Goal: Task Accomplishment & Management: Use online tool/utility

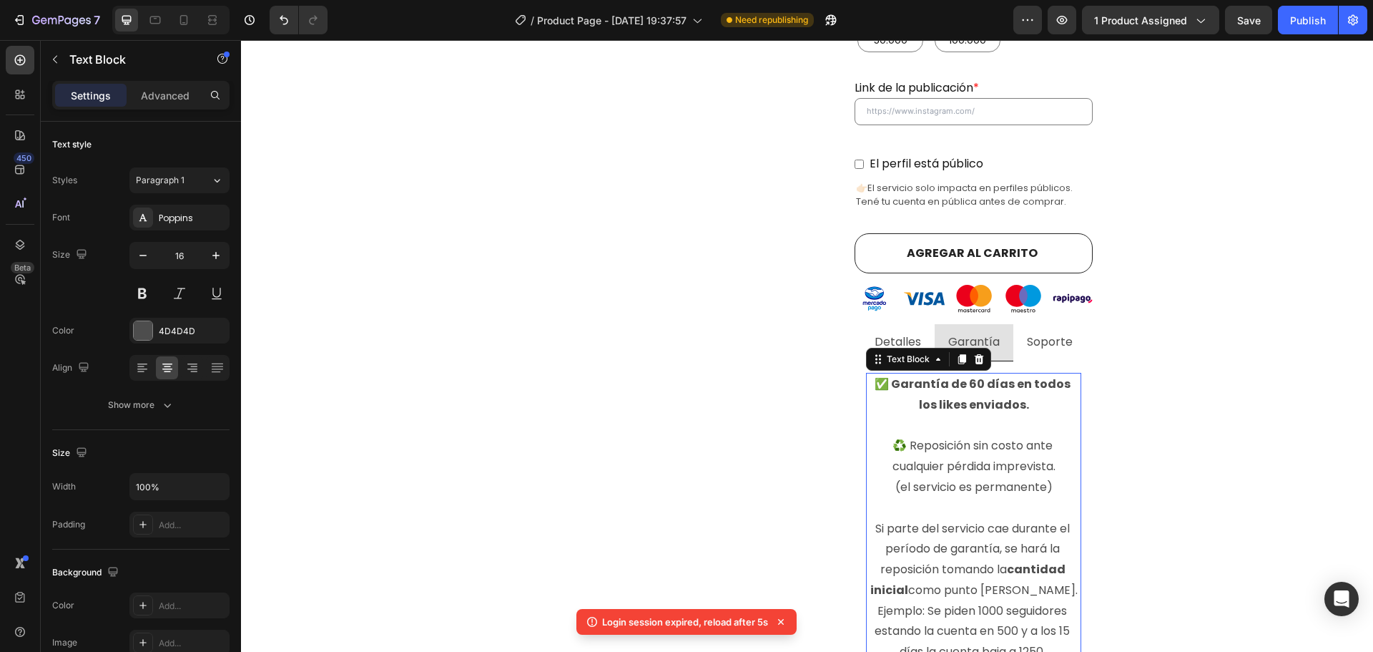
scroll to position [1, 0]
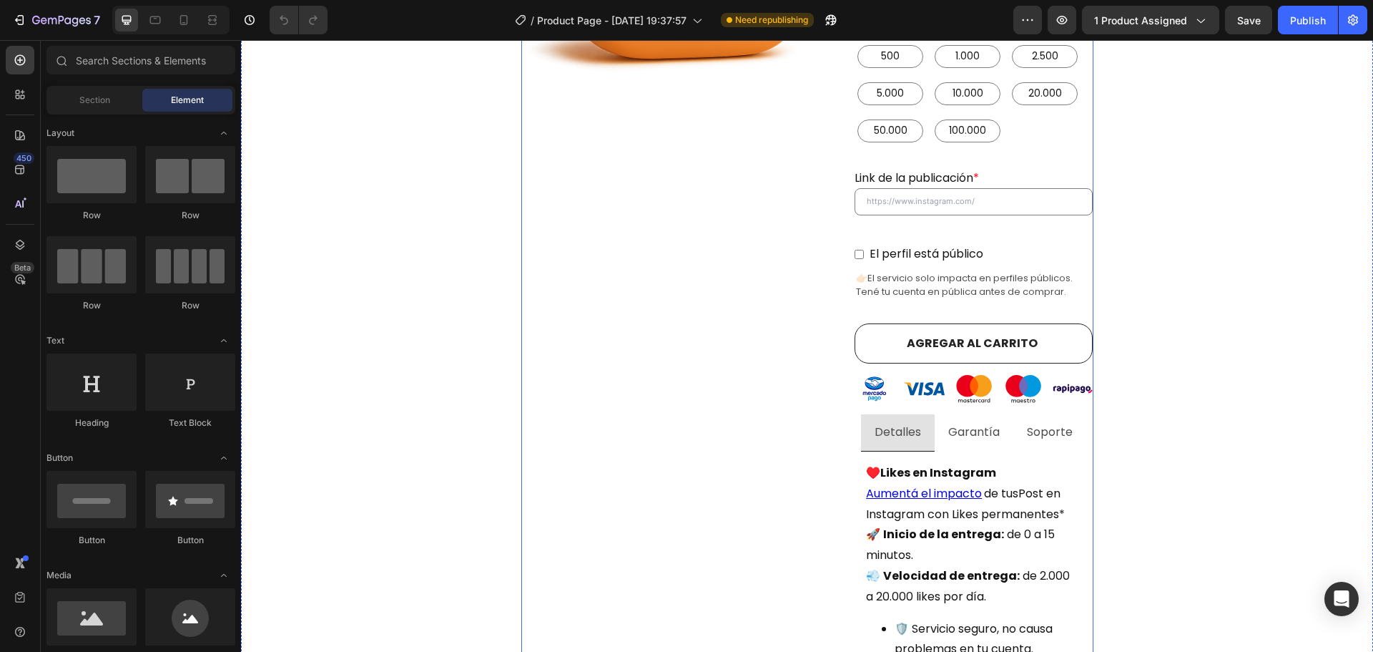
scroll to position [644, 0]
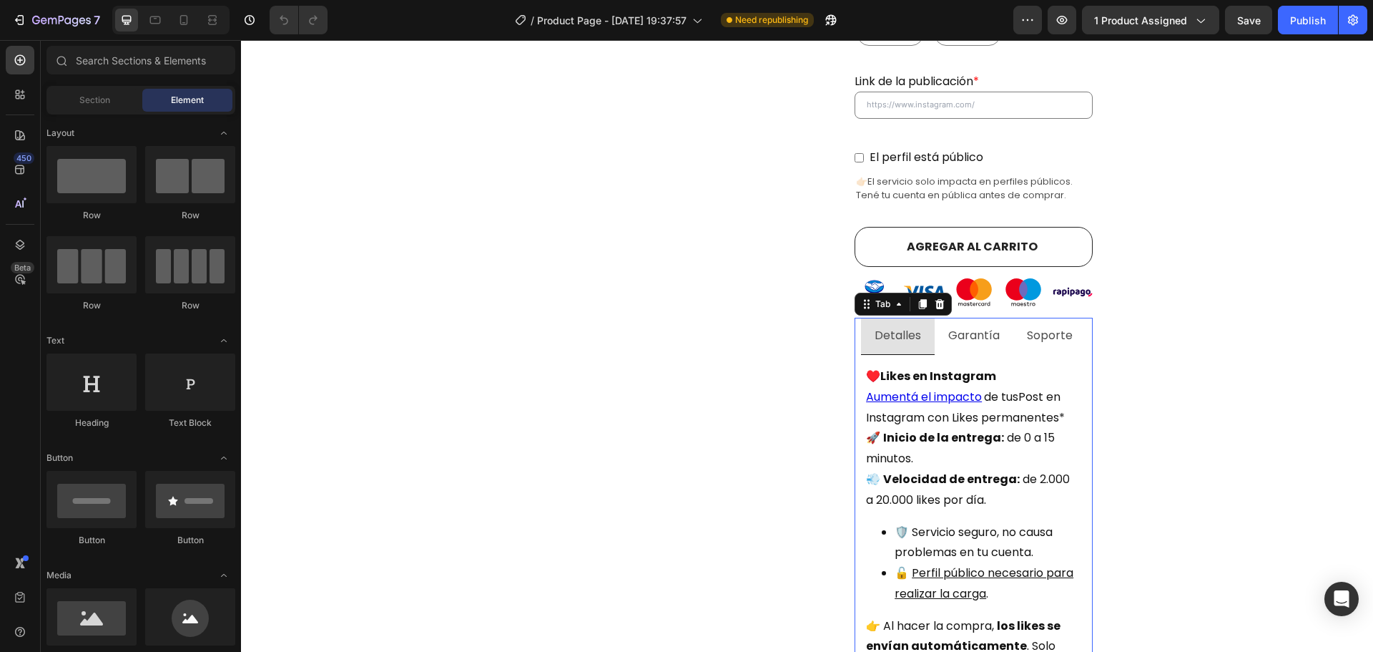
click at [973, 325] on p "Garantía" at bounding box center [973, 335] width 51 height 21
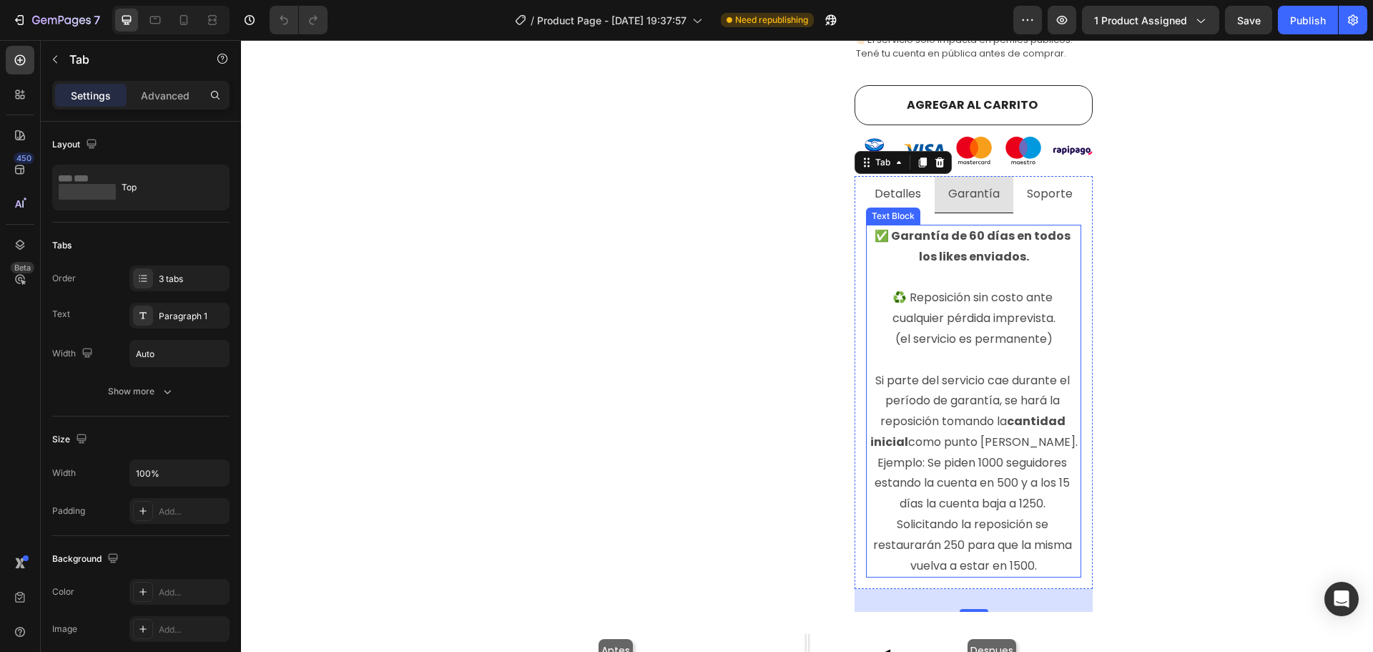
scroll to position [787, 0]
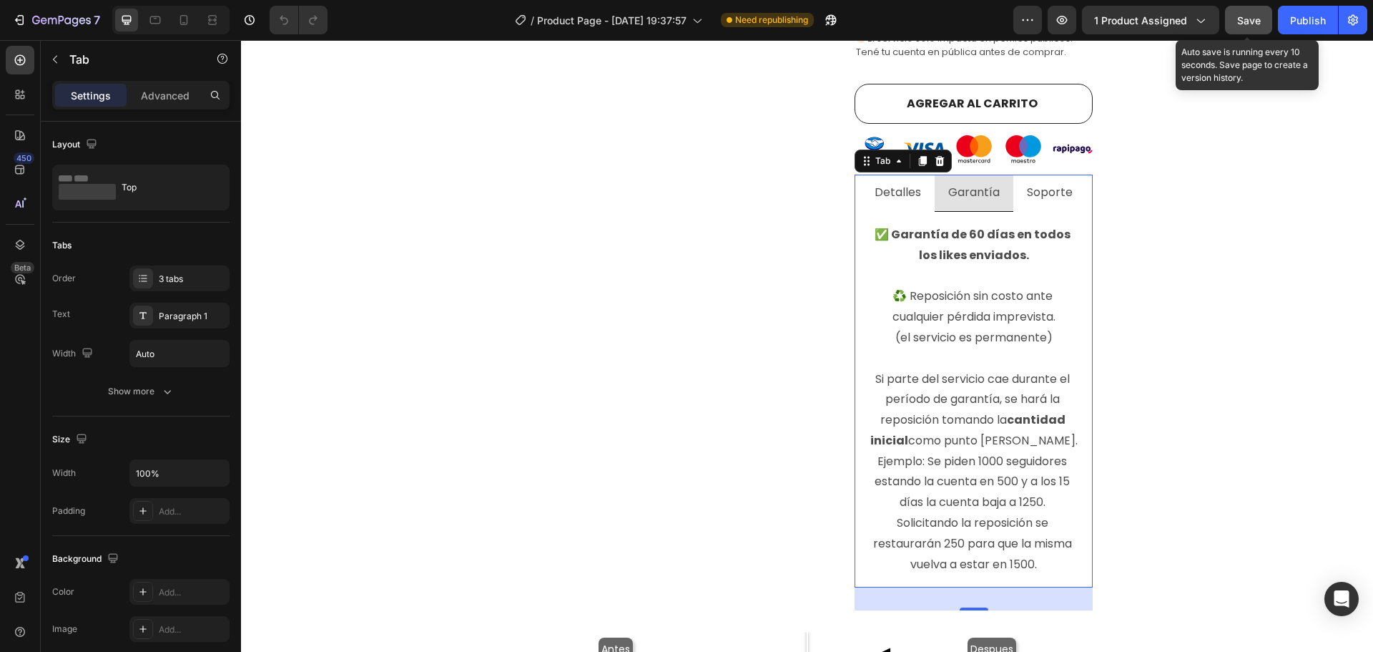
click at [1240, 11] on button "Save" at bounding box center [1248, 20] width 47 height 29
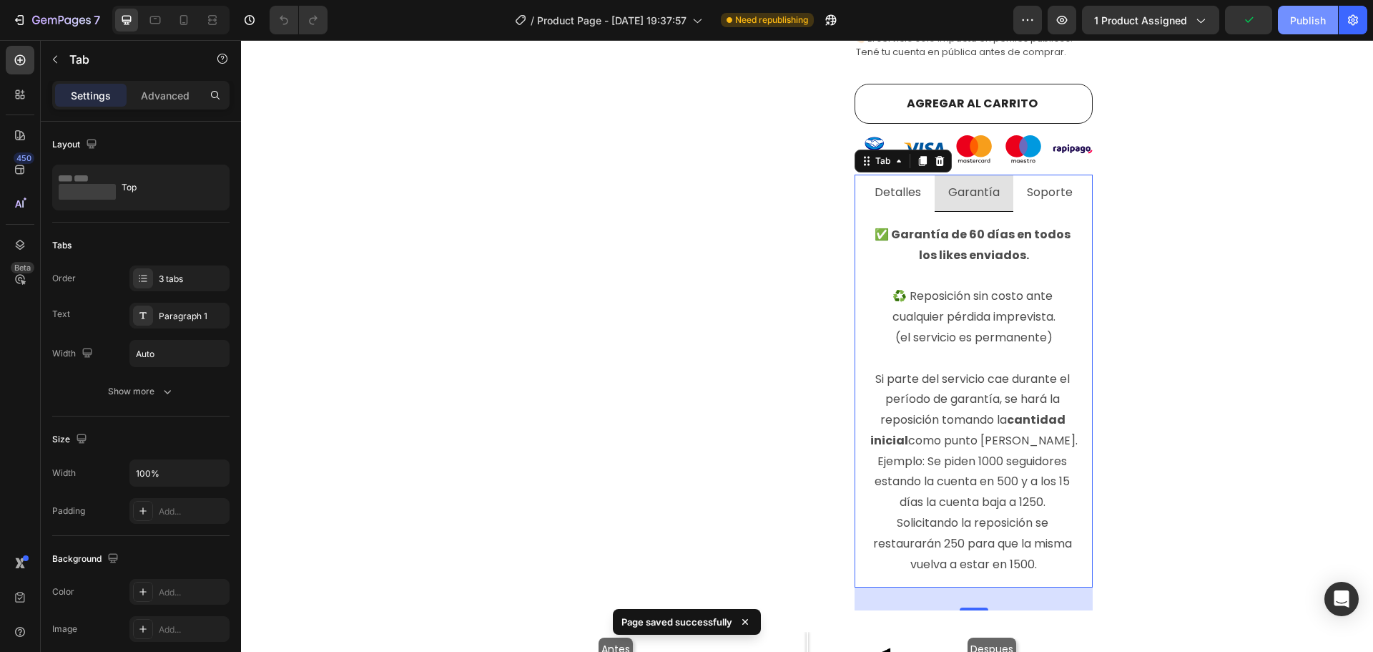
click at [1300, 16] on div "Publish" at bounding box center [1308, 20] width 36 height 15
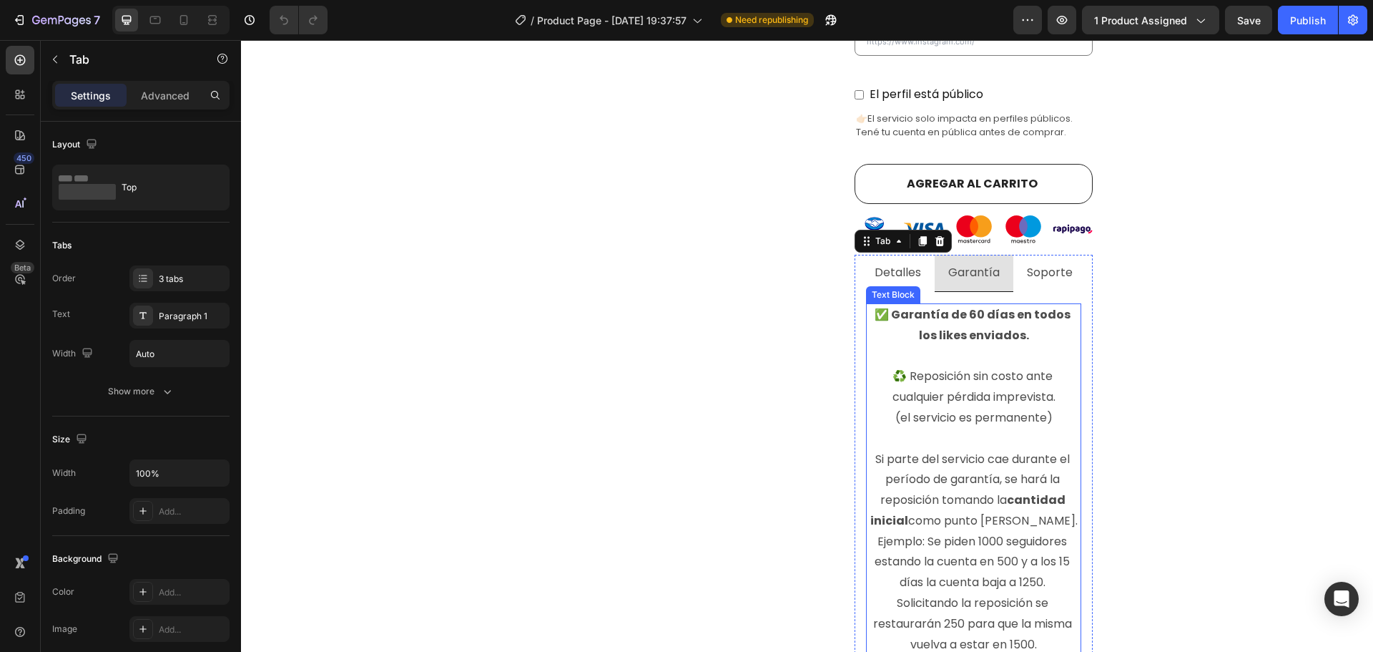
scroll to position [715, 0]
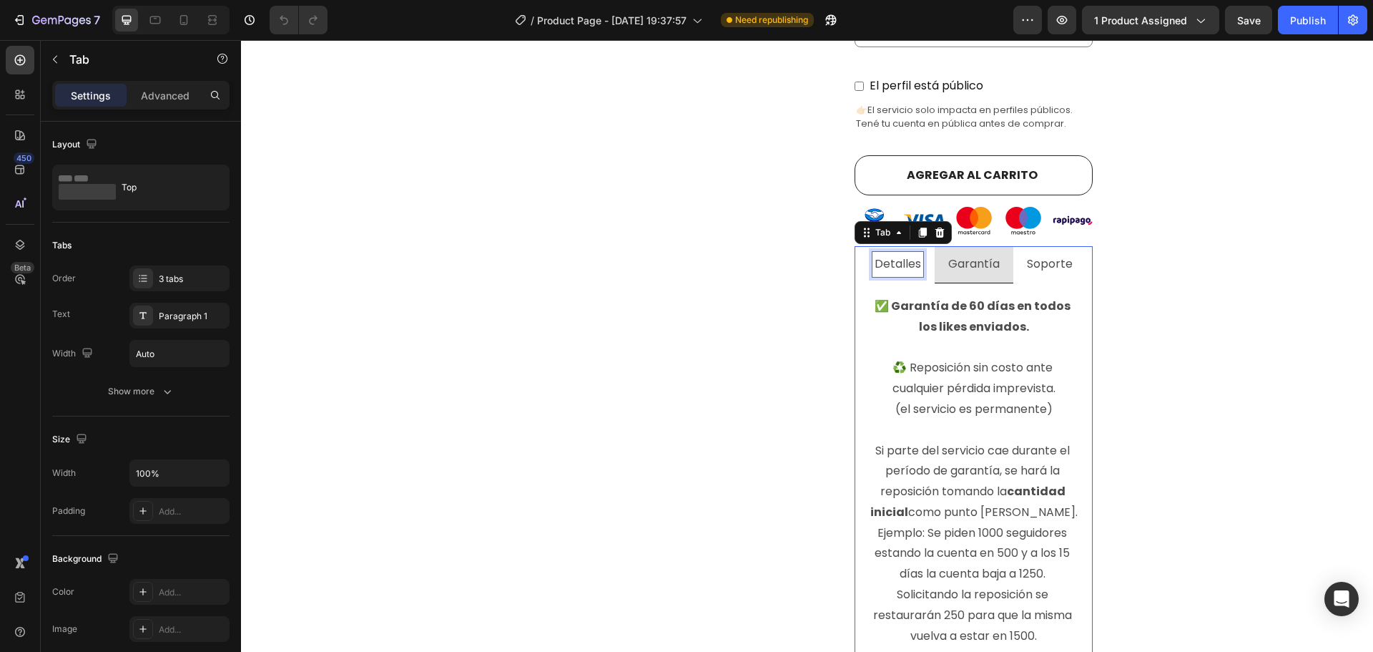
click at [905, 254] on p "Detalles" at bounding box center [898, 264] width 46 height 21
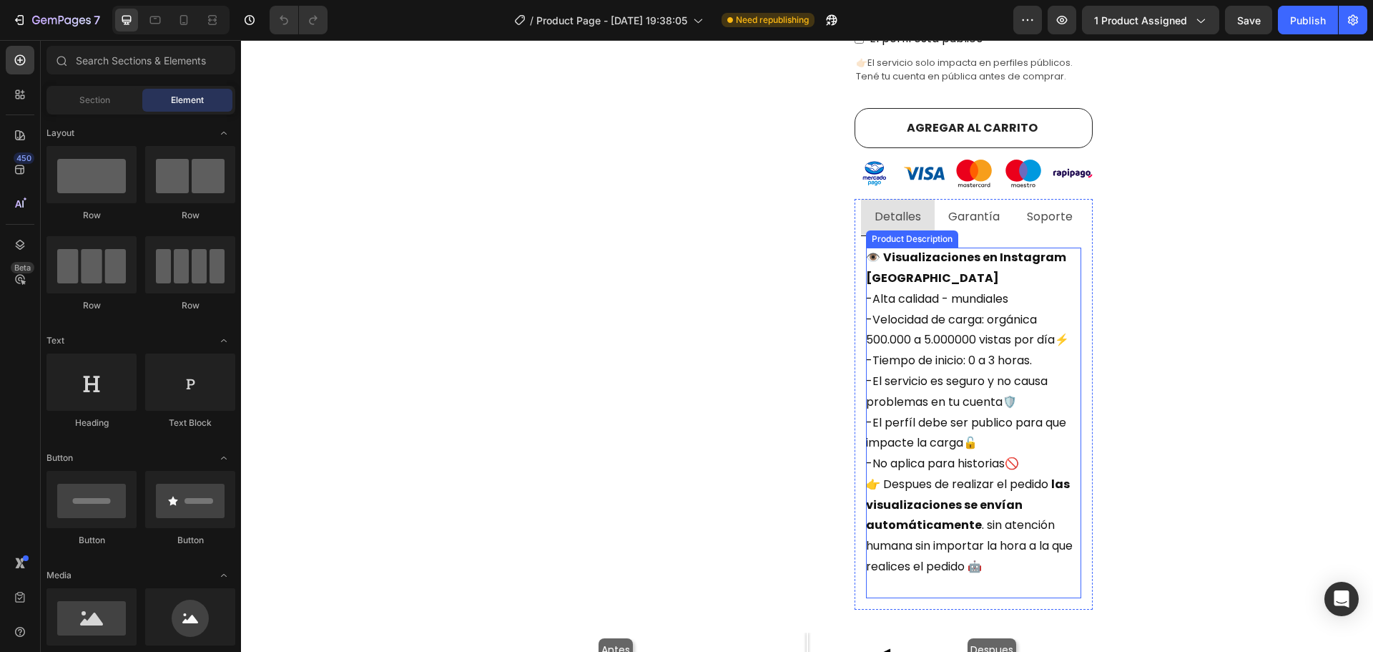
scroll to position [644, 0]
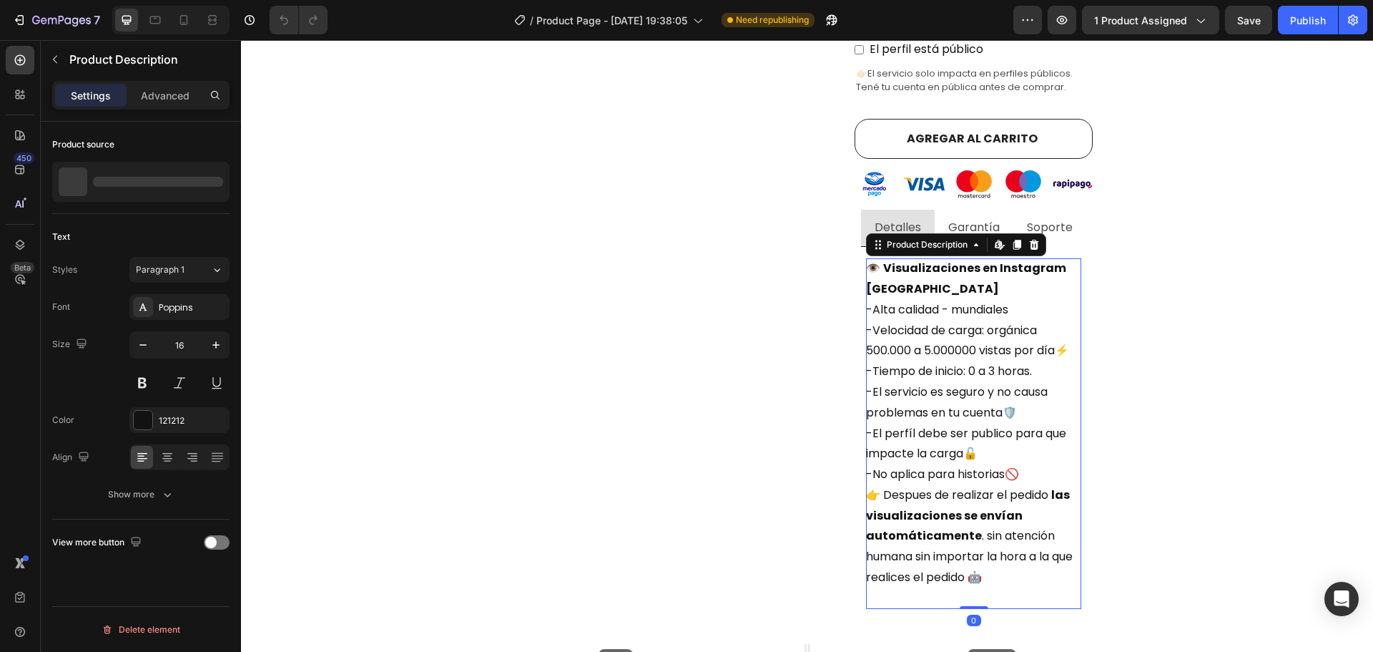
click at [999, 325] on div "👁️ Visualizaciones en Instagram argentina -Alta calidad - mundiales -Velocidad …" at bounding box center [973, 433] width 215 height 350
click at [167, 456] on icon at bounding box center [167, 456] width 7 height 1
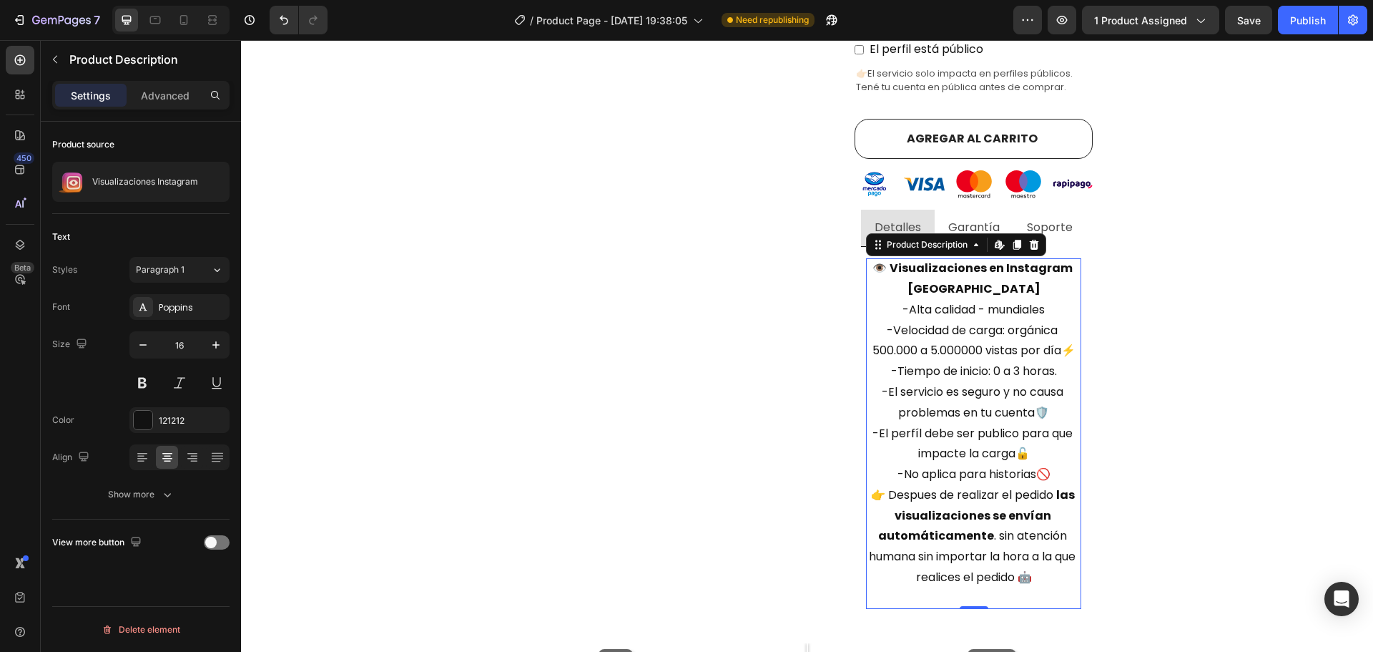
click at [153, 453] on div at bounding box center [179, 457] width 100 height 26
click at [144, 449] on div at bounding box center [142, 457] width 22 height 23
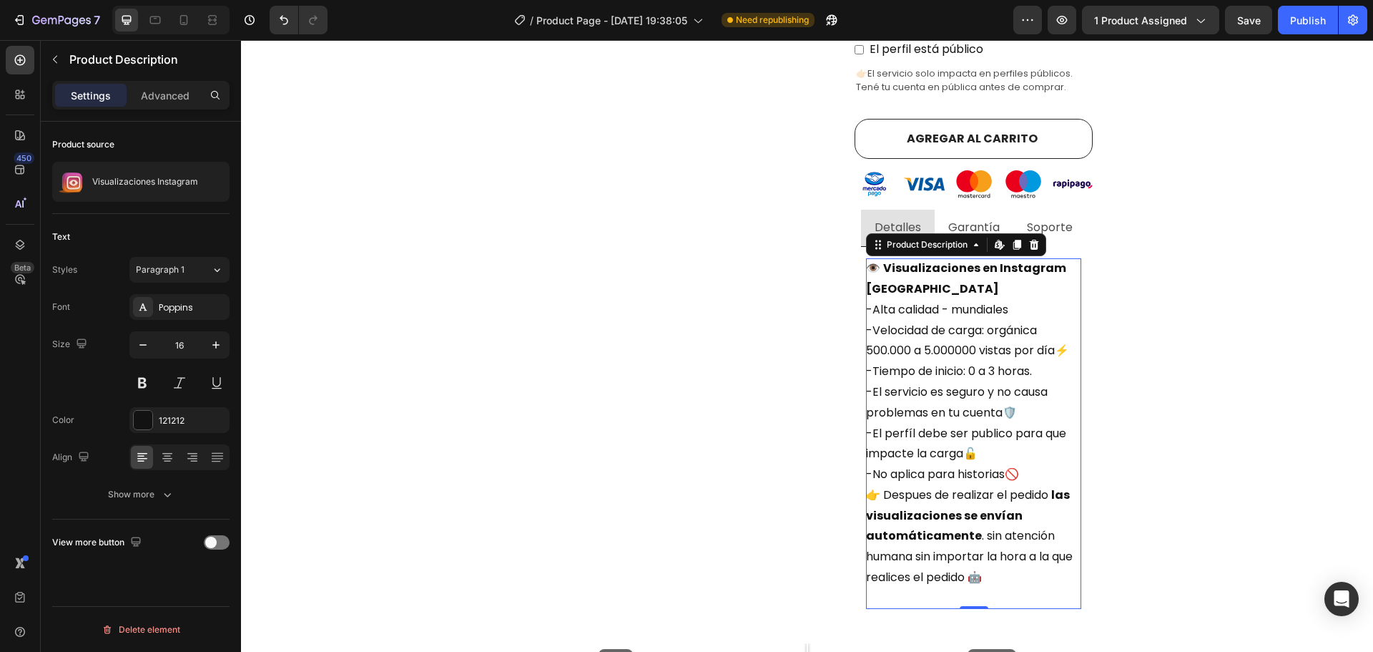
click at [959, 280] on div "👁️ Visualizaciones en Instagram argentina -Alta calidad - mundiales -Velocidad …" at bounding box center [973, 433] width 215 height 350
click at [974, 217] on p "Garantía" at bounding box center [973, 227] width 51 height 21
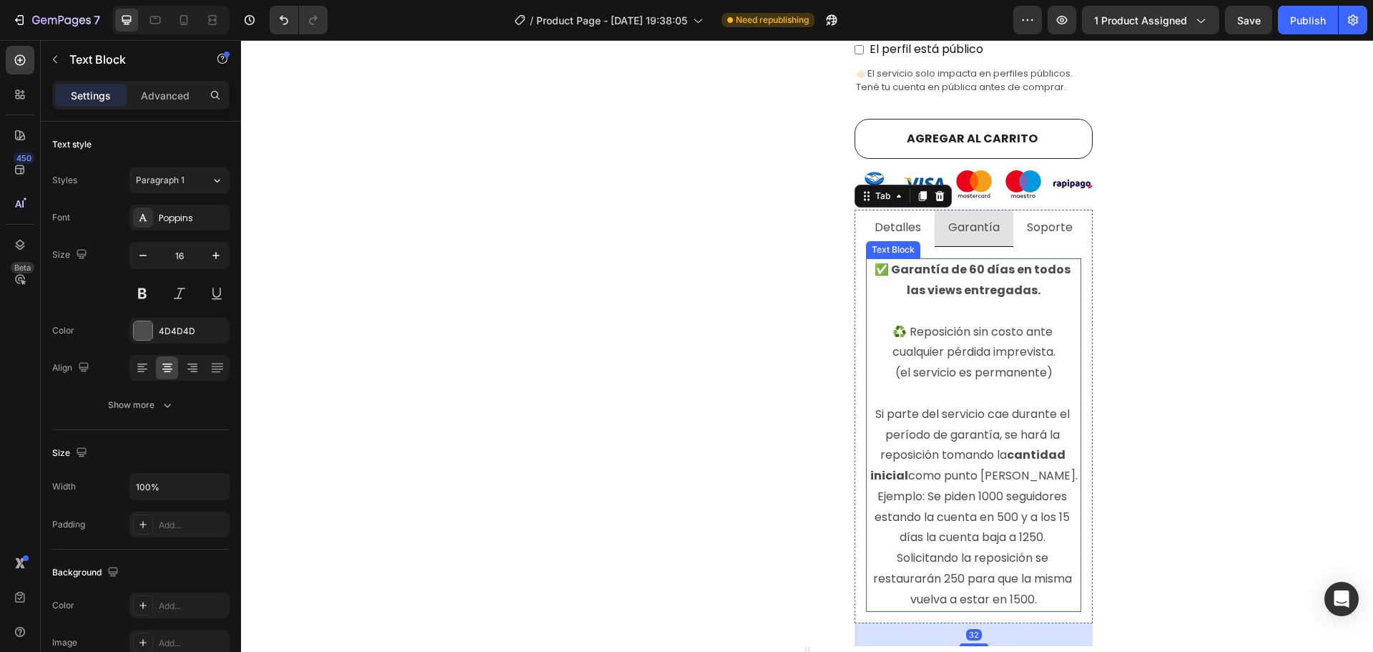
click at [998, 344] on p "♻️ Reposición sin costo ante cualquier pérdida imprevista. (el servicio es perm…" at bounding box center [974, 466] width 212 height 288
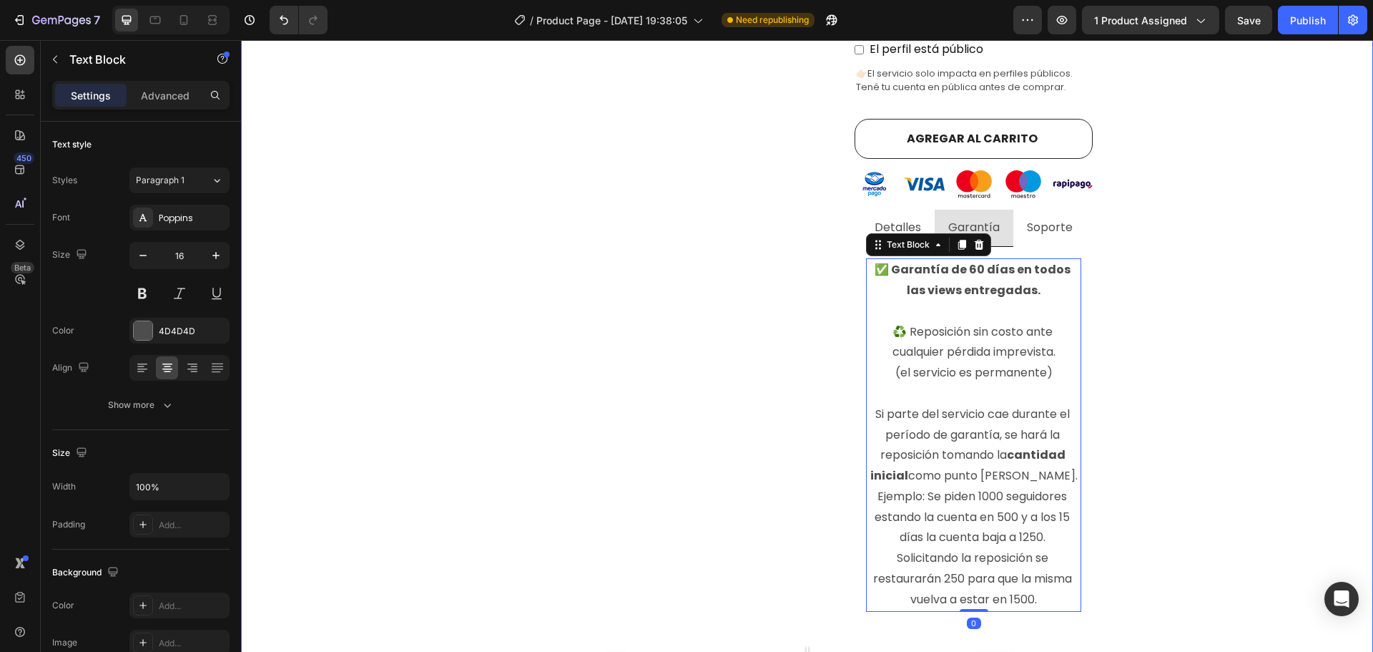
click at [1179, 334] on div "Visualizaciones de instagram con E n t r e g a i n m e d i a ta ! Heading Compr…" at bounding box center [807, 368] width 1111 height 1783
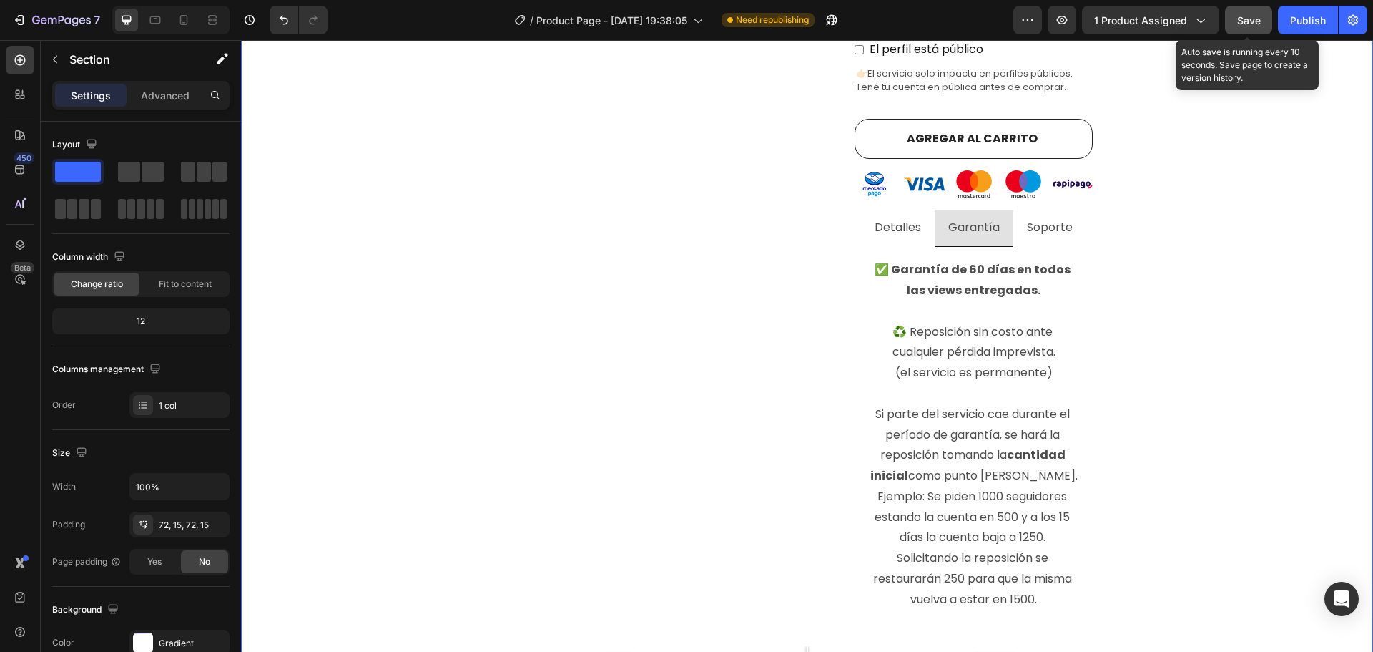
click at [1260, 20] on span "Save" at bounding box center [1249, 20] width 24 height 12
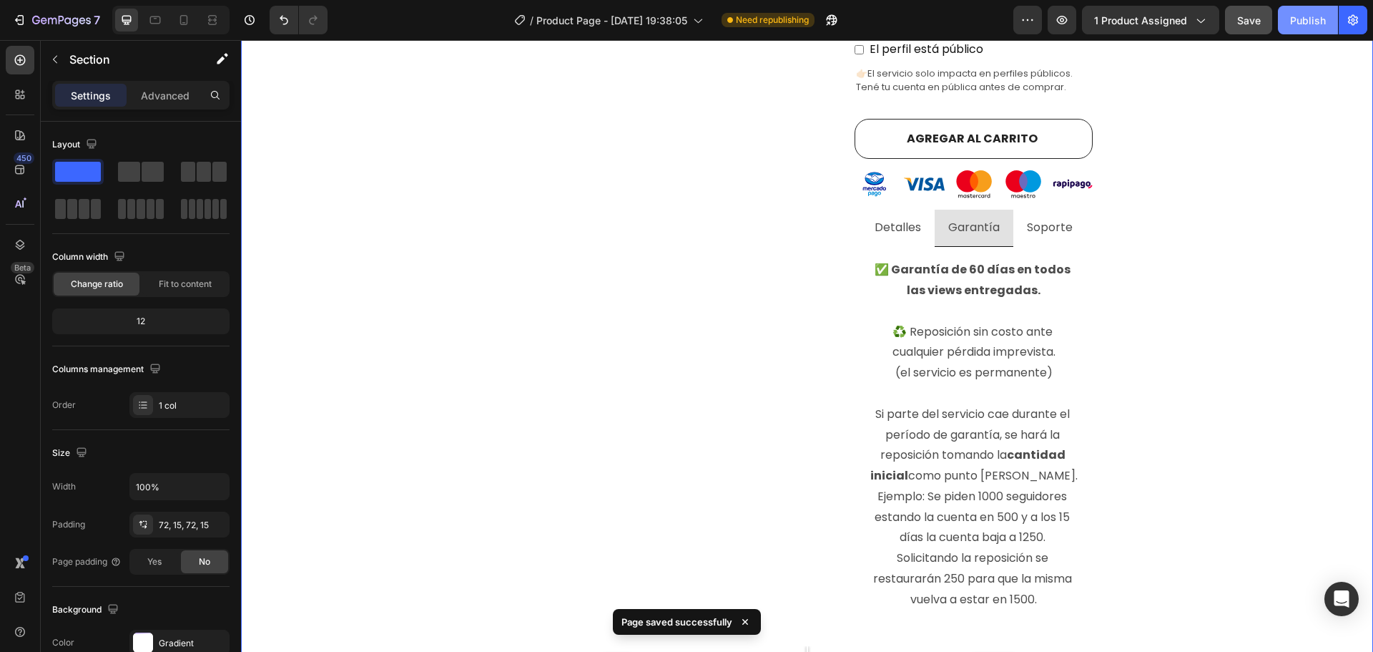
click at [1295, 22] on div "Publish" at bounding box center [1308, 20] width 36 height 15
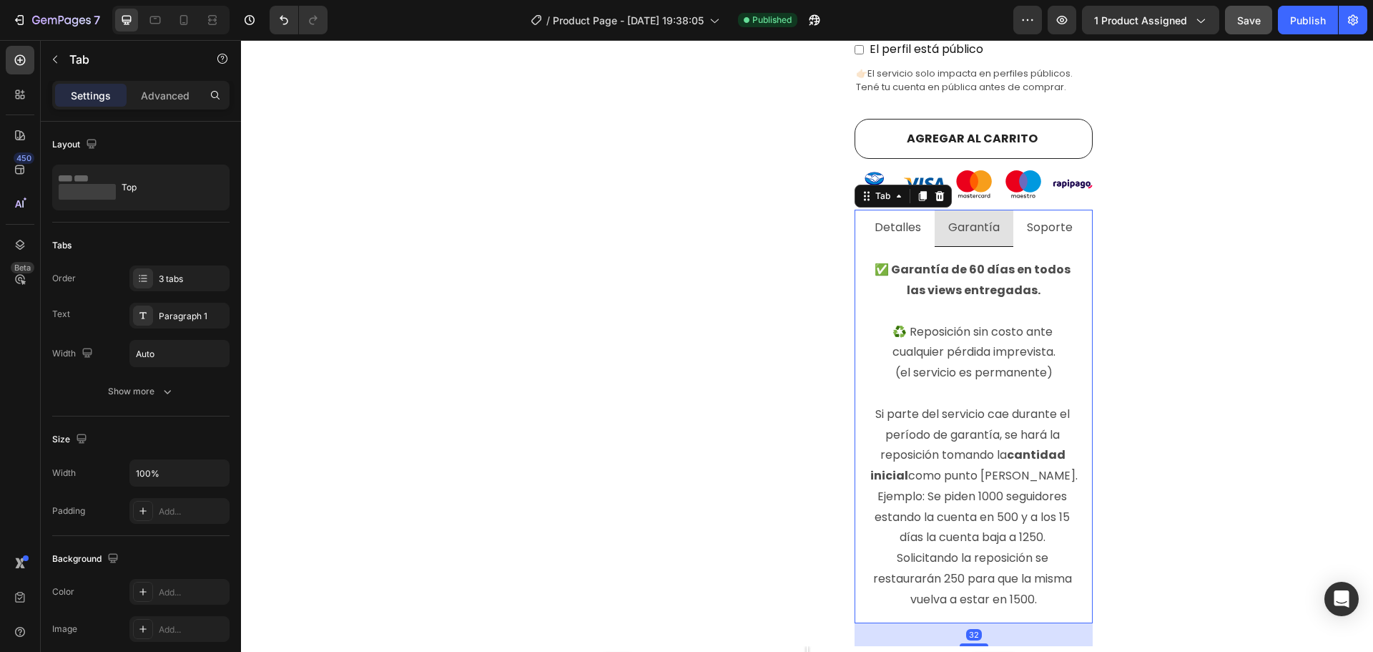
click at [923, 214] on li "Detalles" at bounding box center [898, 228] width 74 height 37
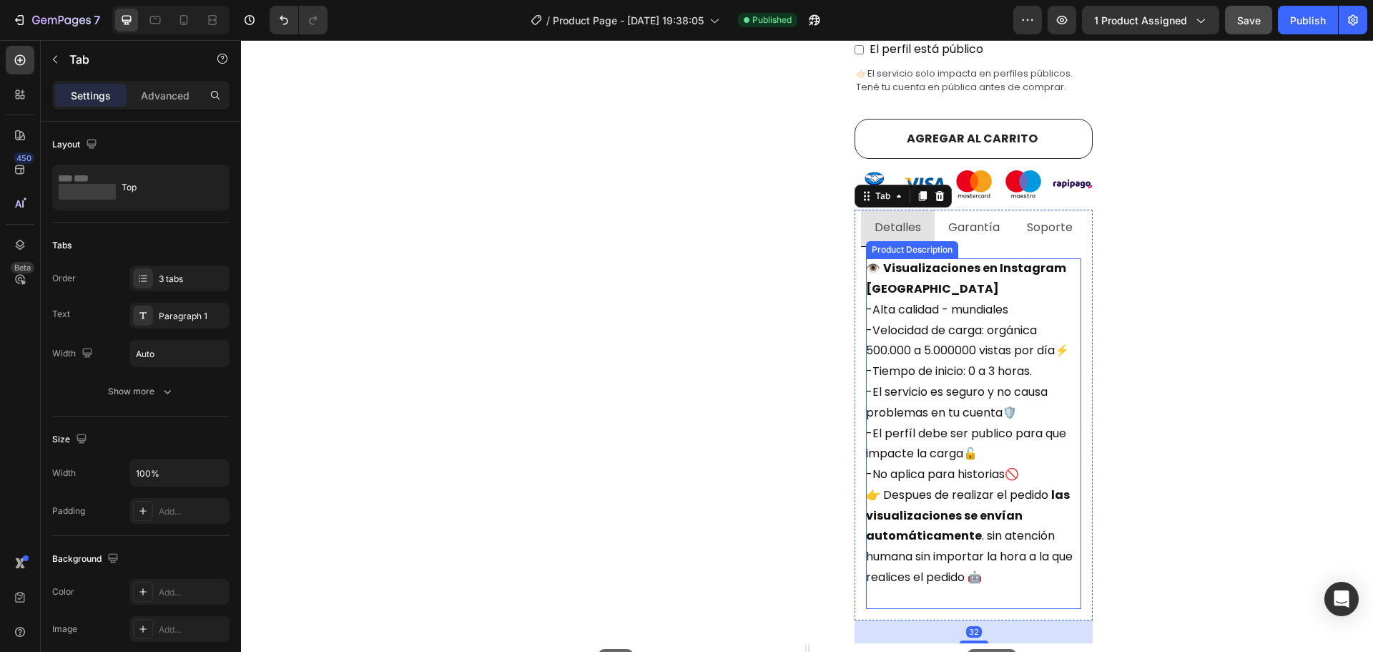
click at [991, 338] on p "-Alta calidad - mundiales -Velocidad de carga: orgánica 500.000 a 5.000000 vist…" at bounding box center [967, 391] width 203 height 181
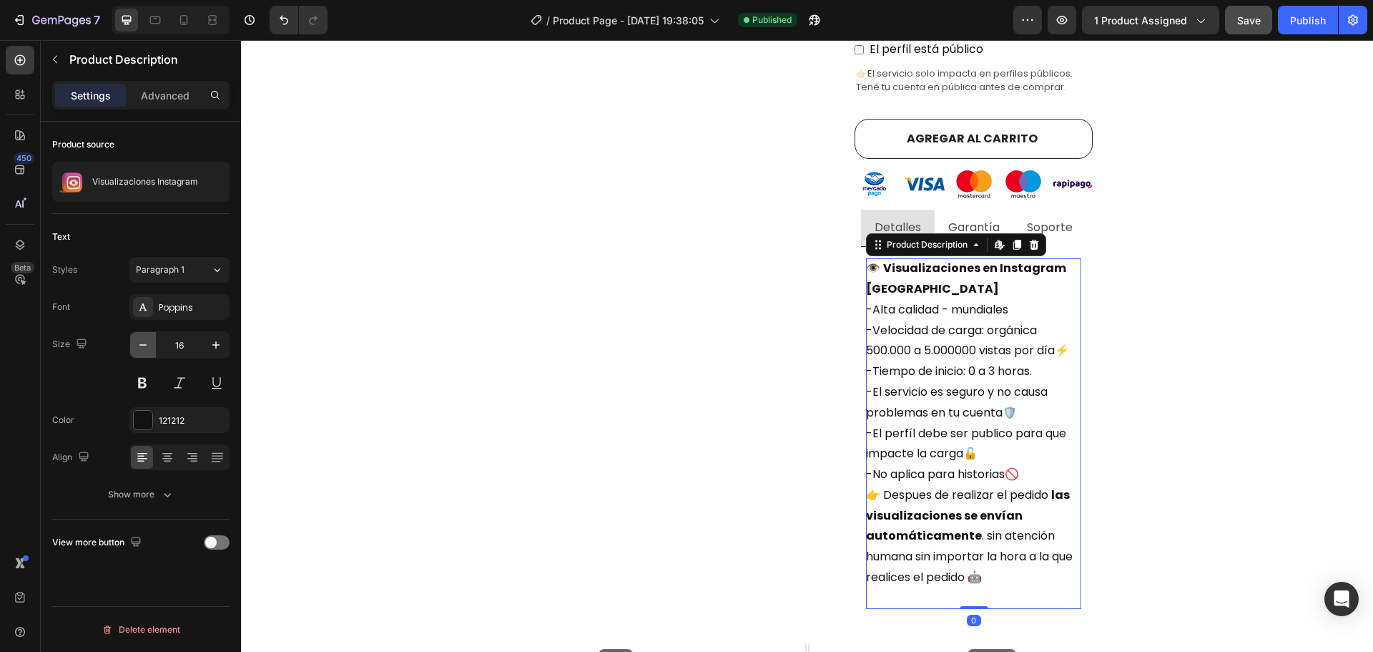
click at [142, 345] on icon "button" at bounding box center [143, 345] width 14 height 14
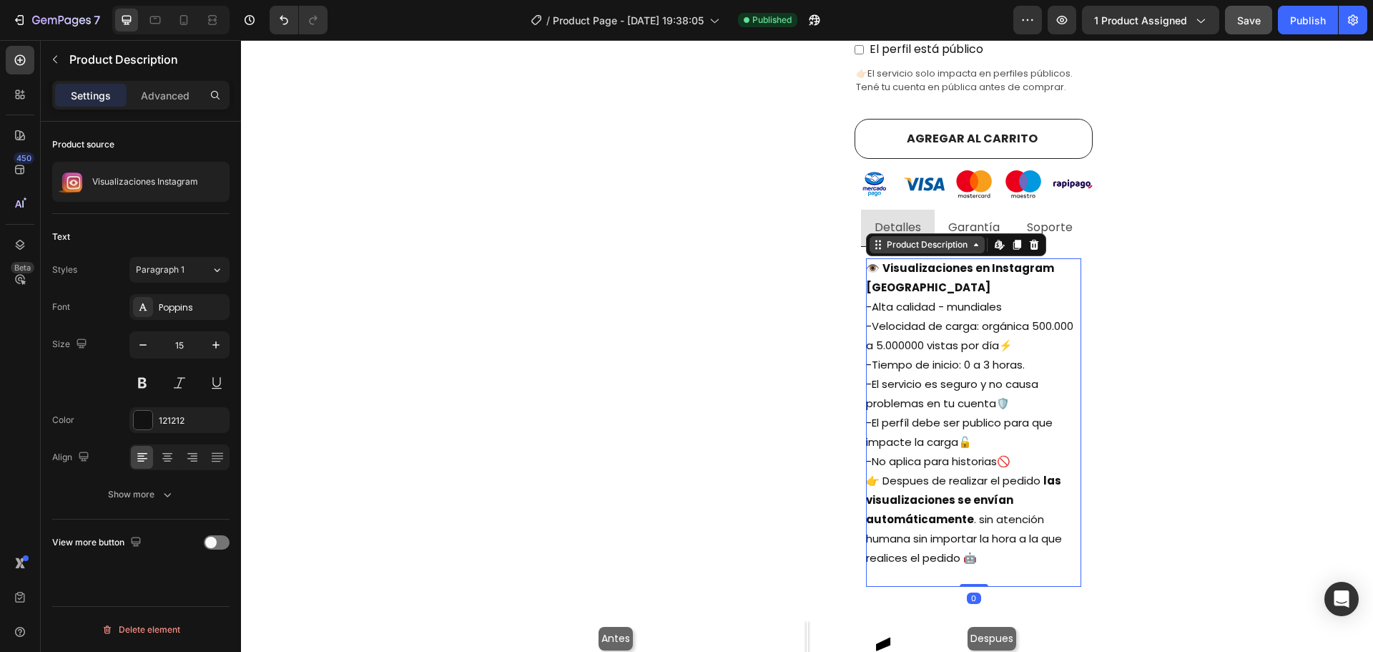
type input "14"
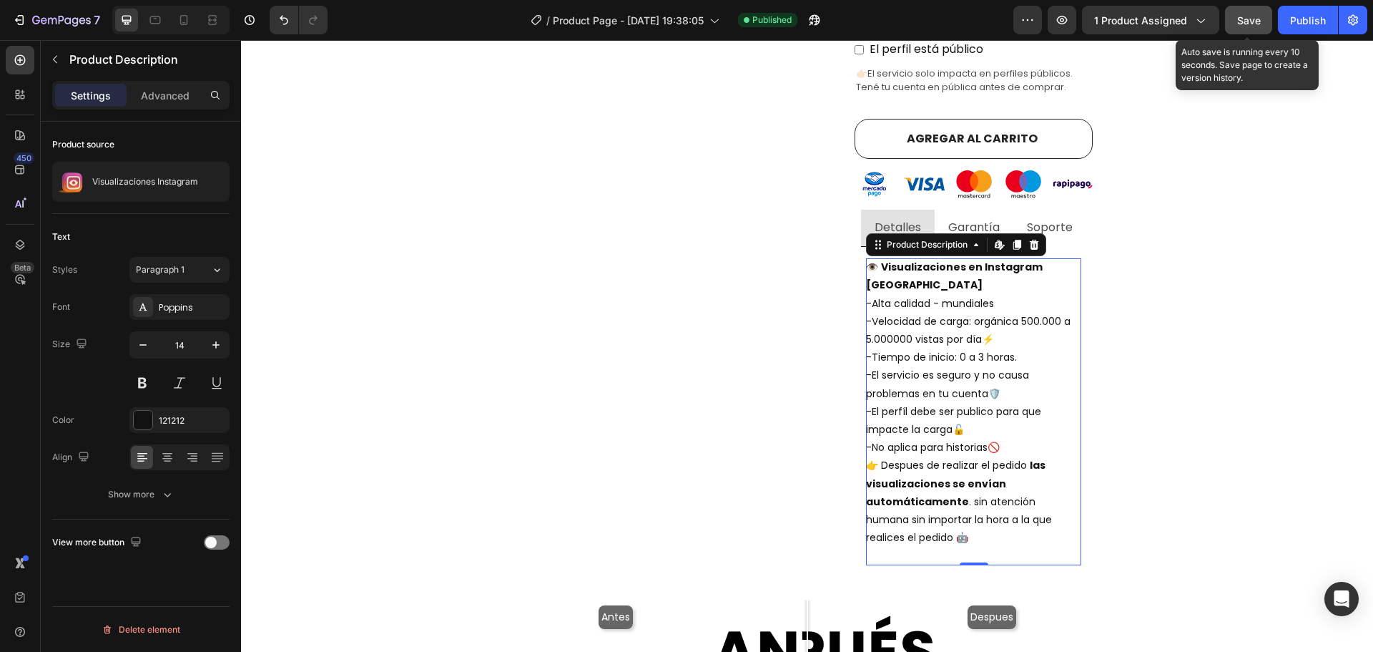
click at [1252, 19] on span "Save" at bounding box center [1249, 20] width 24 height 12
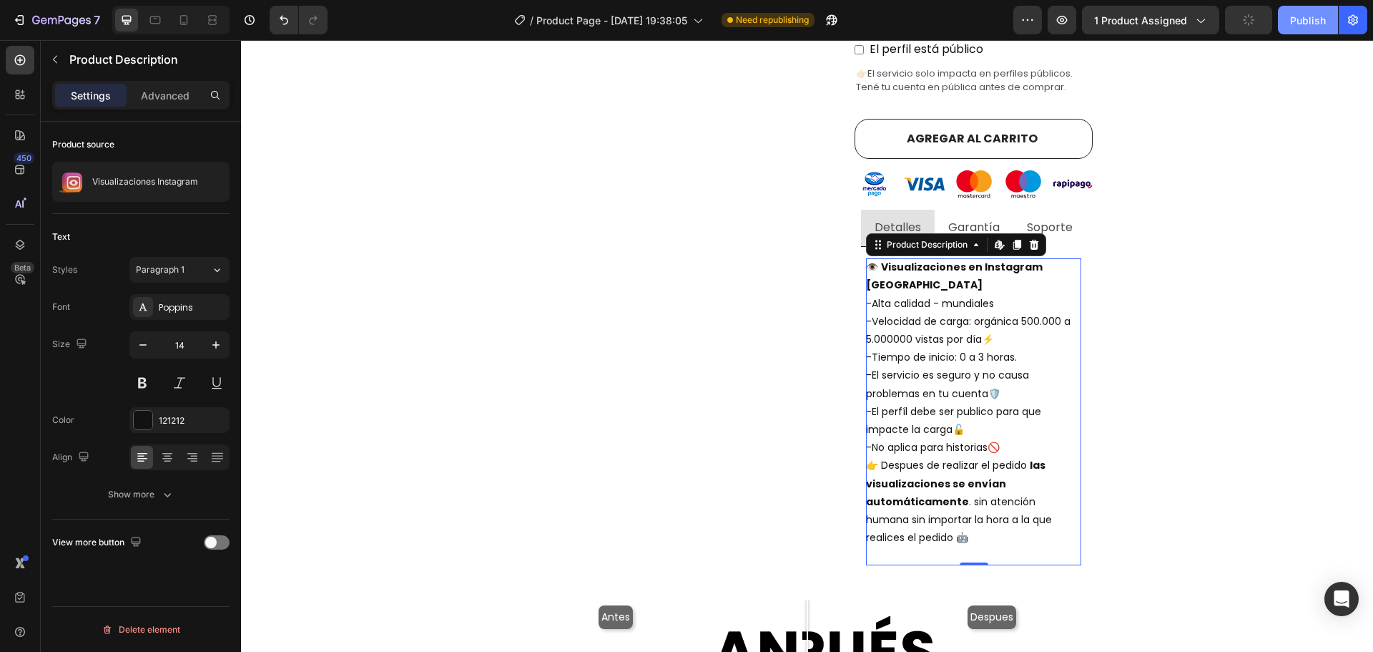
click at [1298, 18] on div "Publish" at bounding box center [1308, 20] width 36 height 15
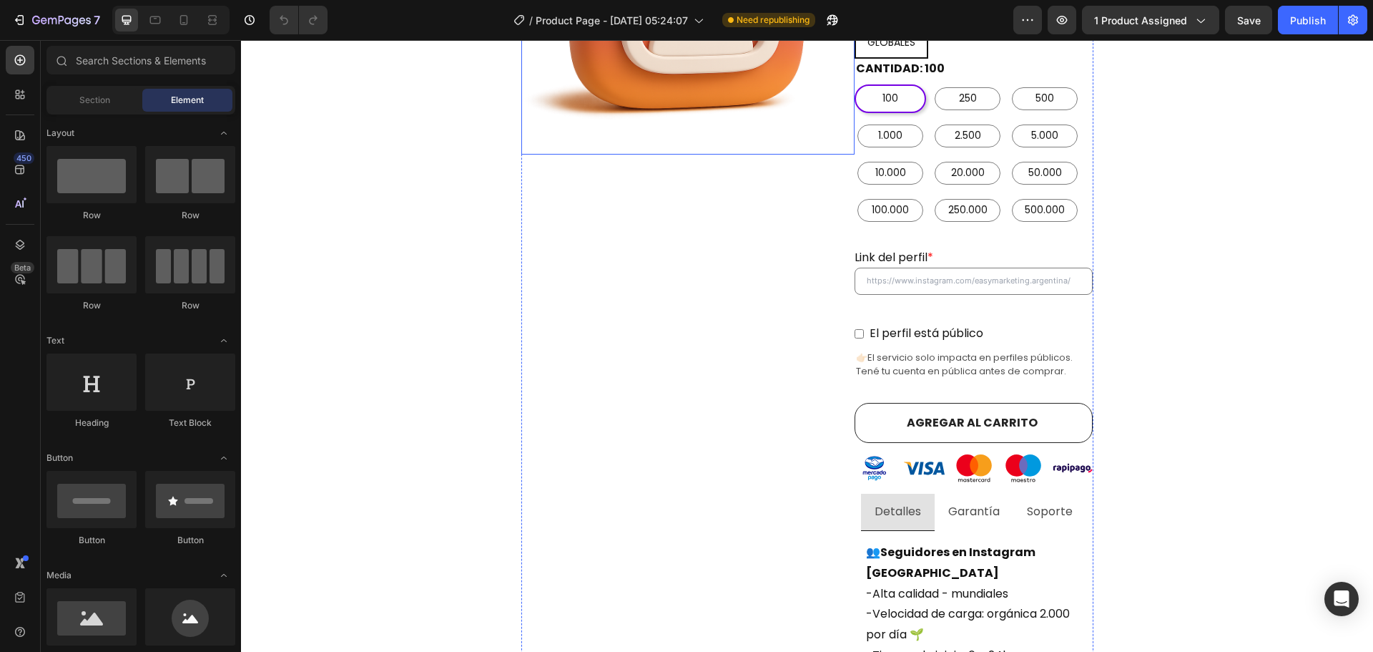
scroll to position [501, 0]
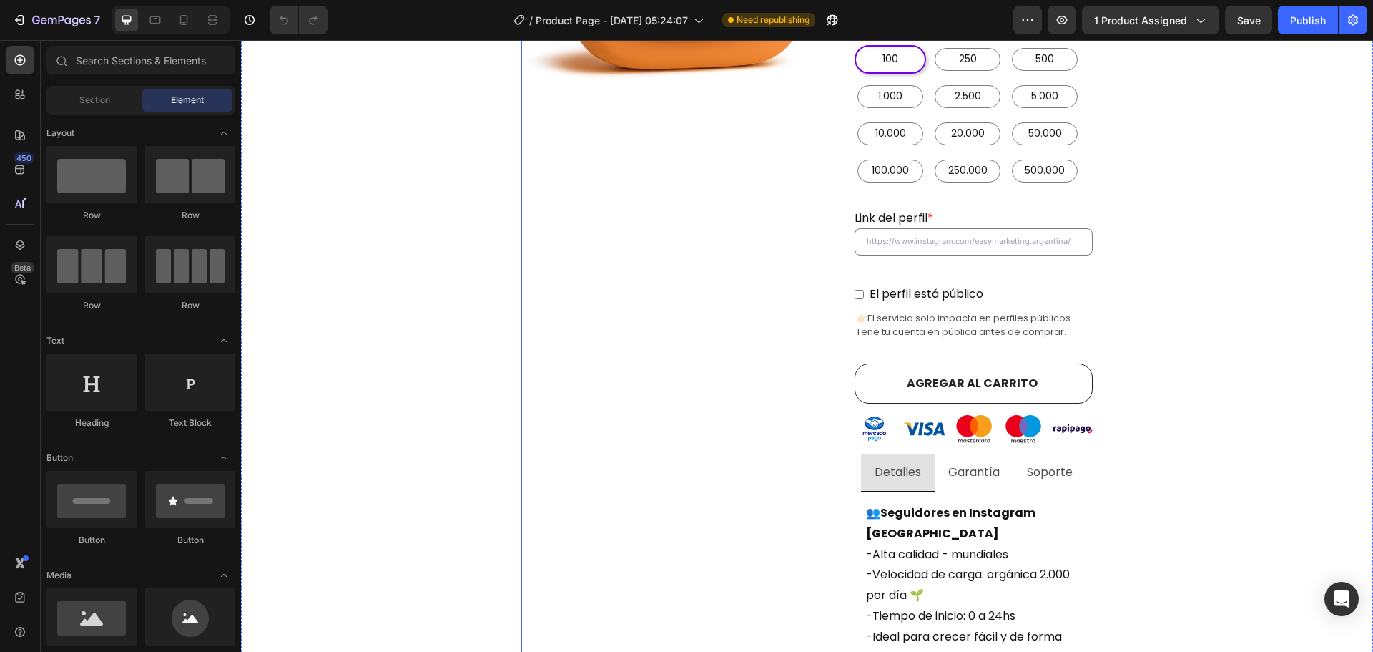
click at [971, 462] on p "Garantía" at bounding box center [973, 472] width 51 height 21
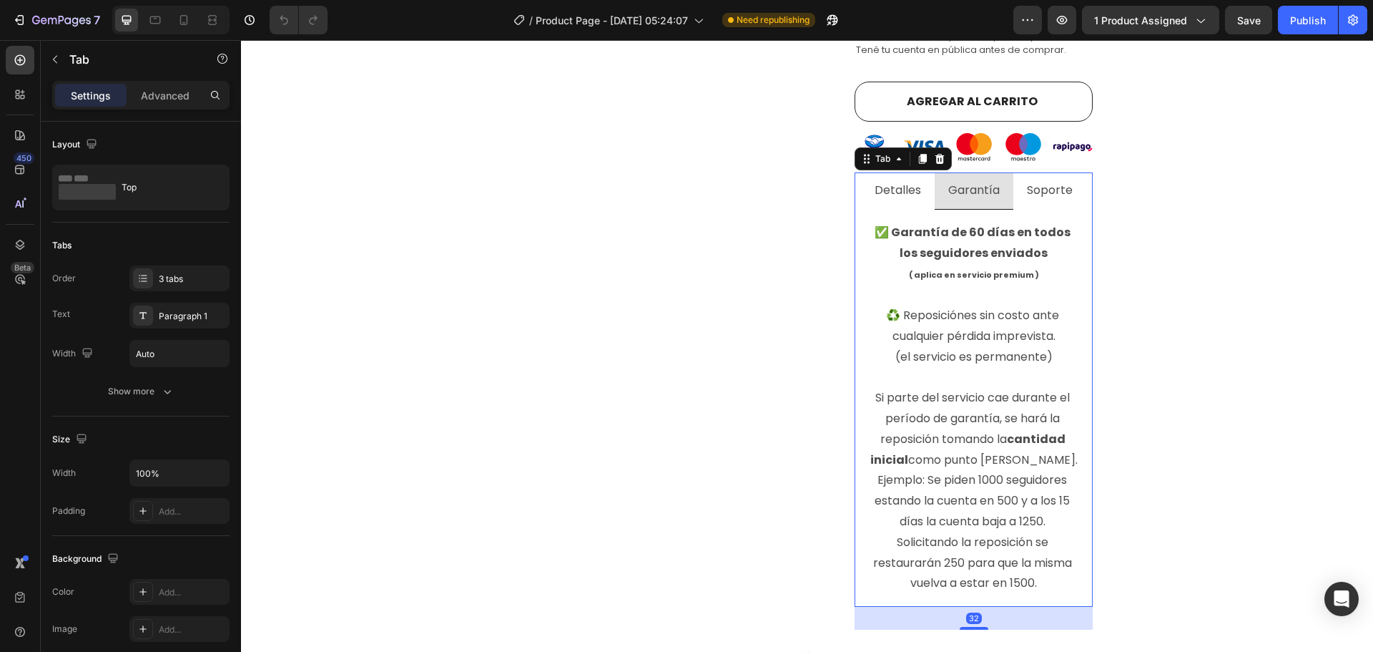
scroll to position [787, 0]
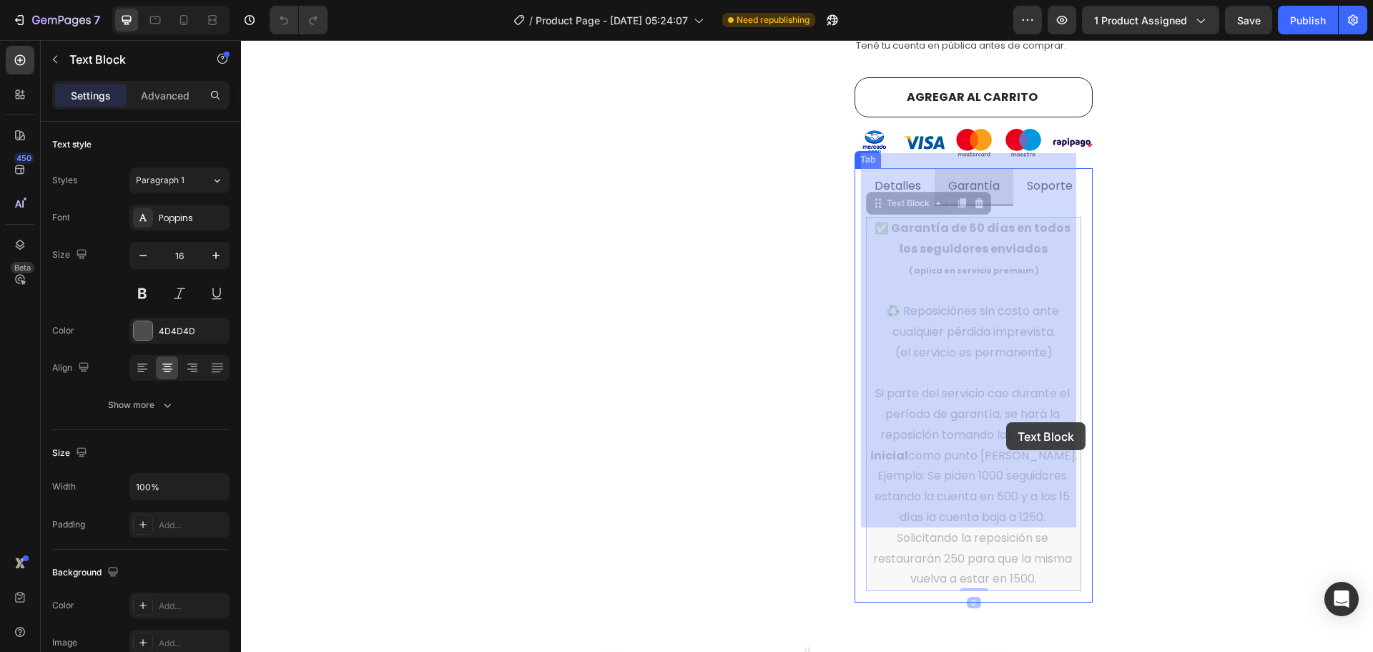
drag, startPoint x: 1044, startPoint y: 516, endPoint x: 1014, endPoint y: 439, distance: 82.9
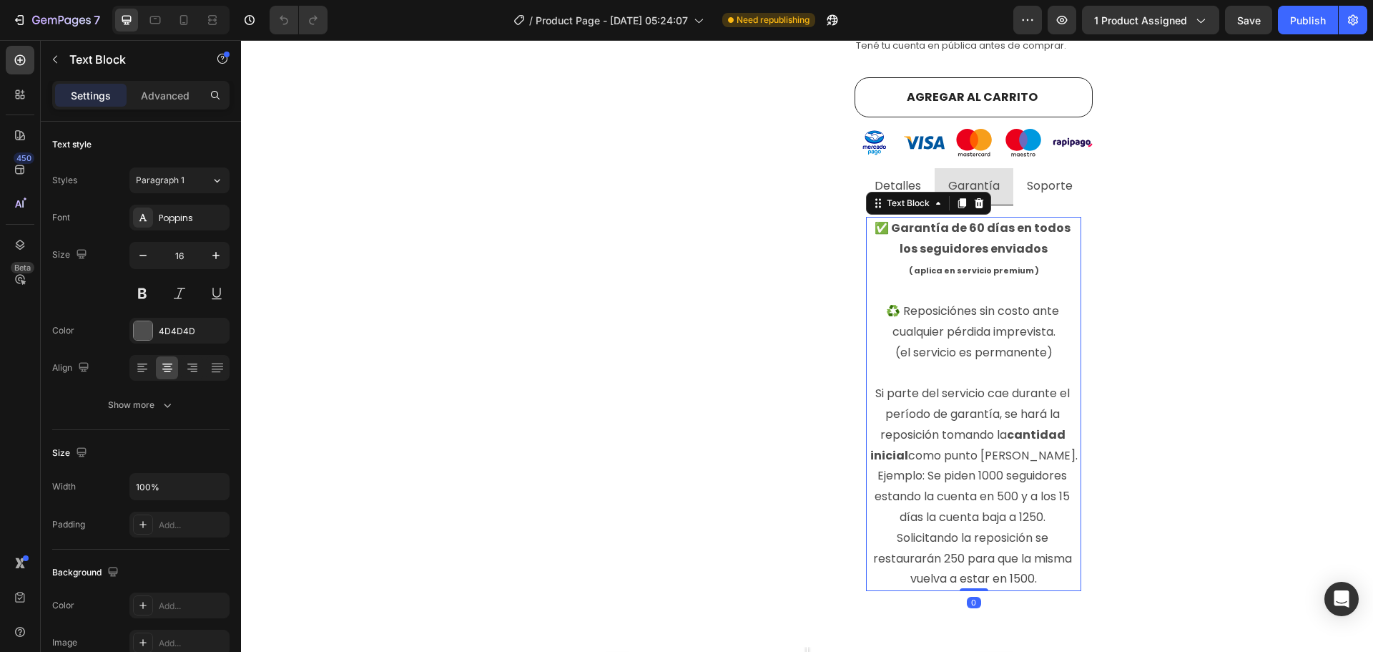
click at [1027, 469] on p "♻️ Reposiciónes sin costo ante cualquier pérdida imprevista. (el servicio es pe…" at bounding box center [974, 445] width 212 height 288
click at [1032, 499] on p "♻️ Reposiciónes sin costo ante cualquier pérdida imprevista. (el servicio es pe…" at bounding box center [974, 445] width 212 height 288
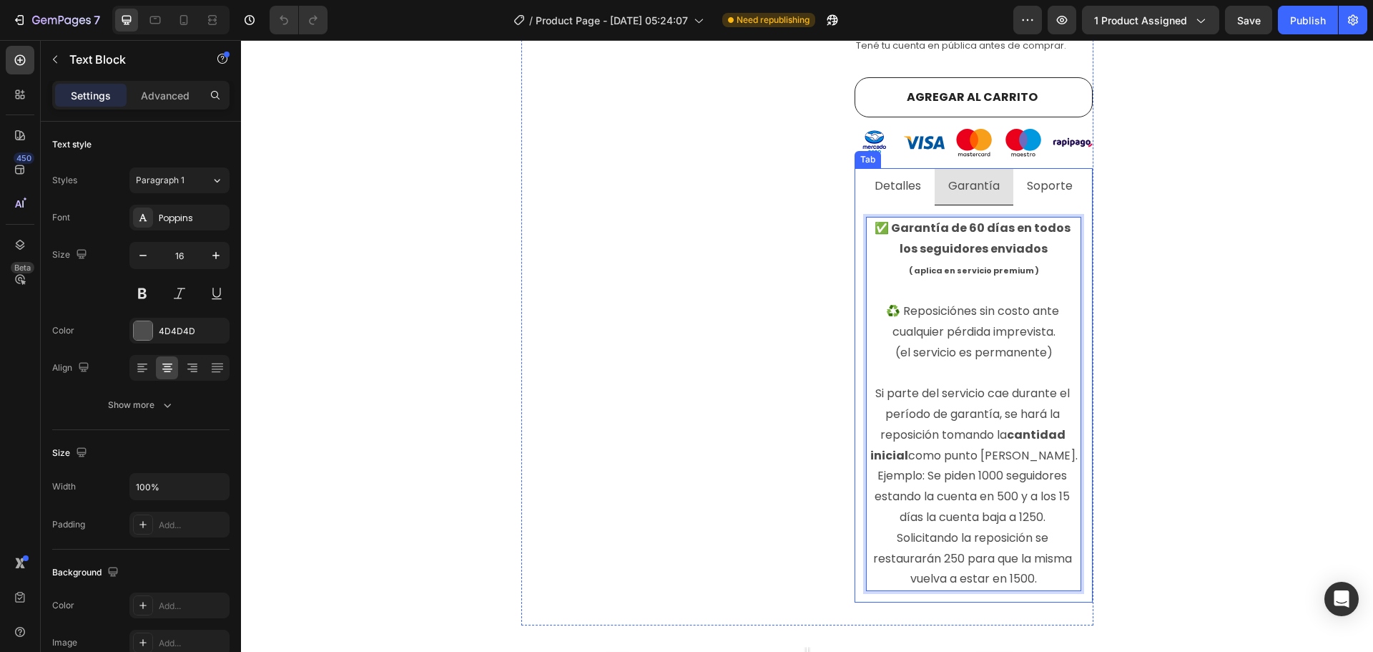
click at [1162, 460] on div "Comprar seguidores de instagram argentina con E n t r e g a i n m e d i a ta ! …" at bounding box center [807, 332] width 1111 height 1996
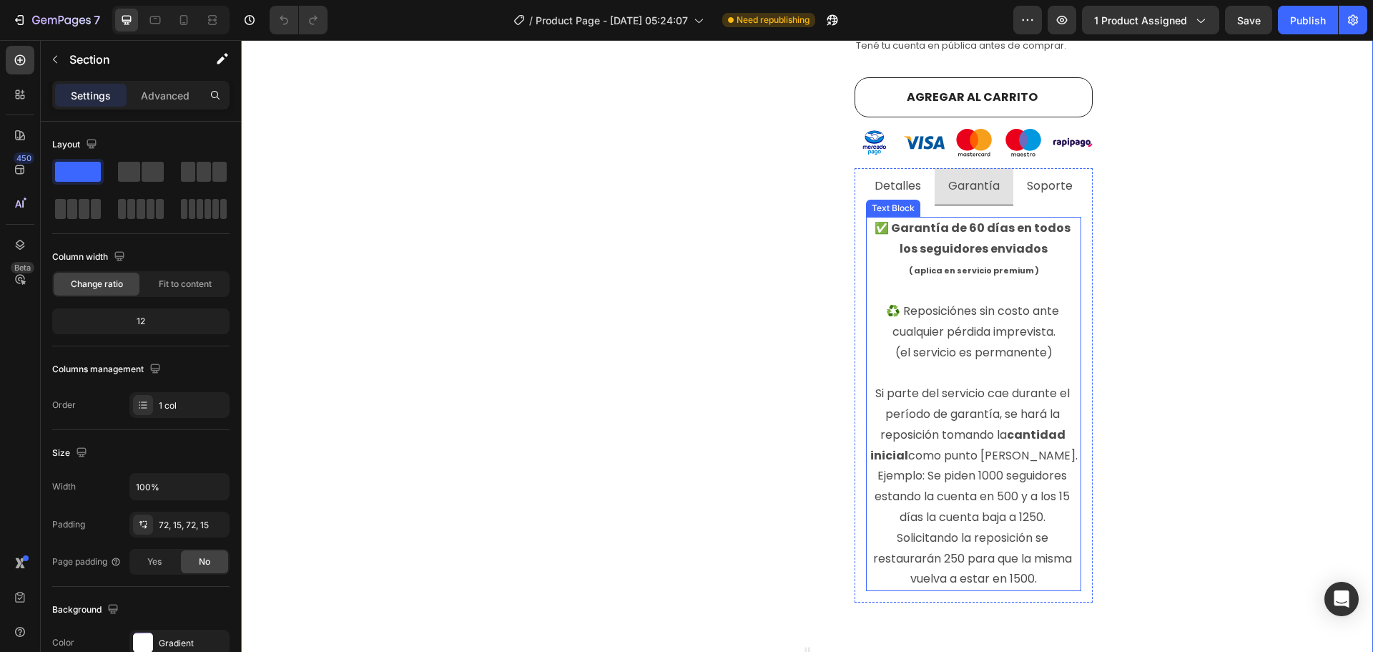
click at [1053, 459] on p "♻️ Reposiciónes sin costo ante cualquier pérdida imprevista. (el servicio es pe…" at bounding box center [974, 445] width 212 height 288
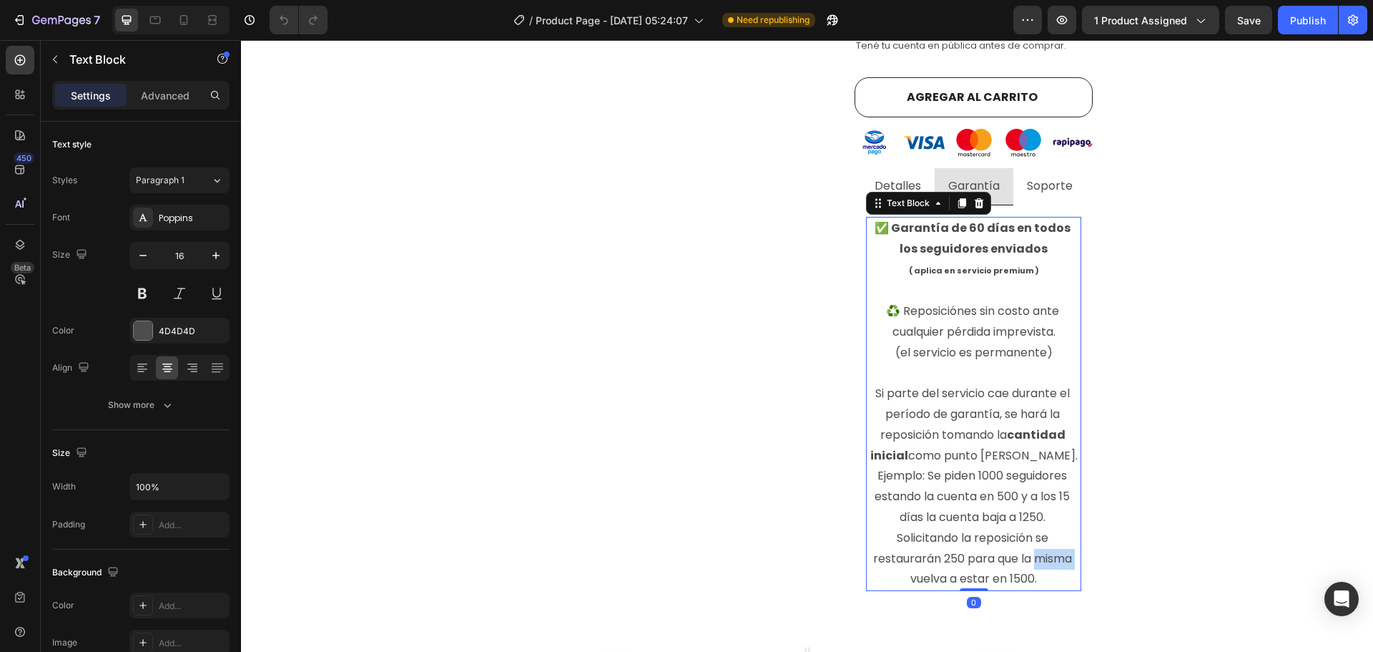
click at [1054, 491] on p "♻️ Reposiciónes sin costo ante cualquier pérdida imprevista. (el servicio es pe…" at bounding box center [974, 445] width 212 height 288
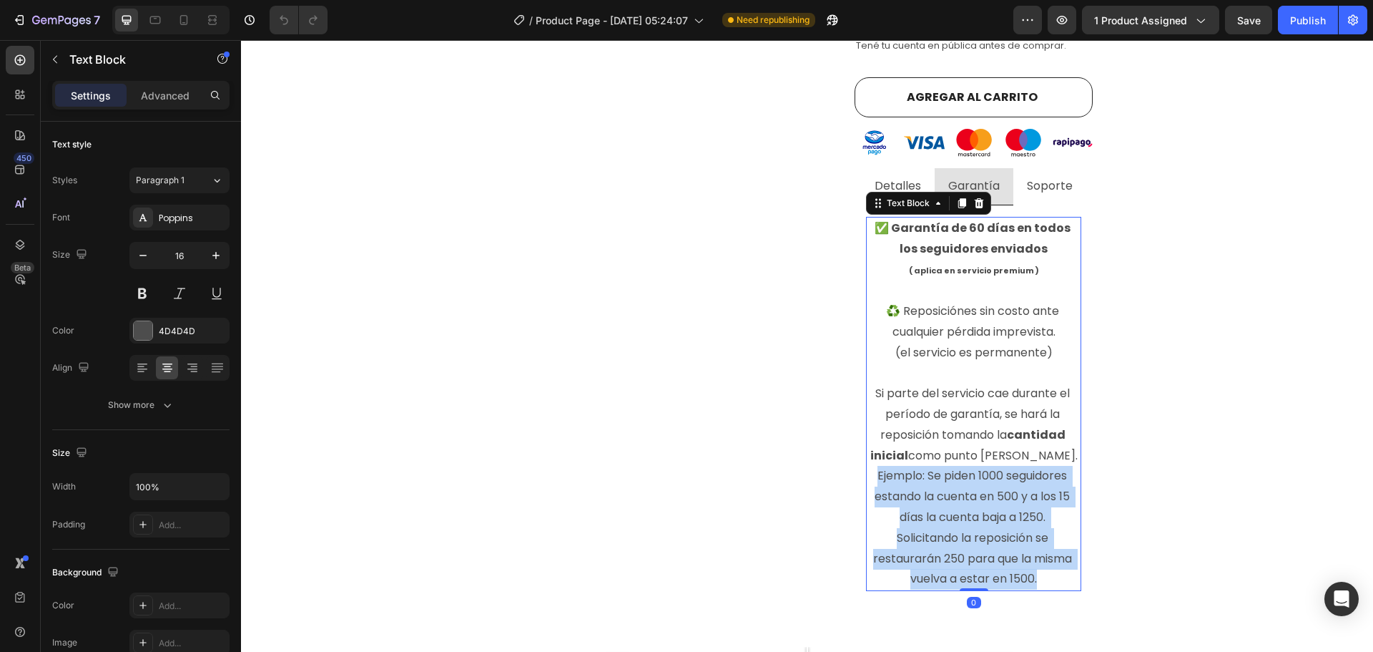
click at [1054, 491] on p "♻️ Reposiciónes sin costo ante cualquier pérdida imprevista. (el servicio es pe…" at bounding box center [974, 445] width 212 height 288
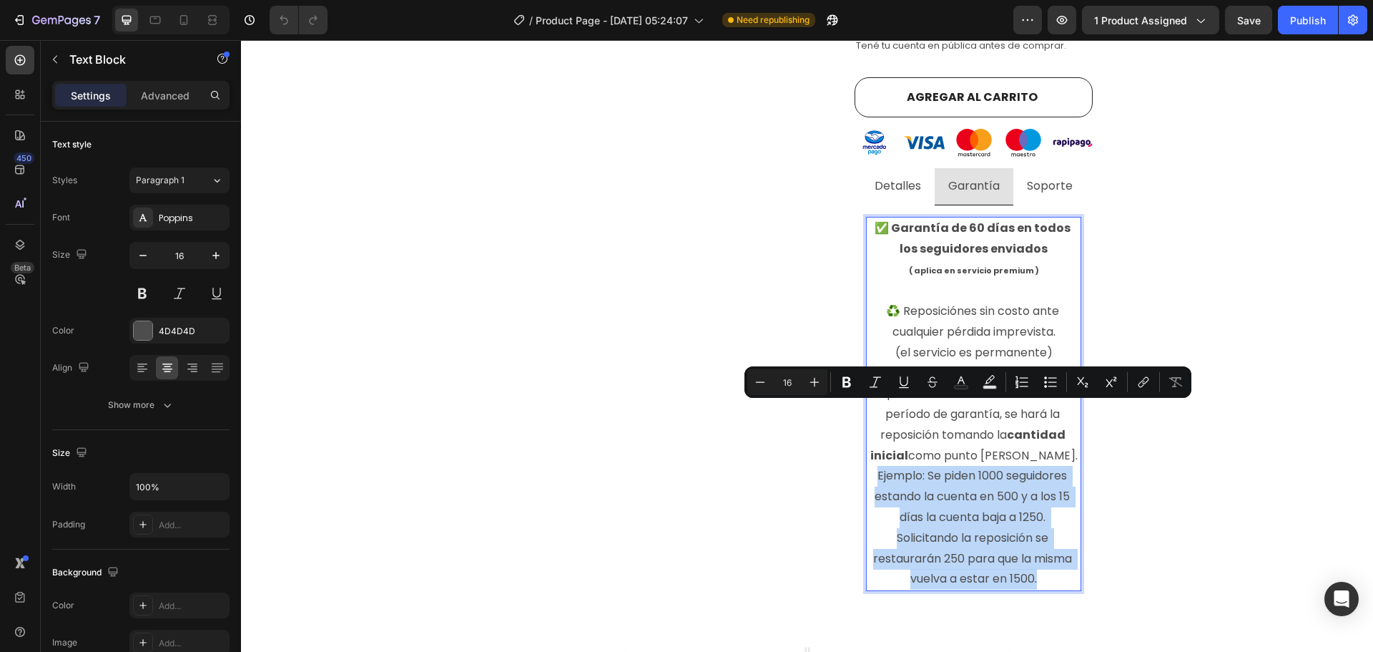
click at [1039, 508] on p "♻️ Reposiciónes sin costo ante cualquier pérdida imprevista. (el servicio es pe…" at bounding box center [974, 445] width 212 height 288
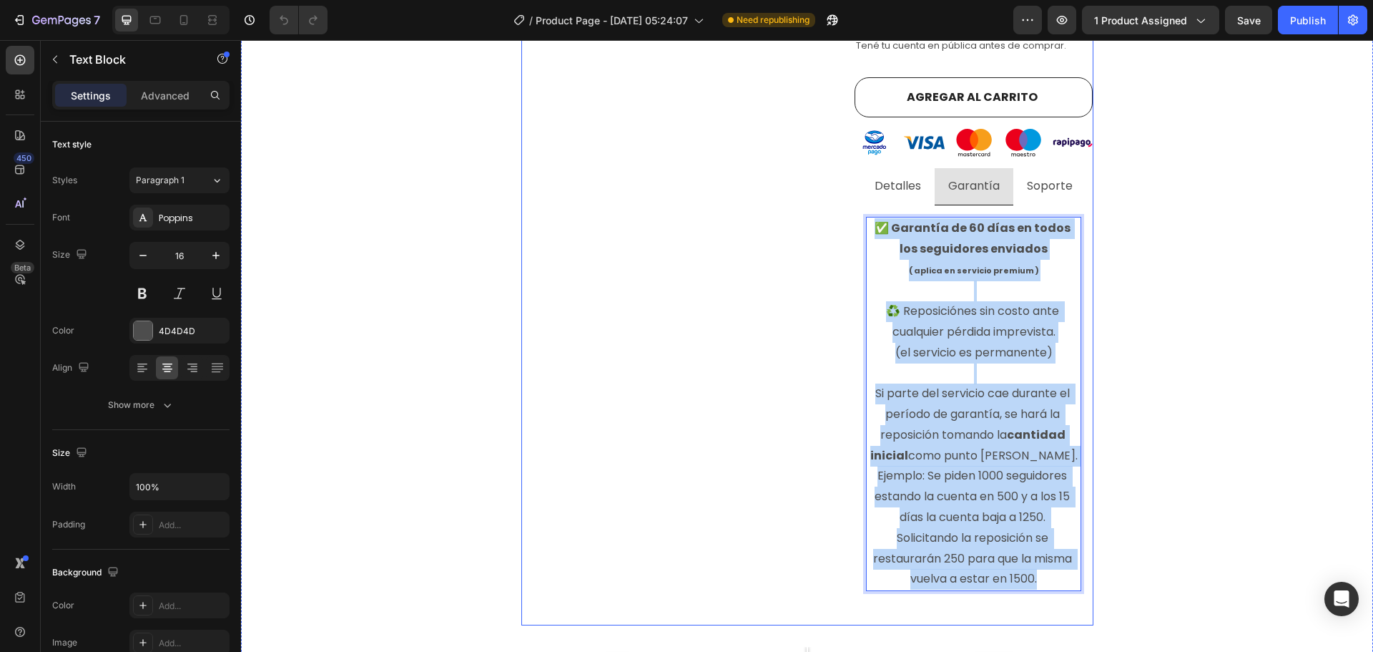
drag, startPoint x: 1044, startPoint y: 514, endPoint x: 843, endPoint y: 152, distance: 414.3
click at [843, 152] on div "Product Images Judge.me - Preview Badge (Stars) Judge.me Seguidores Instagram (…" at bounding box center [807, 61] width 572 height 1130
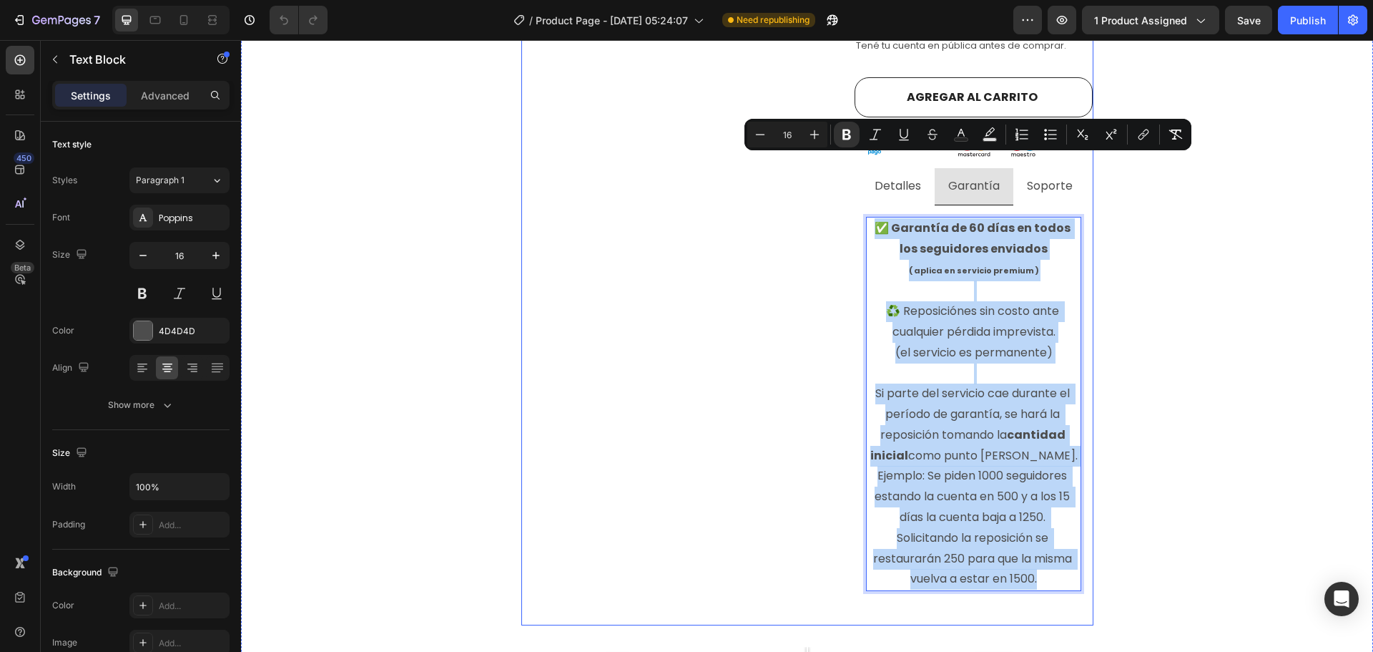
copy div "✅ Garantía de 60 días en todos los seguidores enviados ( aplica en servicio pre…"
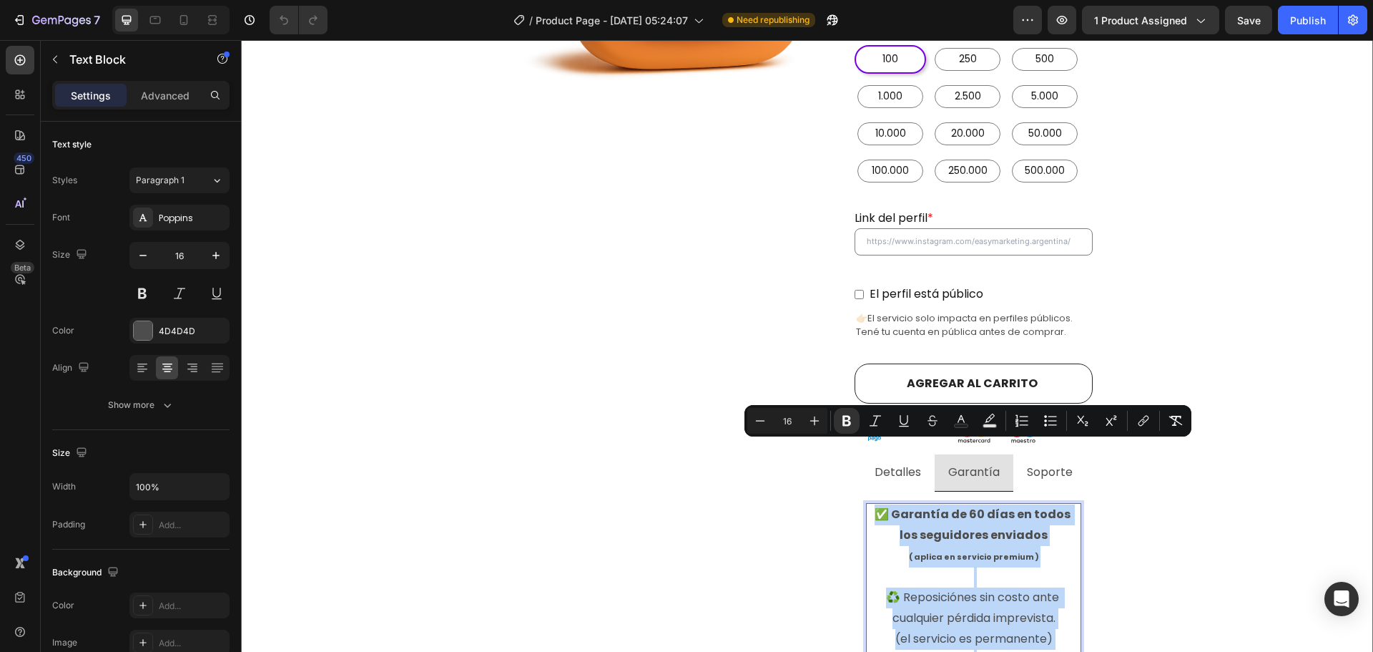
click at [1200, 293] on div "Comprar seguidores de instagram argentina con E n t r e g a i n m e d i a ta ! …" at bounding box center [807, 618] width 1111 height 1996
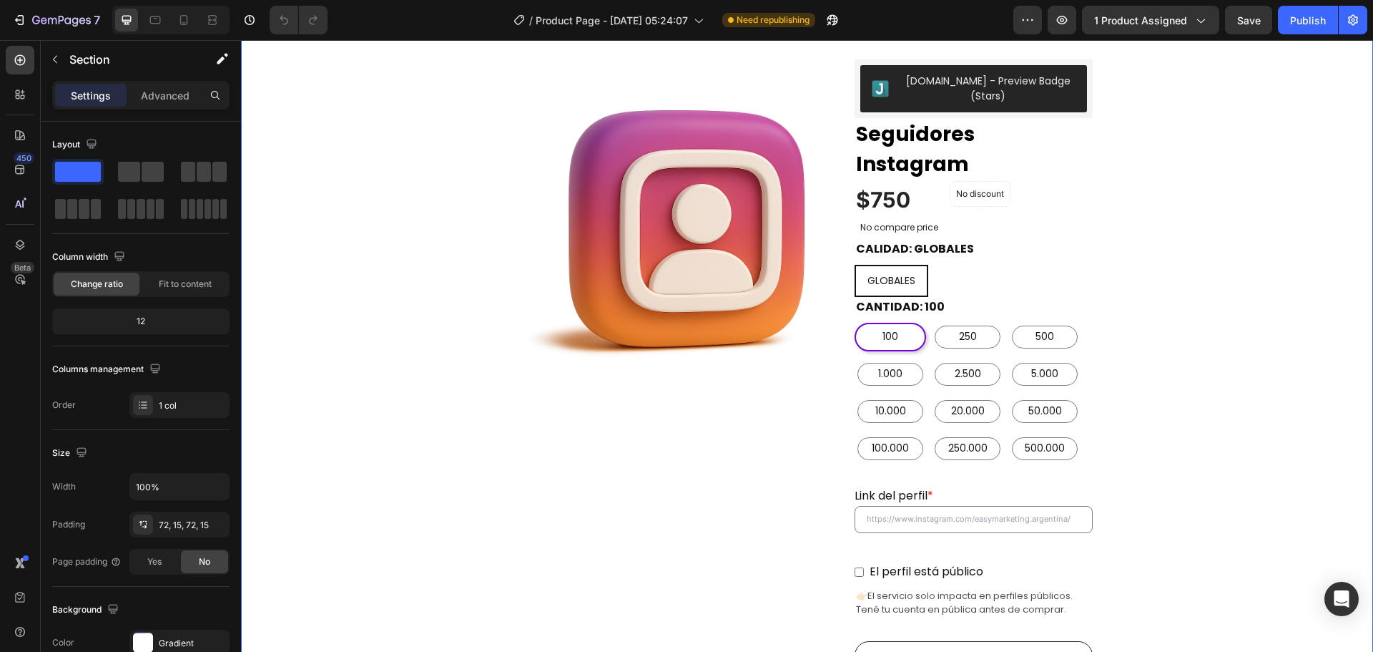
scroll to position [429, 0]
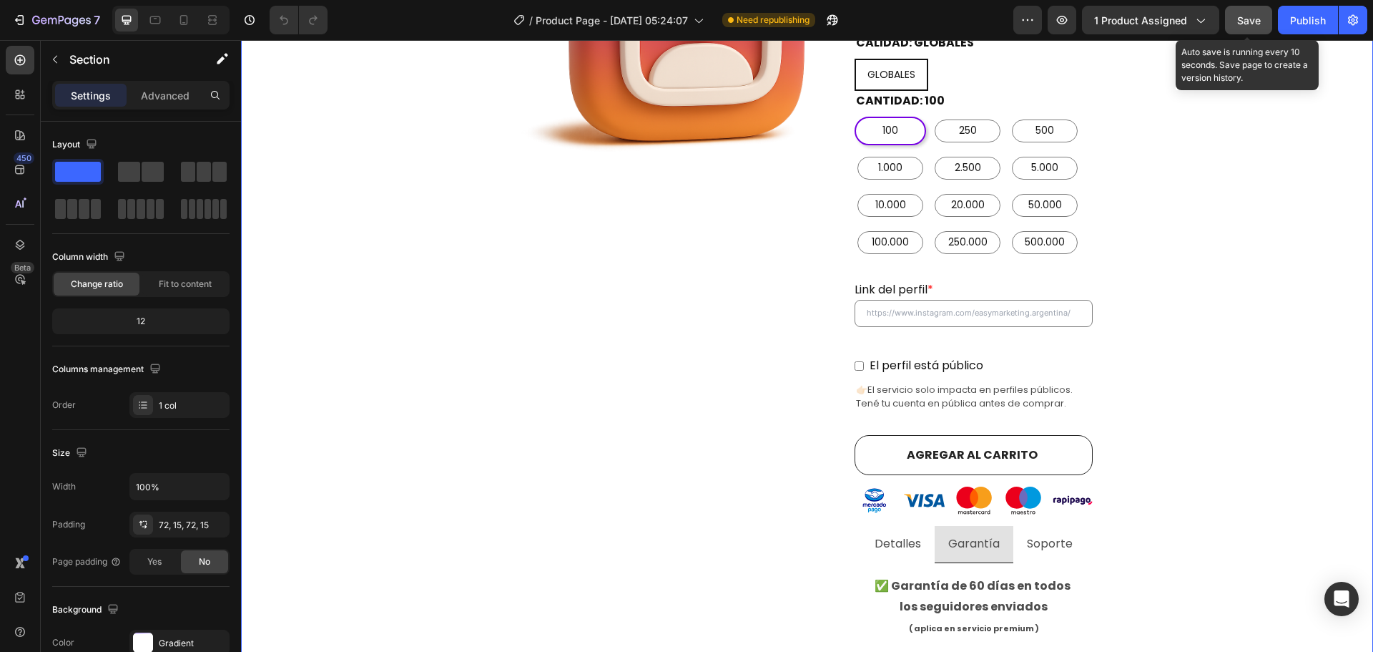
click at [1252, 22] on span "Save" at bounding box center [1249, 20] width 24 height 12
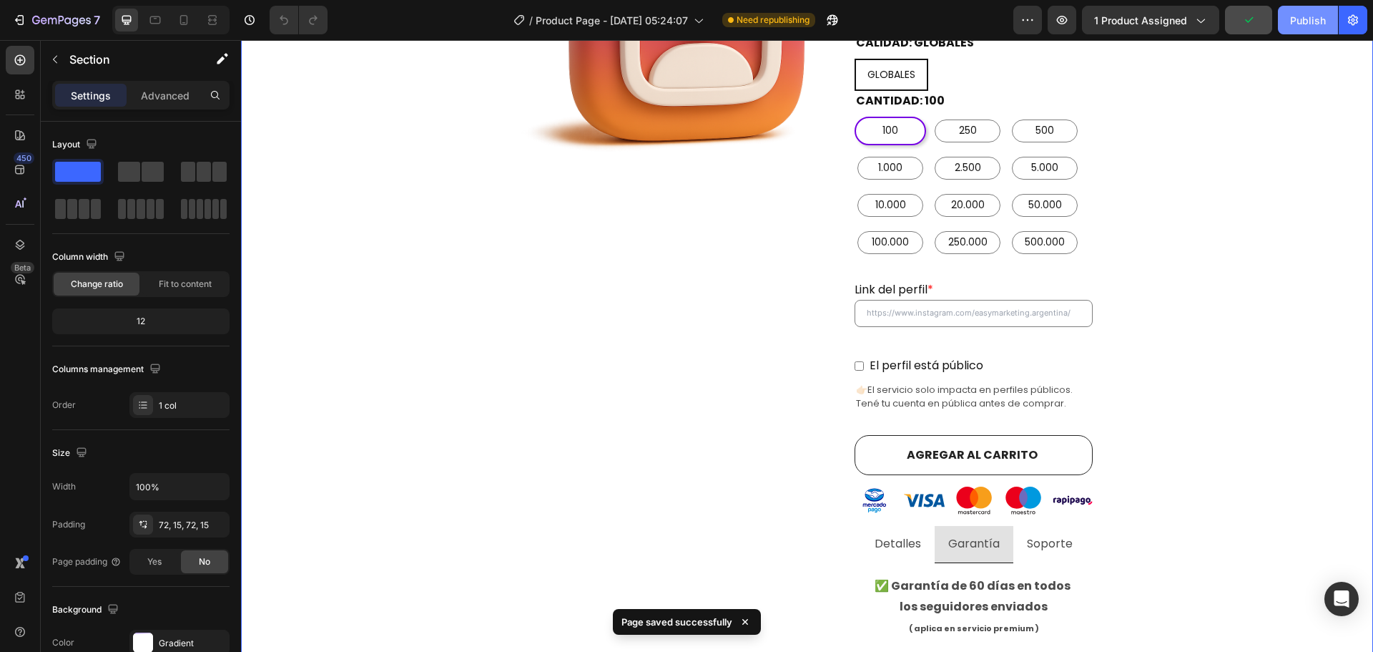
click at [1306, 19] on div "Publish" at bounding box center [1308, 20] width 36 height 15
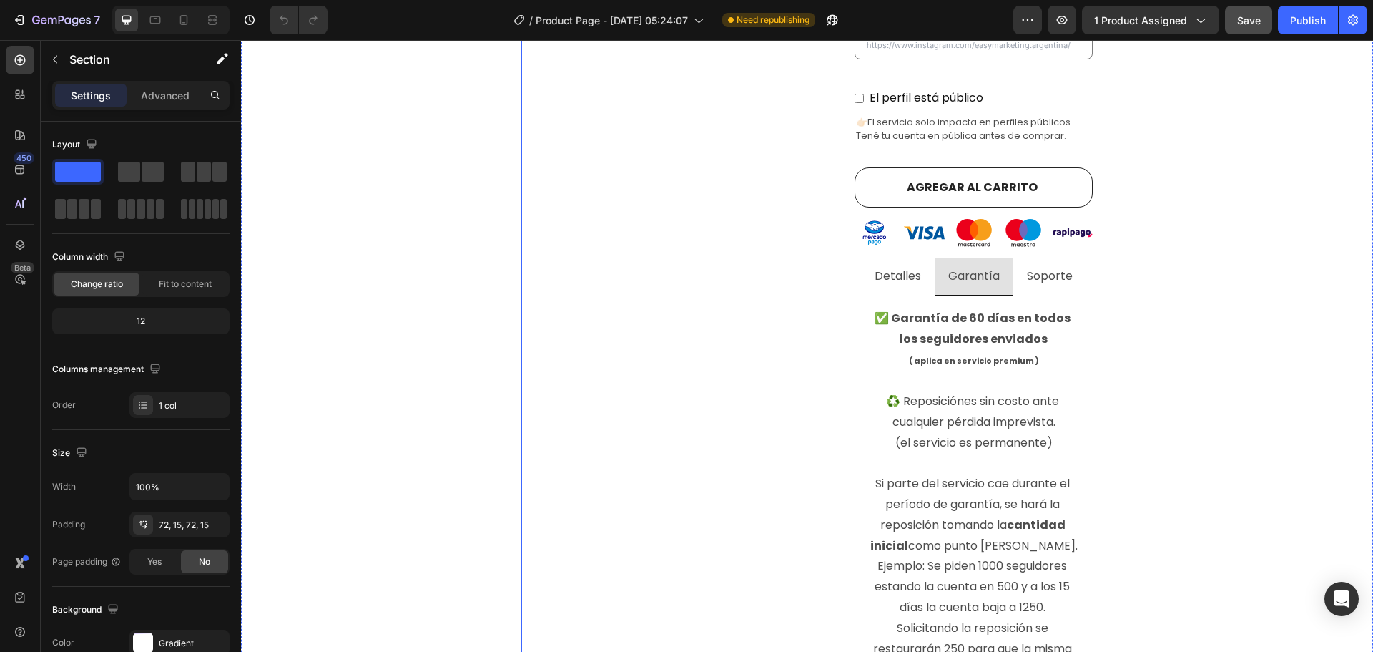
scroll to position [715, 0]
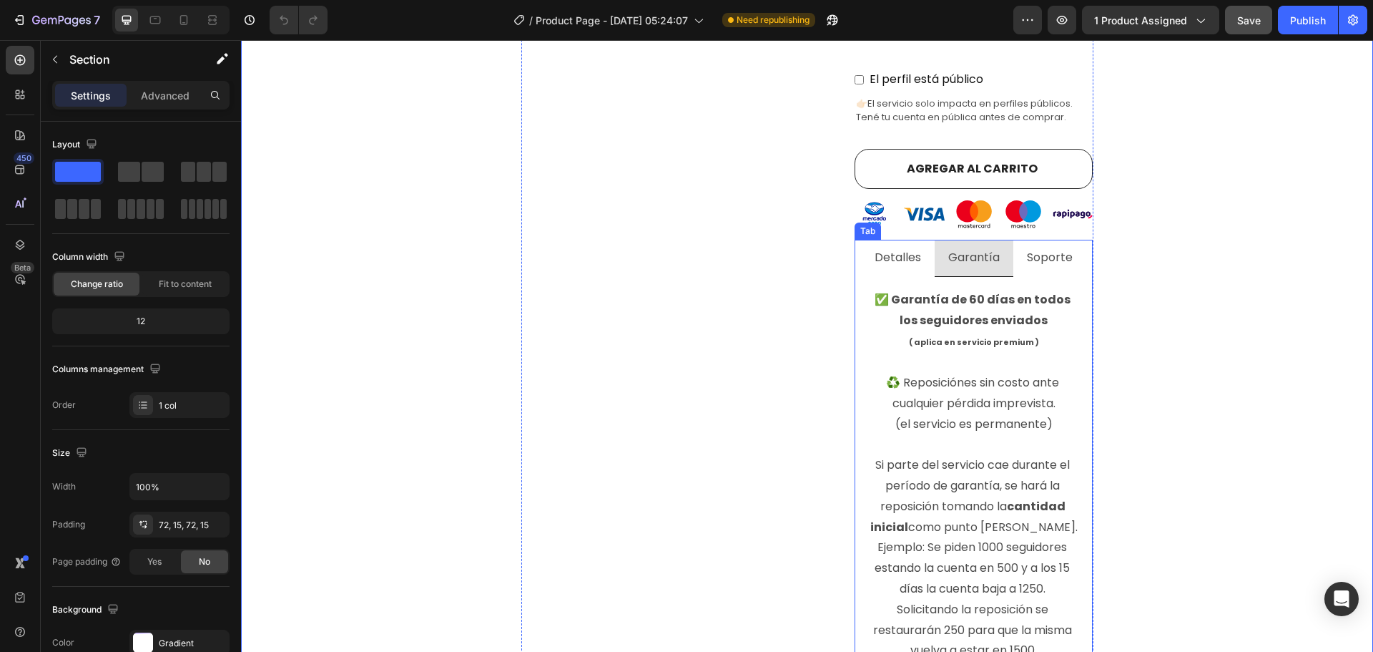
click at [893, 240] on li "Detalles" at bounding box center [898, 258] width 74 height 37
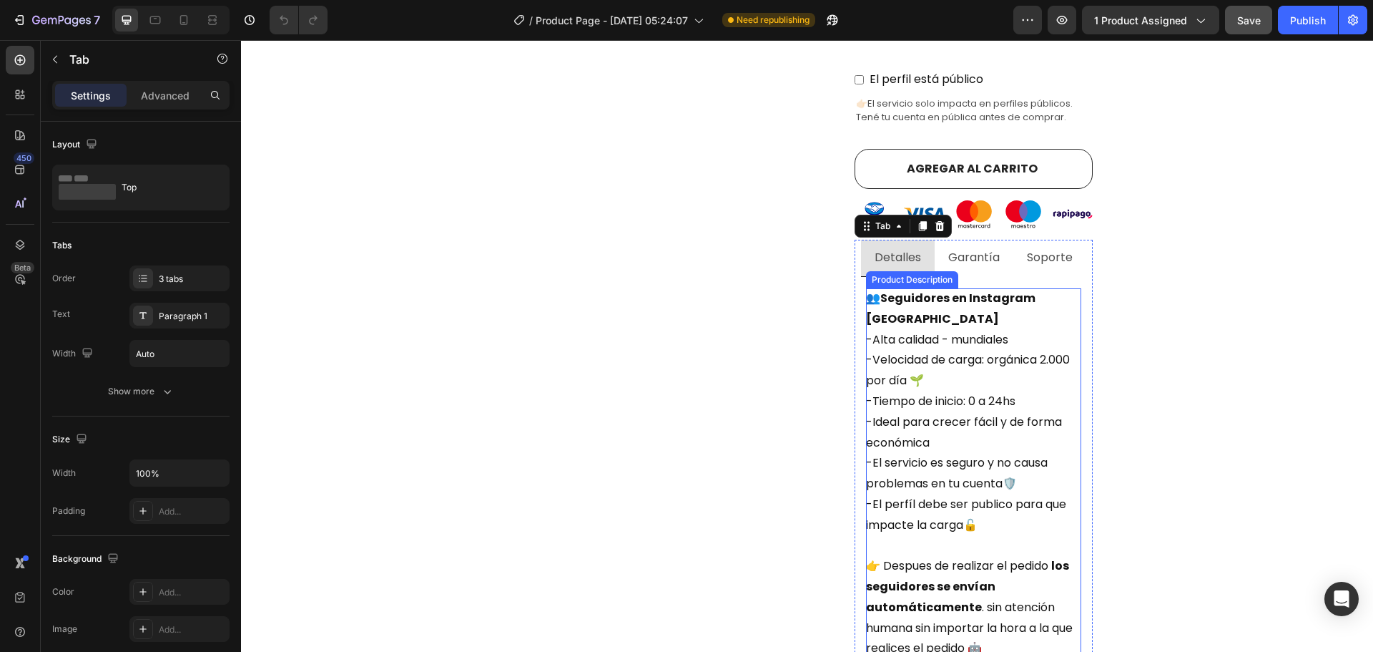
click at [1031, 377] on div "👥 Seguidores en Instagram argentina -Alta calidad - mundiales -Velocidad de car…" at bounding box center [973, 473] width 215 height 371
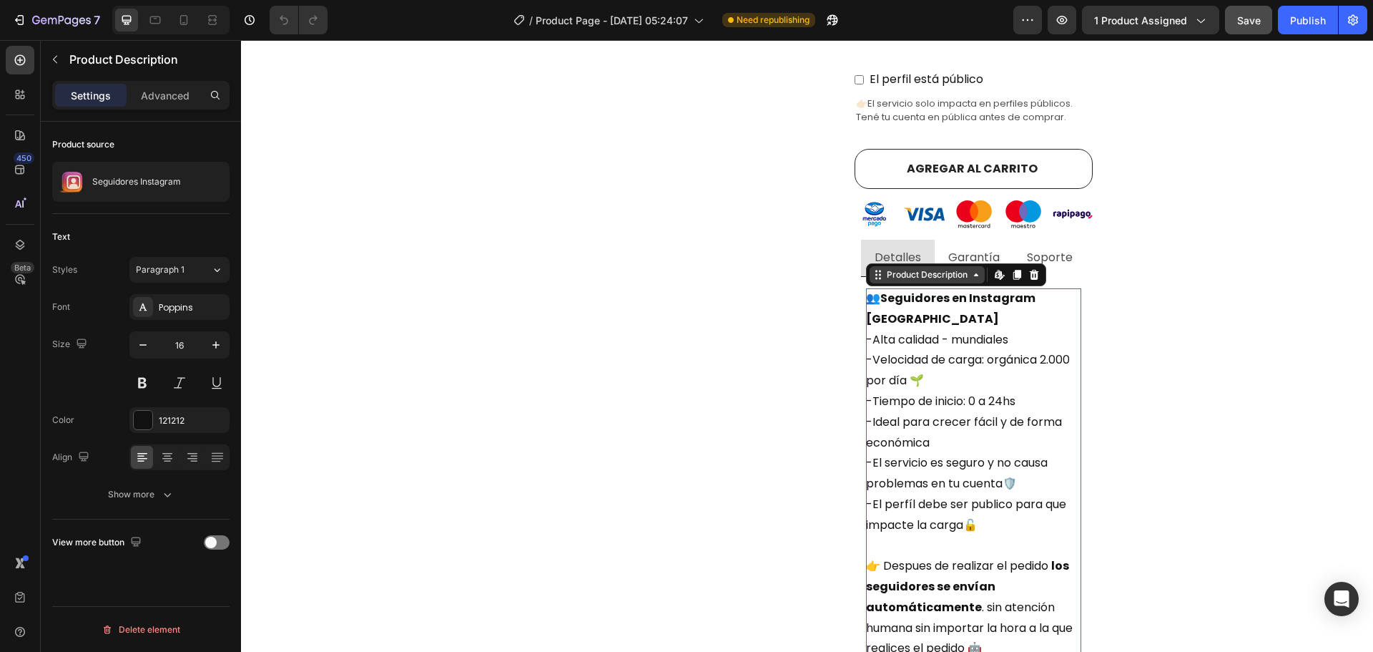
click at [971, 269] on icon at bounding box center [976, 274] width 11 height 11
click at [951, 333] on p "-Alta calidad - mundiales -Velocidad de carga: orgánica 2.000 por día 🌱 -Tiempo…" at bounding box center [969, 432] width 207 height 202
click at [137, 344] on icon "button" at bounding box center [143, 345] width 14 height 14
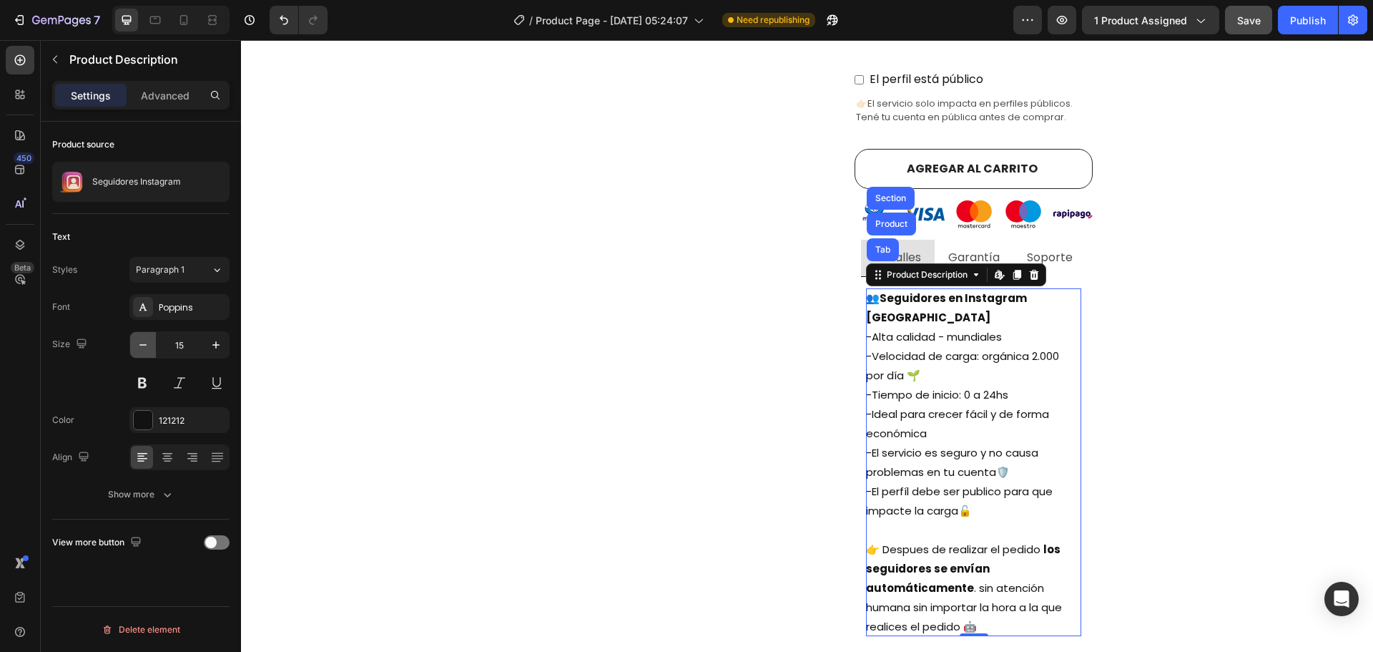
click at [137, 344] on icon "button" at bounding box center [143, 345] width 14 height 14
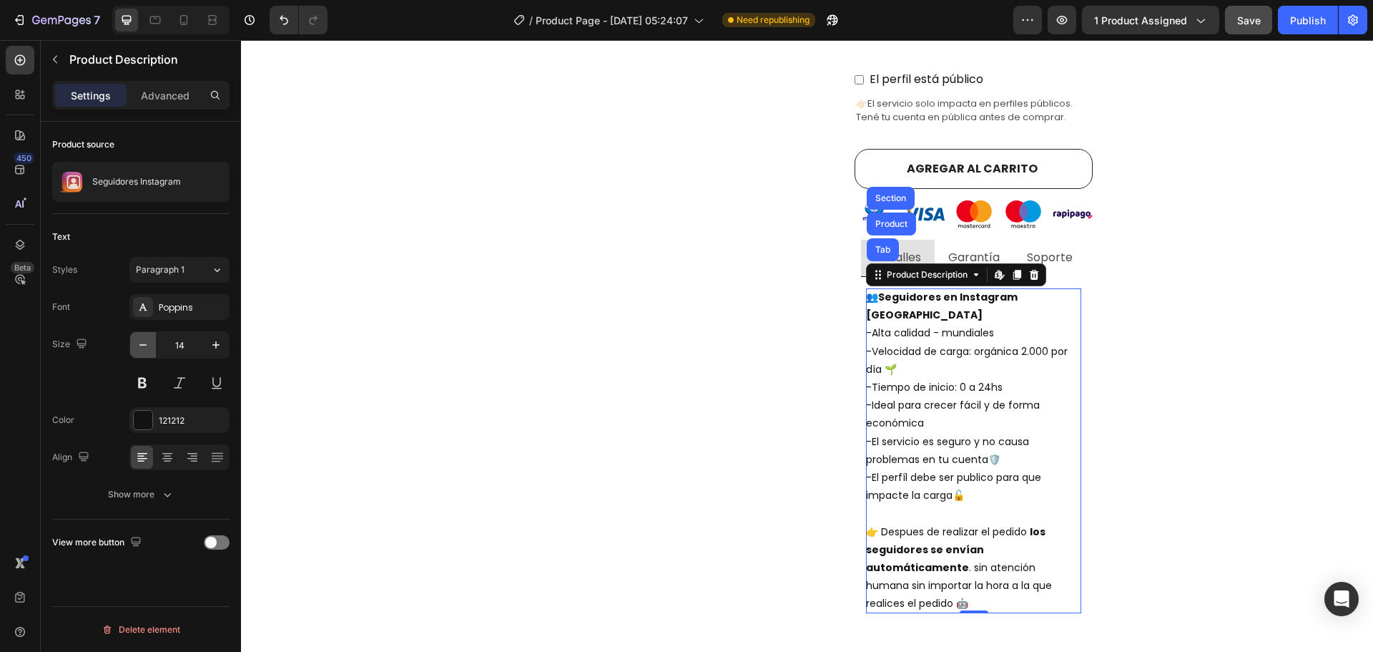
click at [137, 344] on icon "button" at bounding box center [143, 345] width 14 height 14
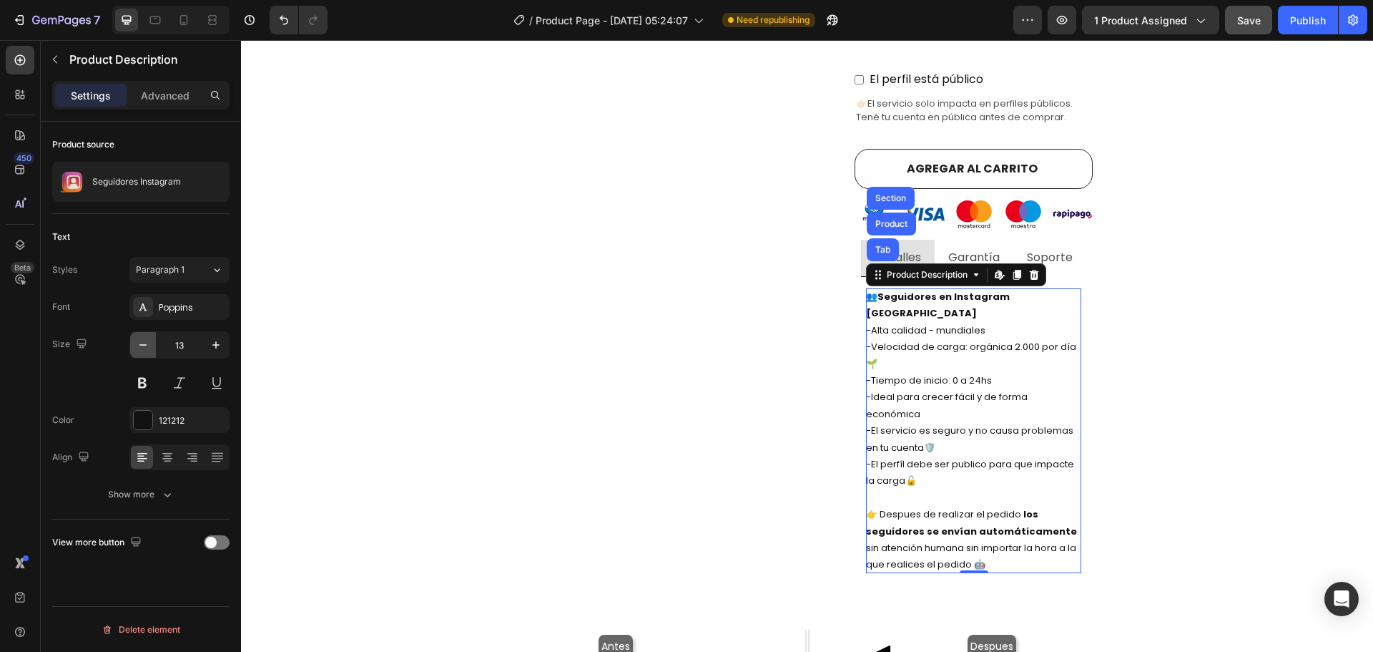
click at [137, 344] on icon "button" at bounding box center [143, 345] width 14 height 14
type input "12"
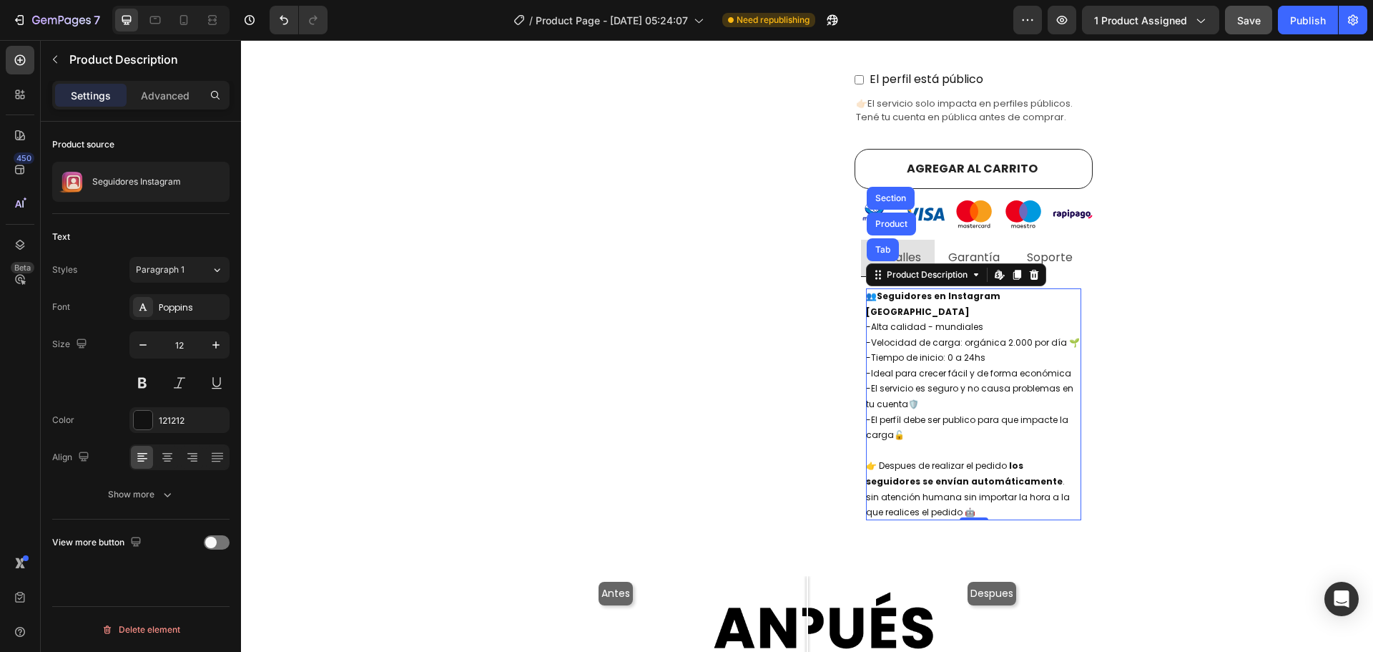
click at [932, 459] on p "👉 Despues de realizar el pedido los seguidores se envían automáticamente . sin …" at bounding box center [969, 488] width 206 height 59
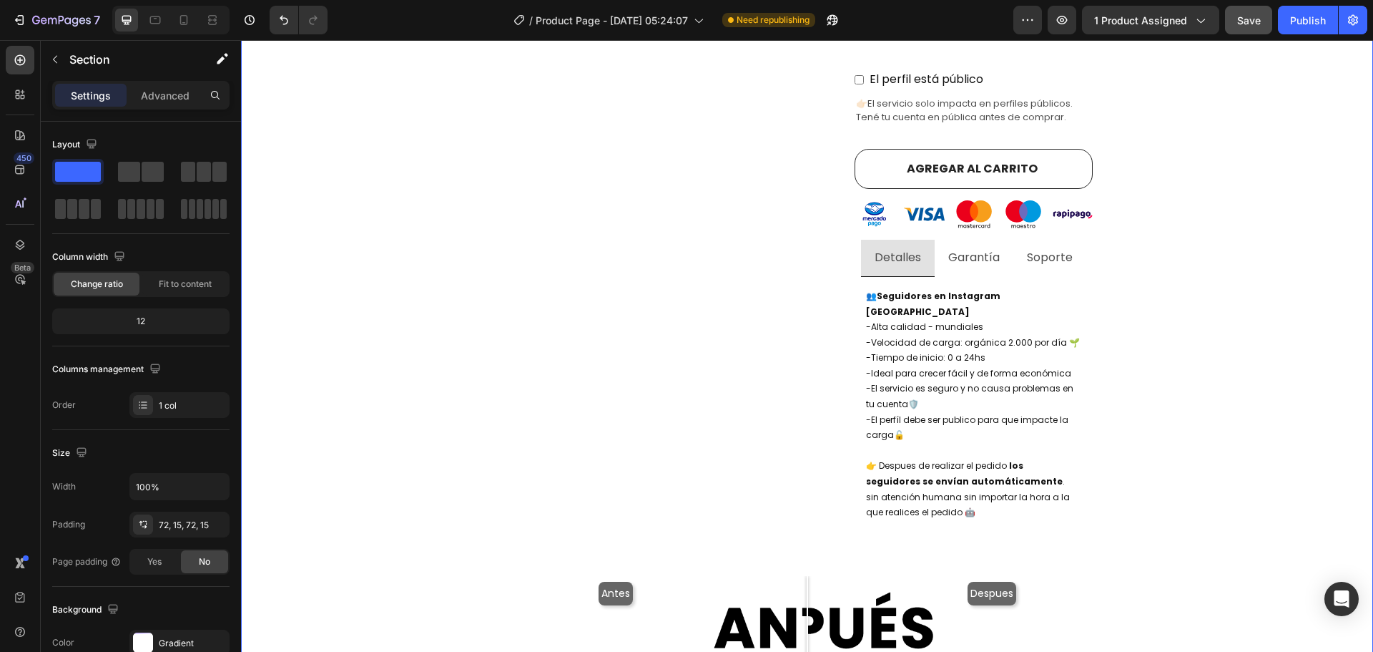
click at [1200, 325] on div "Comprar seguidores de instagram argentina con E n t r e g a i n m e d i a ta ! …" at bounding box center [807, 332] width 1111 height 1853
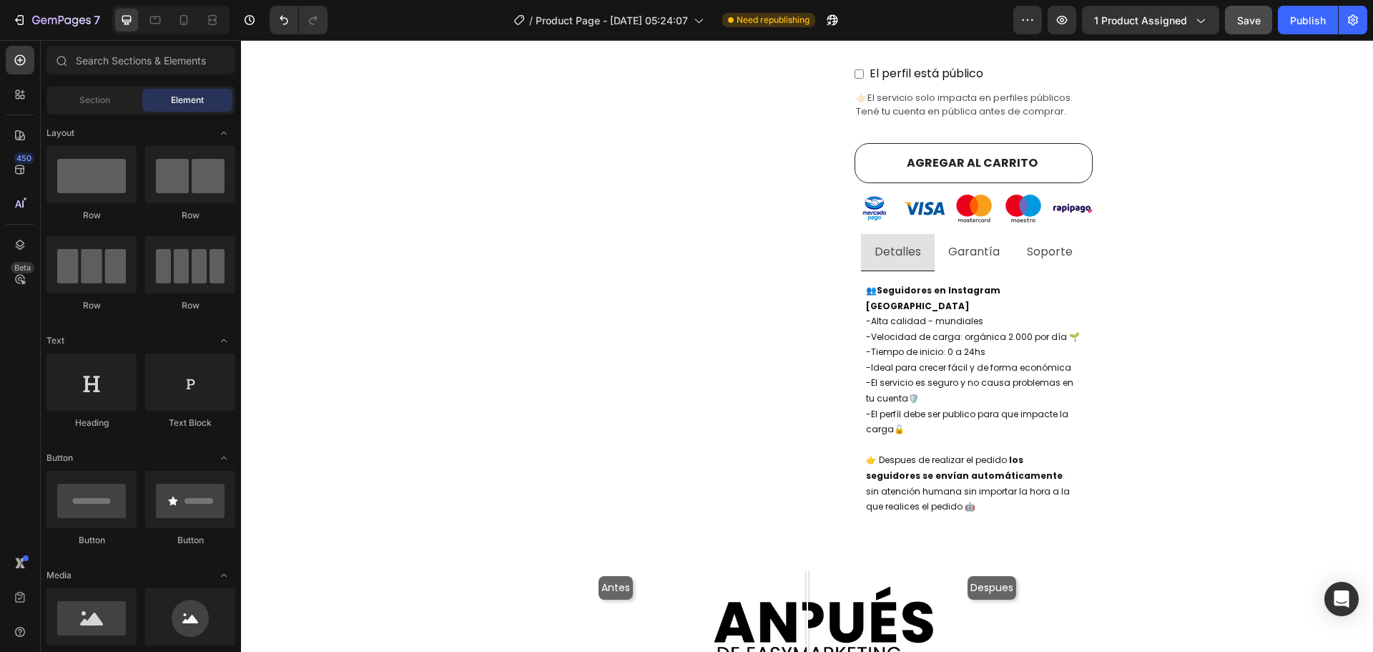
scroll to position [667, 0]
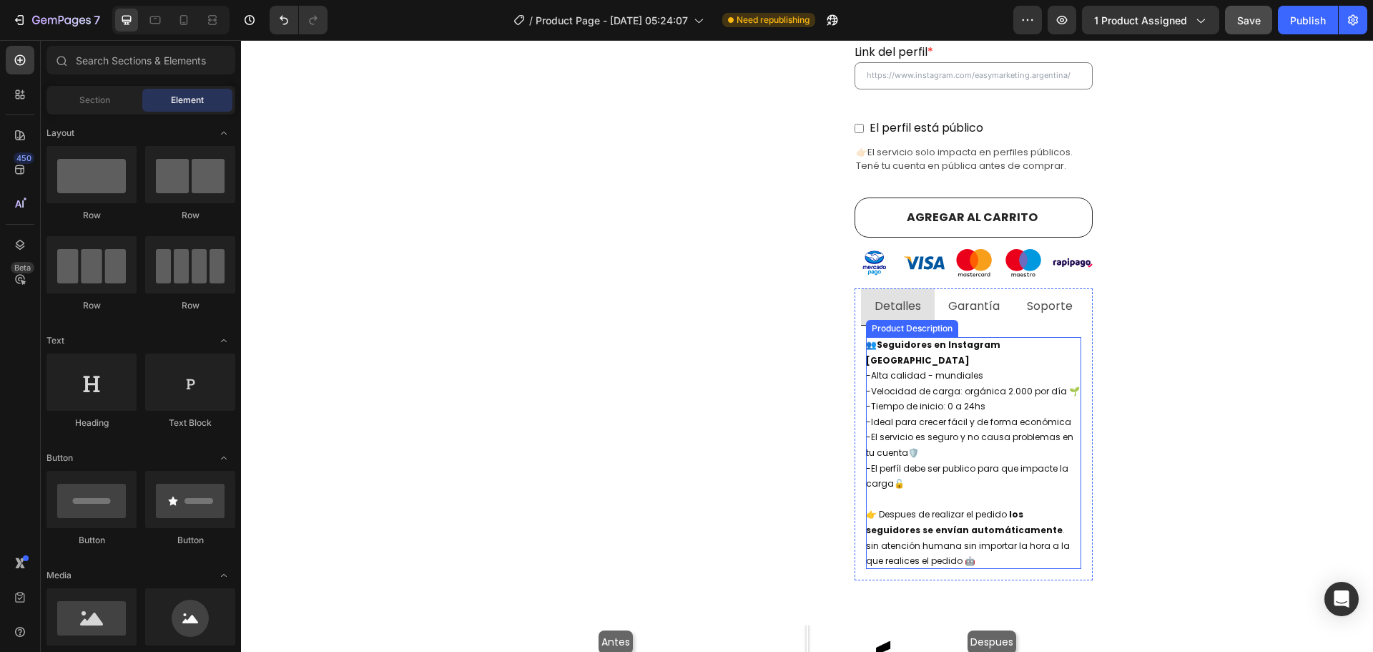
click at [956, 381] on div "👥 Seguidores en Instagram argentina -Alta calidad - mundiales -Velocidad de car…" at bounding box center [973, 453] width 215 height 232
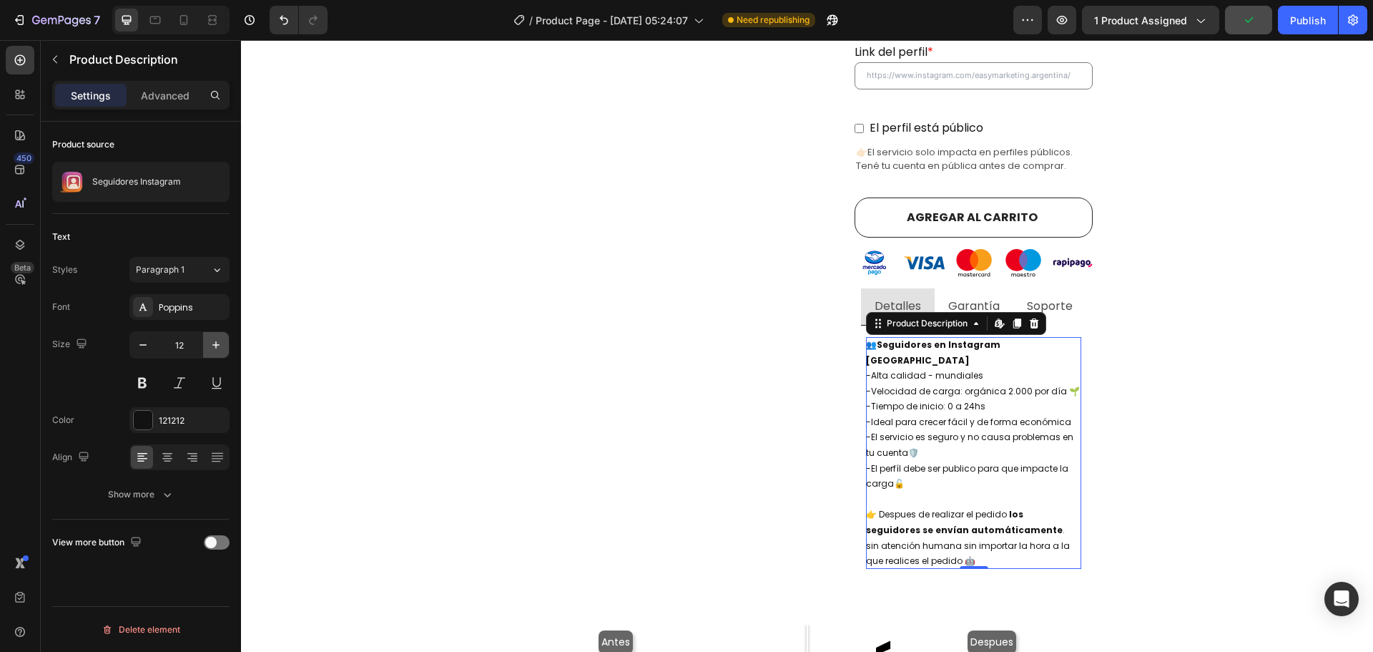
click at [210, 346] on icon "button" at bounding box center [216, 345] width 14 height 14
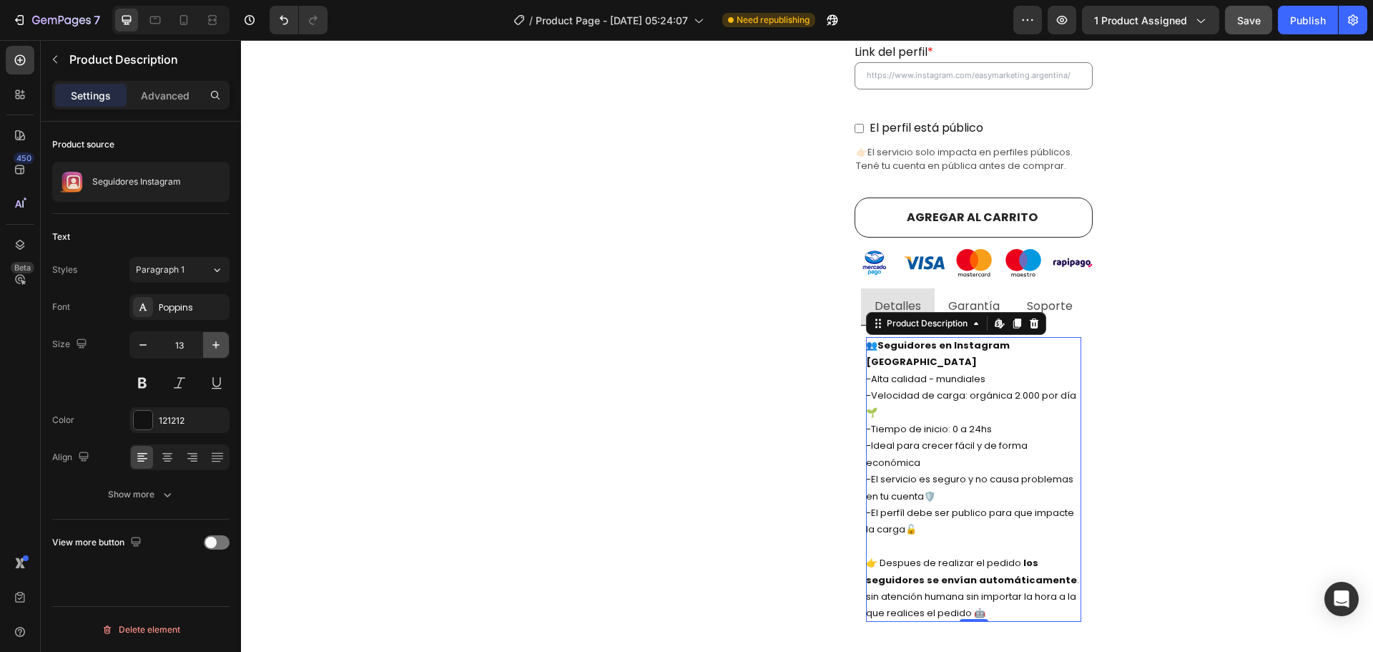
click at [210, 346] on icon "button" at bounding box center [216, 345] width 14 height 14
type input "14"
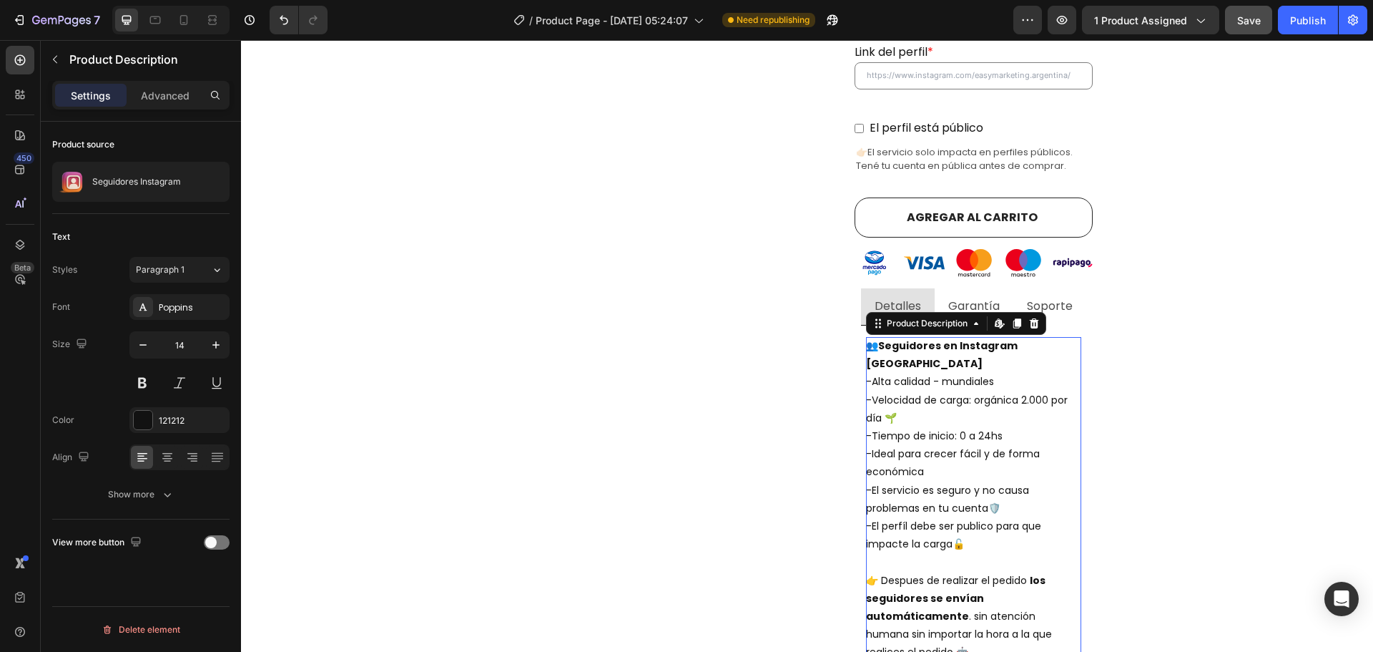
click at [901, 343] on div "👥 Seguidores en Instagram argentina -Alta calidad - mundiales -Velocidad de car…" at bounding box center [973, 499] width 215 height 325
click at [1058, 362] on div "👥 Seguidores en Instagram argentina -Alta calidad - mundiales -Velocidad de car…" at bounding box center [973, 499] width 215 height 325
click at [156, 102] on p "Advanced" at bounding box center [165, 95] width 49 height 15
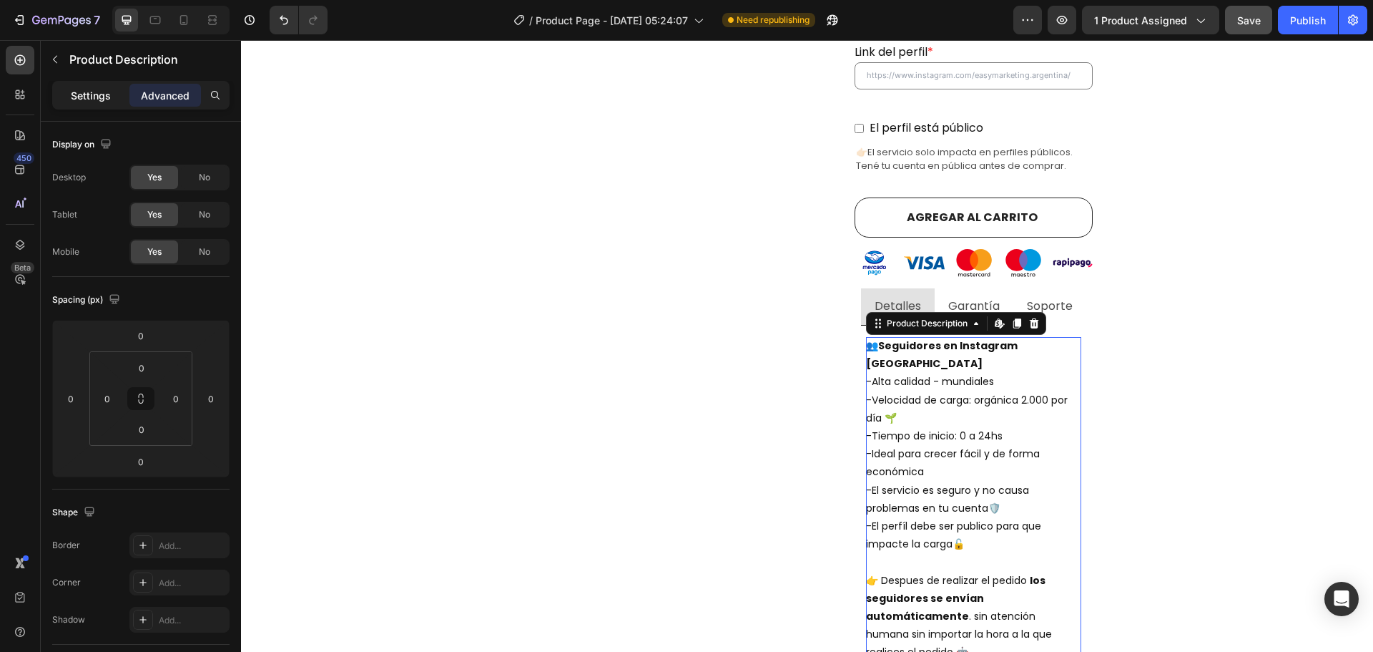
click at [102, 94] on p "Settings" at bounding box center [91, 95] width 40 height 15
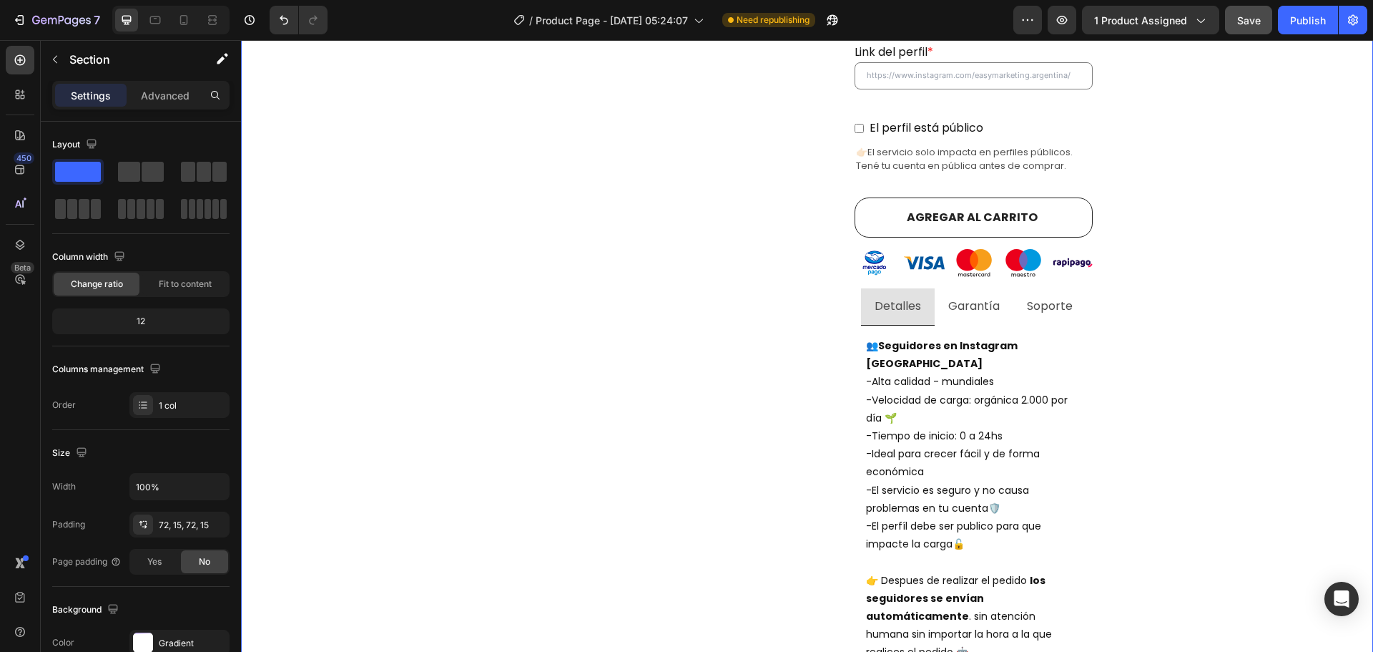
click at [1095, 309] on div "Comprar seguidores de instagram argentina con E n t r e g a i n m e d i a ta ! …" at bounding box center [807, 427] width 1111 height 1946
click at [1091, 323] on div "Comprar seguidores de instagram argentina con E n t r e g a i n m e d i a ta ! …" at bounding box center [807, 427] width 1111 height 1946
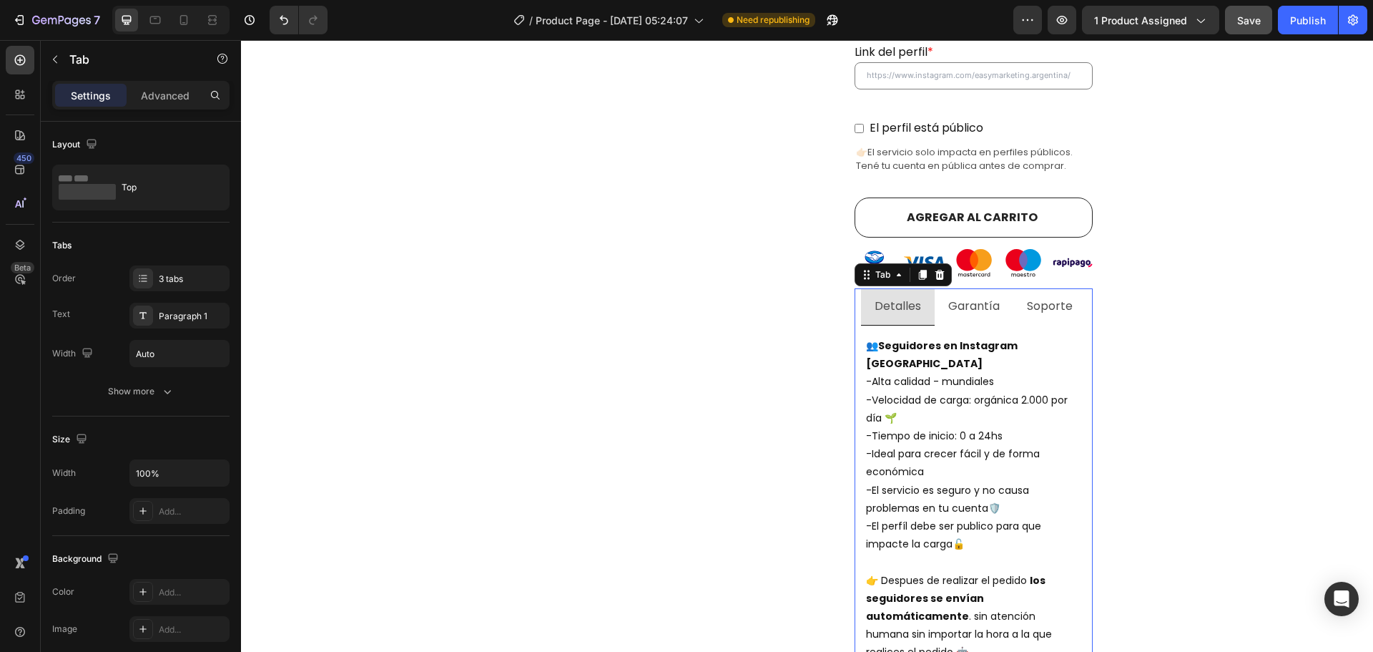
click at [1084, 325] on div "👥 Seguidores en Instagram argentina -Alta calidad - mundiales -Velocidad de car…" at bounding box center [974, 499] width 238 height 348
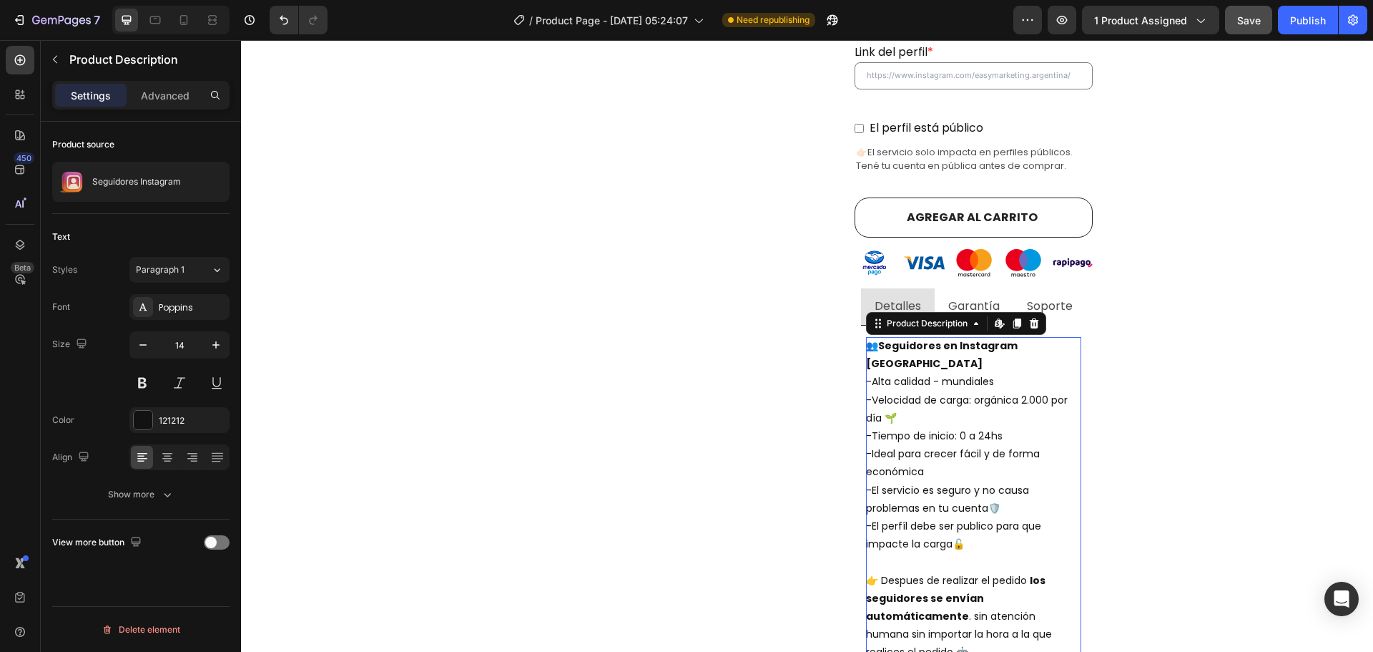
click at [1030, 341] on div "👥 Seguidores en Instagram argentina -Alta calidad - mundiales -Velocidad de car…" at bounding box center [973, 499] width 215 height 325
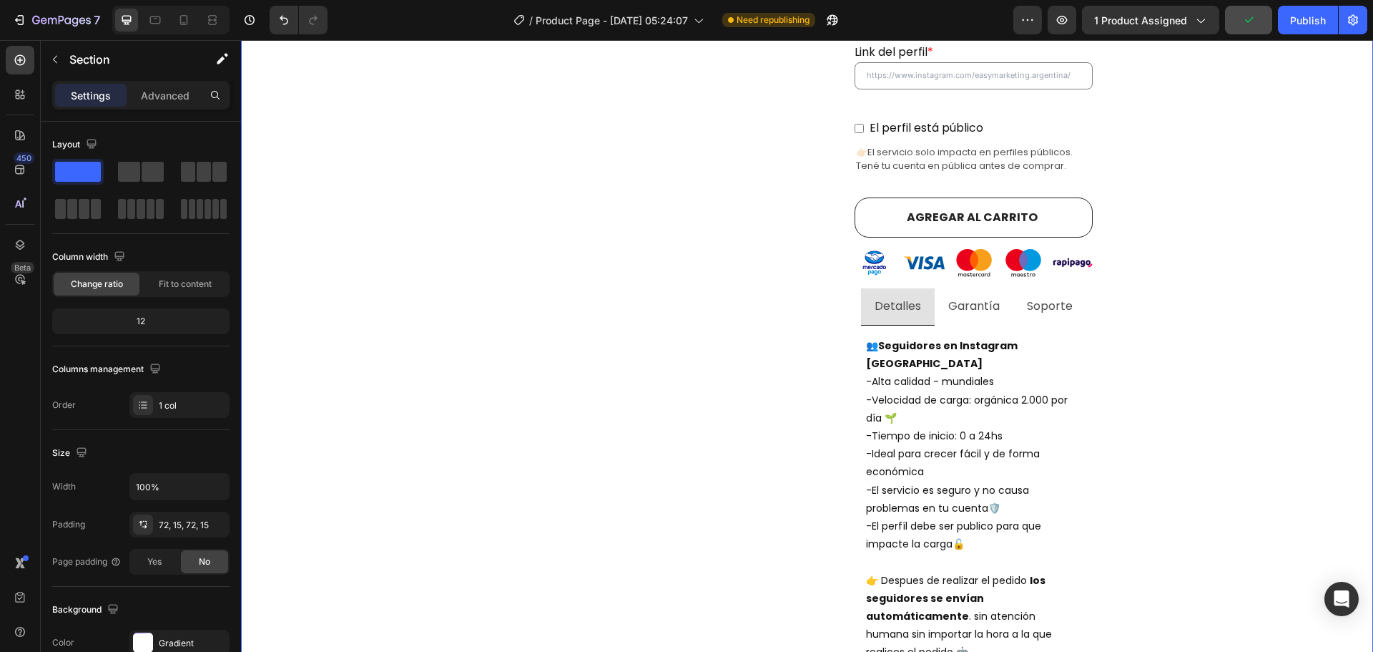
click at [1092, 335] on div "Comprar seguidores de instagram argentina con E n t r e g a i n m e d i a ta ! …" at bounding box center [807, 427] width 1111 height 1946
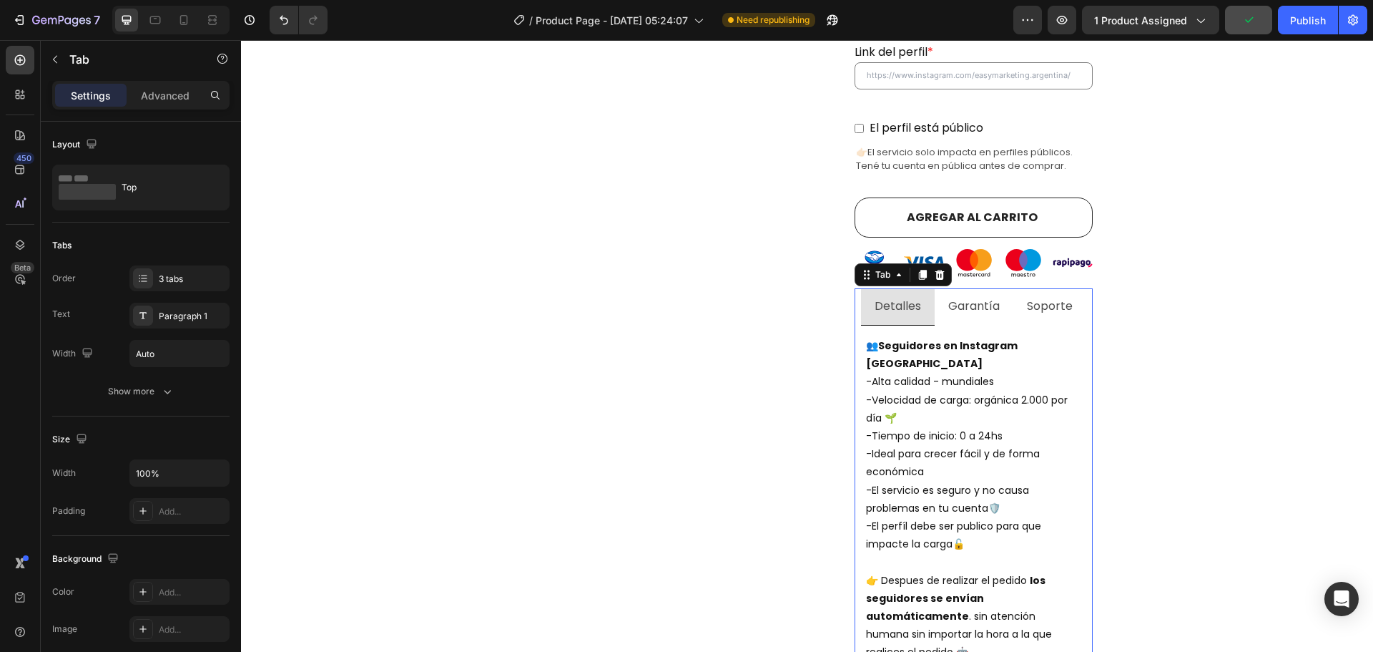
click at [1082, 336] on div "👥 Seguidores en Instagram argentina -Alta calidad - mundiales -Velocidad de car…" at bounding box center [974, 499] width 238 height 348
click at [157, 94] on p "Advanced" at bounding box center [165, 95] width 49 height 15
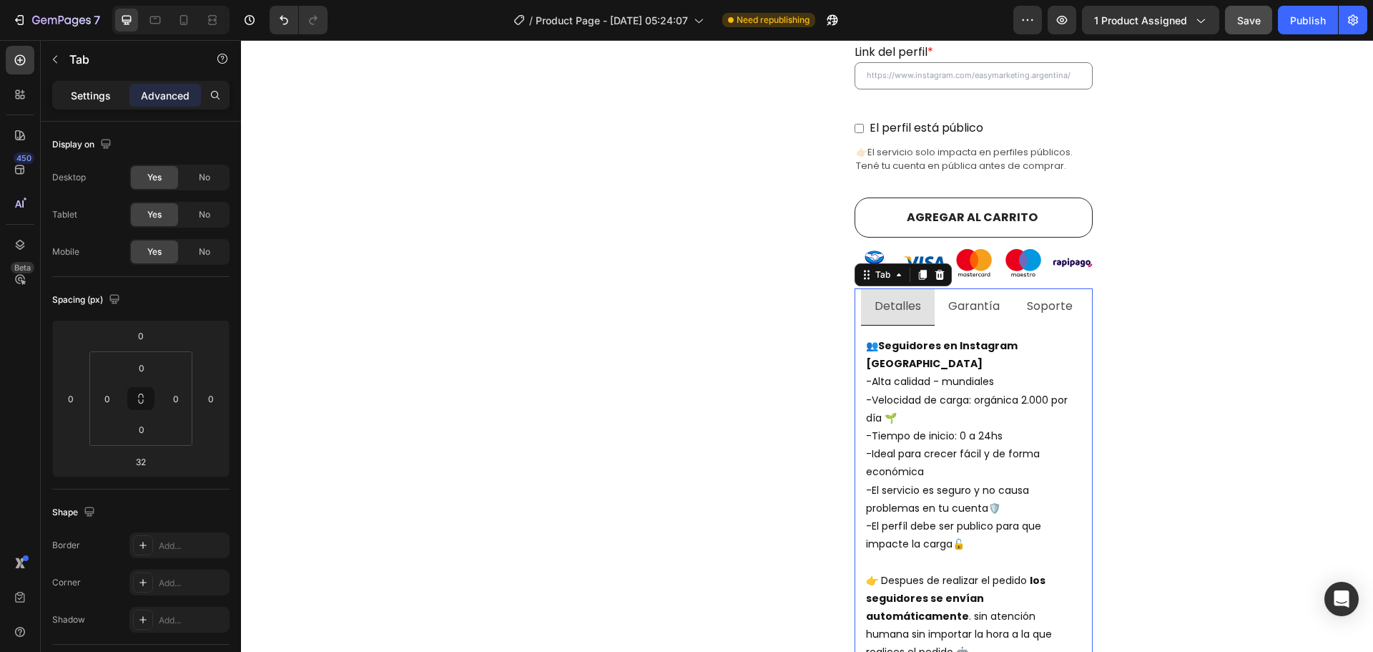
click at [89, 94] on p "Settings" at bounding box center [91, 95] width 40 height 15
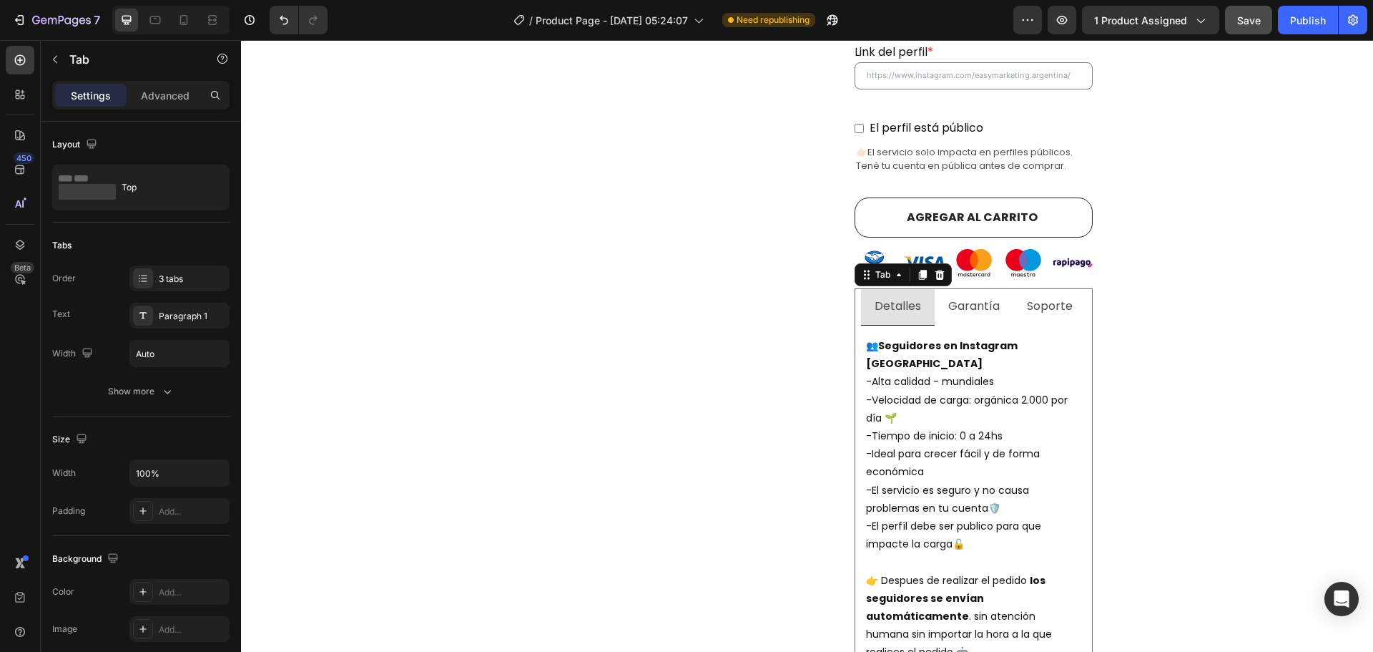
click at [858, 325] on div "👥 Seguidores en Instagram argentina -Alta calidad - mundiales -Velocidad de car…" at bounding box center [974, 499] width 238 height 348
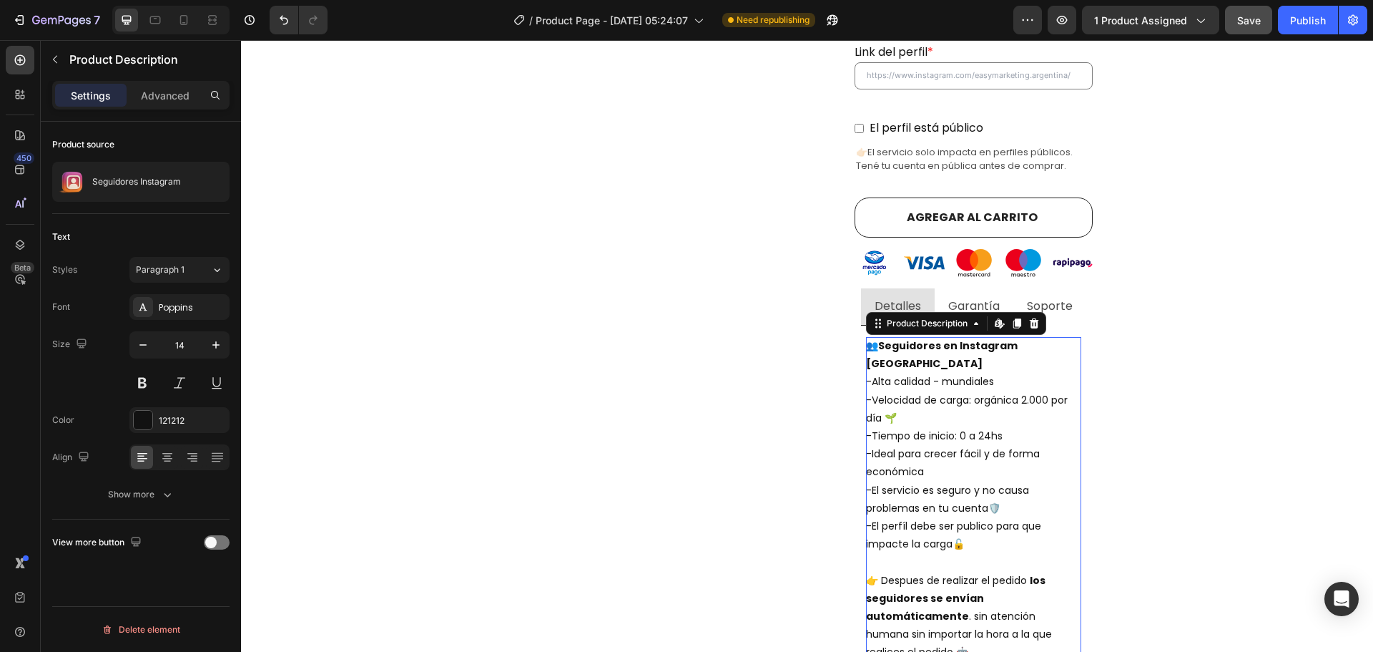
click at [892, 374] on p "-Alta calidad - mundiales -Velocidad de carga: orgánica 2.000 por día 🌱 -Tiempo…" at bounding box center [968, 462] width 205 height 177
click at [971, 337] on div "👥 Seguidores en Instagram argentina -Alta calidad - mundiales -Velocidad de car…" at bounding box center [973, 499] width 215 height 325
click at [1234, 19] on button "Save" at bounding box center [1248, 20] width 47 height 29
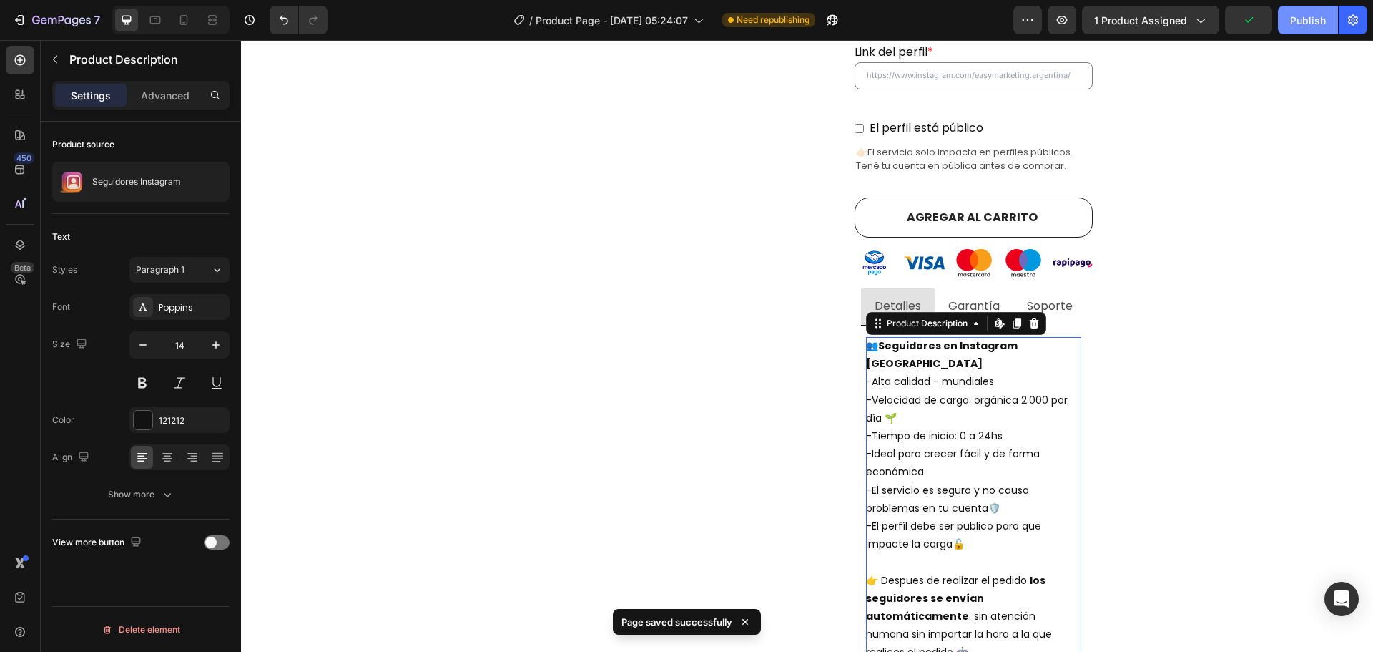
click at [1307, 20] on div "Publish" at bounding box center [1308, 20] width 36 height 15
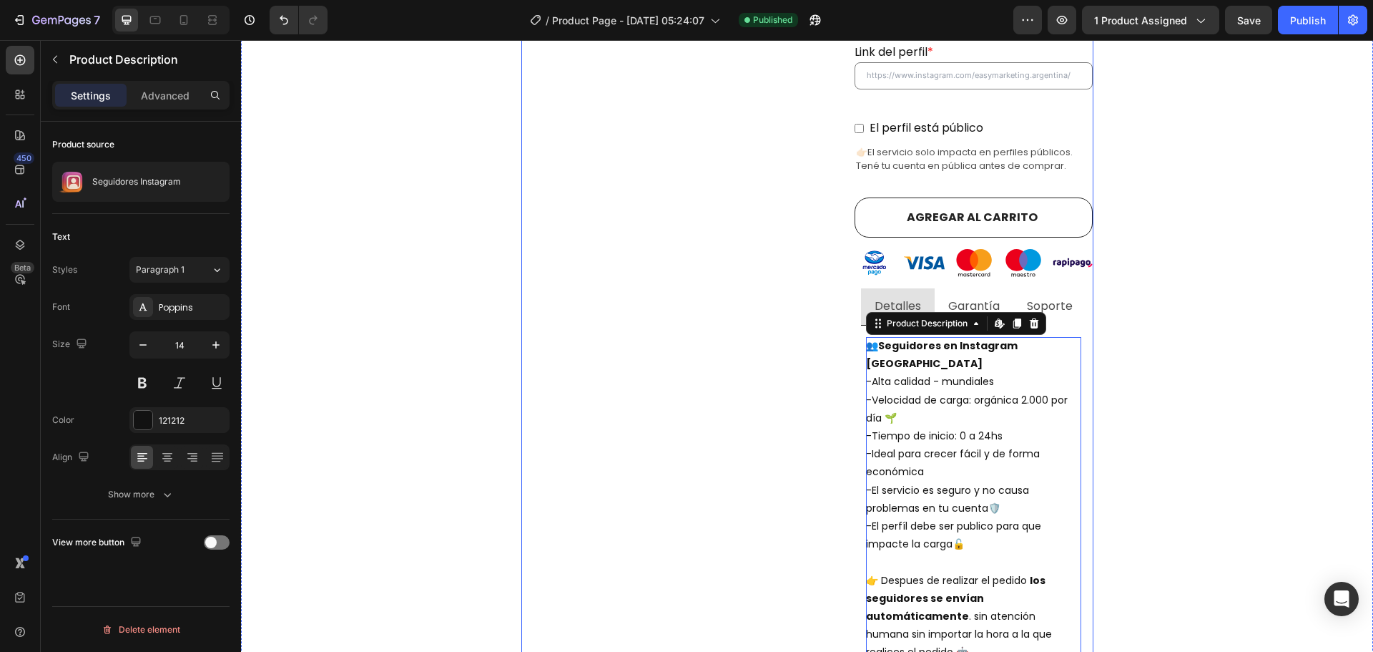
click at [555, 272] on div "Product Images" at bounding box center [688, 156] width 334 height 1080
radio input "true"
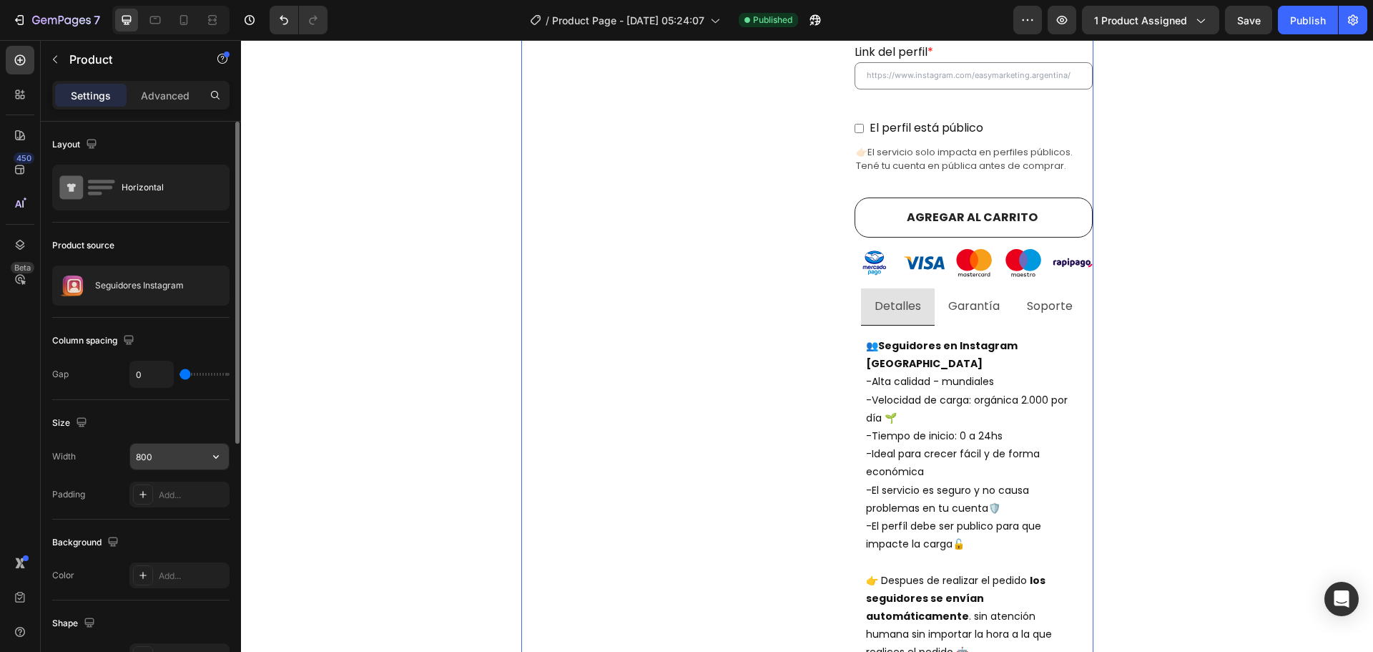
click at [182, 456] on input "800" at bounding box center [179, 456] width 99 height 26
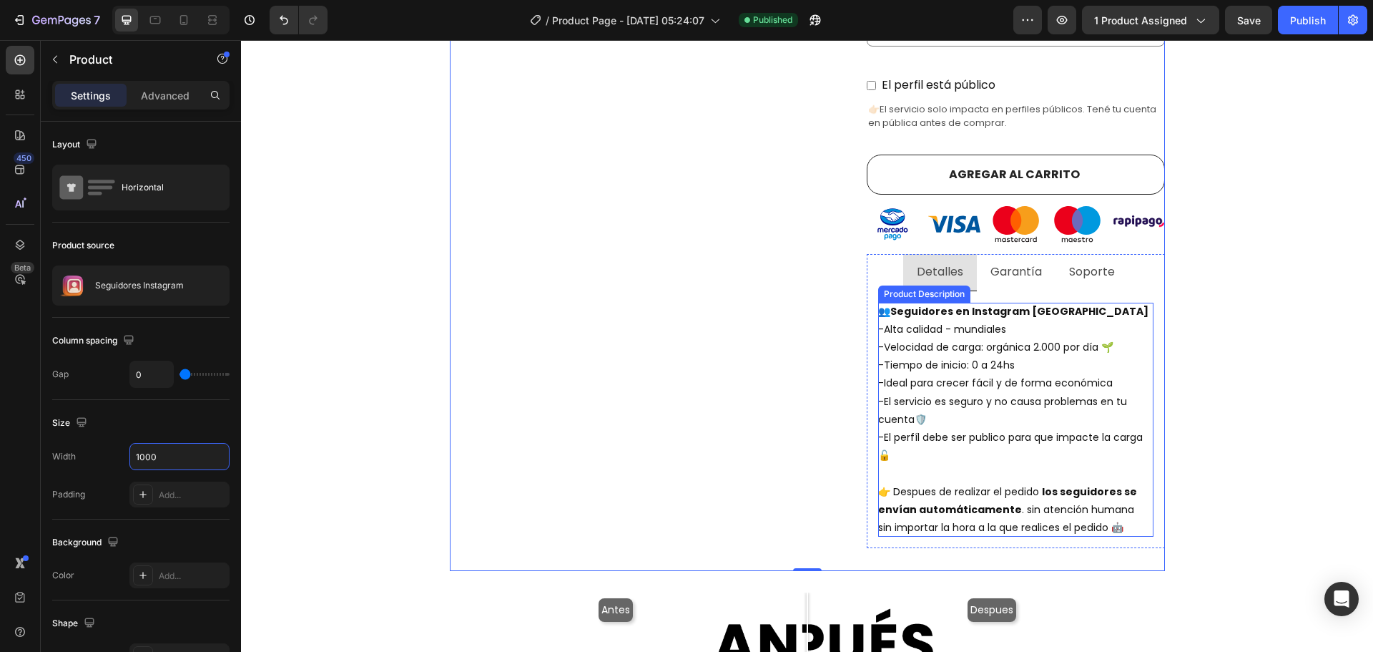
type input "1000"
click at [849, 350] on div "Product Images" at bounding box center [658, 94] width 417 height 956
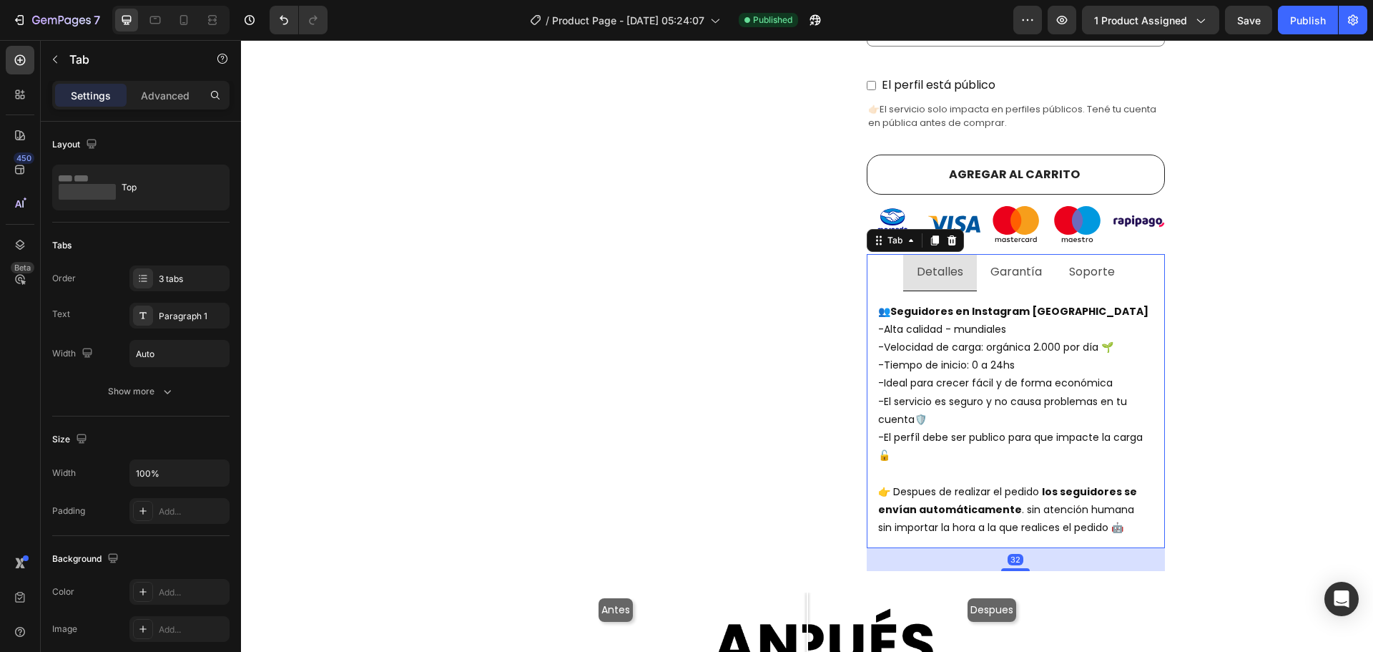
click at [867, 348] on div "👥 Seguidores en Instagram argentina -Alta calidad - mundiales -Velocidad de car…" at bounding box center [1016, 419] width 298 height 257
click at [812, 350] on div "Product Images" at bounding box center [658, 94] width 417 height 956
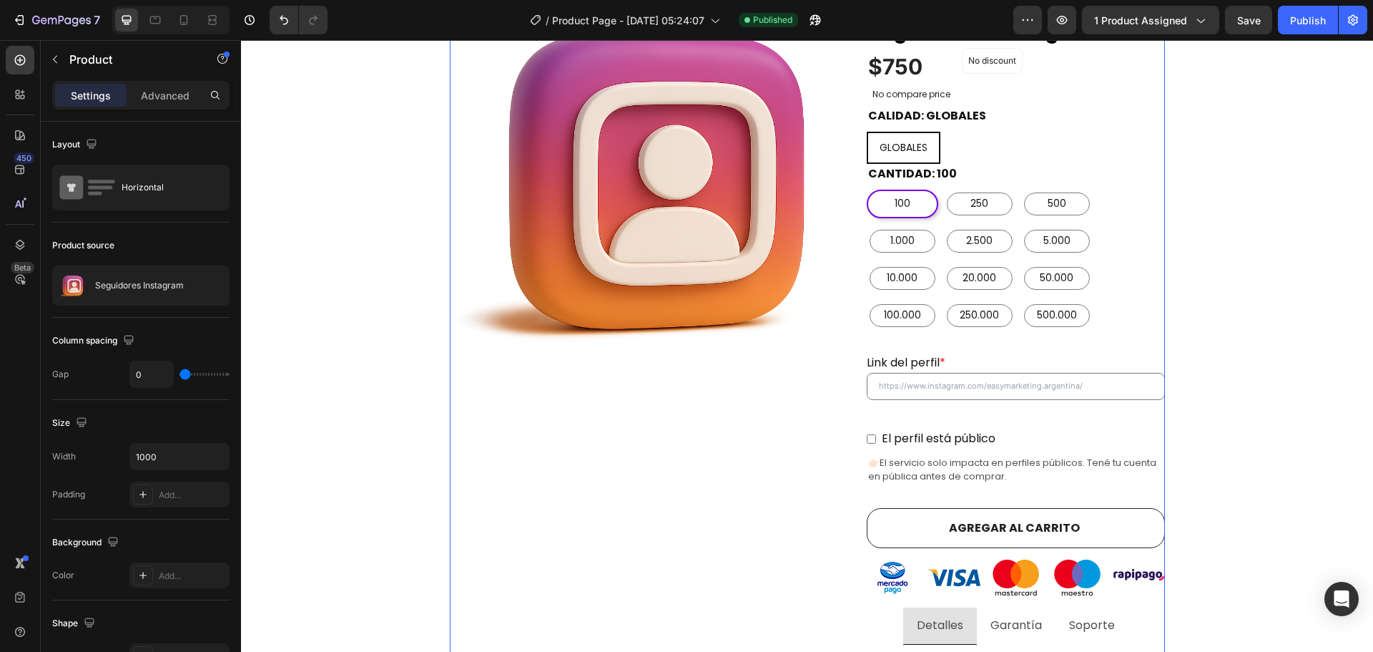
scroll to position [309, 0]
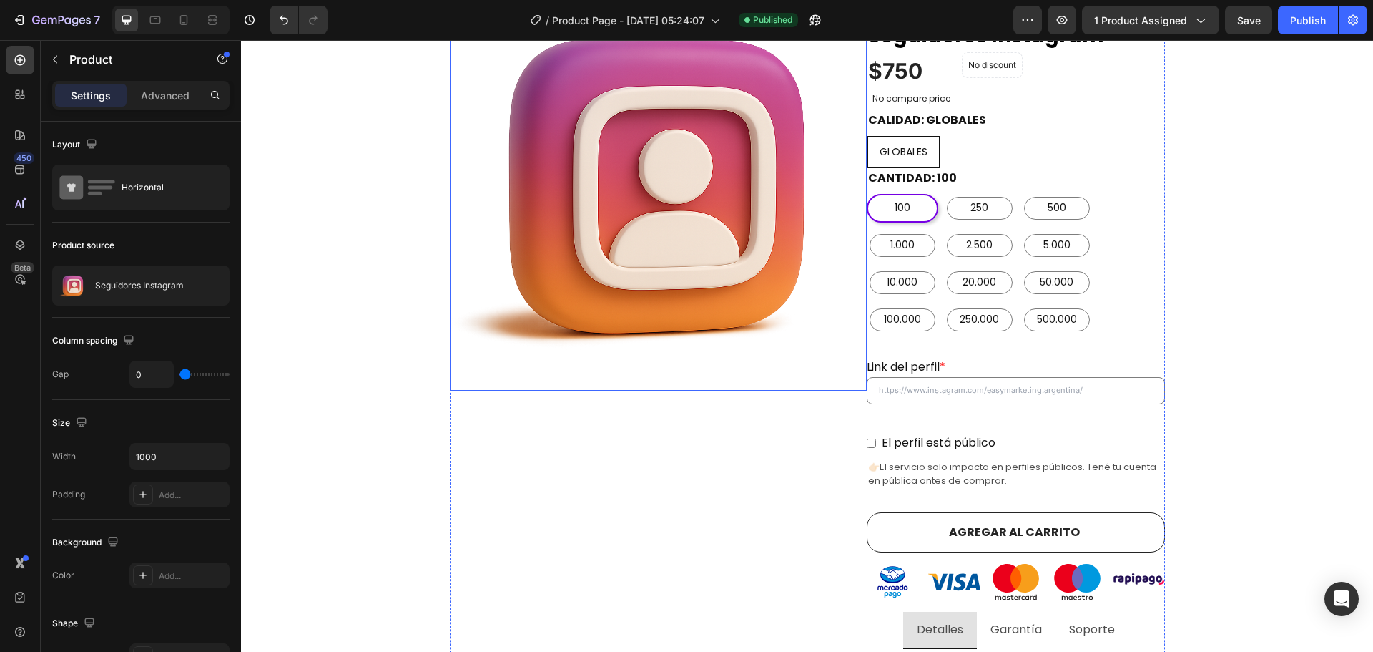
click at [821, 273] on img at bounding box center [658, 182] width 417 height 417
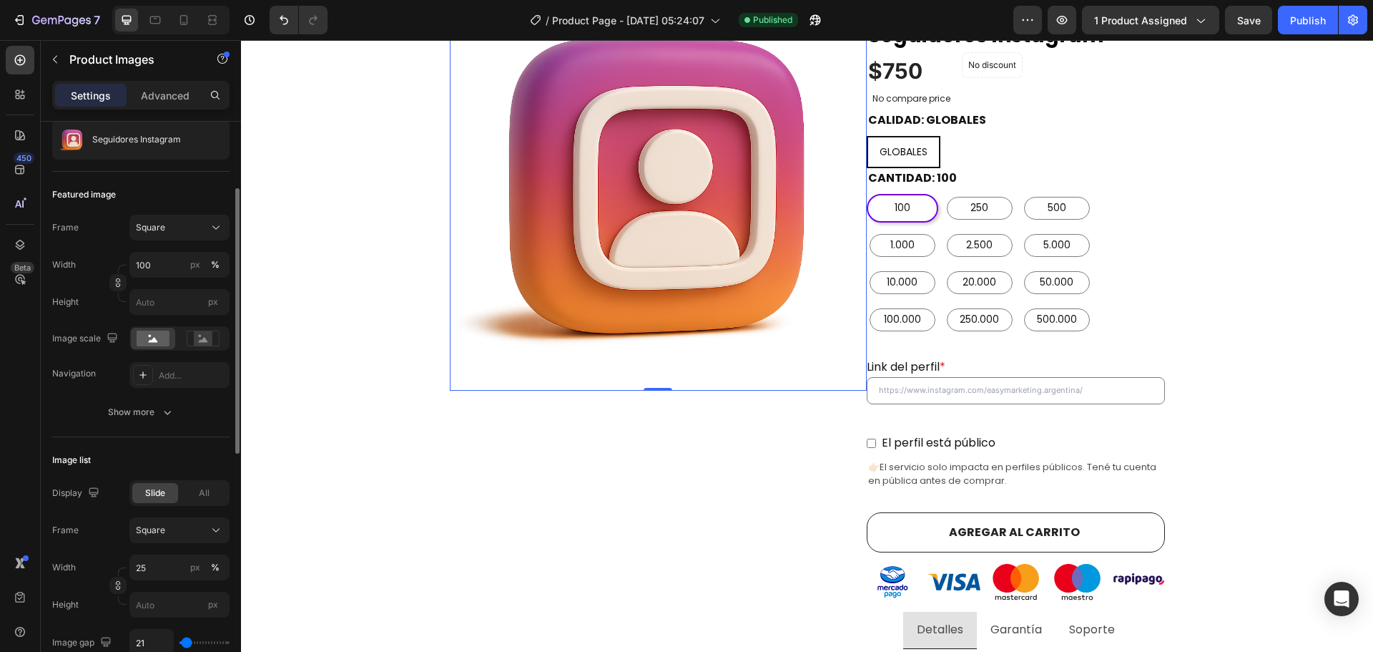
scroll to position [286, 0]
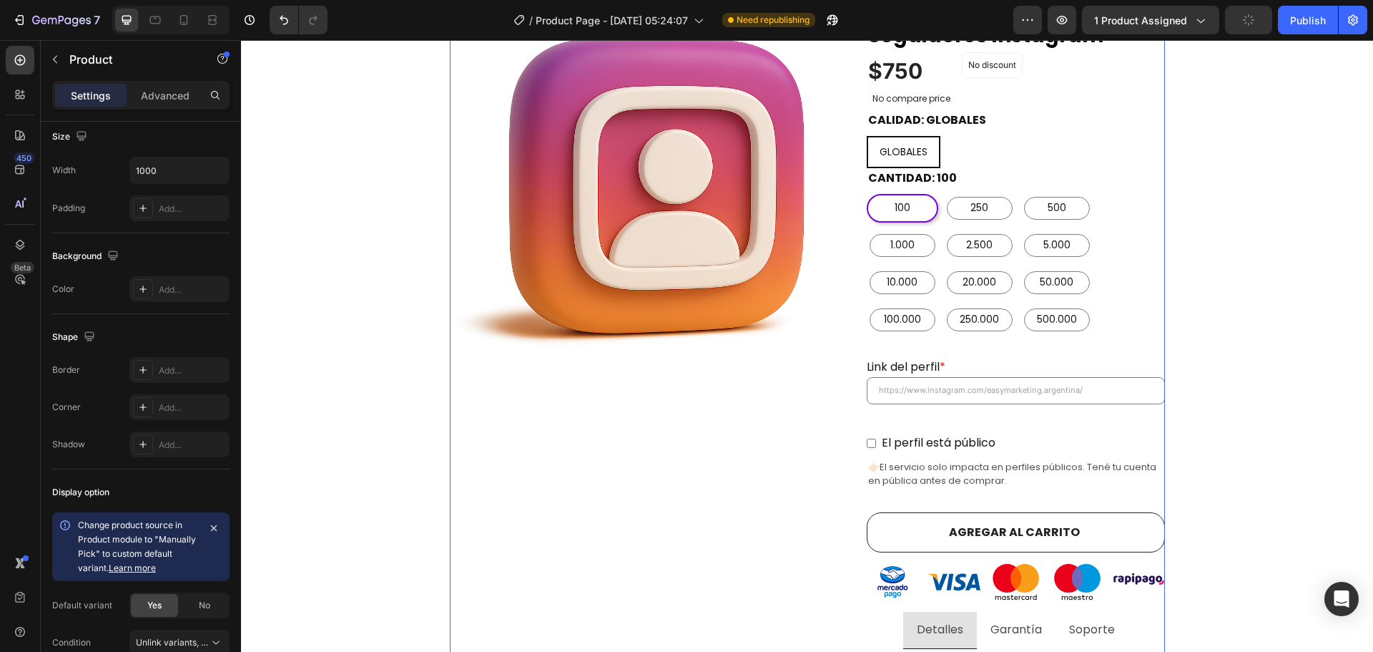
click at [697, 472] on div "Product Images" at bounding box center [658, 452] width 417 height 956
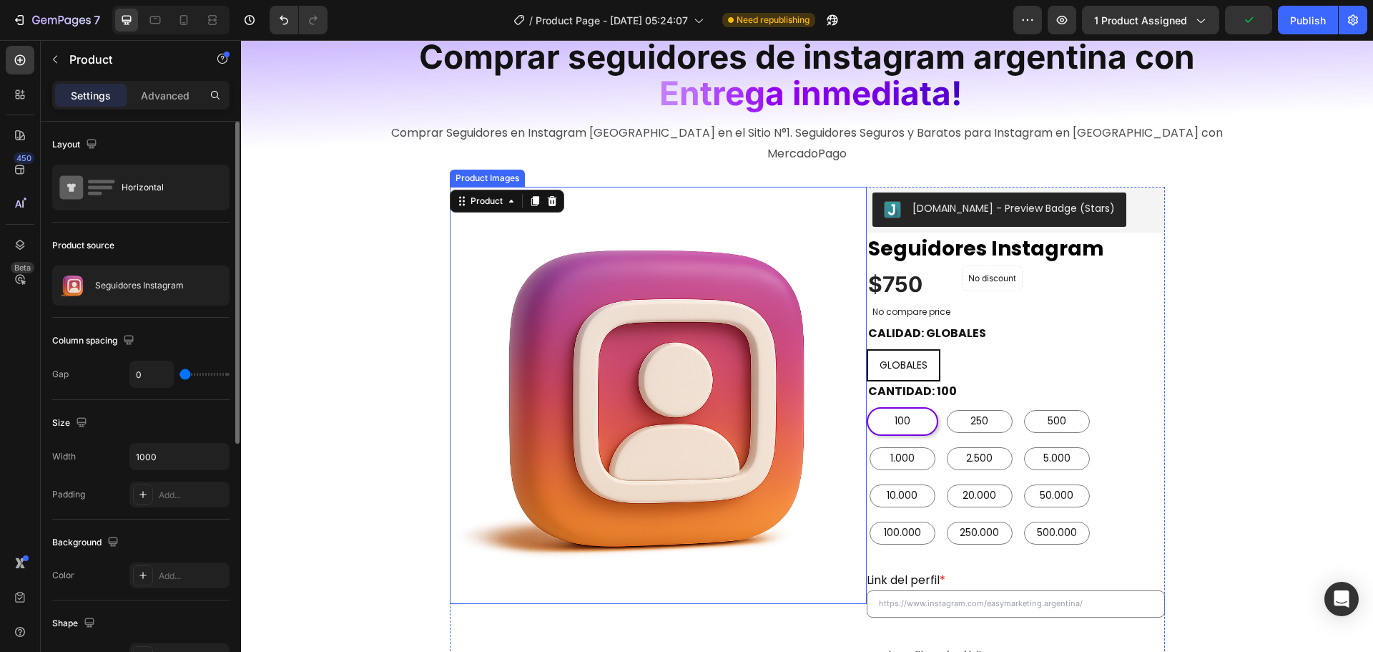
scroll to position [94, 0]
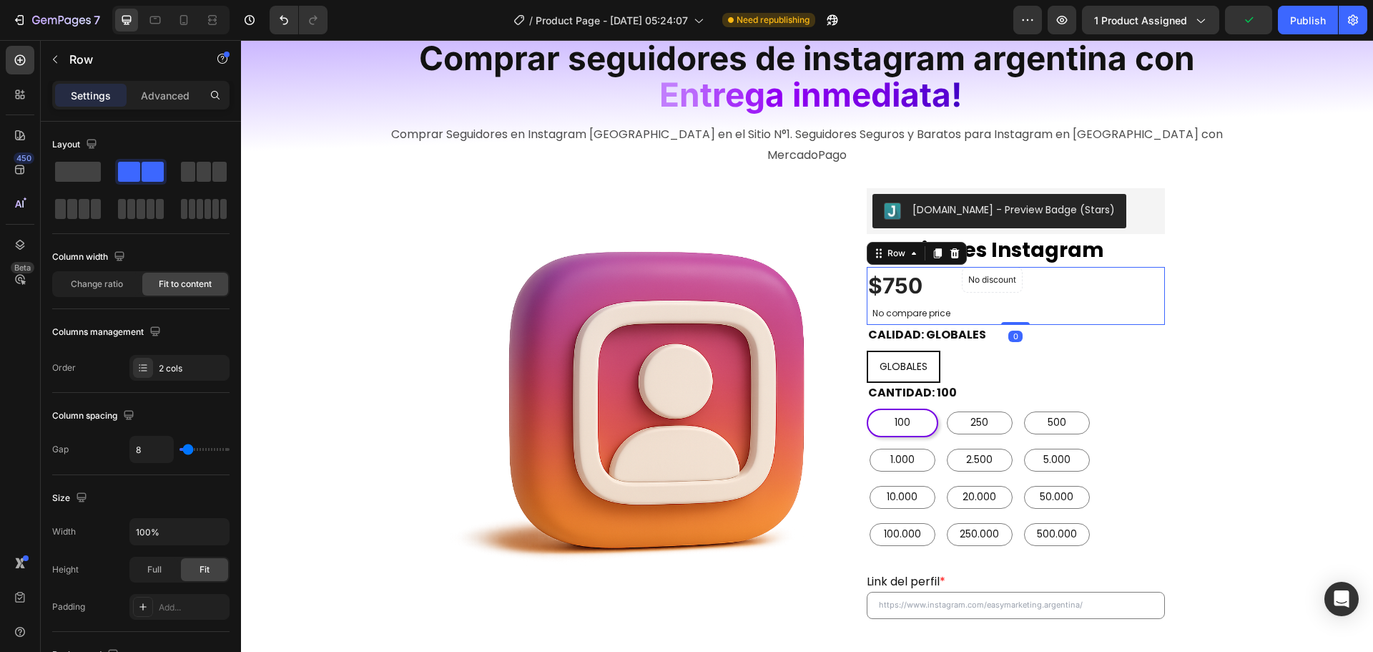
click at [1067, 268] on div "$750 (P) Price (P) Price No compare price (P) Price No discount Not be displaye…" at bounding box center [1016, 296] width 298 height 58
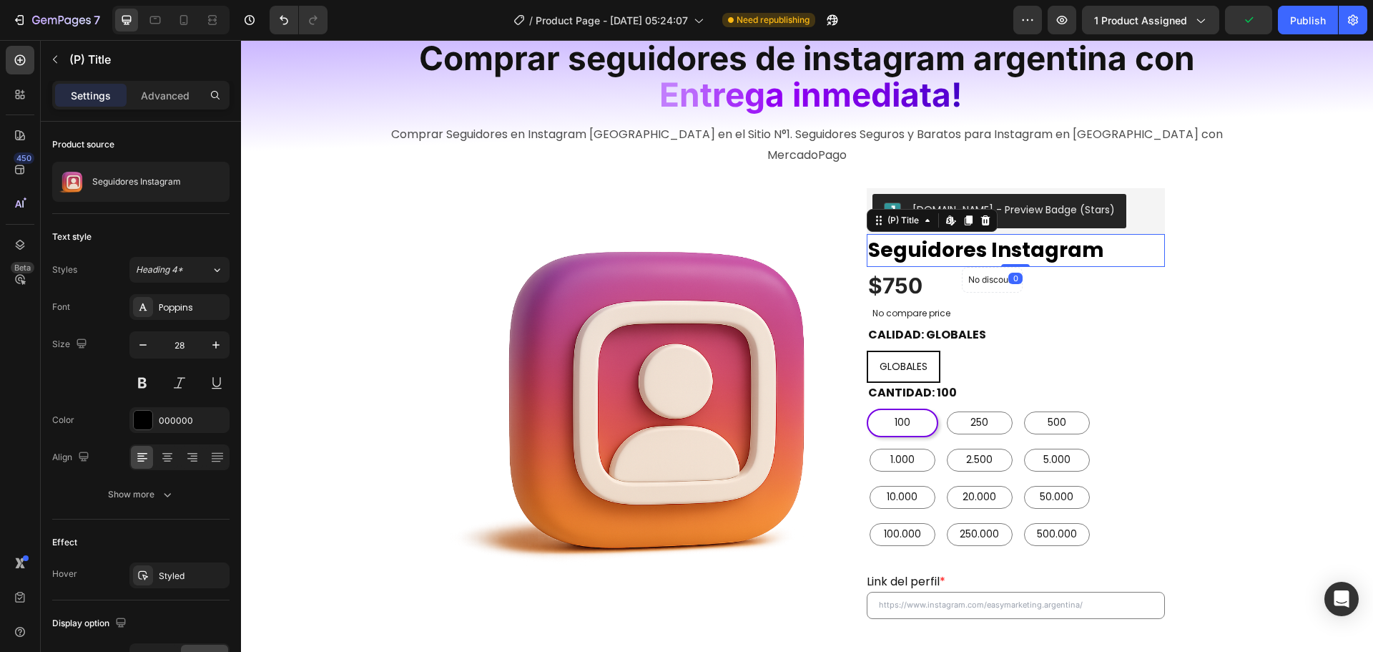
click at [1127, 234] on h2 "Seguidores Instagram" at bounding box center [1016, 250] width 298 height 33
click at [1139, 199] on div "[DOMAIN_NAME] - Preview Badge (Stars)" at bounding box center [1016, 211] width 287 height 34
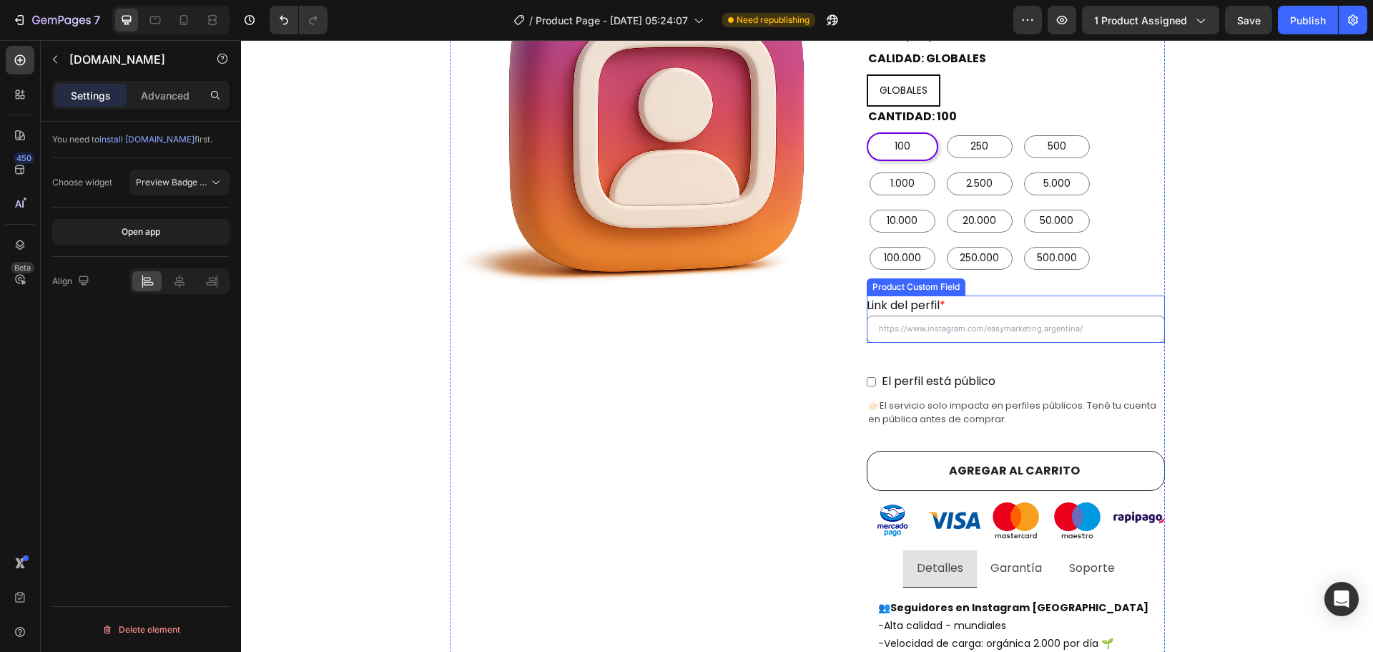
scroll to position [381, 0]
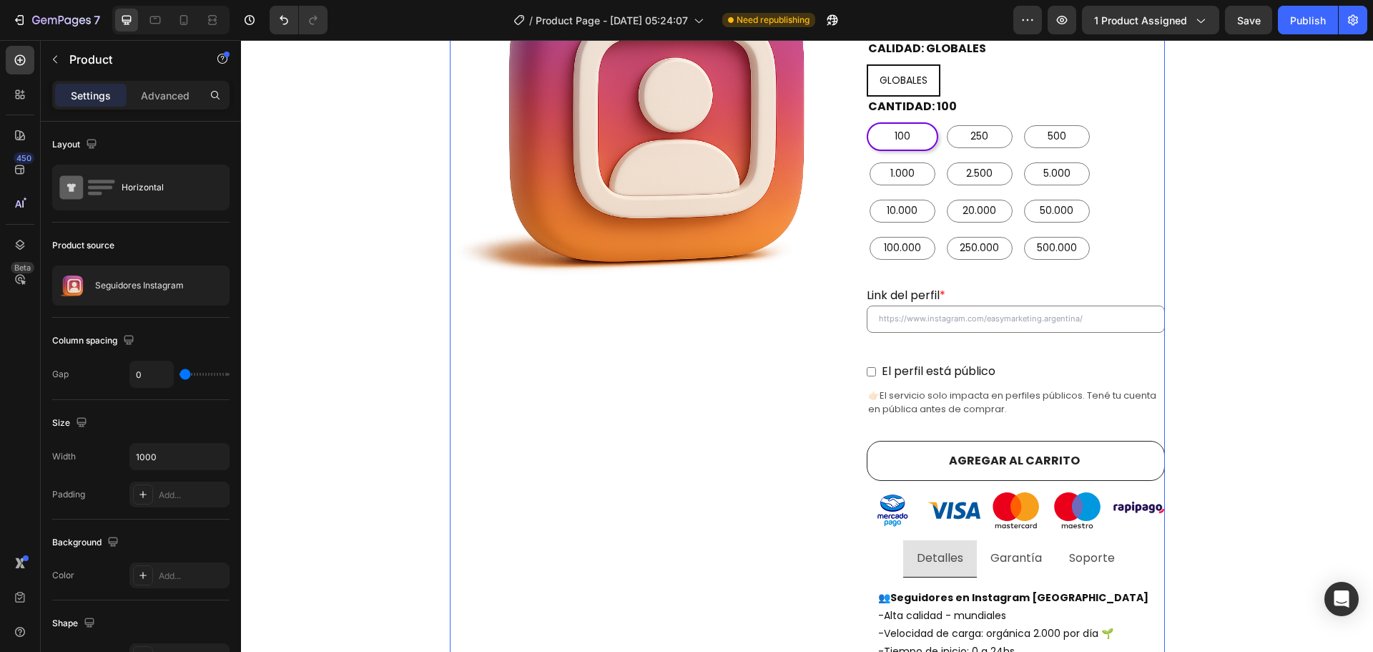
click at [826, 348] on div "Product Images" at bounding box center [658, 380] width 417 height 956
click at [848, 347] on div "Product Images" at bounding box center [658, 380] width 417 height 956
click at [858, 346] on div "Product Images" at bounding box center [658, 380] width 417 height 956
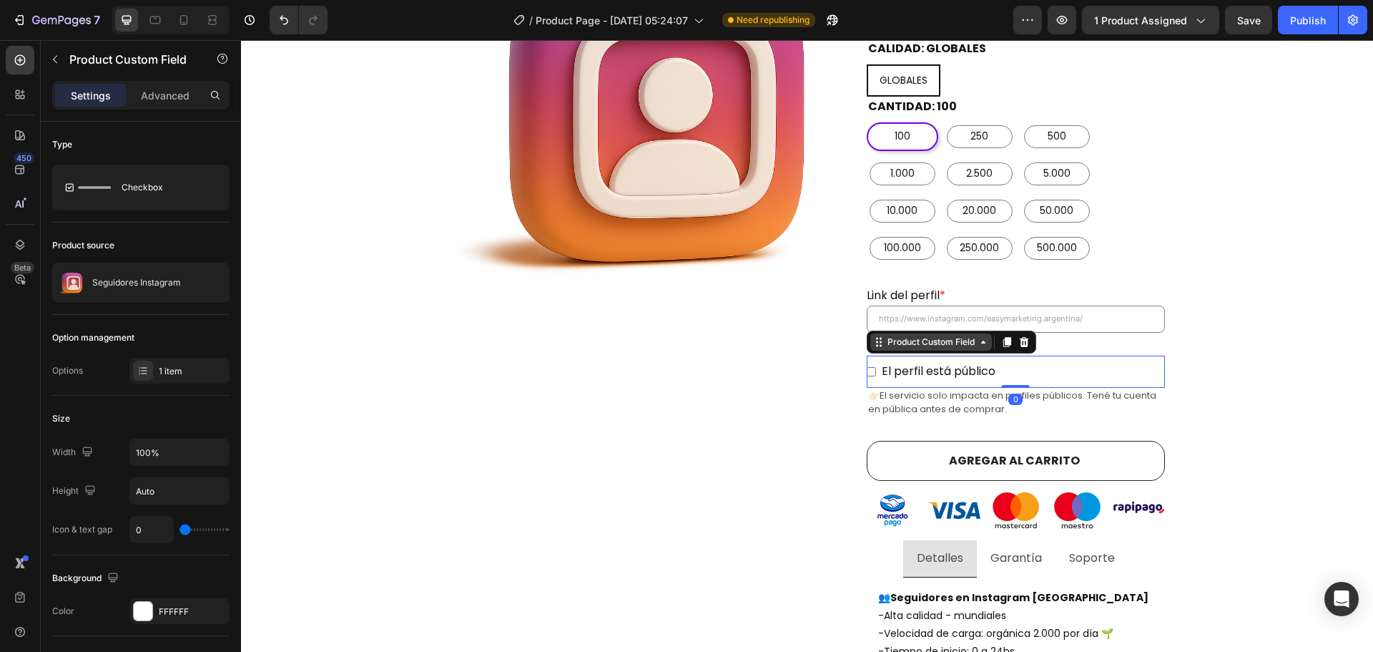
click at [867, 330] on div "Product Custom Field" at bounding box center [952, 341] width 170 height 23
click at [856, 313] on div "Product Images" at bounding box center [658, 380] width 417 height 956
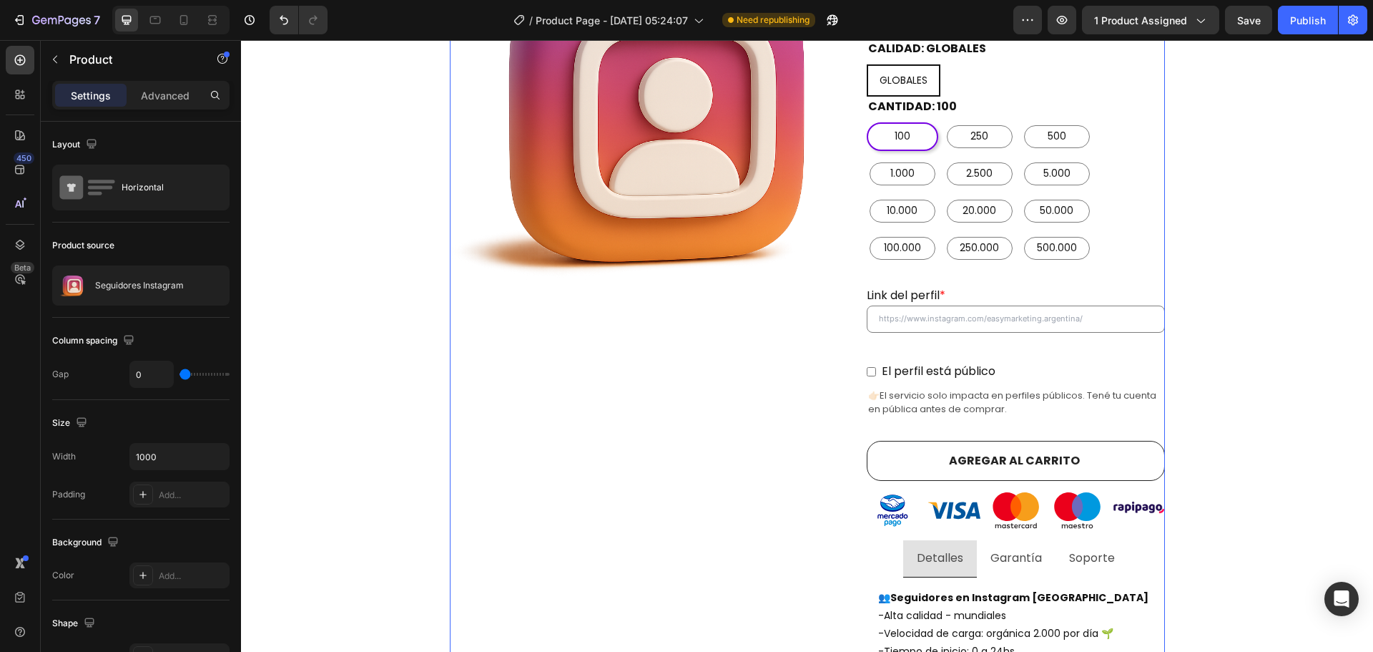
click at [867, 316] on div "Judge.me - Preview Badge (Stars) Judge.me Seguidores Instagram (P) Title $750 (…" at bounding box center [1016, 380] width 298 height 956
click at [888, 318] on div "Judge.me - Preview Badge (Stars) Judge.me Seguidores Instagram (P) Title $750 (…" at bounding box center [1016, 380] width 298 height 956
click at [823, 328] on div "Product Images" at bounding box center [658, 380] width 417 height 956
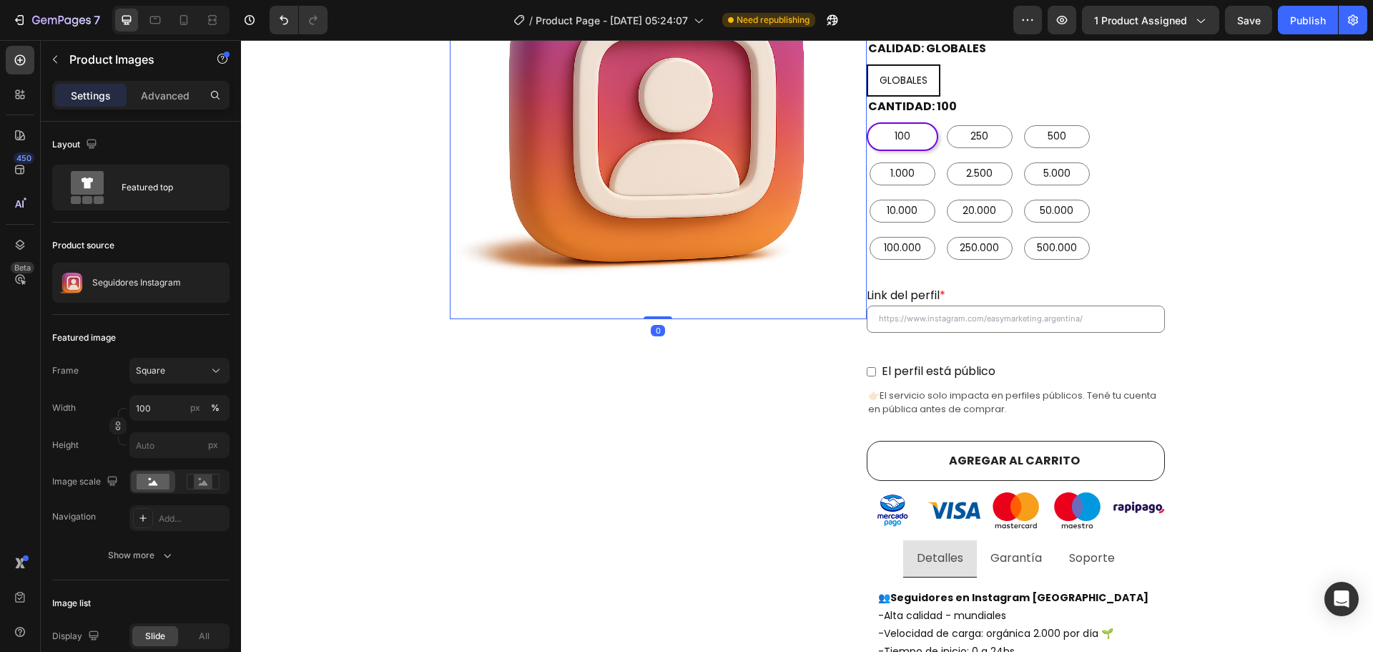
click at [813, 222] on img at bounding box center [658, 110] width 417 height 417
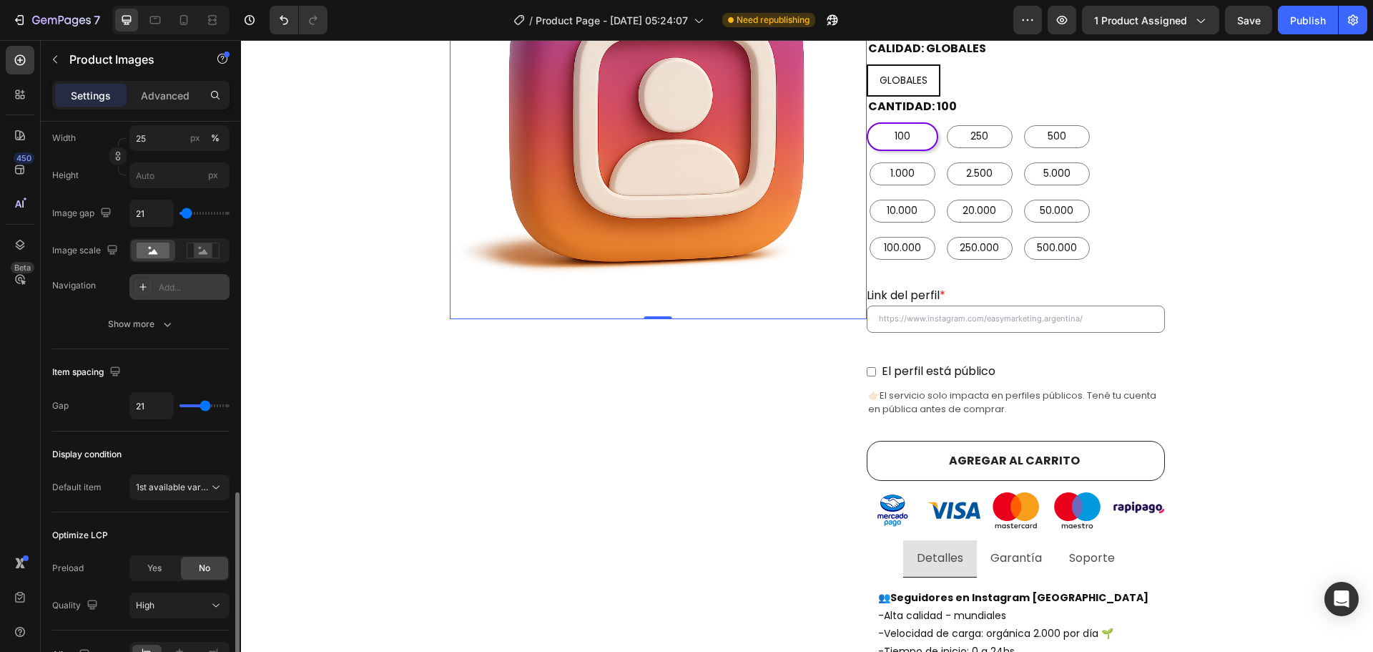
scroll to position [644, 0]
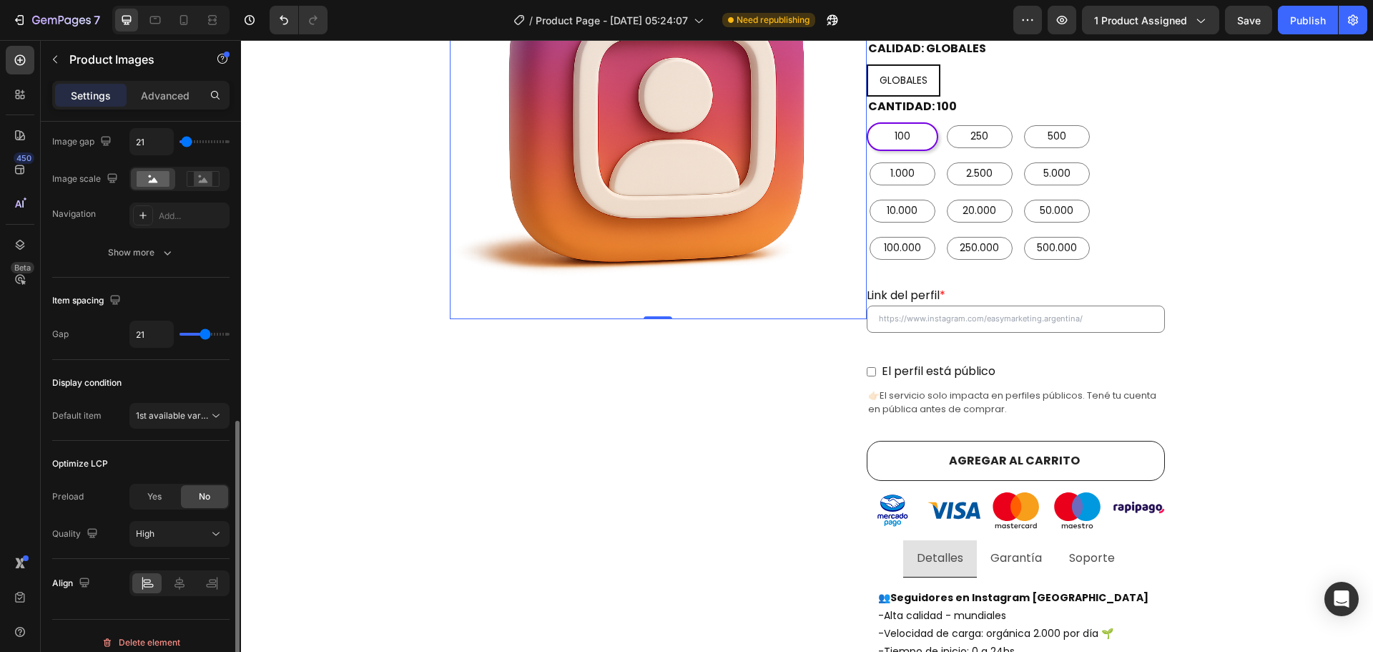
type input "16"
type input "15"
type input "14"
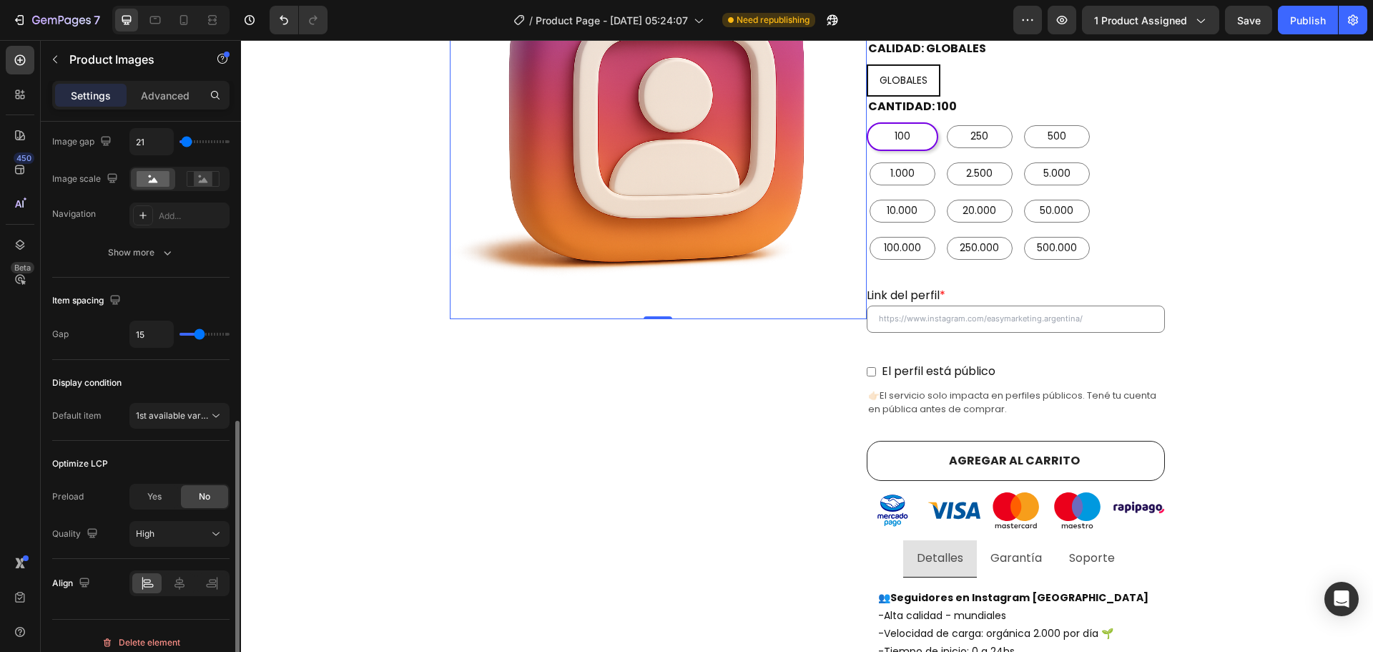
type input "14"
type input "13"
type input "12"
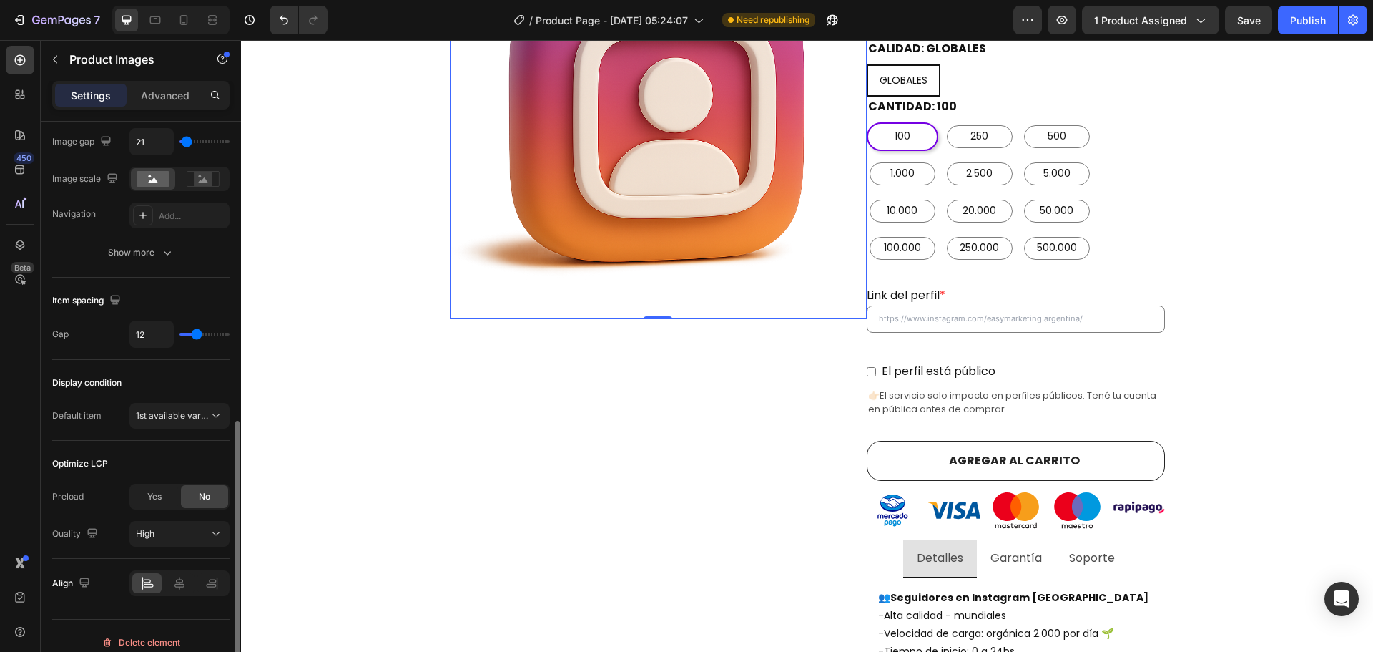
type input "11"
type input "10"
type input "9"
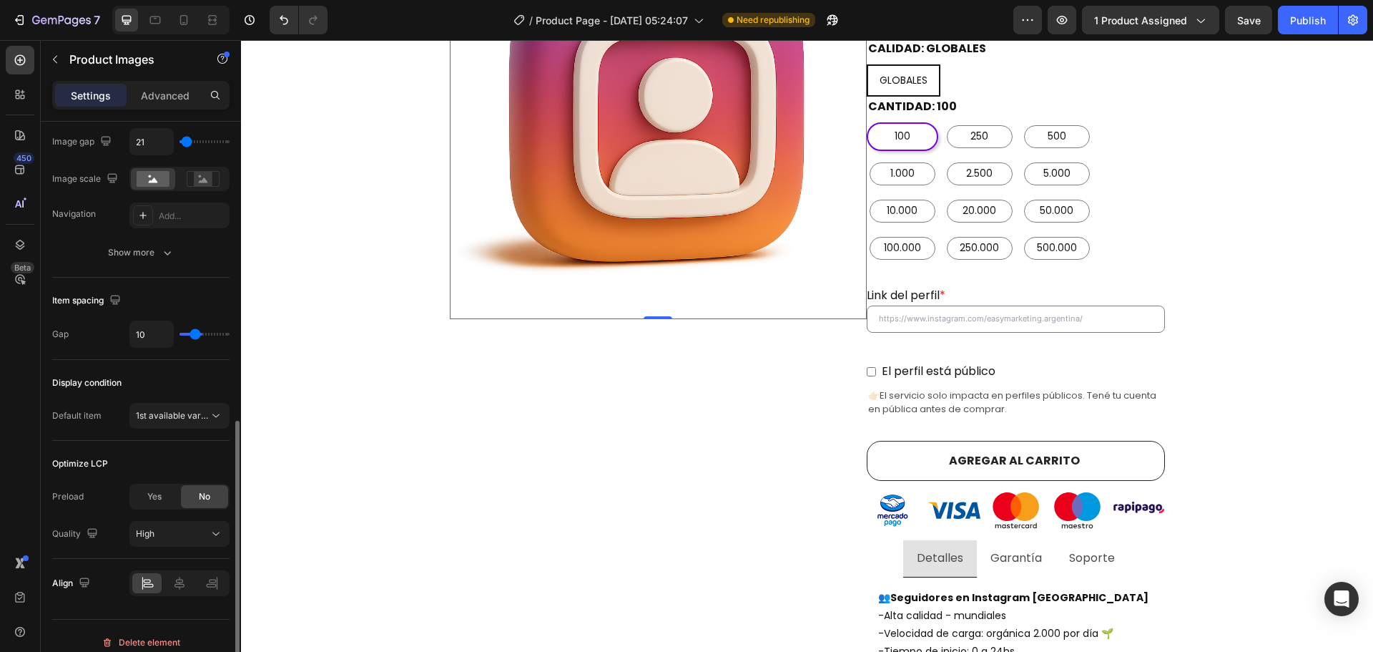
type input "9"
type input "8"
type input "7"
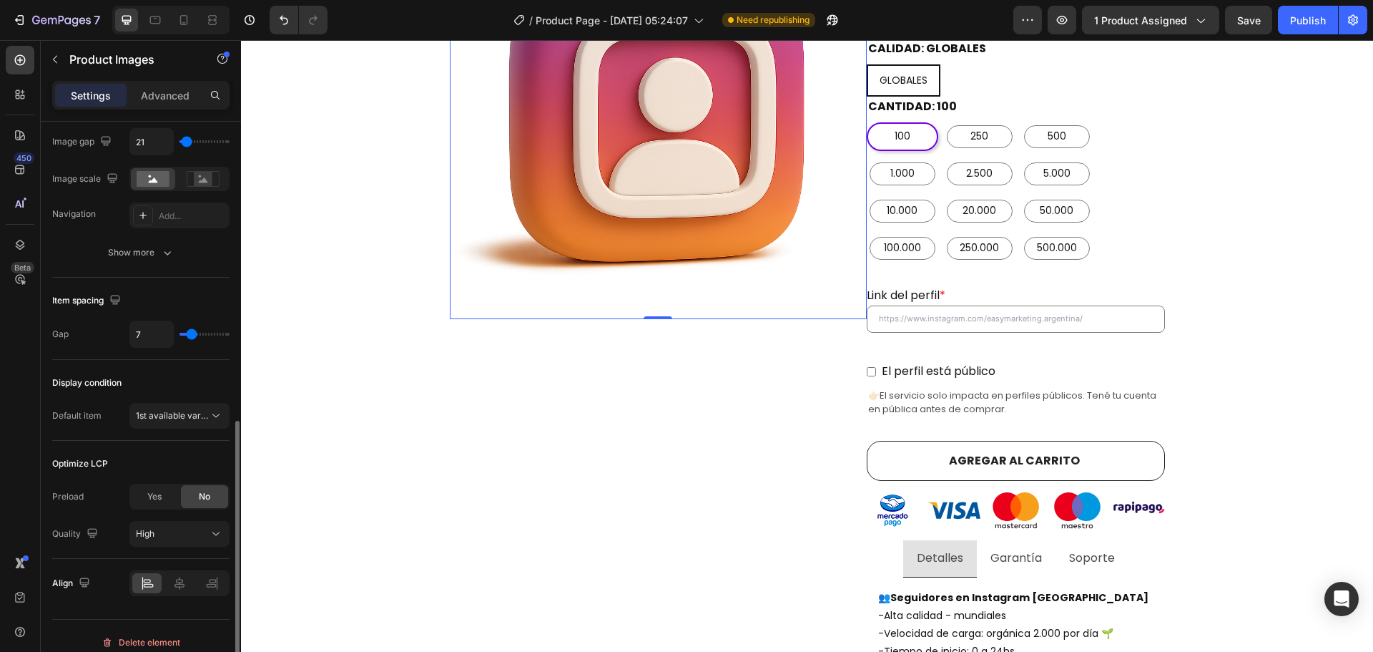
type input "6"
type input "5"
drag, startPoint x: 202, startPoint y: 335, endPoint x: 190, endPoint y: 335, distance: 11.4
type input "5"
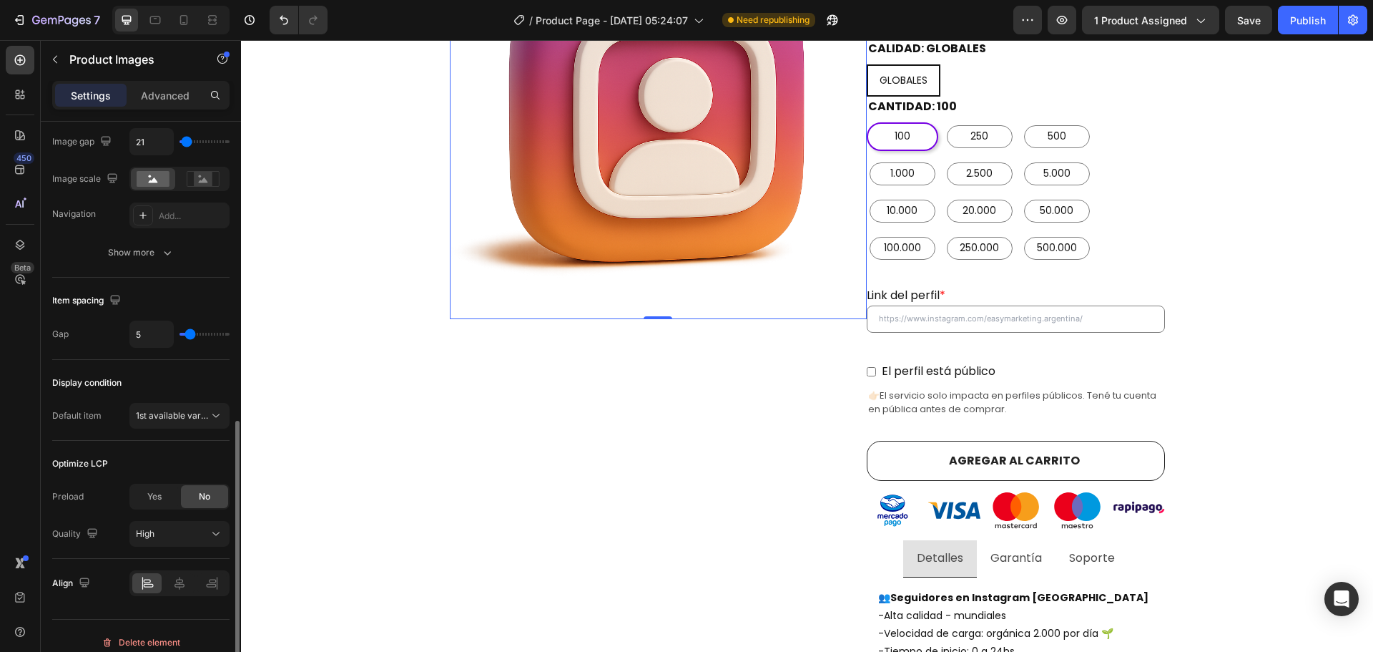
click at [190, 335] on input "range" at bounding box center [205, 334] width 50 height 3
type input "1"
type input "0"
drag, startPoint x: 191, startPoint y: 334, endPoint x: 182, endPoint y: 334, distance: 9.3
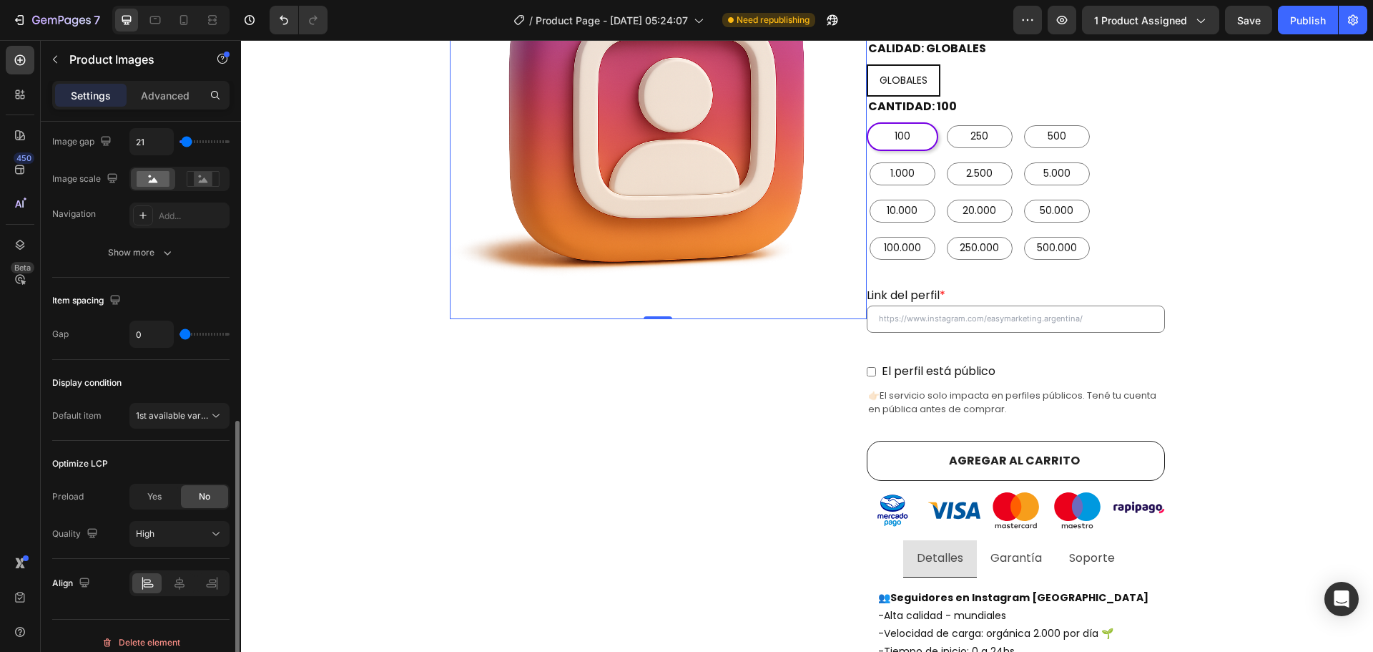
type input "0"
click at [182, 334] on input "range" at bounding box center [205, 334] width 50 height 3
type input "1"
type input "2"
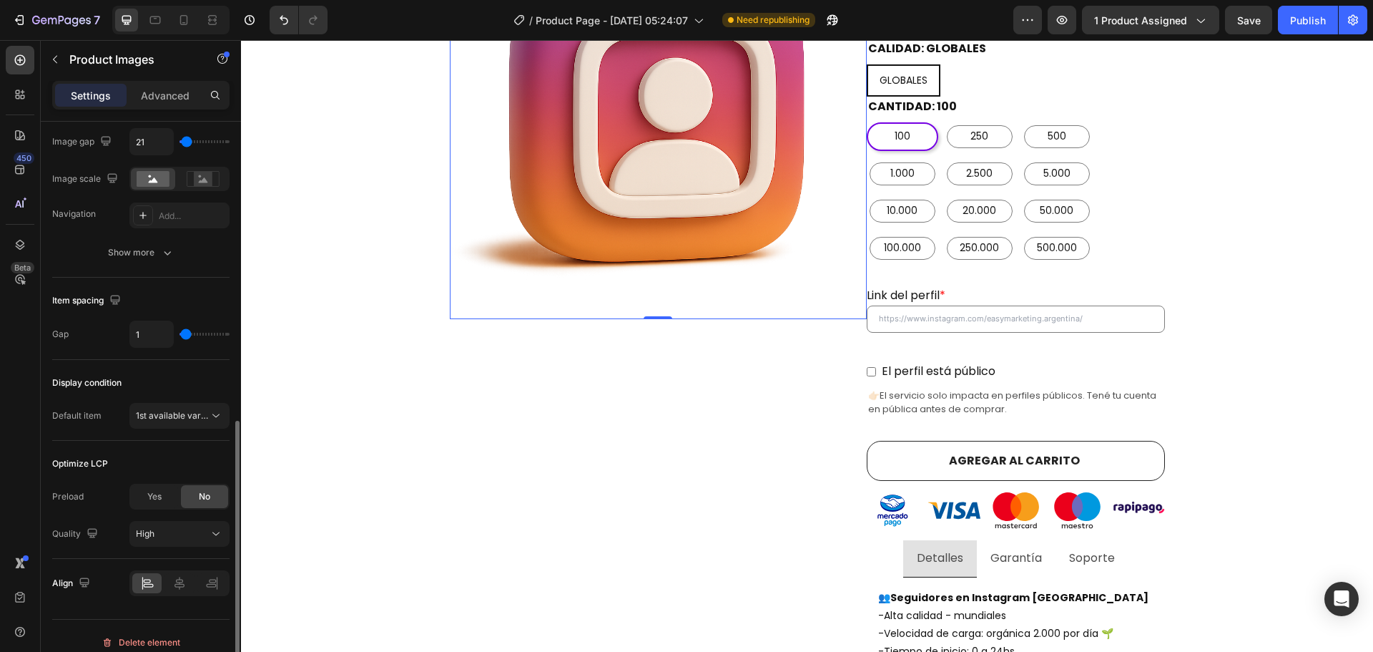
type input "2"
type input "3"
type input "4"
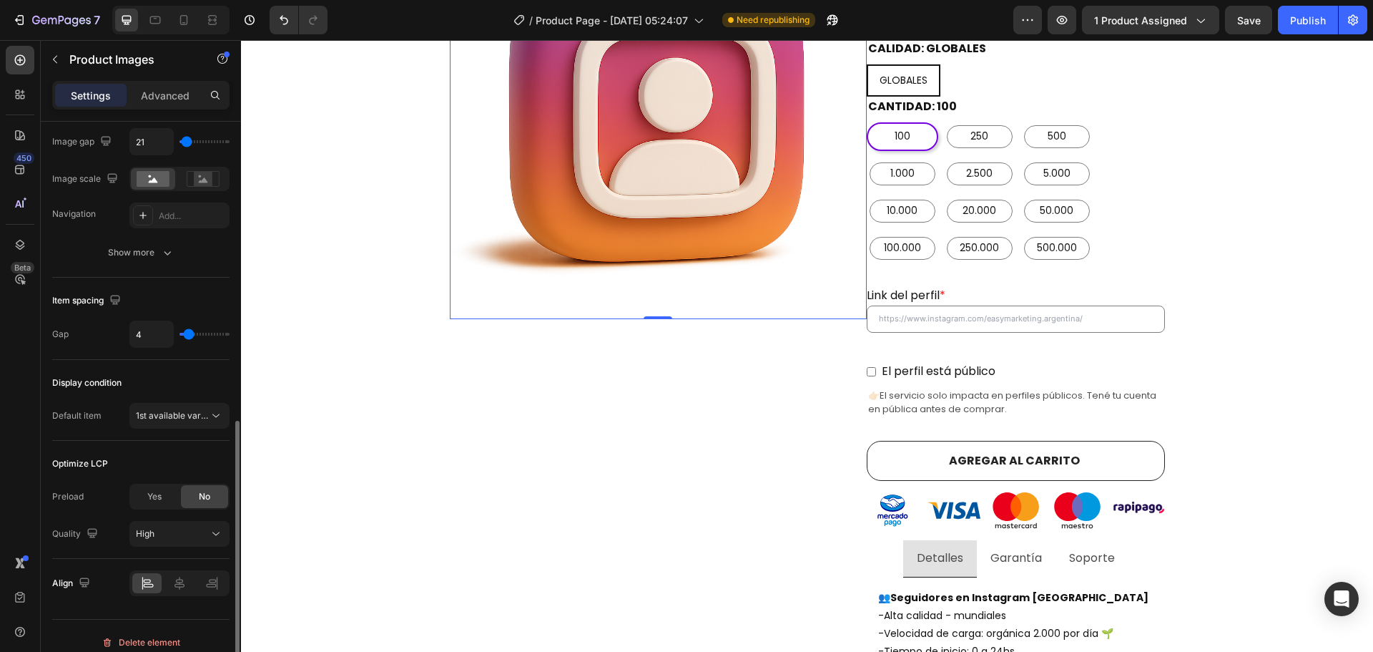
type input "5"
type input "6"
type input "7"
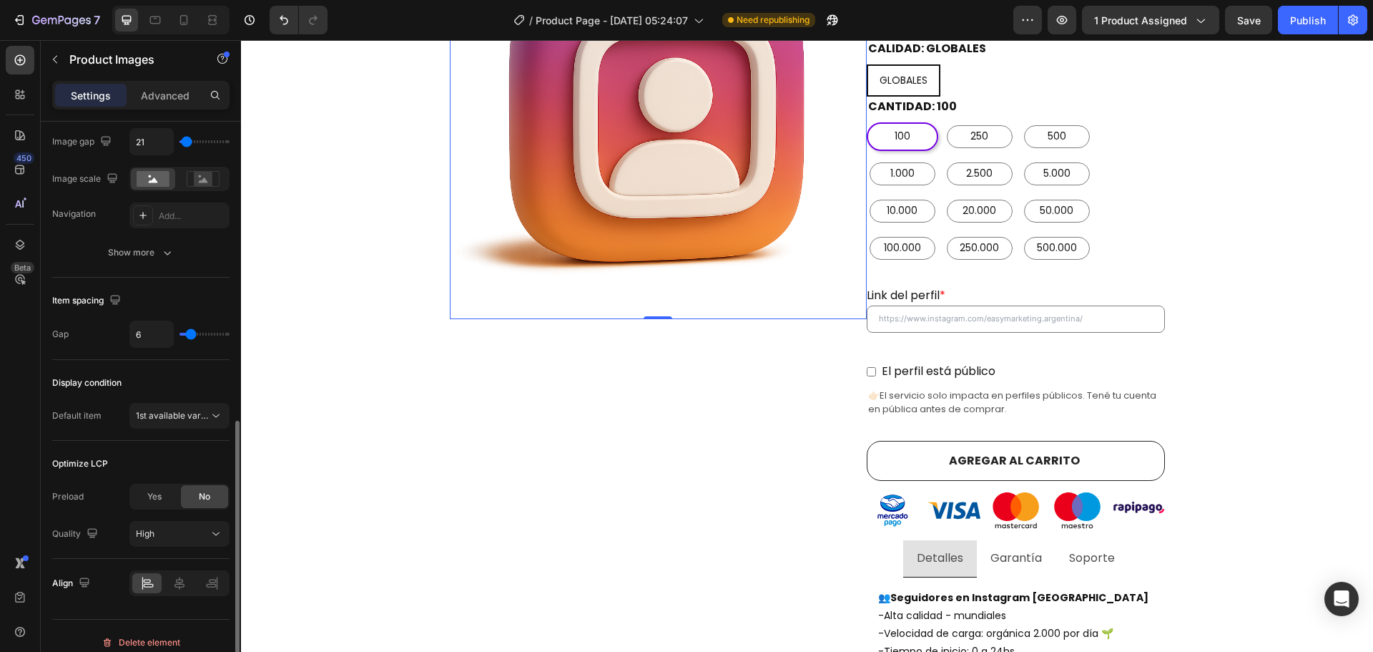
type input "7"
type input "8"
type input "9"
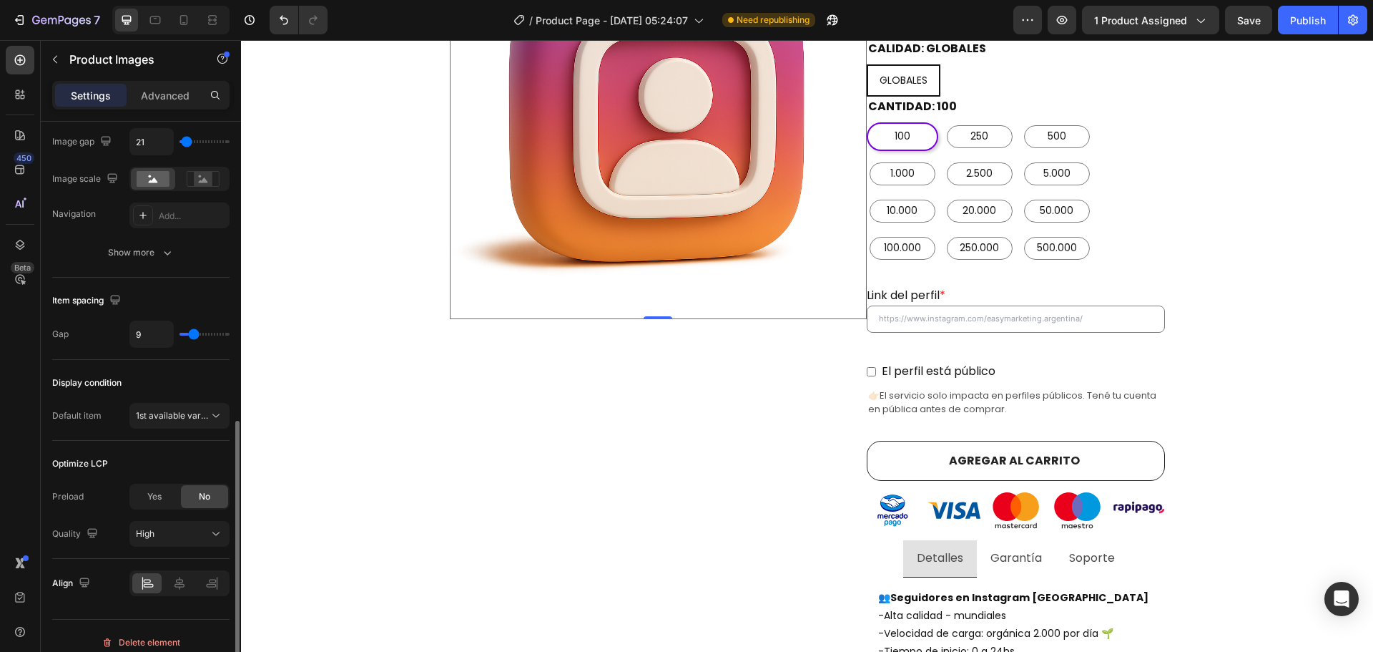
type input "10"
type input "11"
type input "12"
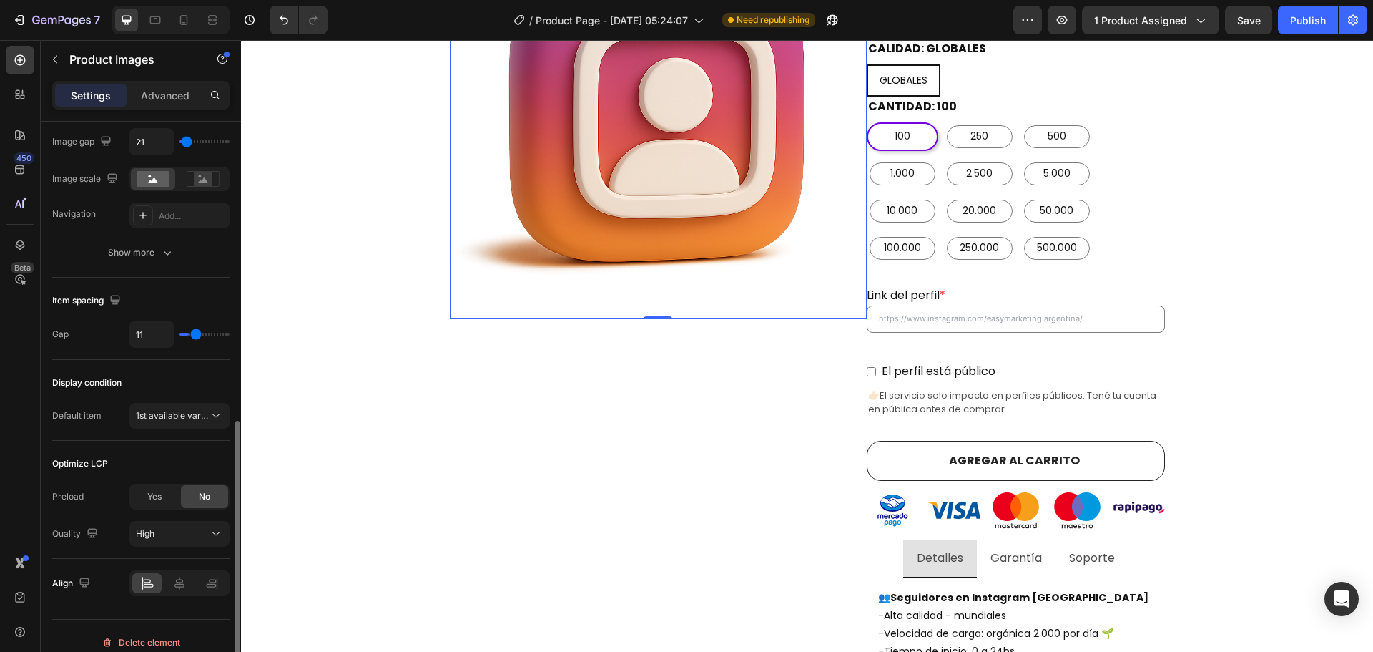
type input "12"
type input "13"
type input "14"
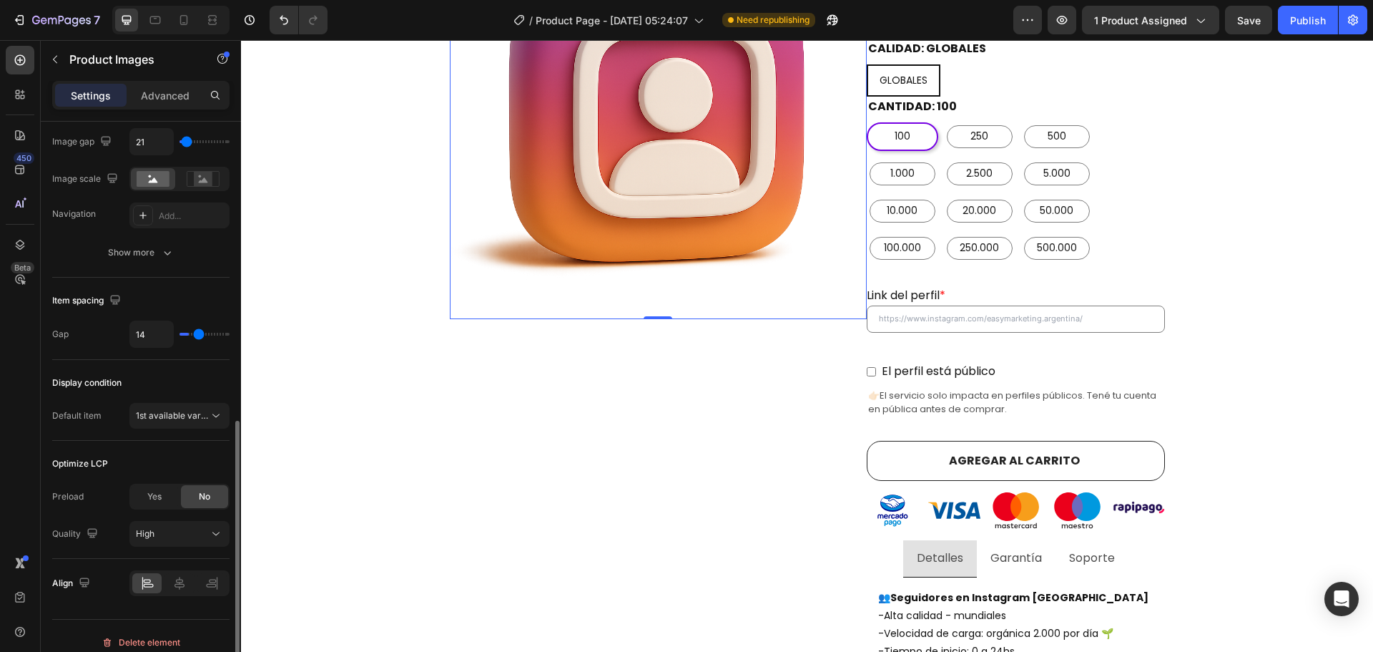
type input "16"
type input "17"
type input "18"
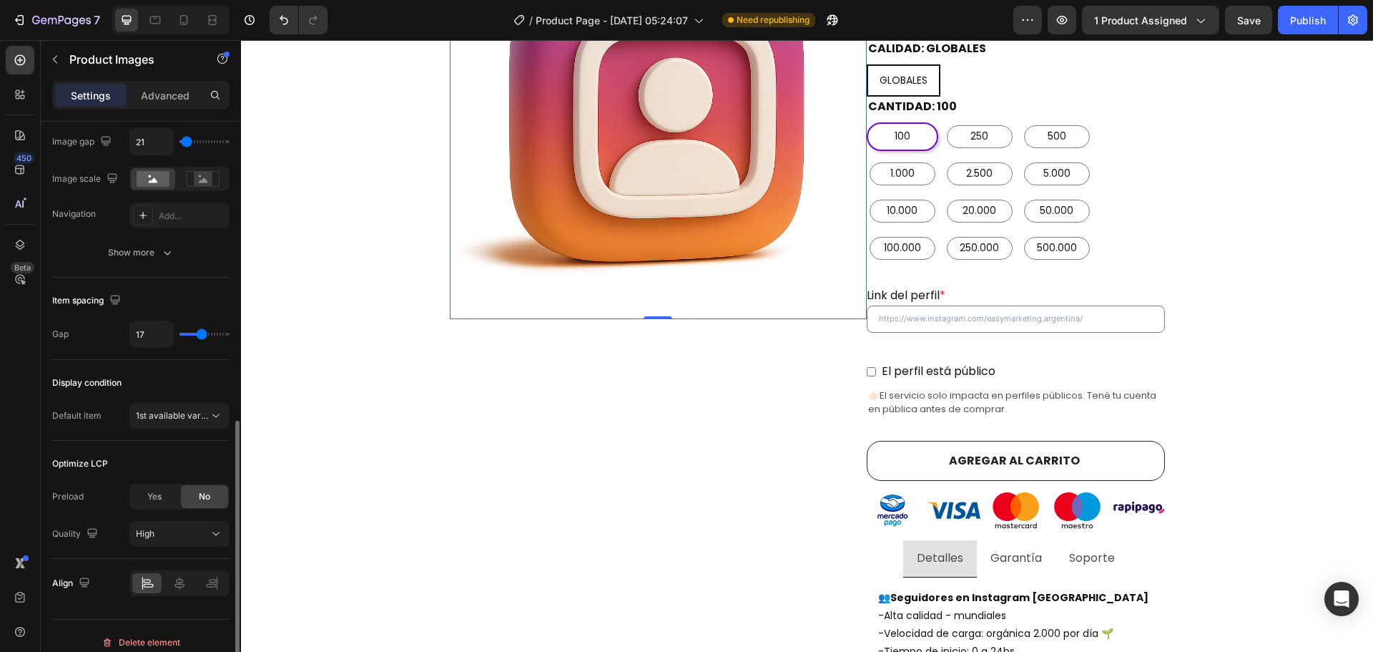
type input "18"
type input "19"
type input "20"
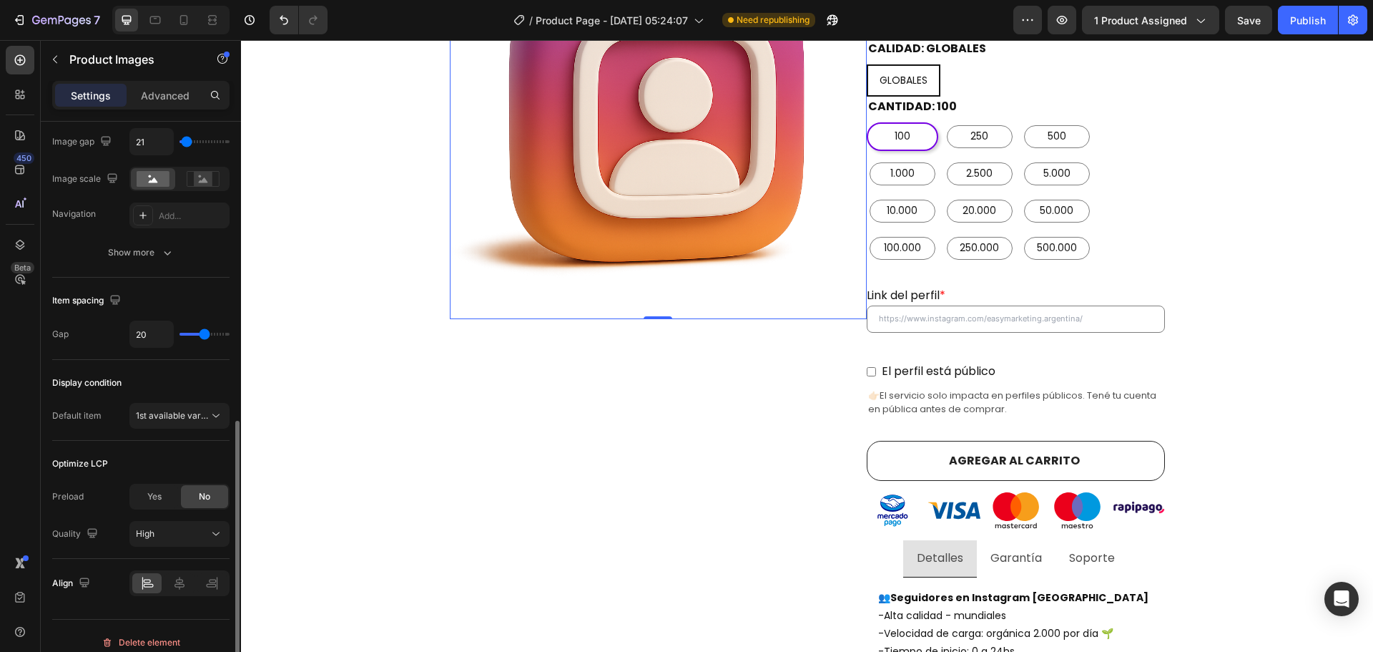
type input "21"
type input "22"
type input "23"
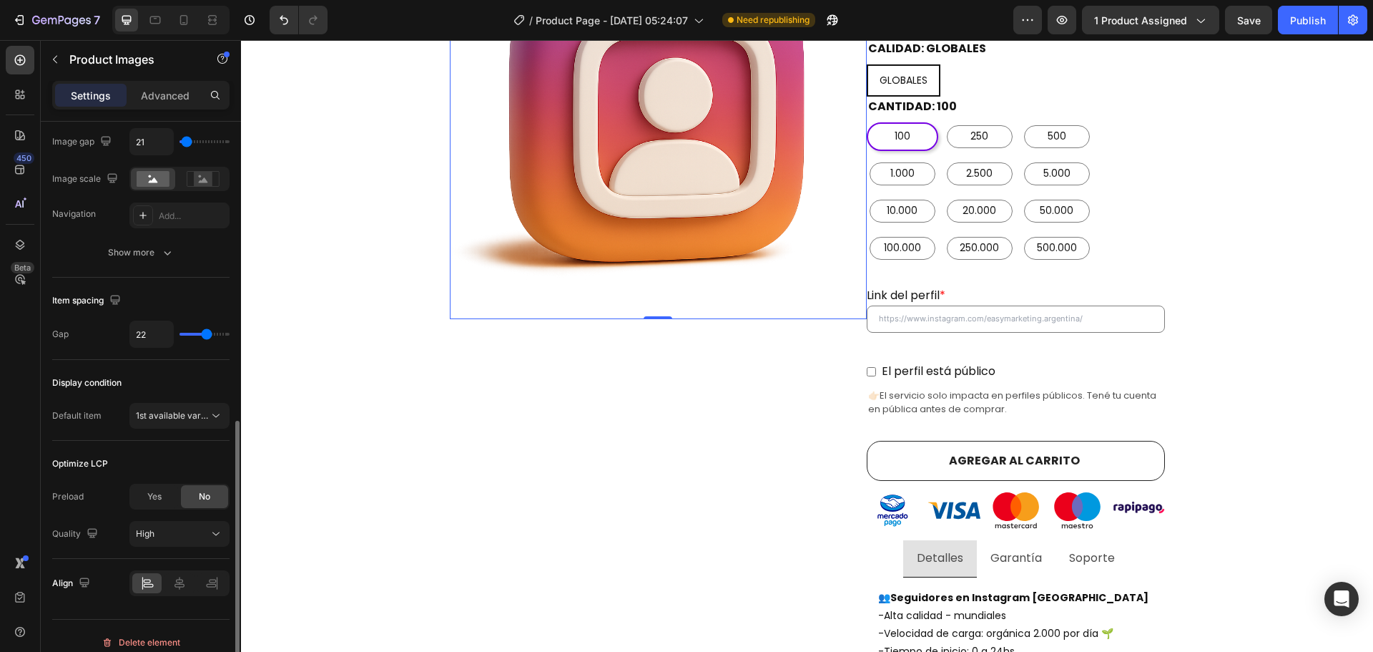
type input "23"
type input "24"
type input "25"
drag, startPoint x: 187, startPoint y: 333, endPoint x: 210, endPoint y: 333, distance: 22.9
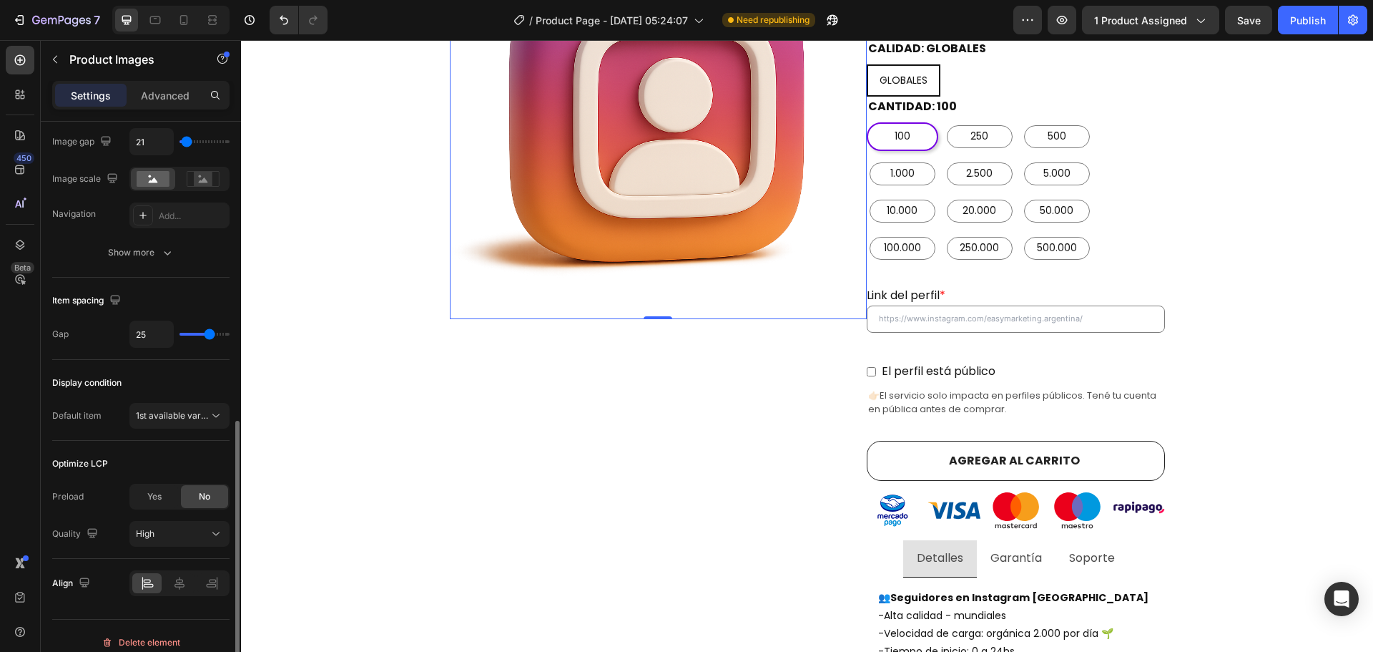
type input "25"
click at [210, 333] on input "range" at bounding box center [205, 334] width 50 height 3
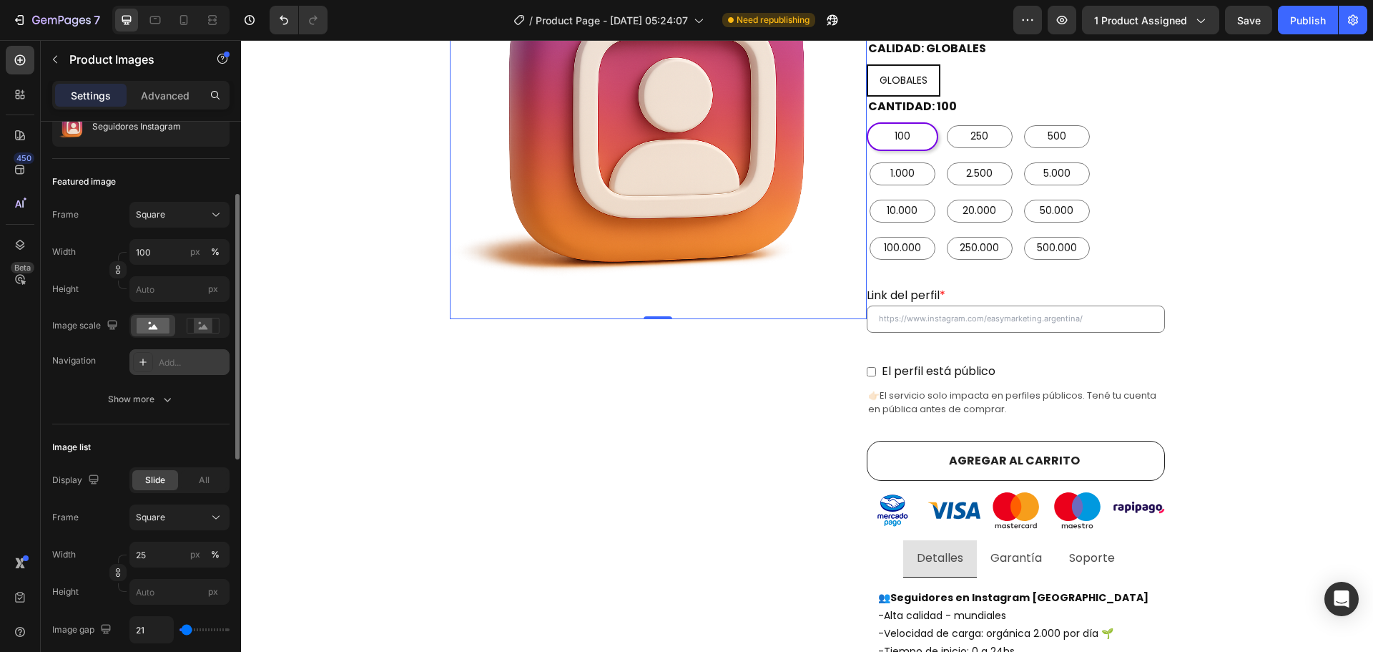
scroll to position [84, 0]
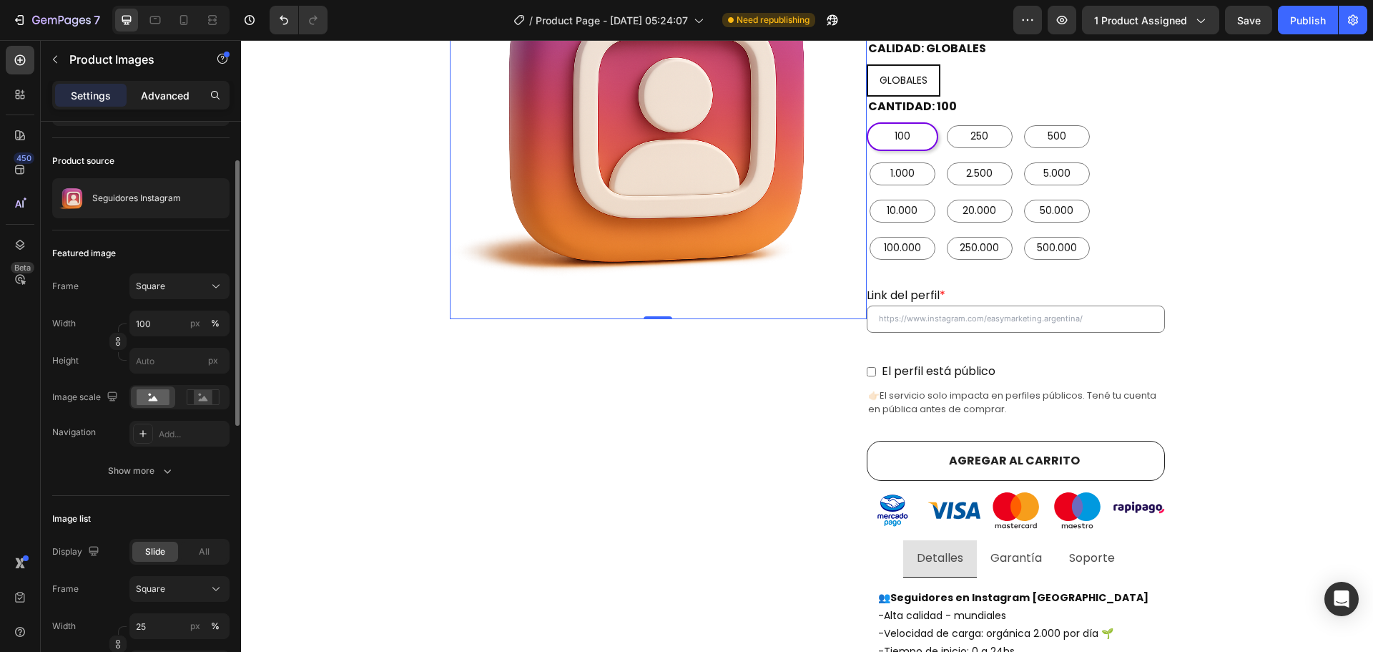
click at [161, 90] on p "Advanced" at bounding box center [165, 95] width 49 height 15
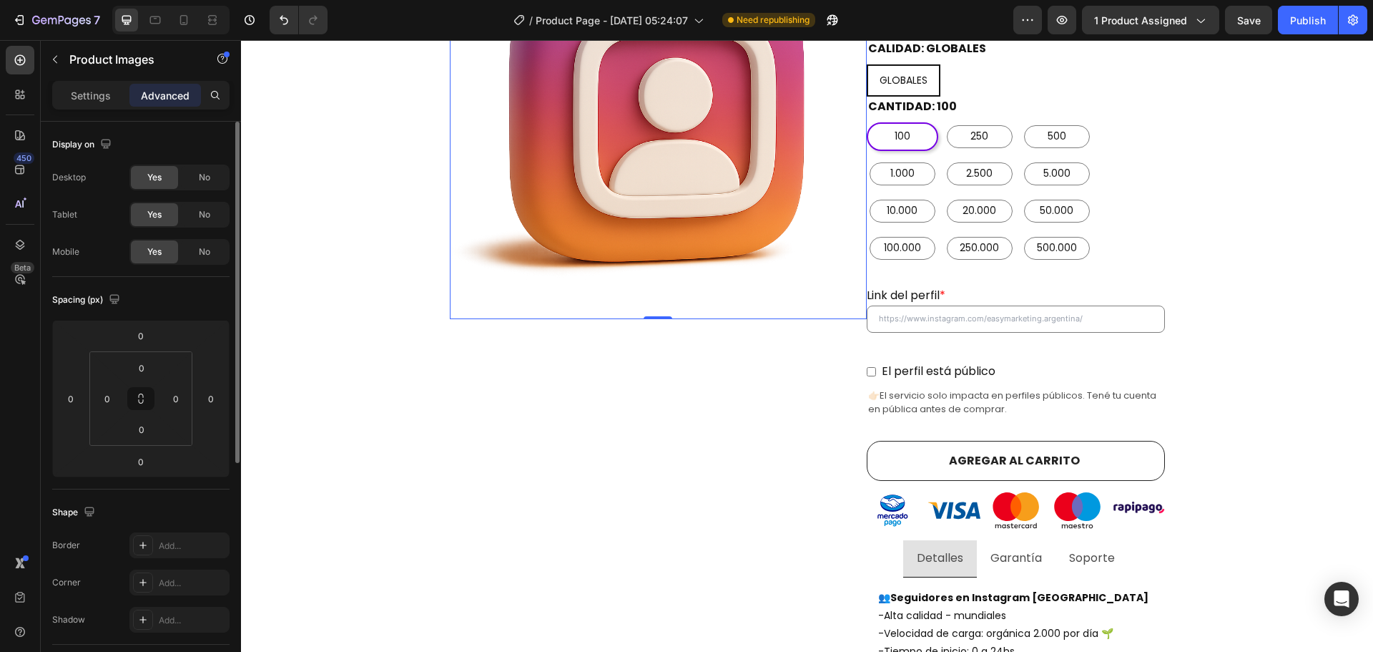
scroll to position [383, 0]
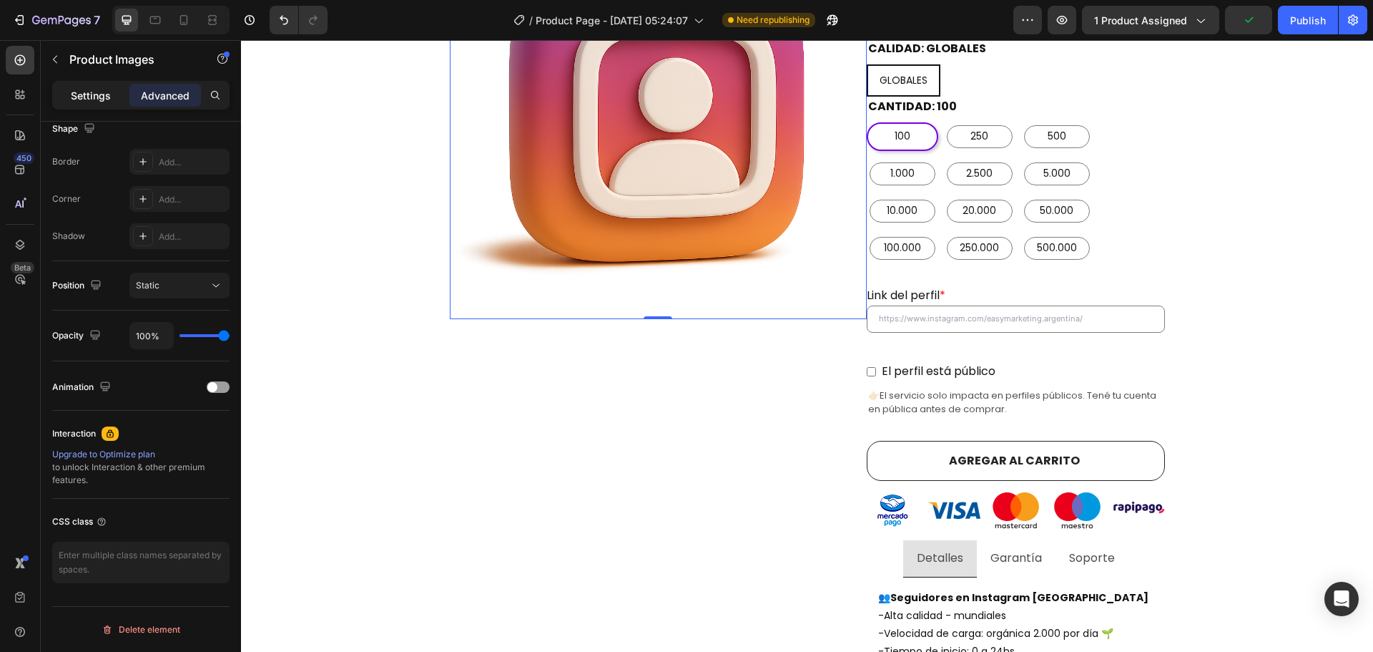
click at [79, 99] on p "Settings" at bounding box center [91, 95] width 40 height 15
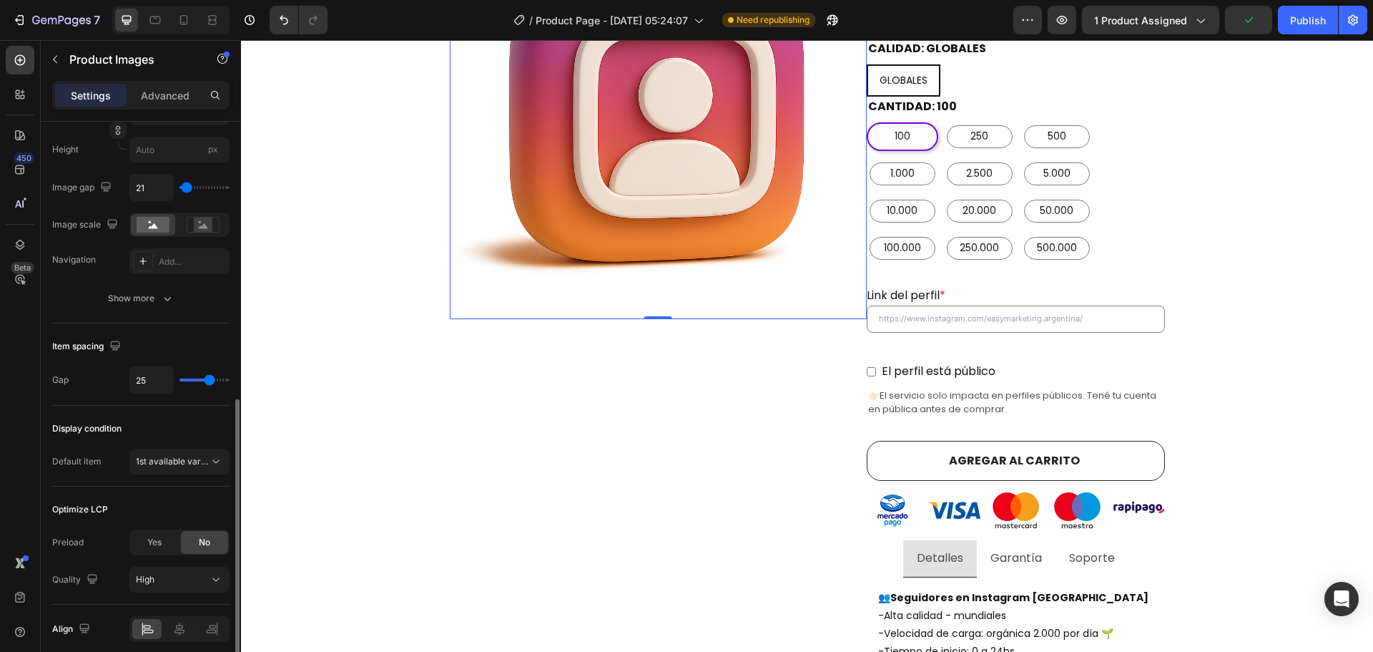
scroll to position [657, 0]
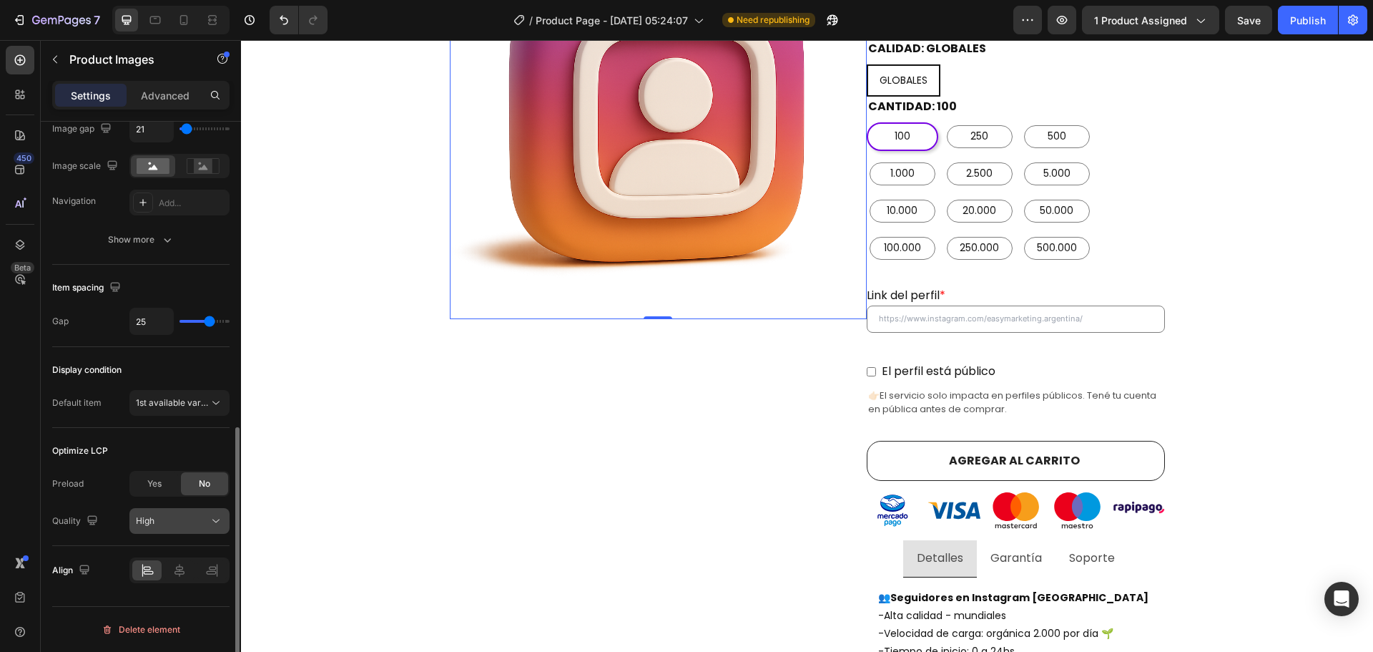
click at [188, 519] on div "High" at bounding box center [172, 520] width 73 height 13
drag, startPoint x: 61, startPoint y: 448, endPoint x: 120, endPoint y: 452, distance: 59.5
click at [120, 452] on div "Optimize LCP" at bounding box center [140, 450] width 177 height 23
click at [122, 453] on div "Optimize LCP" at bounding box center [140, 450] width 177 height 23
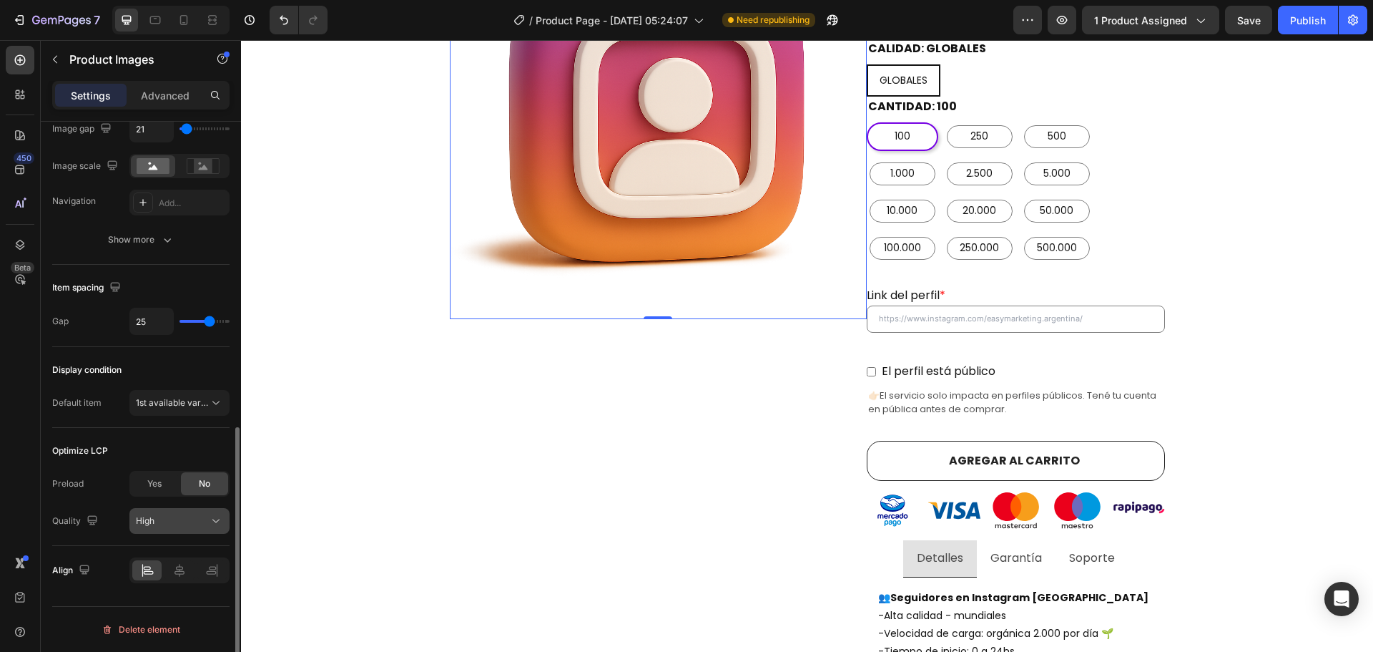
click at [160, 522] on div "High" at bounding box center [172, 520] width 73 height 13
click at [161, 522] on div "High" at bounding box center [172, 520] width 73 height 13
click at [168, 520] on div "High" at bounding box center [172, 520] width 73 height 13
click at [127, 443] on div "Optimize LCP" at bounding box center [140, 450] width 177 height 23
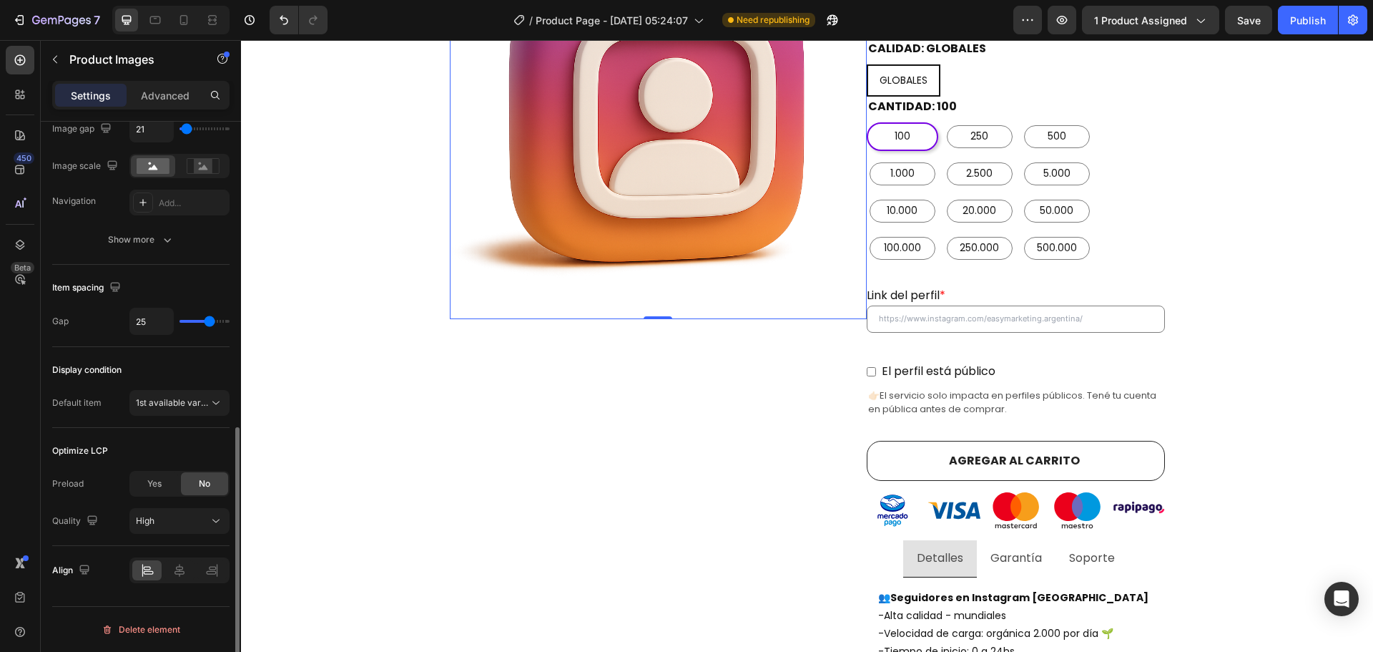
scroll to position [514, 0]
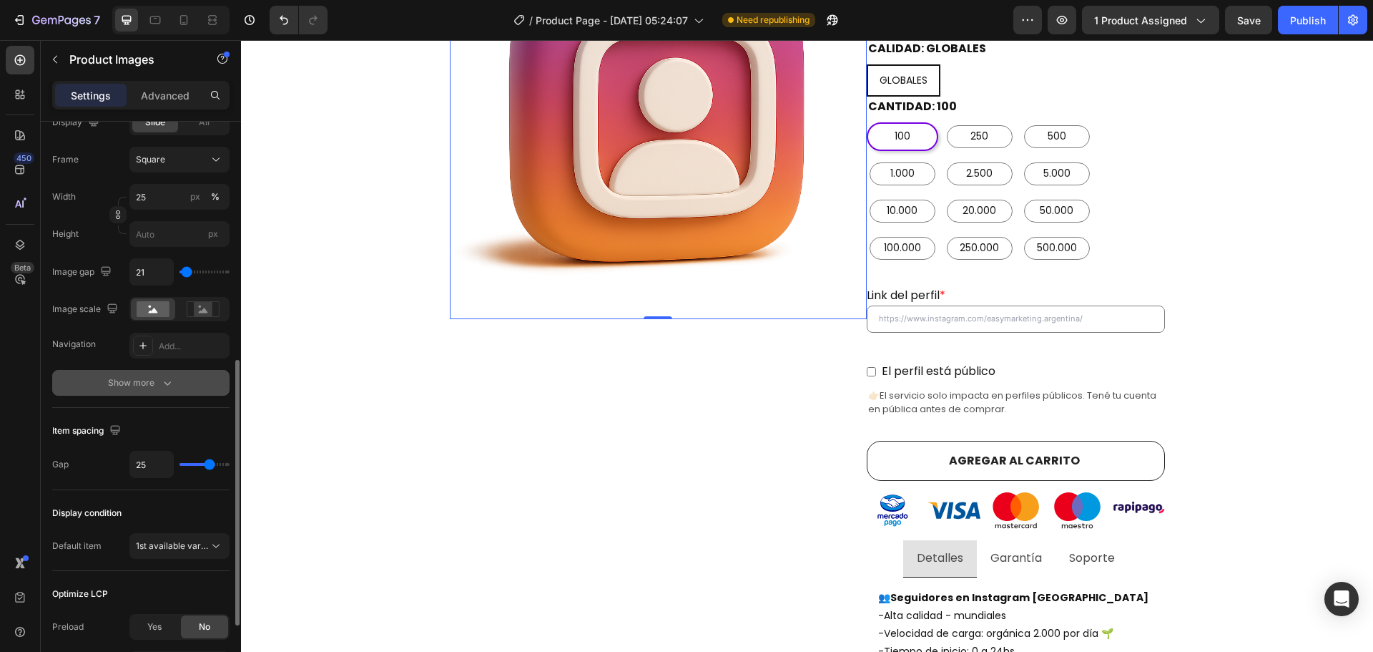
click at [163, 384] on icon "button" at bounding box center [167, 383] width 14 height 14
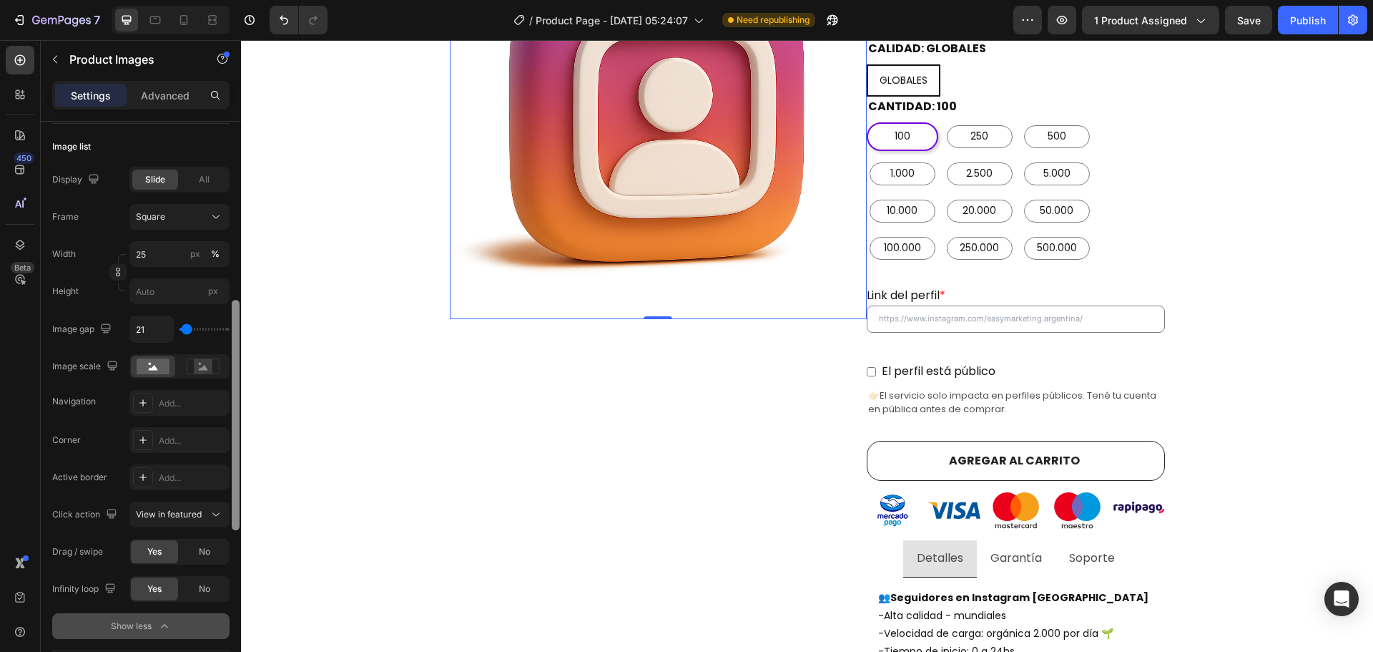
scroll to position [451, 0]
drag, startPoint x: 236, startPoint y: 466, endPoint x: 237, endPoint y: 437, distance: 29.4
click at [237, 437] on div at bounding box center [236, 418] width 8 height 230
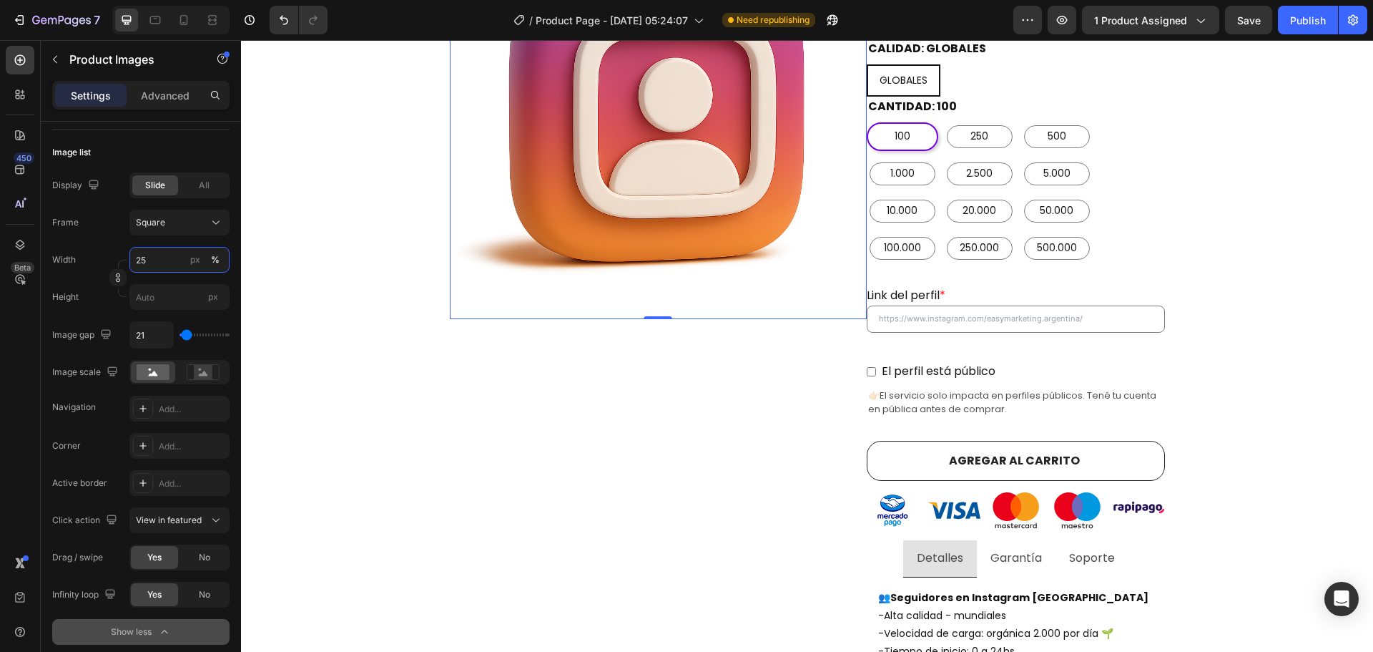
click at [151, 251] on input "25" at bounding box center [179, 260] width 100 height 26
click at [161, 325] on p "Small 10%" at bounding box center [176, 319] width 83 height 13
click at [165, 264] on input "10" at bounding box center [179, 260] width 100 height 26
type input "25"
click at [119, 242] on div "Frame Square Width 25 px % Height px" at bounding box center [140, 260] width 177 height 100
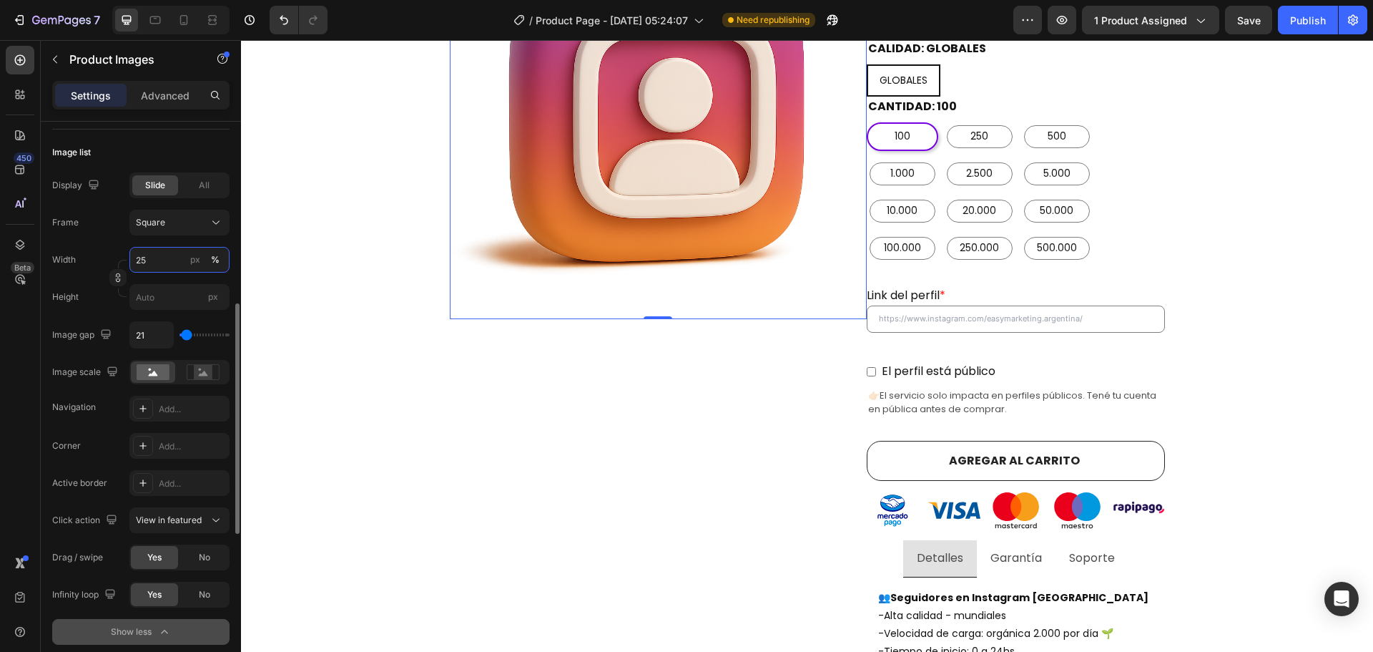
click at [157, 260] on input "25" at bounding box center [179, 260] width 100 height 26
click at [102, 238] on div "Frame Square Width 25 px % Height px" at bounding box center [140, 260] width 177 height 100
click at [170, 222] on div "Square" at bounding box center [171, 222] width 70 height 13
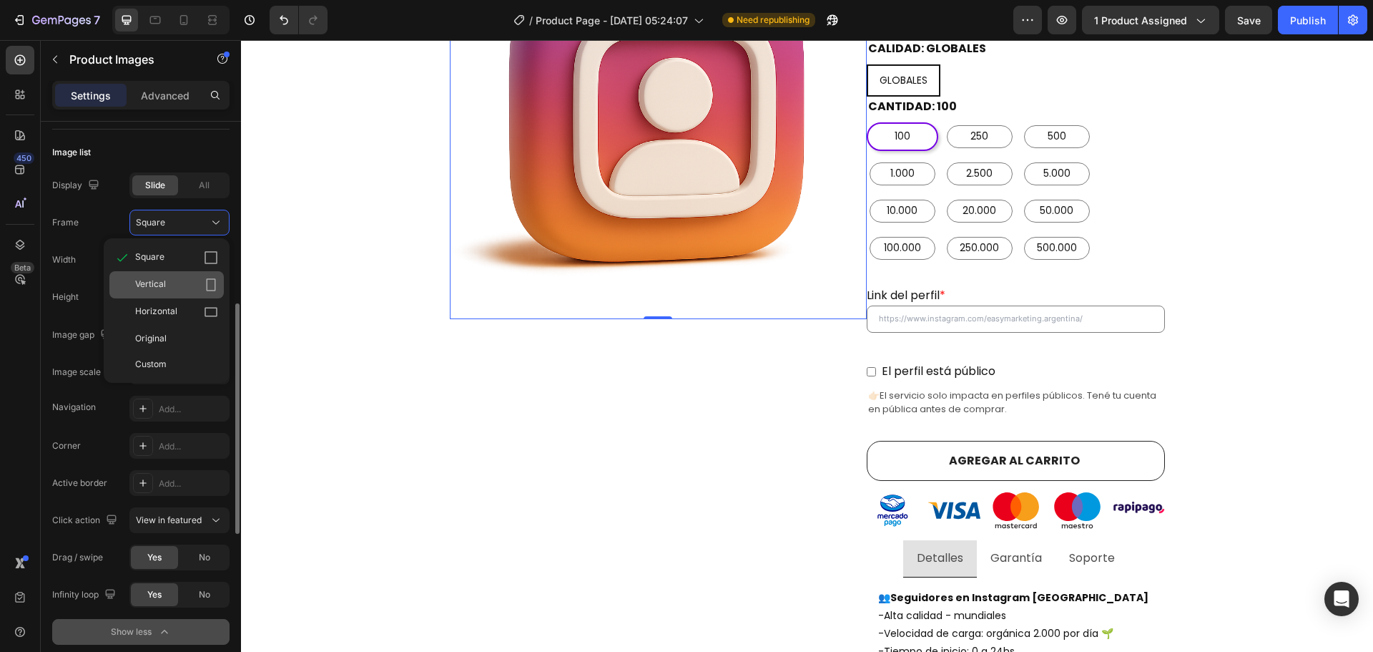
click at [185, 288] on div "Vertical" at bounding box center [176, 285] width 83 height 14
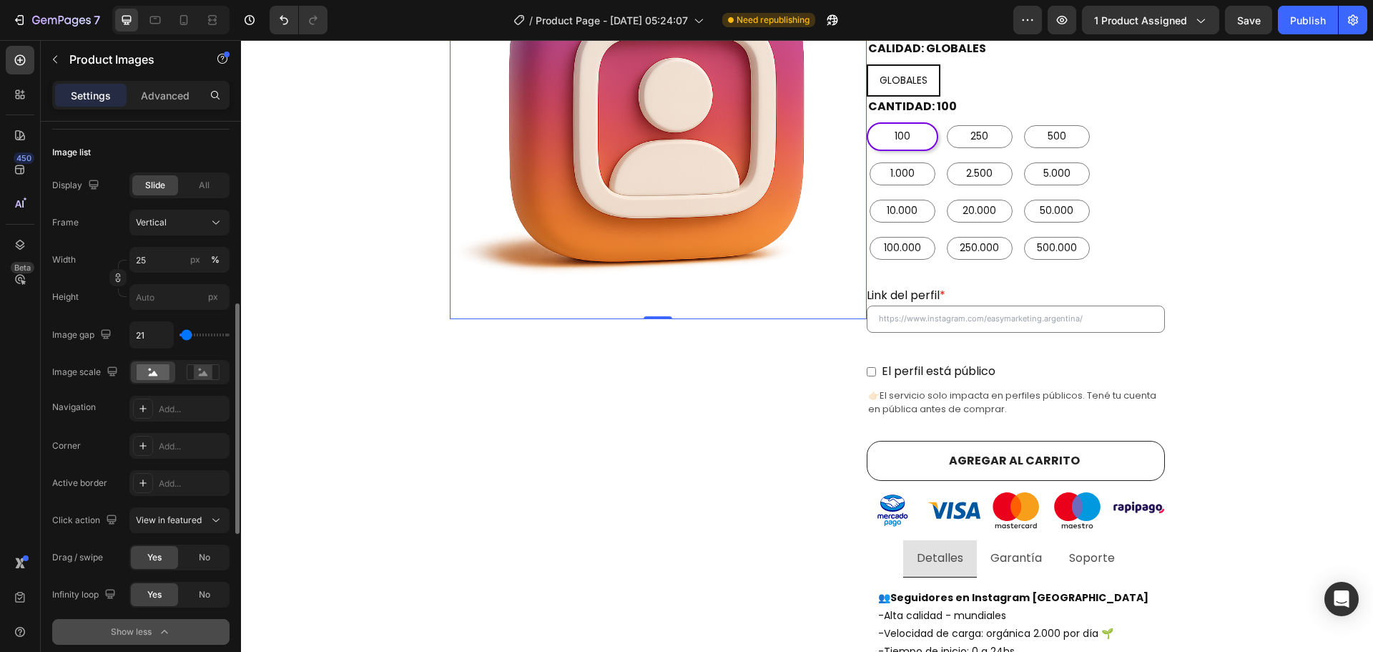
click at [594, 259] on img at bounding box center [658, 110] width 417 height 417
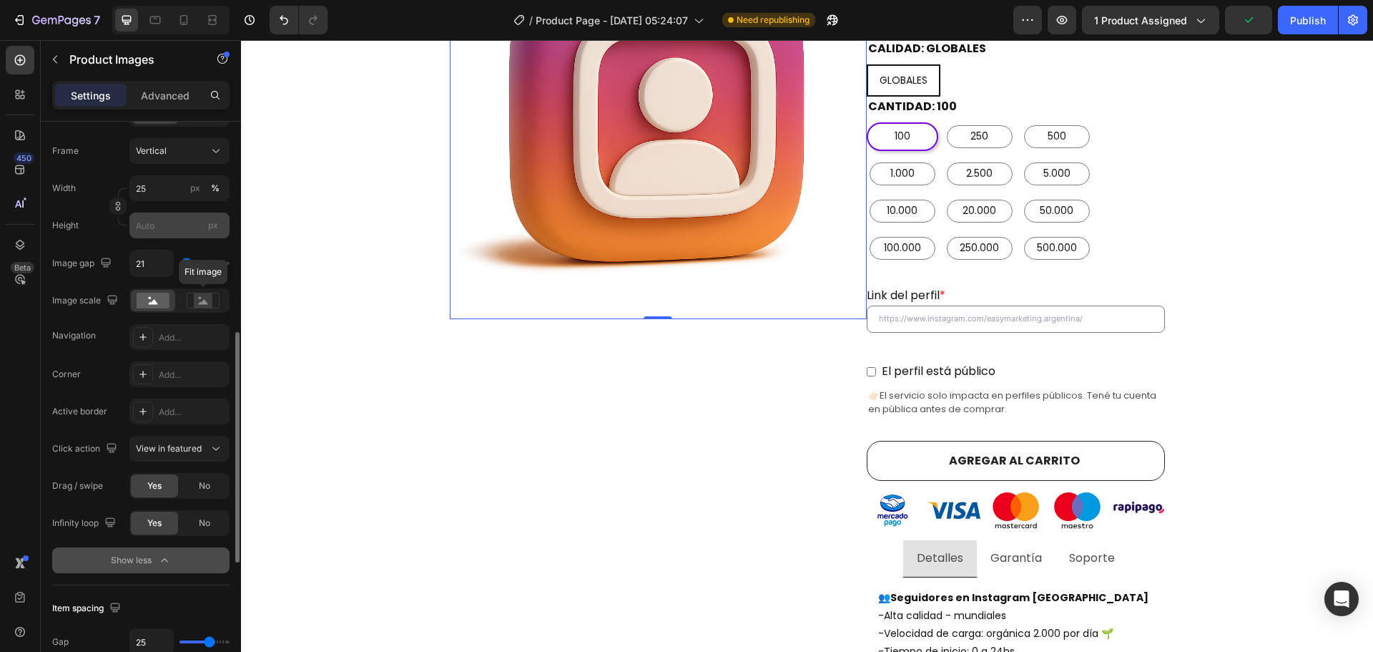
scroll to position [379, 0]
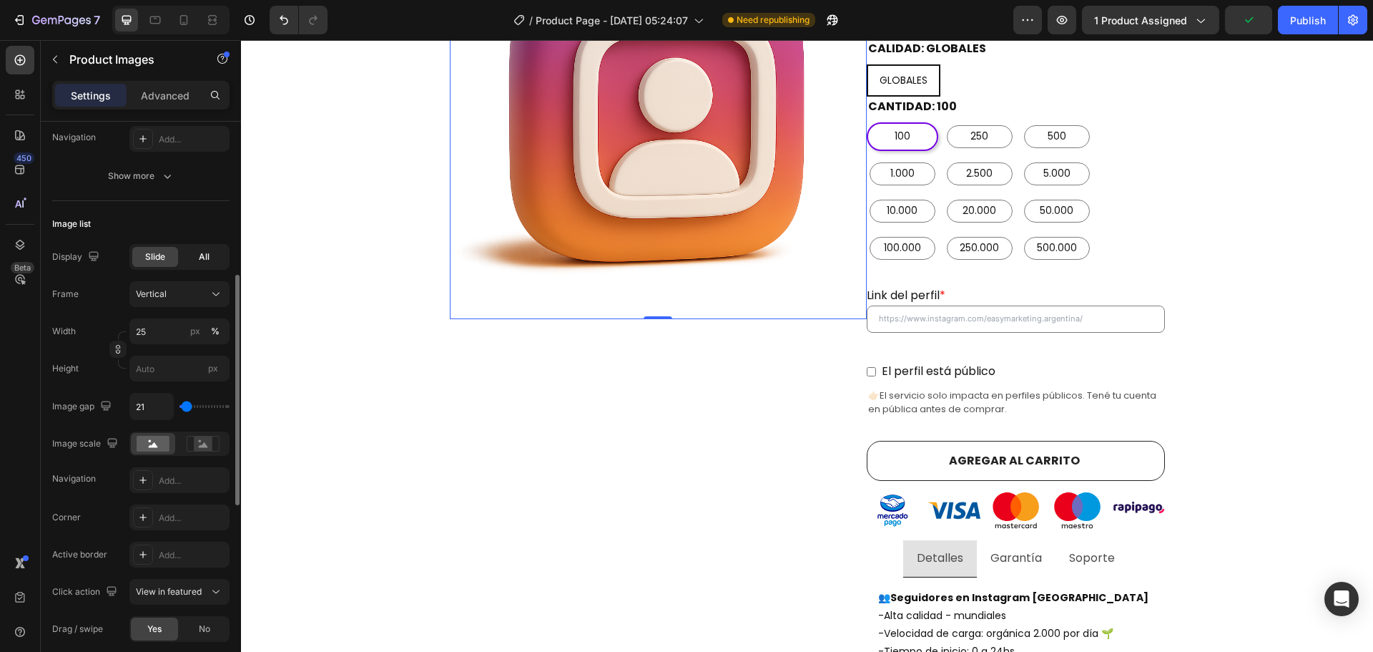
click at [210, 252] on div "All" at bounding box center [204, 257] width 46 height 20
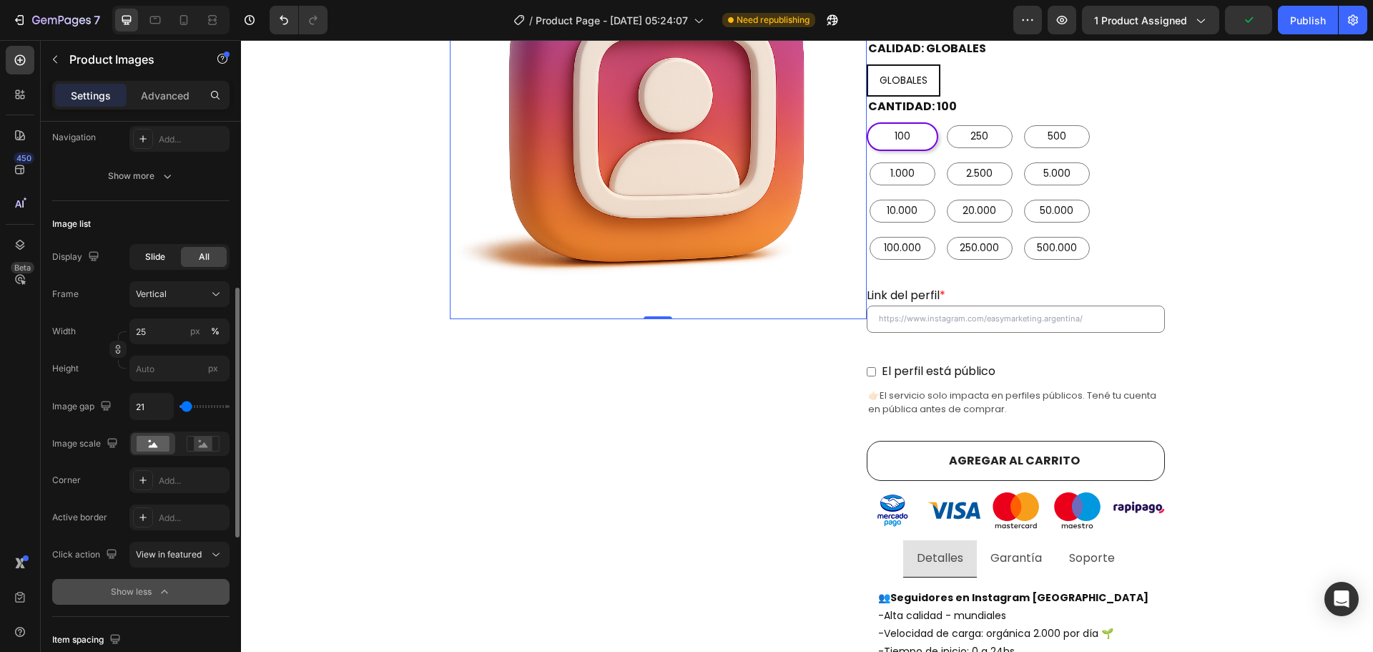
click at [162, 254] on span "Slide" at bounding box center [155, 256] width 20 height 13
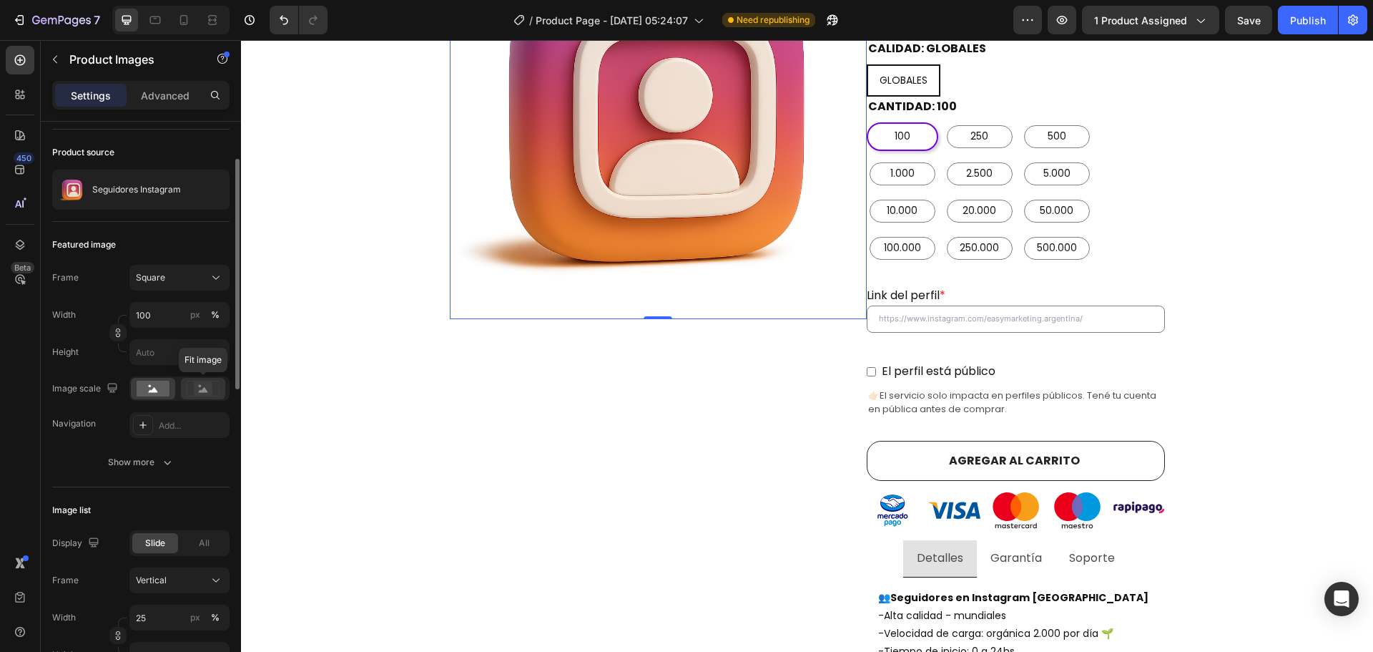
scroll to position [21, 0]
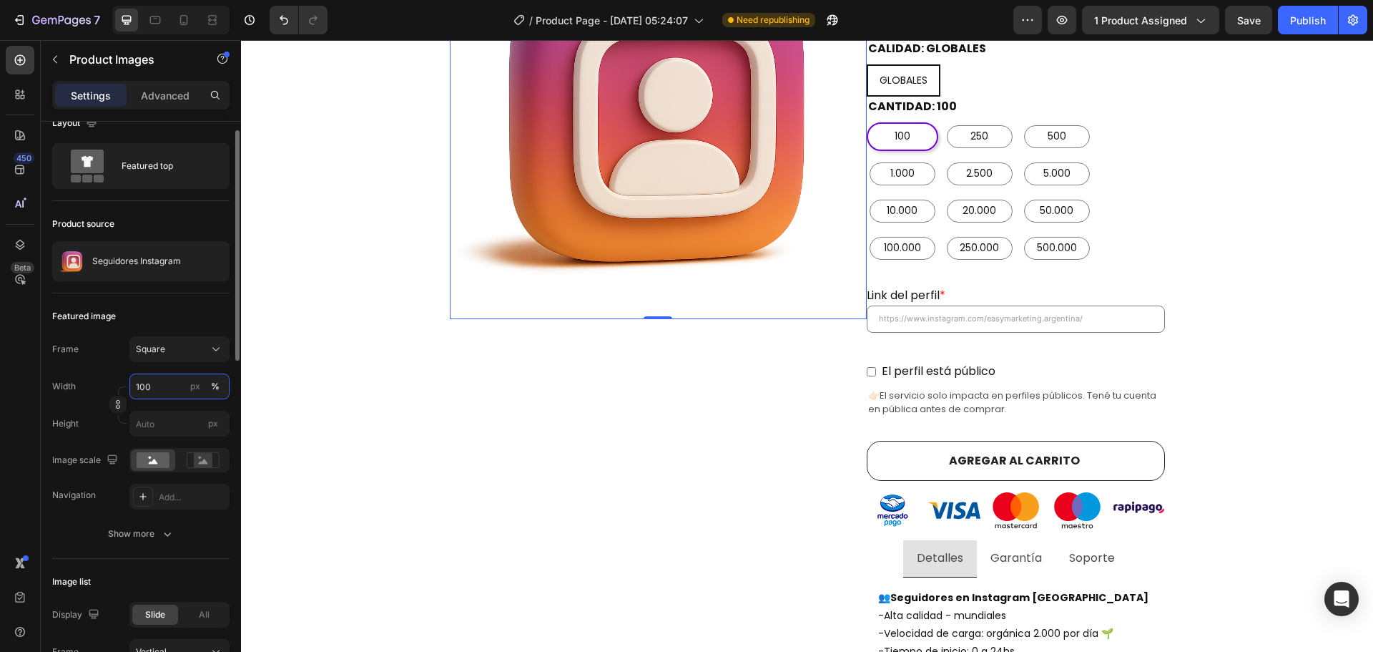
click at [171, 382] on input "100" at bounding box center [179, 386] width 100 height 26
click at [144, 418] on span "Full" at bounding box center [142, 420] width 14 height 13
click at [170, 380] on input "100" at bounding box center [179, 386] width 100 height 26
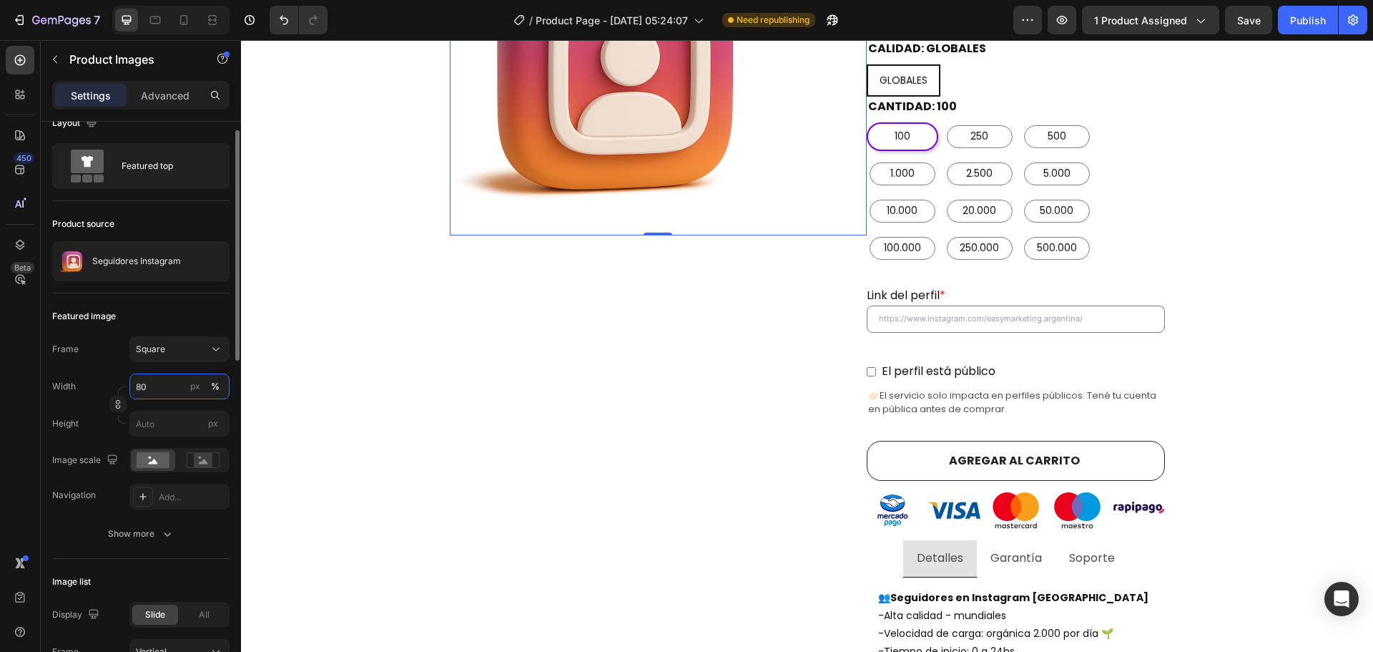
click at [170, 380] on input "80" at bounding box center [179, 386] width 100 height 26
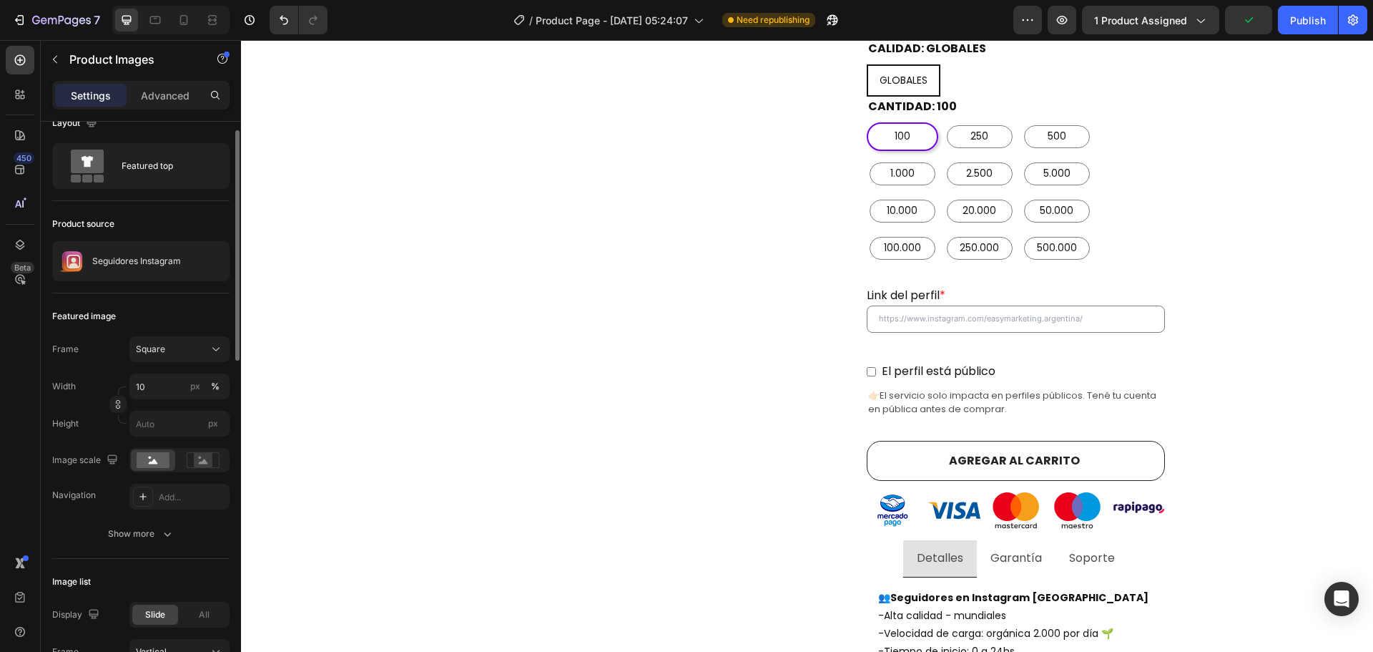
click at [112, 378] on div "Width 10 px %" at bounding box center [140, 386] width 177 height 26
click at [157, 388] on input "10" at bounding box center [179, 386] width 100 height 26
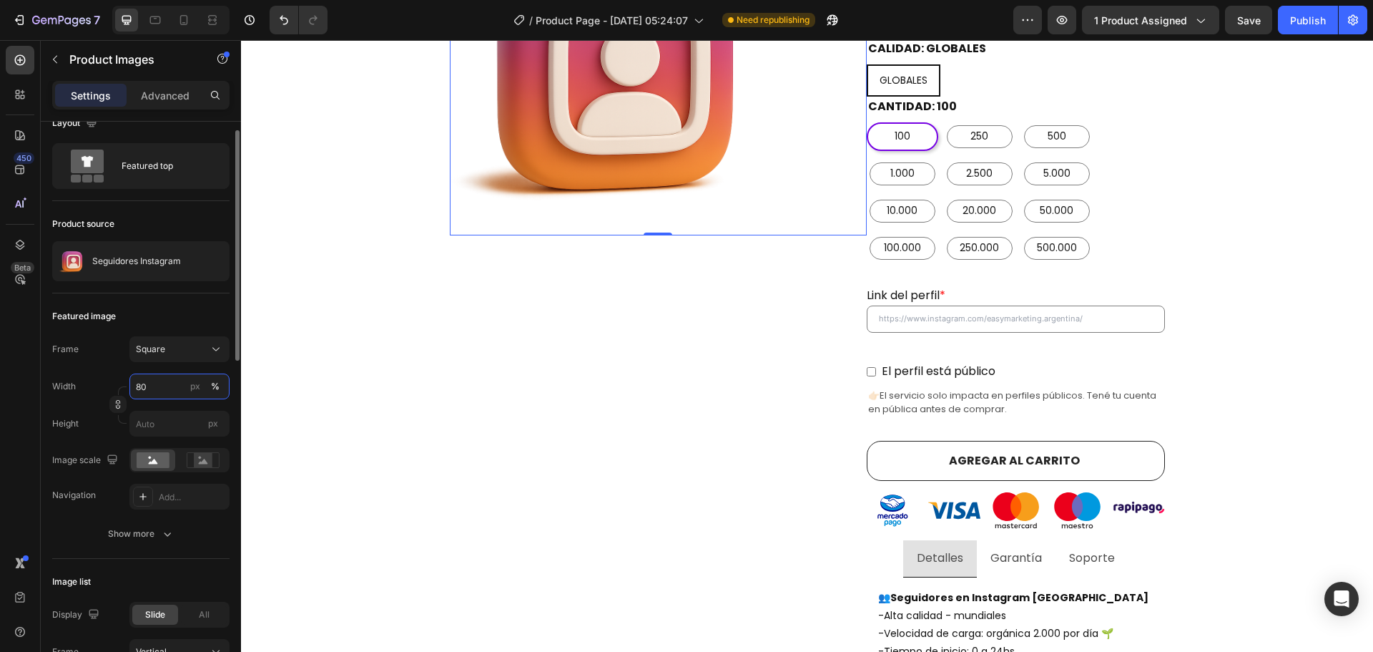
type input "80"
click at [95, 373] on div "Frame Square Width 80 px % Height px" at bounding box center [140, 386] width 177 height 100
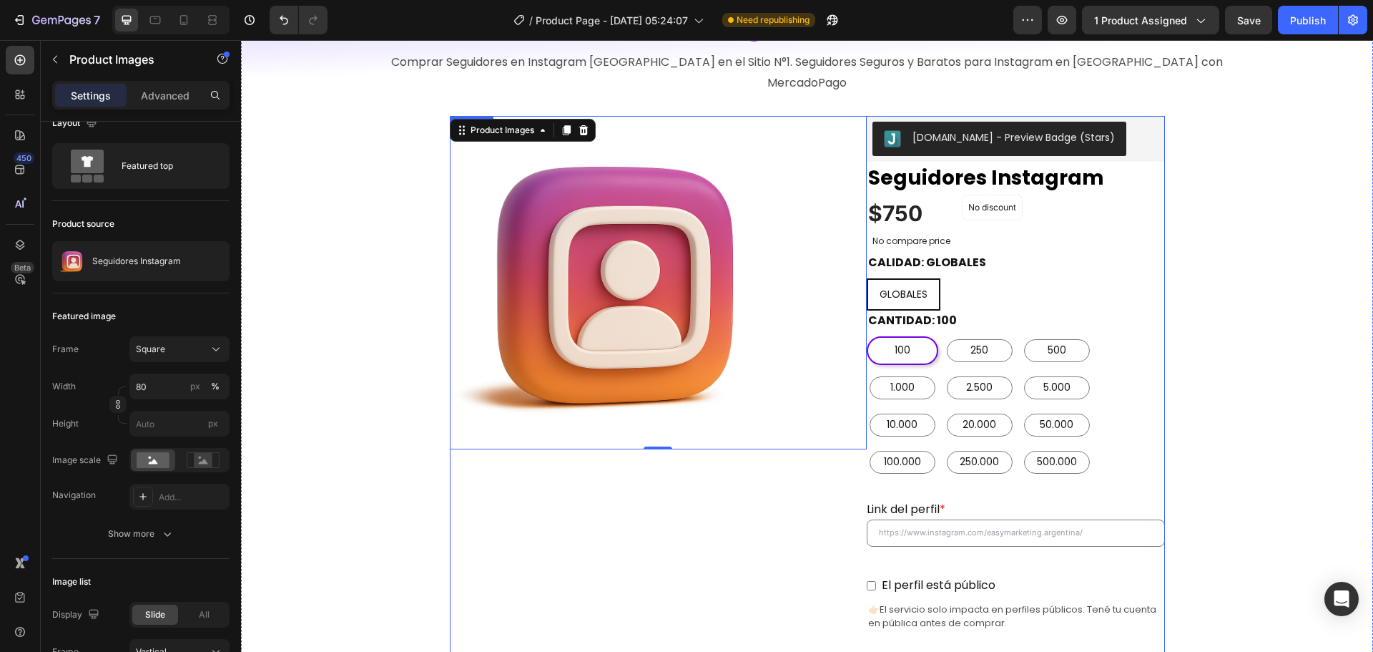
scroll to position [166, 0]
click at [780, 419] on div at bounding box center [658, 284] width 417 height 334
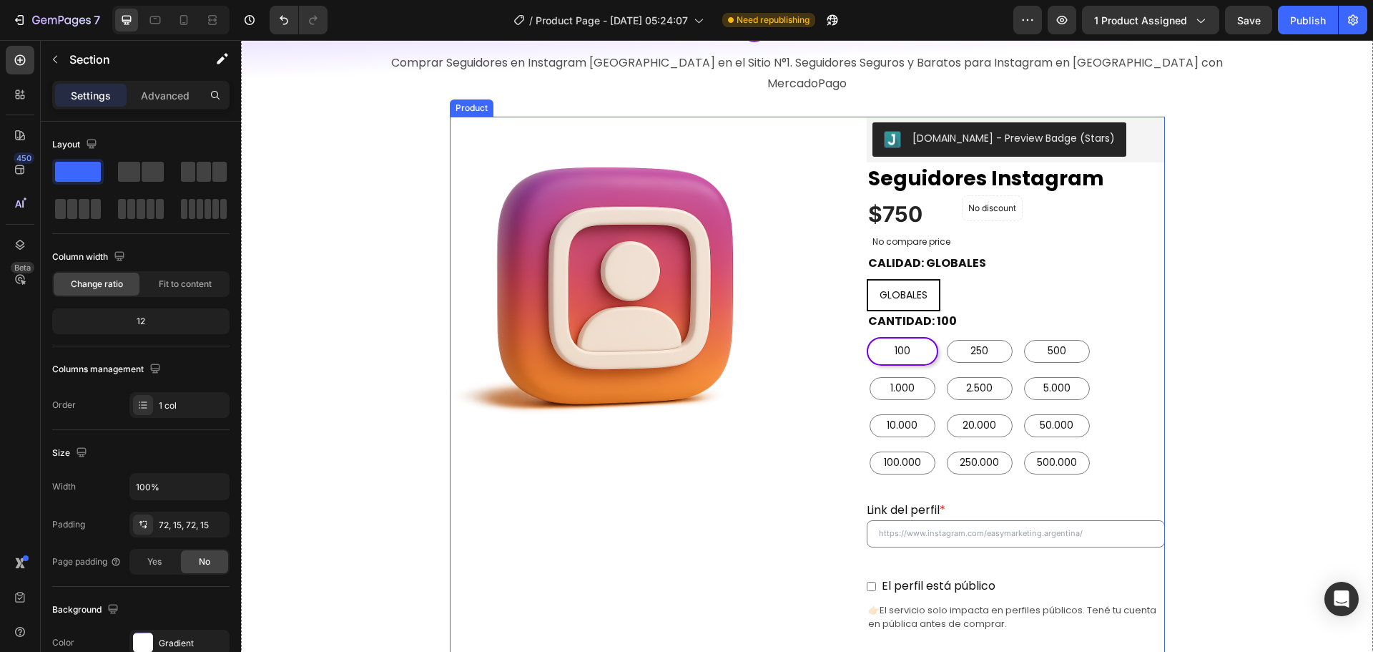
click at [563, 480] on div "Product Images" at bounding box center [658, 595] width 417 height 956
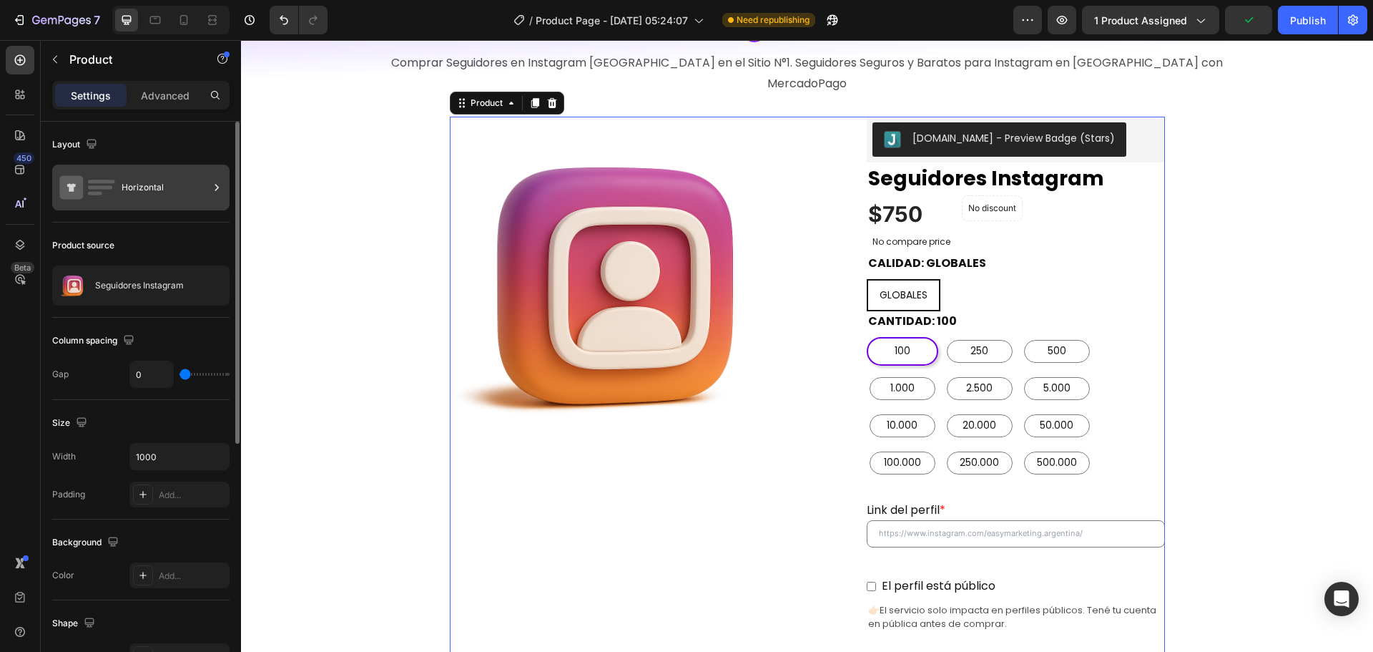
click at [202, 186] on div "Horizontal" at bounding box center [165, 187] width 87 height 33
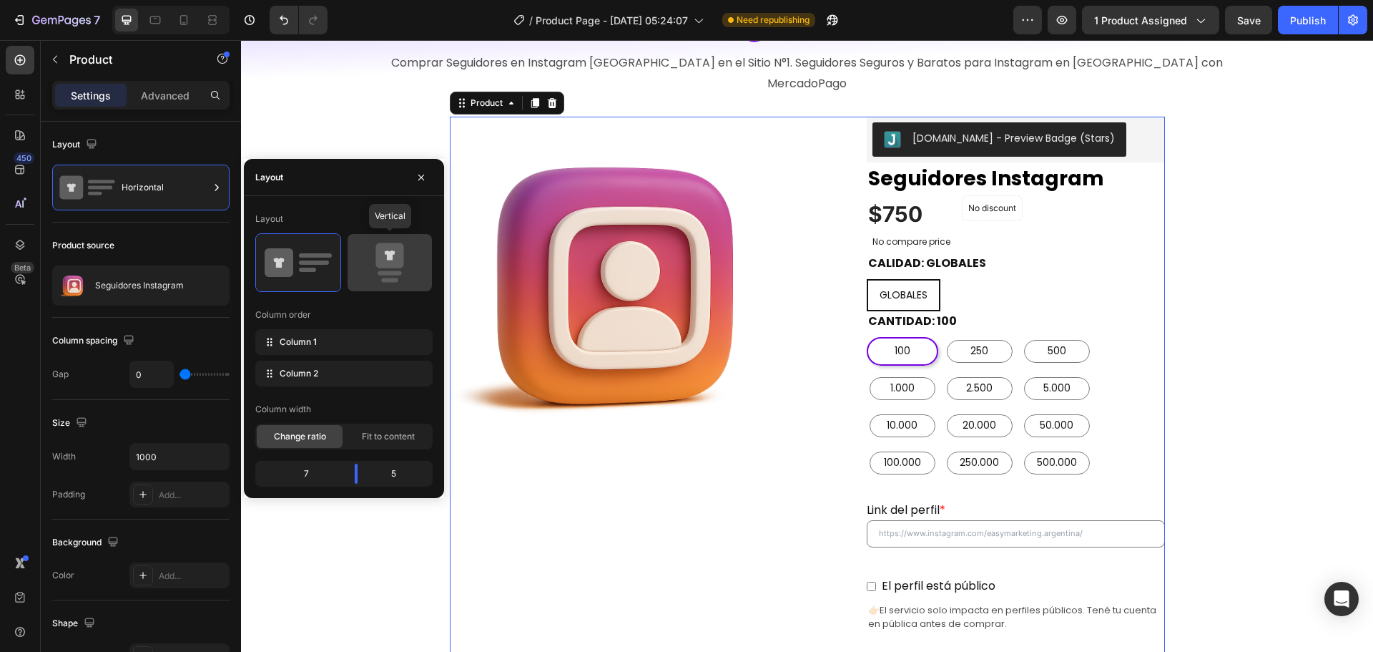
click at [411, 257] on icon at bounding box center [389, 262] width 67 height 40
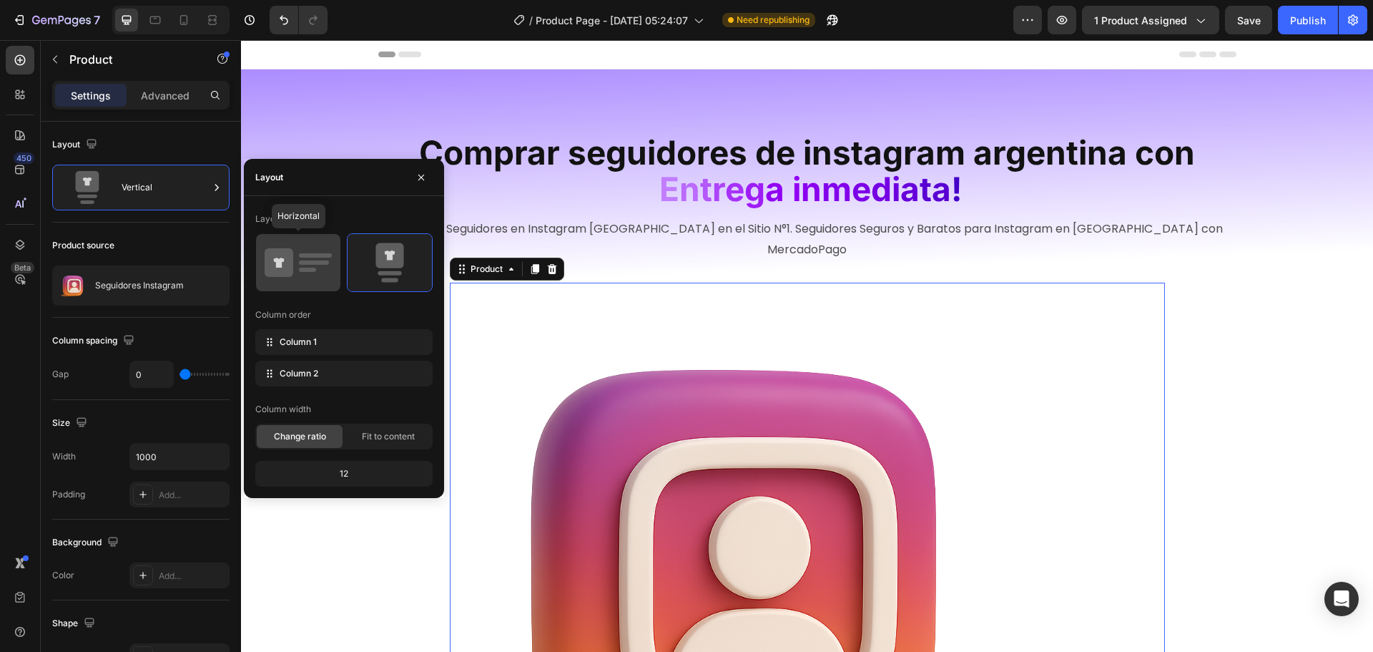
click at [292, 255] on icon at bounding box center [279, 262] width 29 height 29
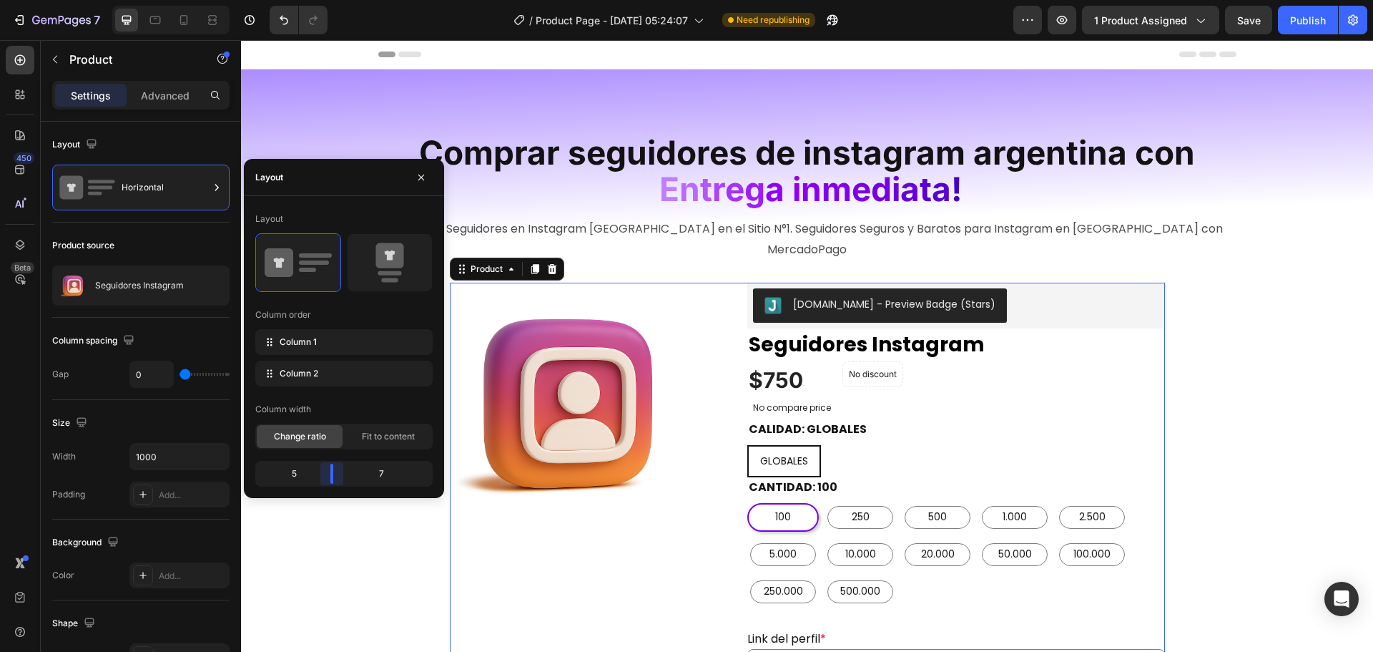
drag, startPoint x: 349, startPoint y: 471, endPoint x: 337, endPoint y: 471, distance: 12.2
click at [337, 0] on body "7 Version history / Product Page - Aug 1, 05:24:07 Need republishing Preview 1 …" at bounding box center [686, 0] width 1373 height 0
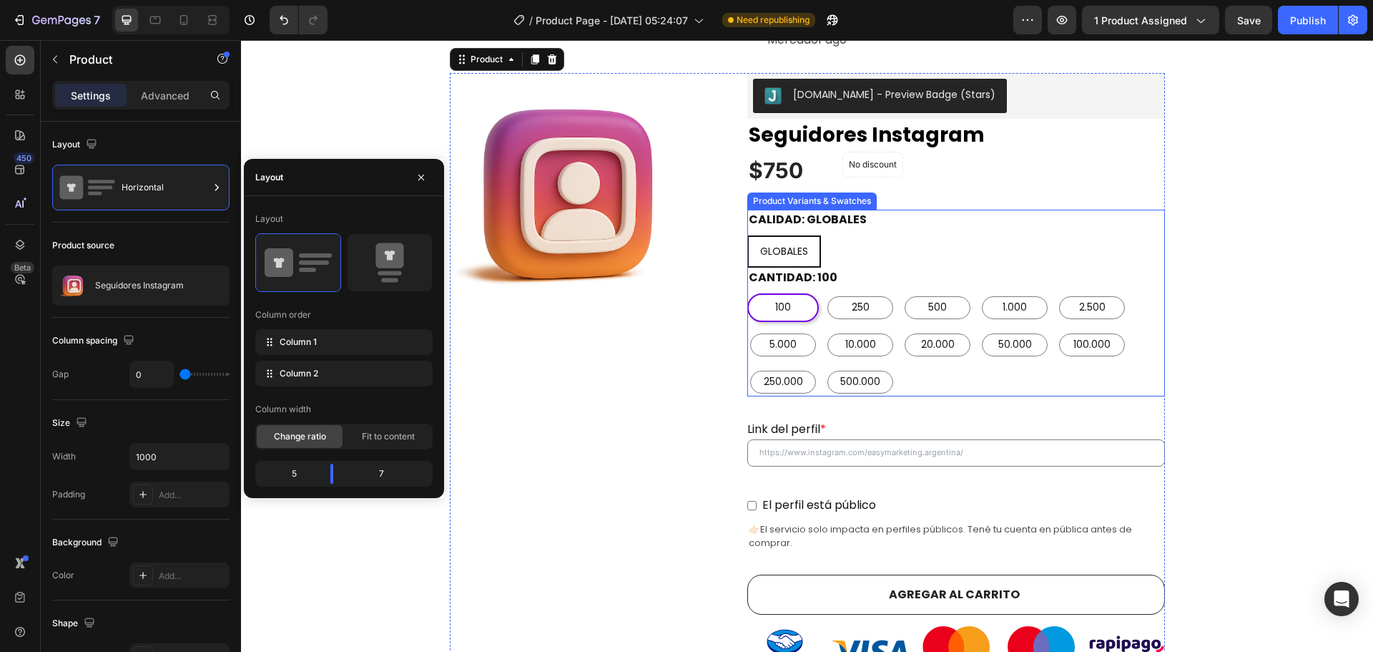
scroll to position [215, 0]
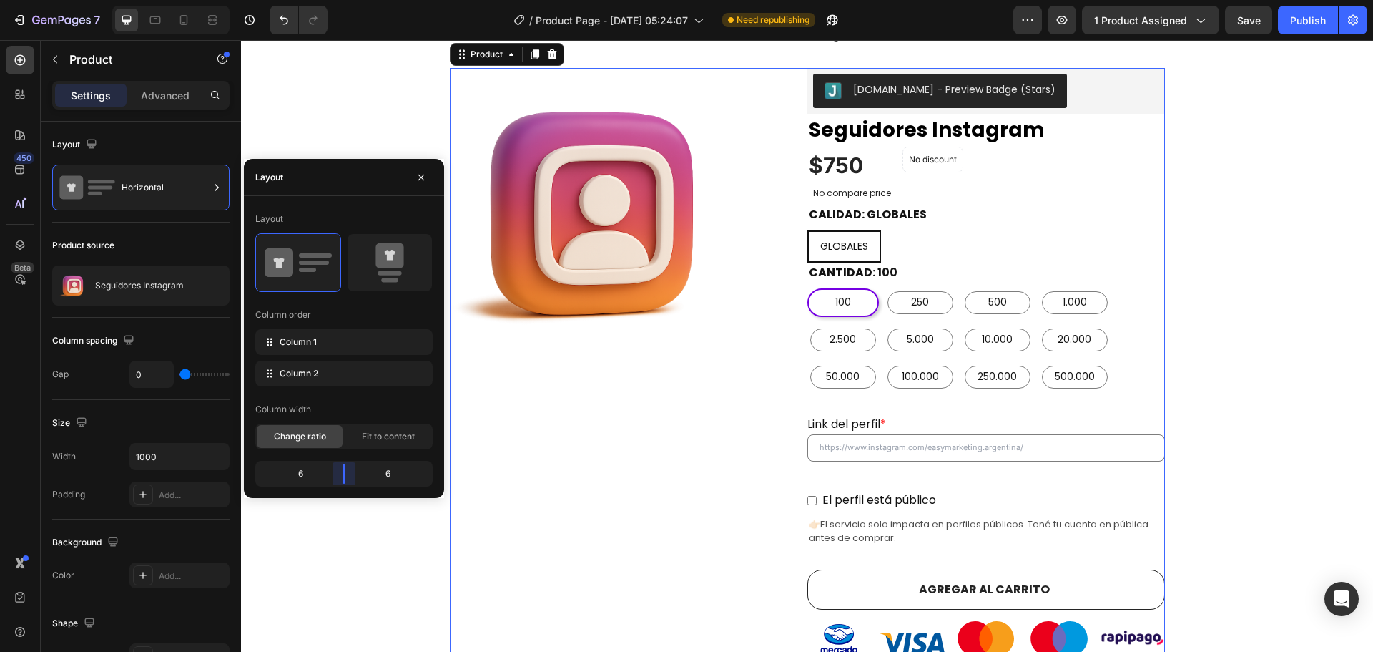
drag, startPoint x: 329, startPoint y: 470, endPoint x: 343, endPoint y: 472, distance: 13.8
click at [343, 0] on body "7 Version history / Product Page - Aug 1, 05:24:07 Need republishing Preview 1 …" at bounding box center [686, 0] width 1373 height 0
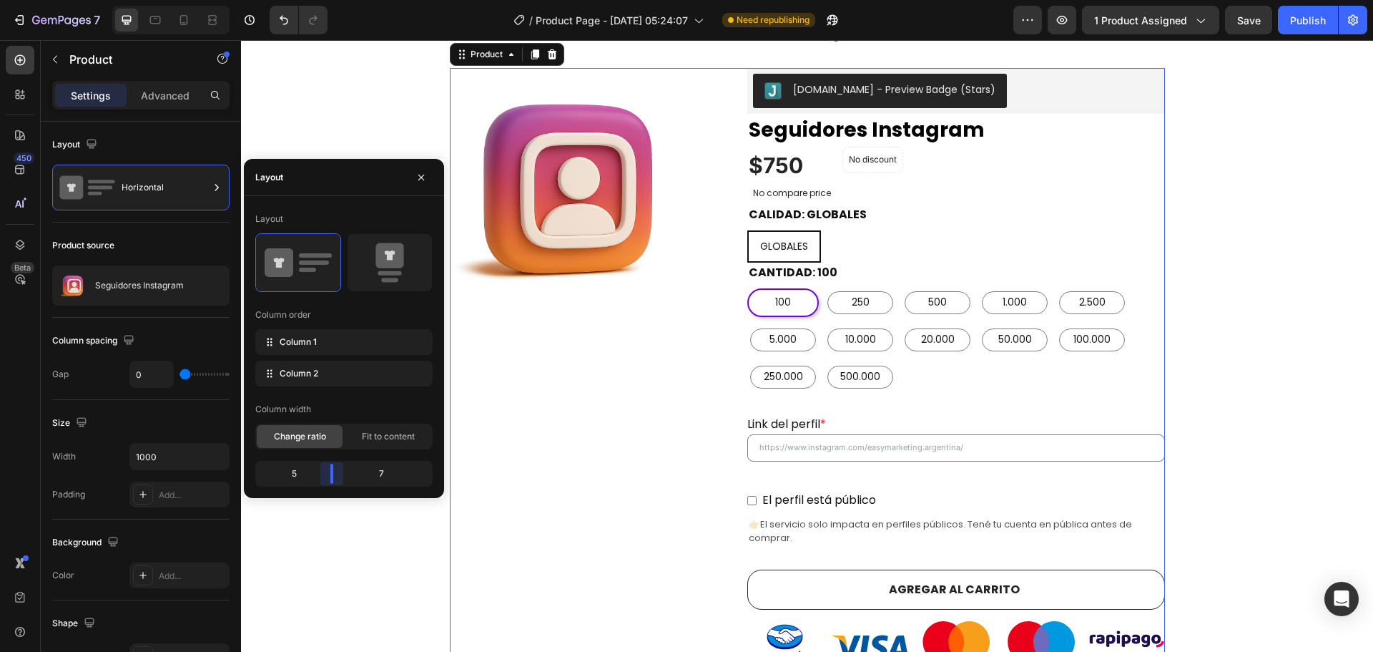
drag, startPoint x: 343, startPoint y: 472, endPoint x: 332, endPoint y: 471, distance: 10.8
click at [332, 0] on body "7 Version history / Product Page - Aug 1, 05:24:07 Need republishing Preview 1 …" at bounding box center [686, 0] width 1373 height 0
click at [707, 453] on div "Product Images" at bounding box center [599, 517] width 298 height 898
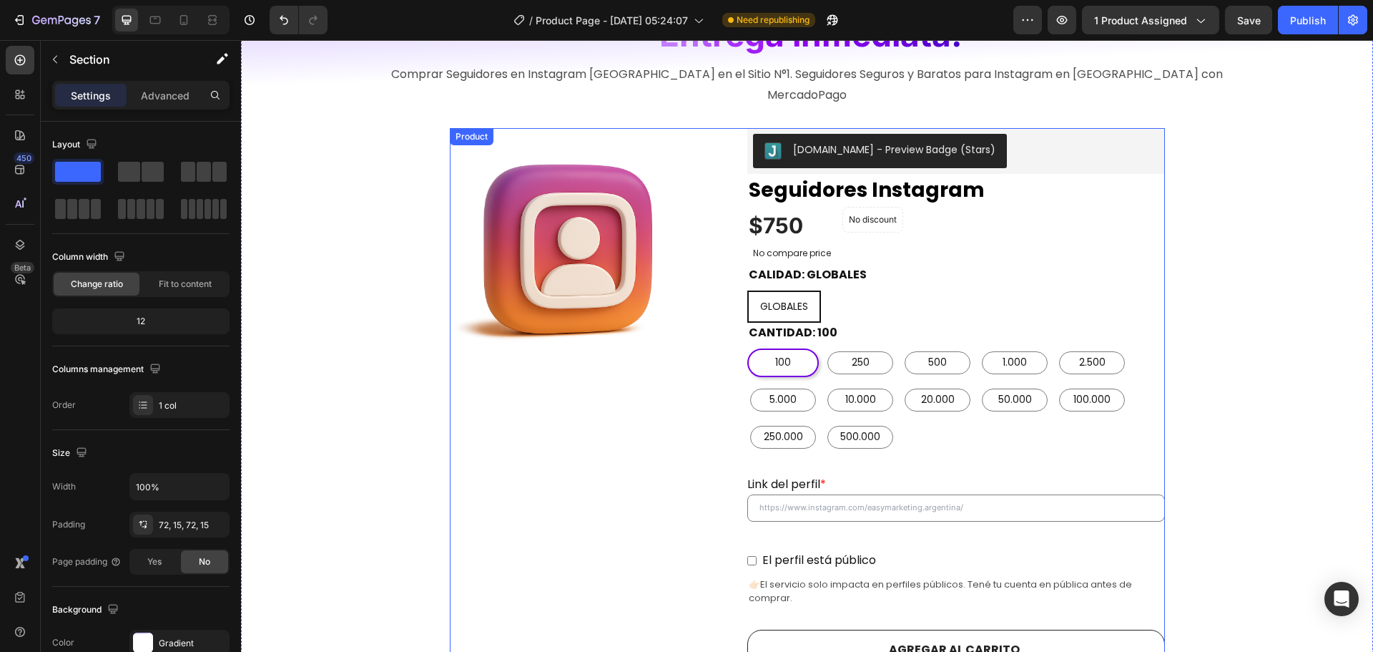
scroll to position [143, 0]
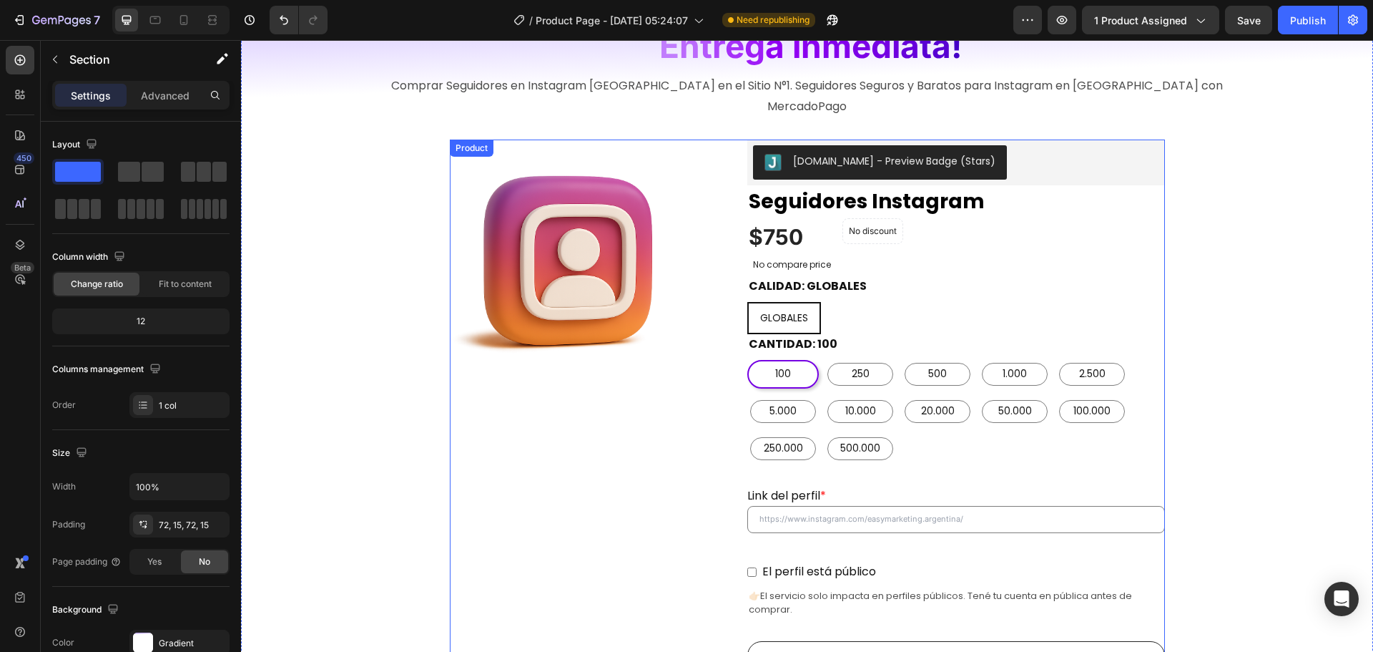
click at [624, 485] on div "Product Images" at bounding box center [599, 588] width 298 height 898
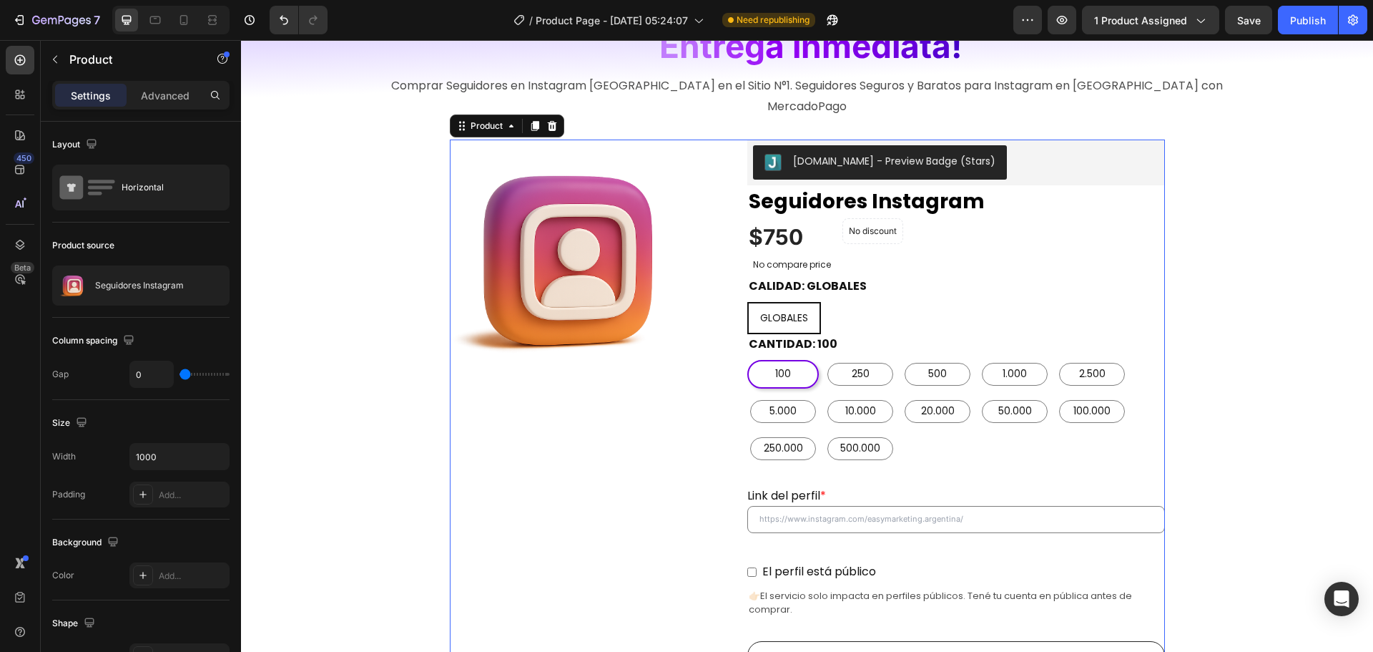
click at [642, 453] on div "Product Images" at bounding box center [599, 588] width 298 height 898
click at [643, 288] on img at bounding box center [569, 258] width 238 height 238
click at [677, 429] on div "Product Images" at bounding box center [599, 588] width 298 height 898
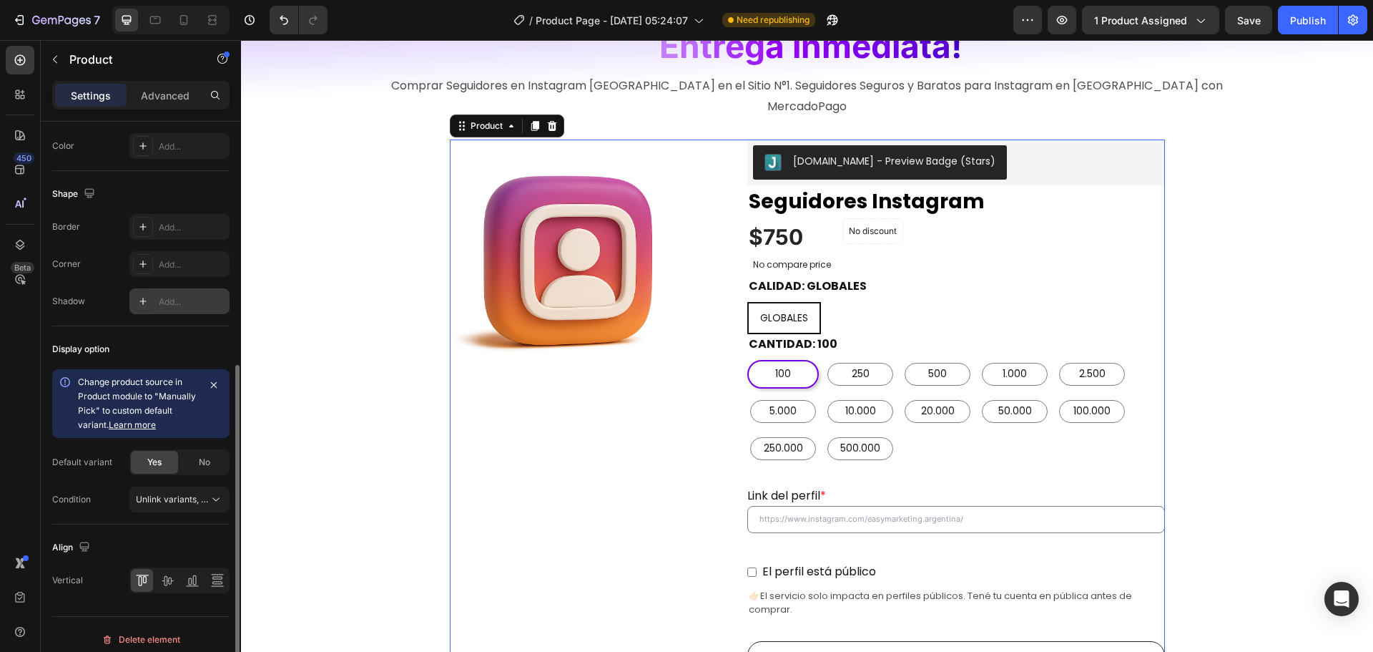
scroll to position [0, 0]
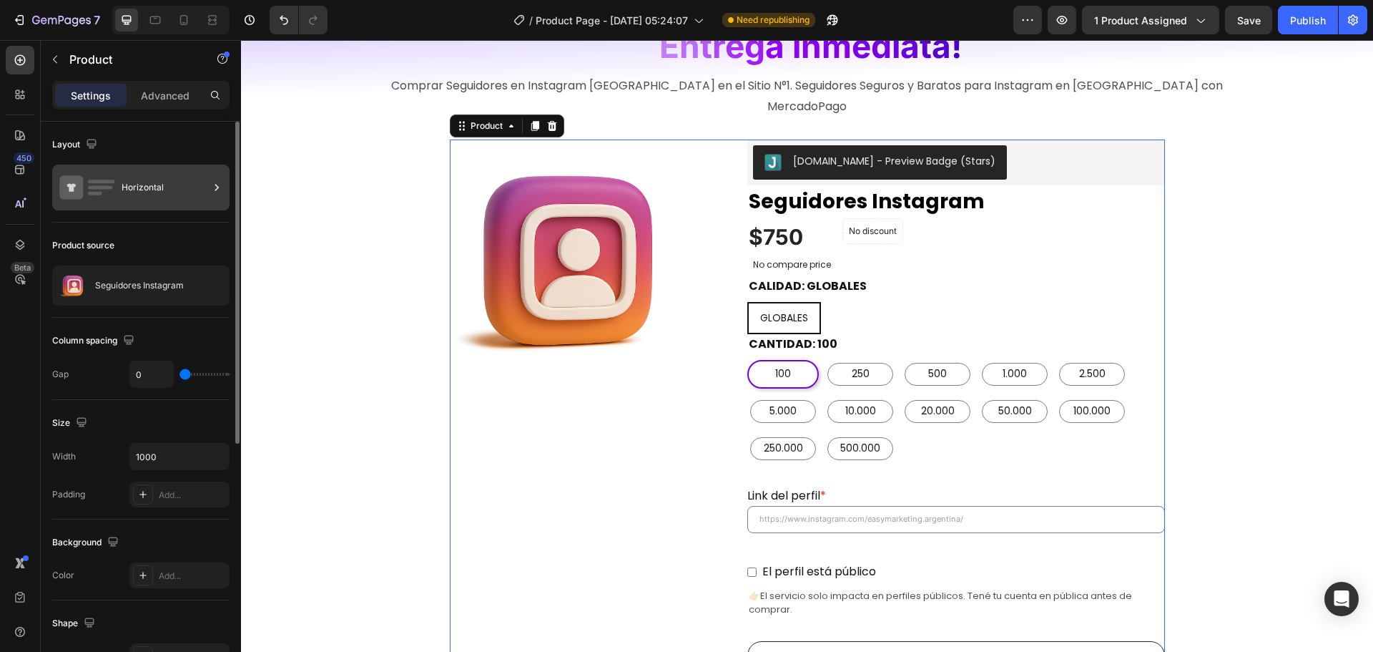
click at [156, 185] on div "Horizontal" at bounding box center [165, 187] width 87 height 33
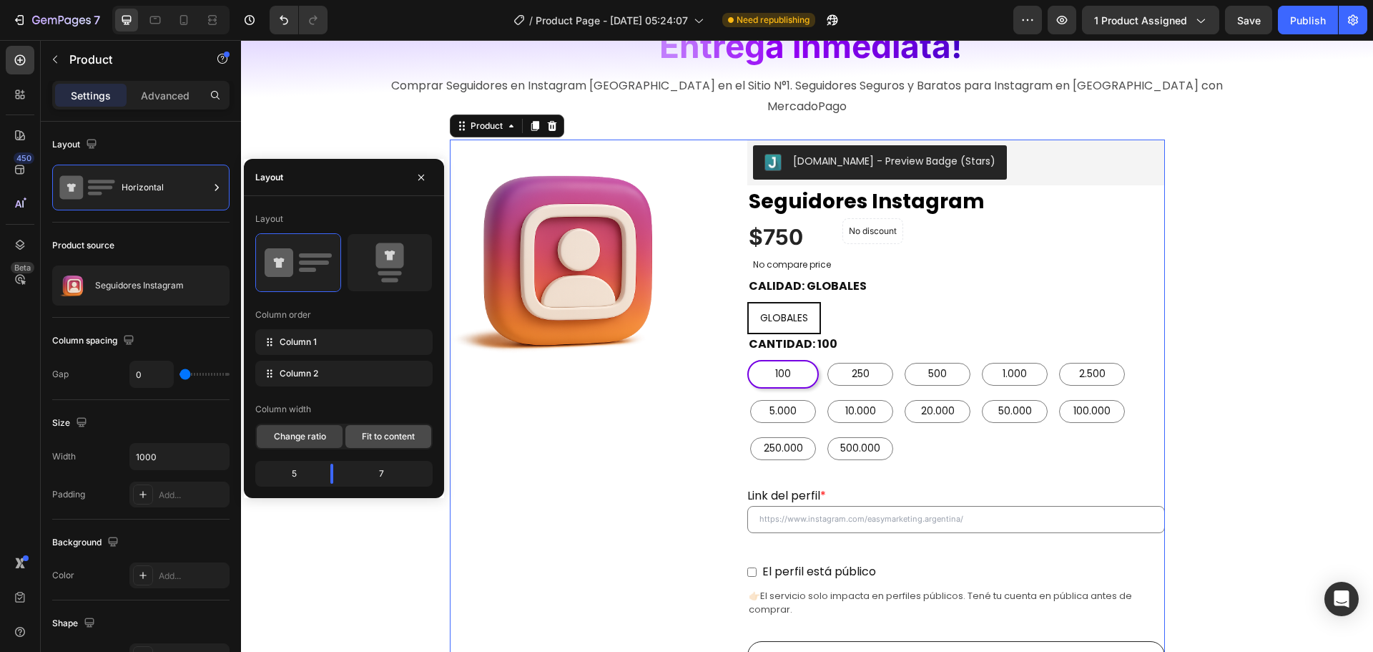
click at [379, 438] on span "Fit to content" at bounding box center [388, 436] width 53 height 13
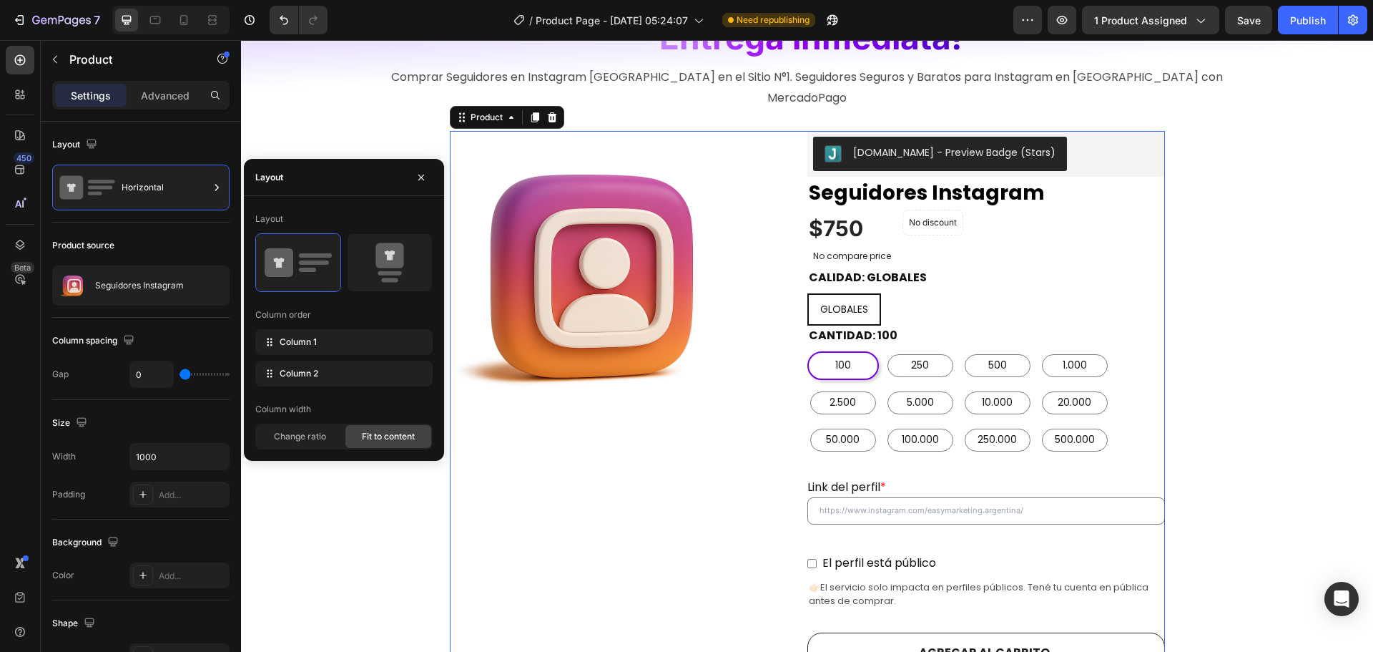
scroll to position [143, 0]
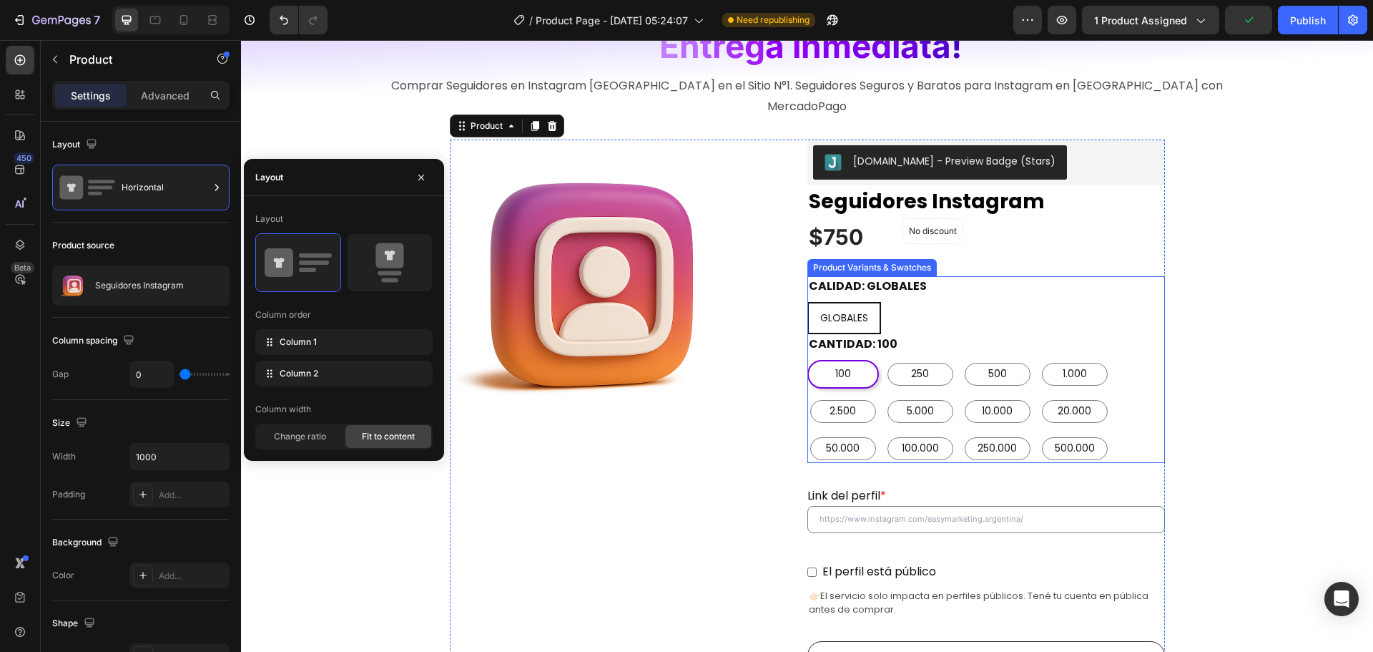
click at [961, 302] on div "GLOBALES GLOBALES GLOBALES" at bounding box center [987, 318] width 358 height 32
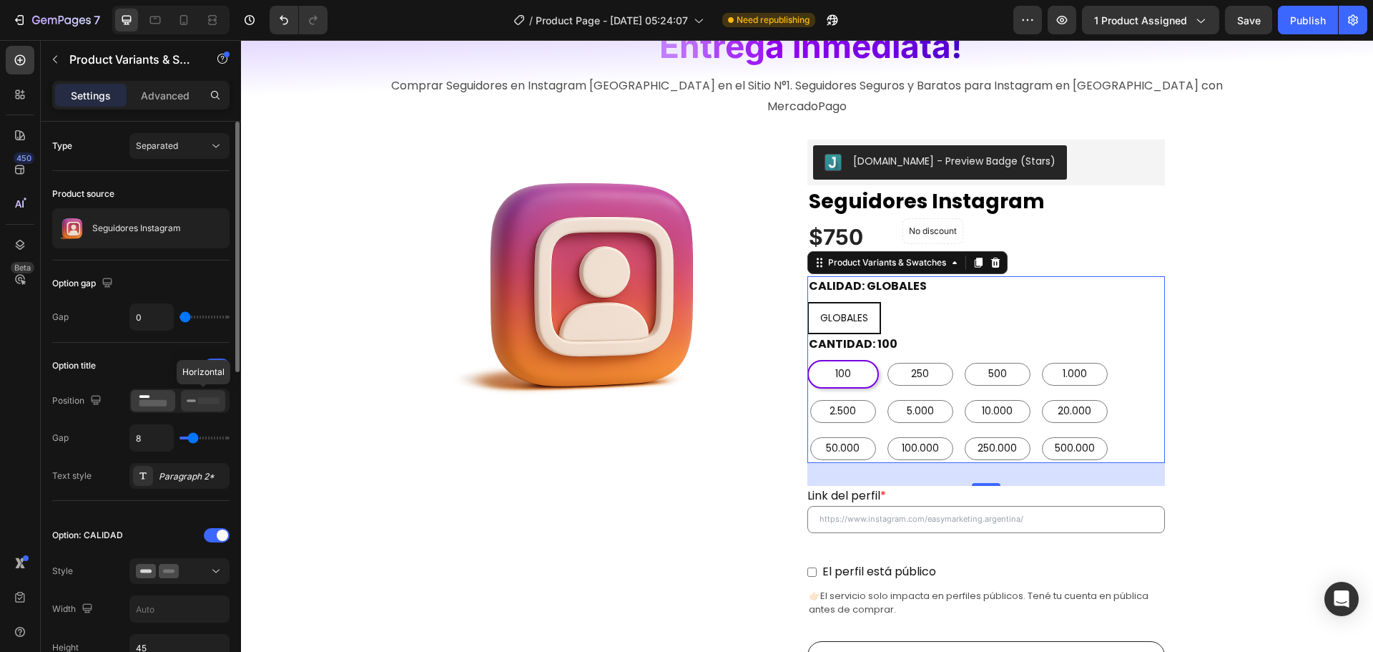
click at [200, 398] on rect at bounding box center [208, 400] width 21 height 6
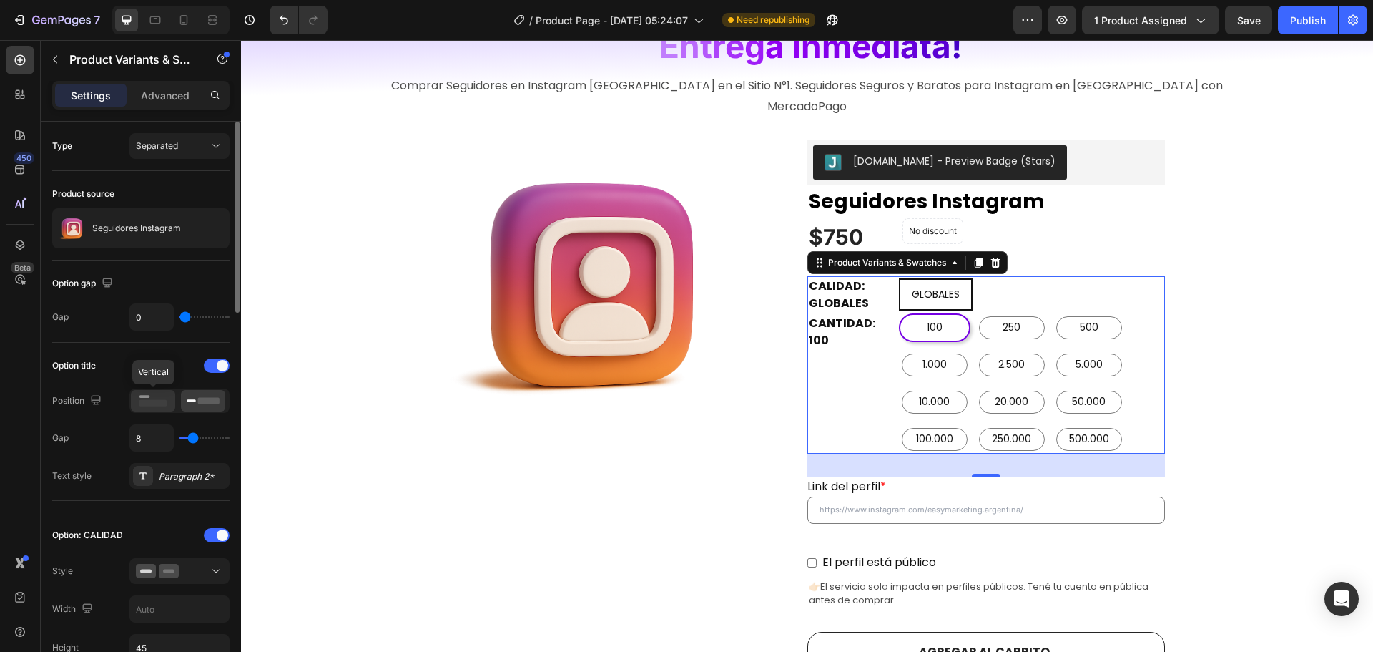
click at [160, 403] on rect at bounding box center [153, 403] width 28 height 6
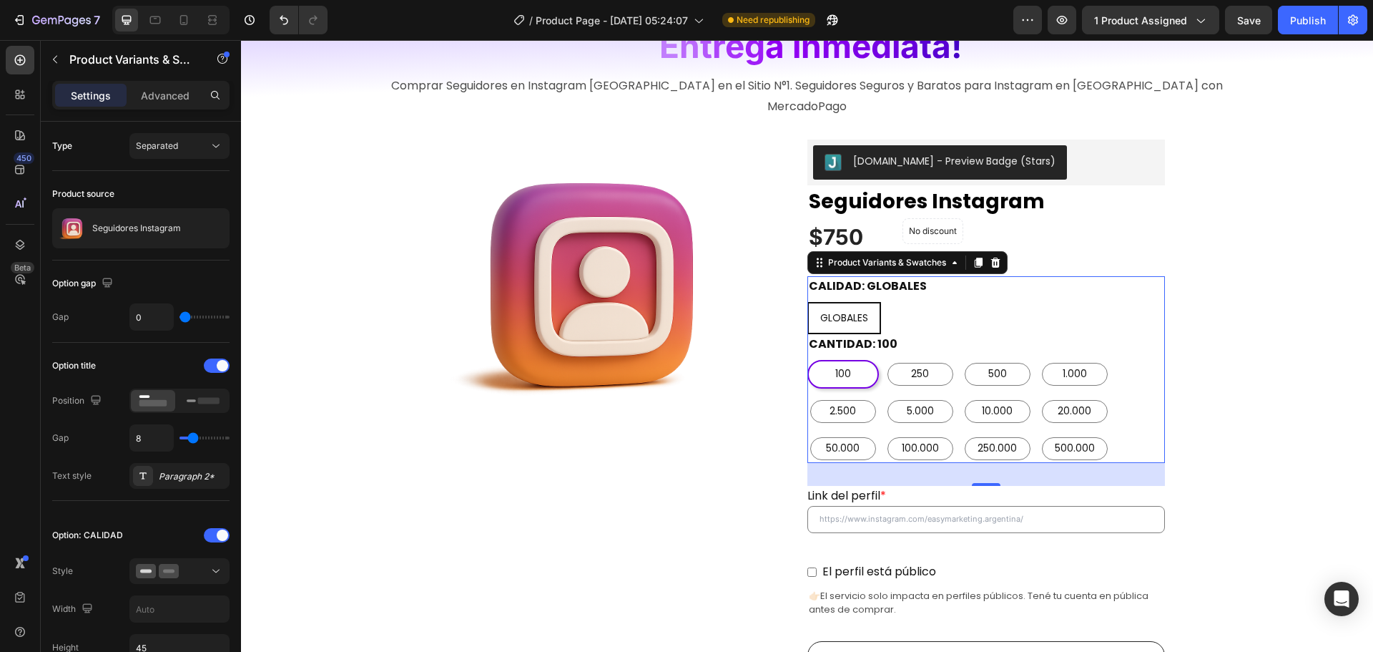
click at [1131, 401] on div "100 100 100 250 250 250 500 500 500 1.000 1.000 1.000 2.500 2.500 2.500 5.000 5…" at bounding box center [987, 411] width 358 height 103
type input "10"
type input "11"
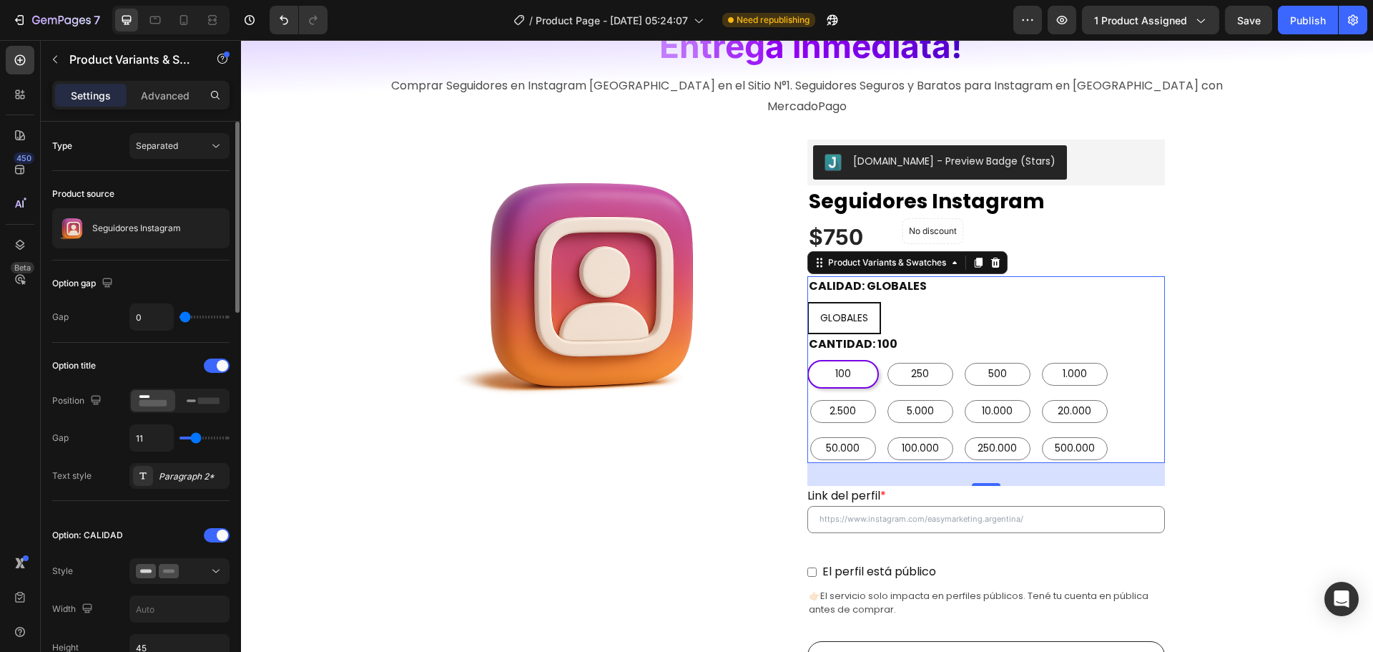
type input "12"
type input "13"
type input "14"
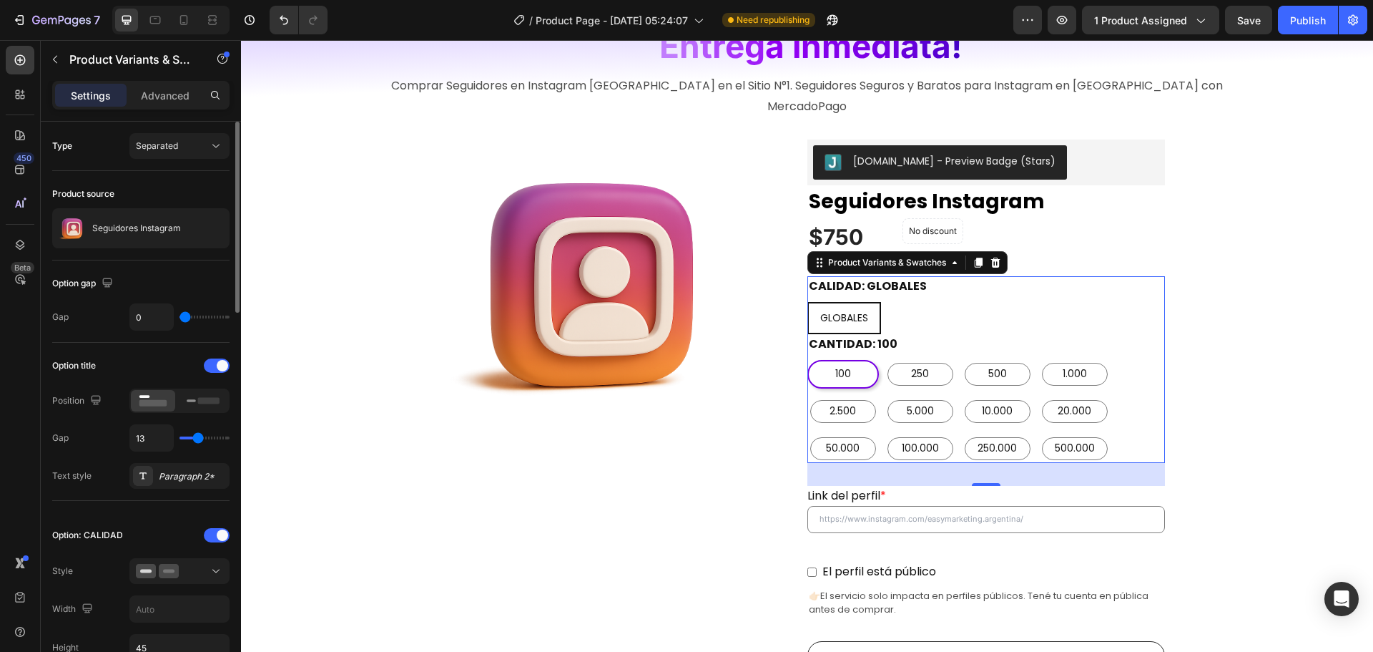
type input "14"
type input "15"
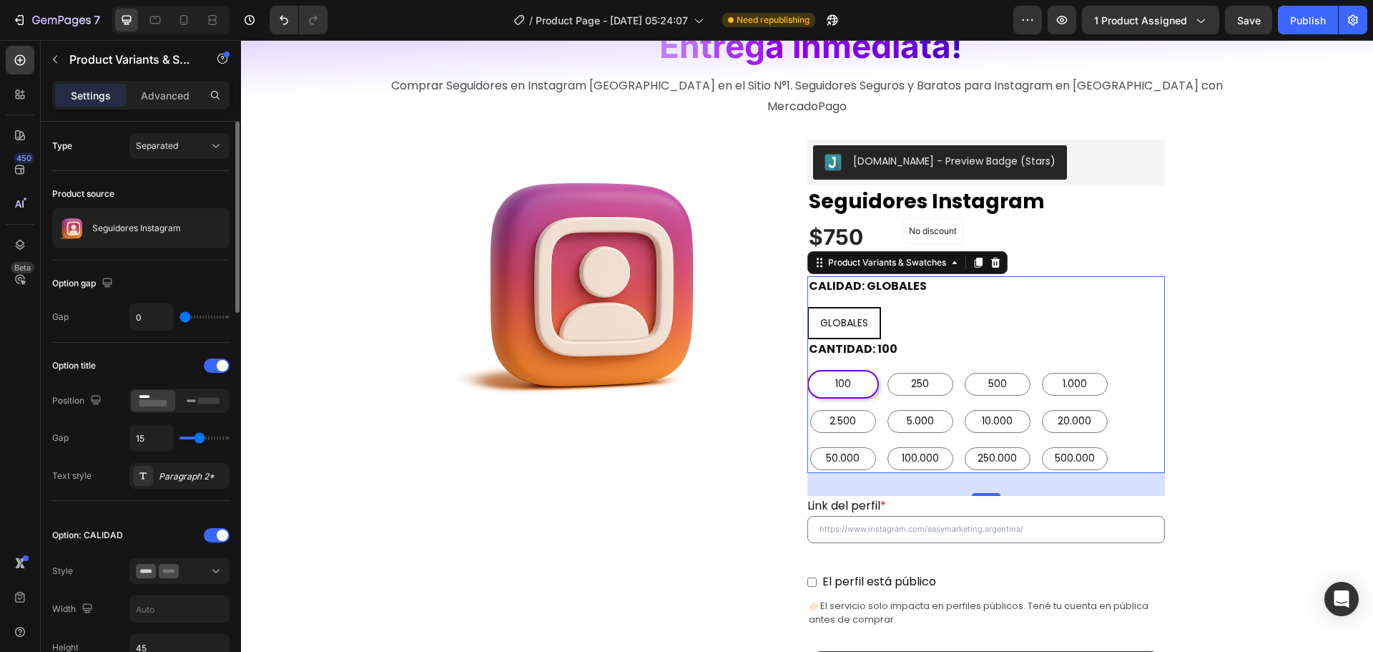
type input "14"
type input "13"
type input "12"
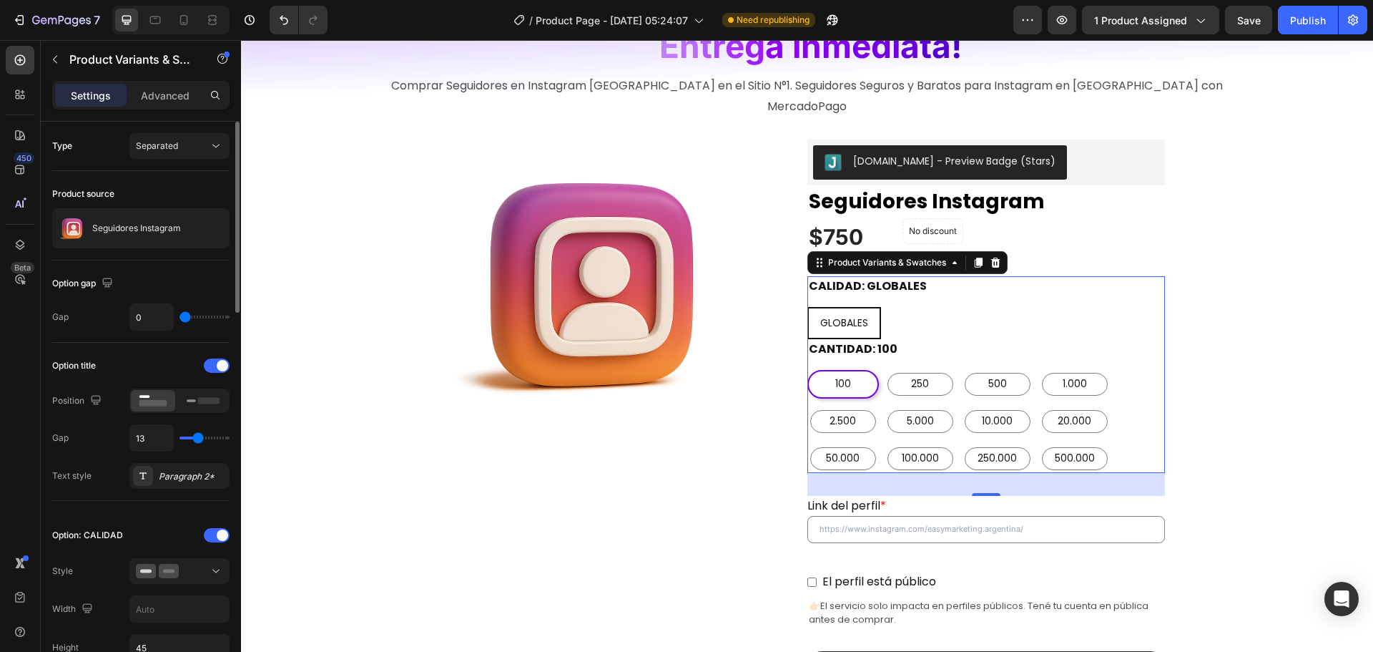
type input "12"
type input "11"
type input "10"
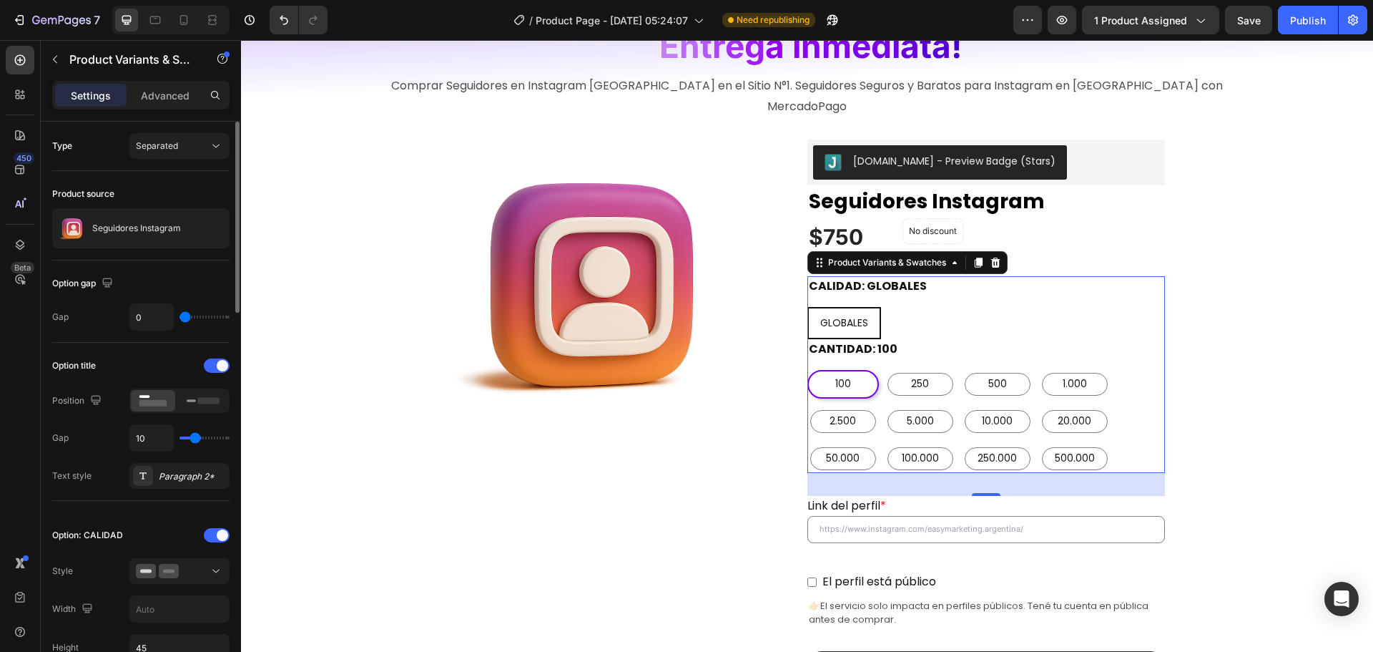
type input "9"
type input "8"
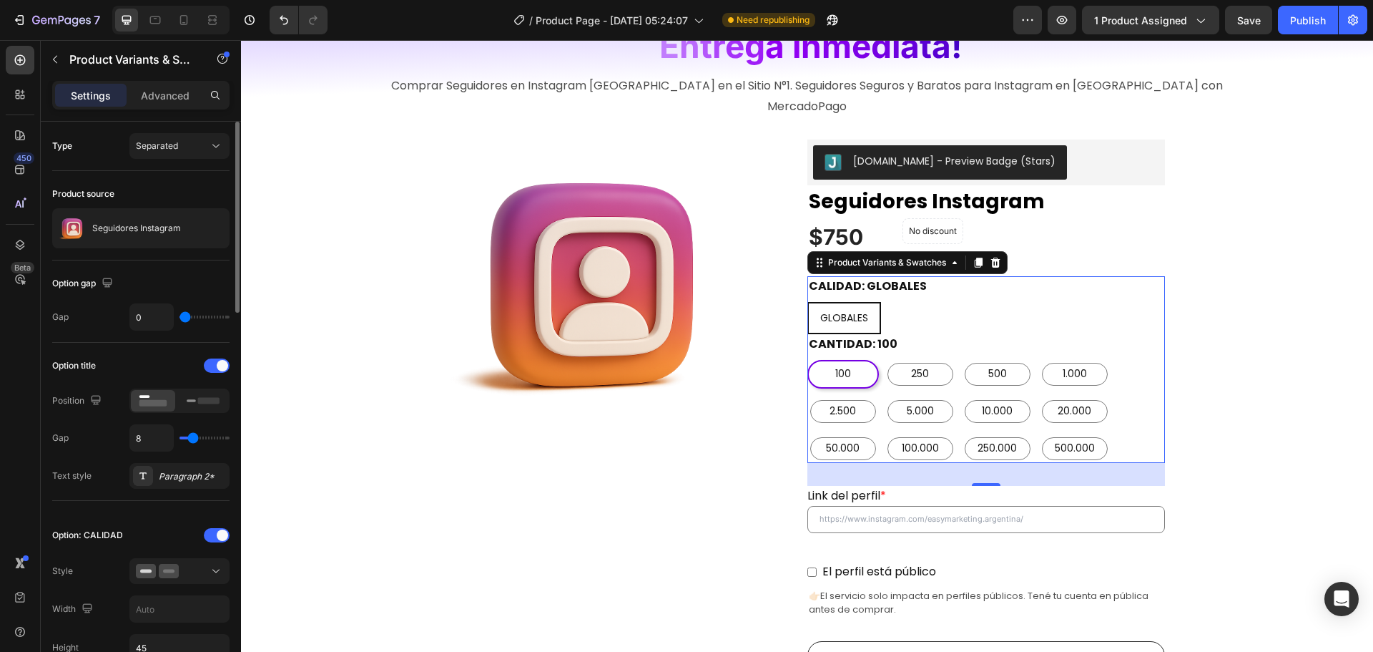
type input "9"
type input "10"
type input "11"
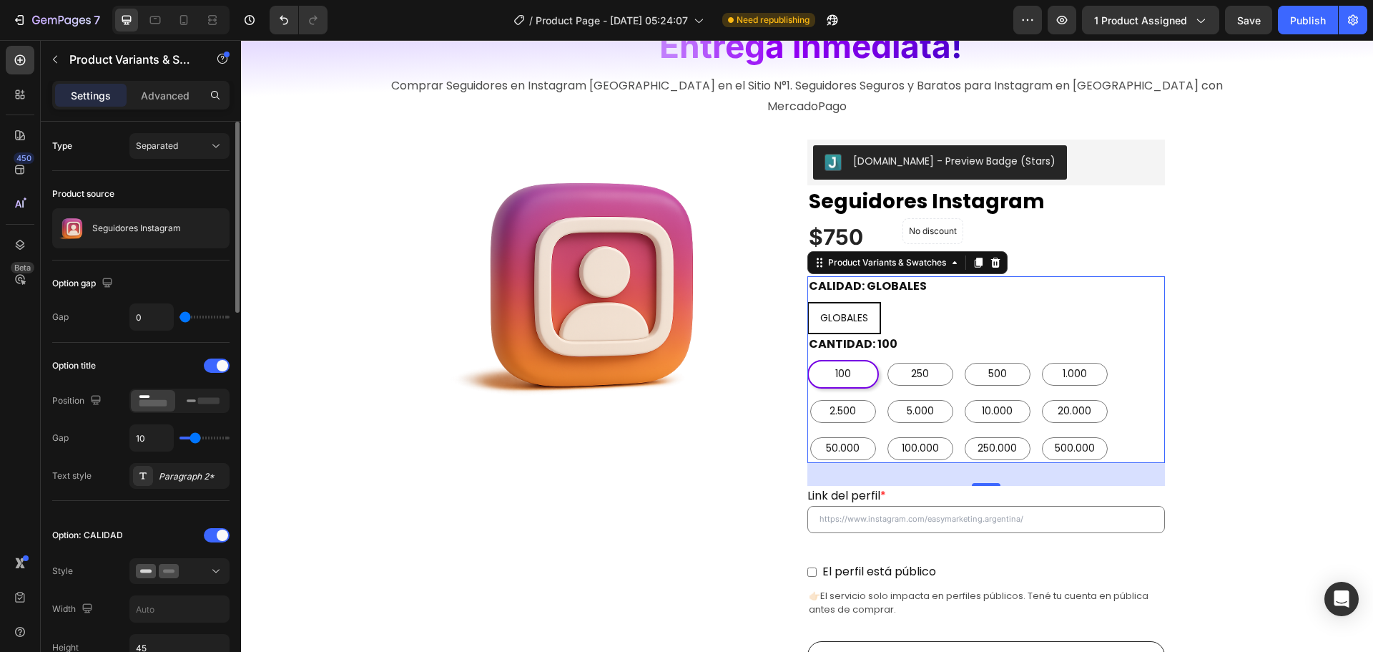
type input "11"
type input "12"
type input "13"
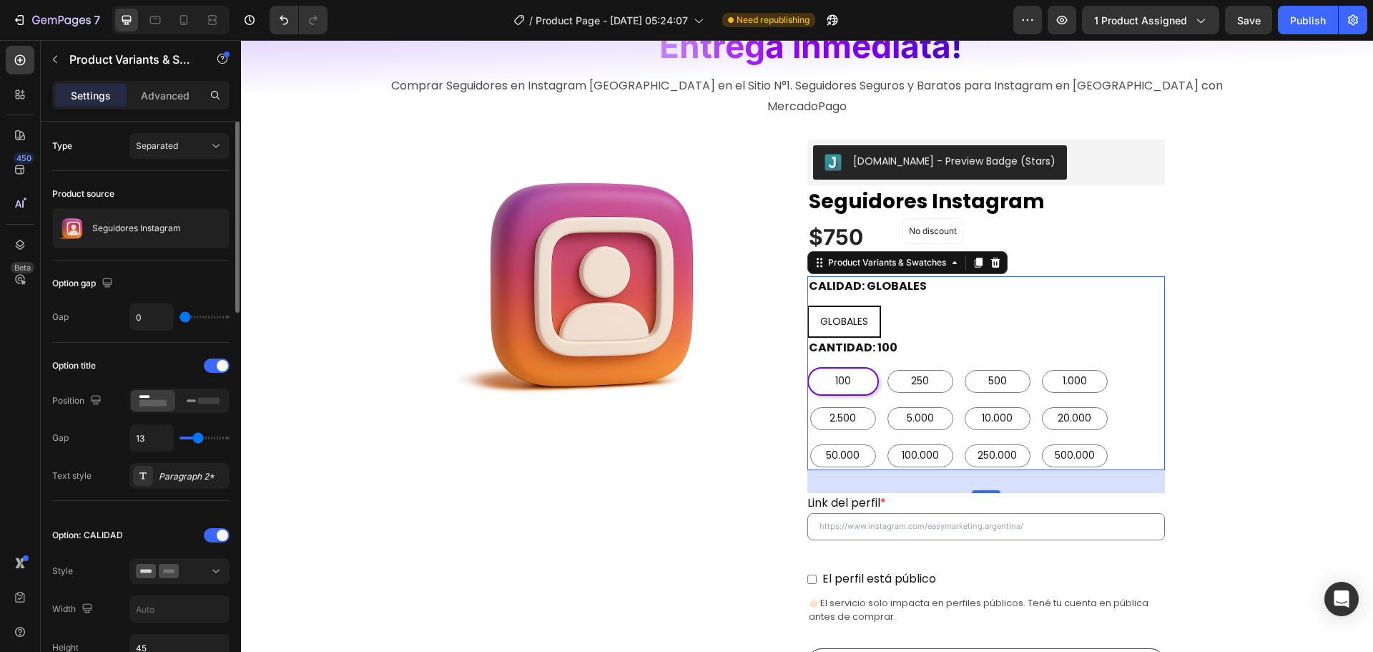
type input "14"
click at [199, 438] on input "range" at bounding box center [205, 437] width 50 height 3
click at [949, 316] on div "GLOBALES GLOBALES GLOBALES" at bounding box center [987, 322] width 358 height 32
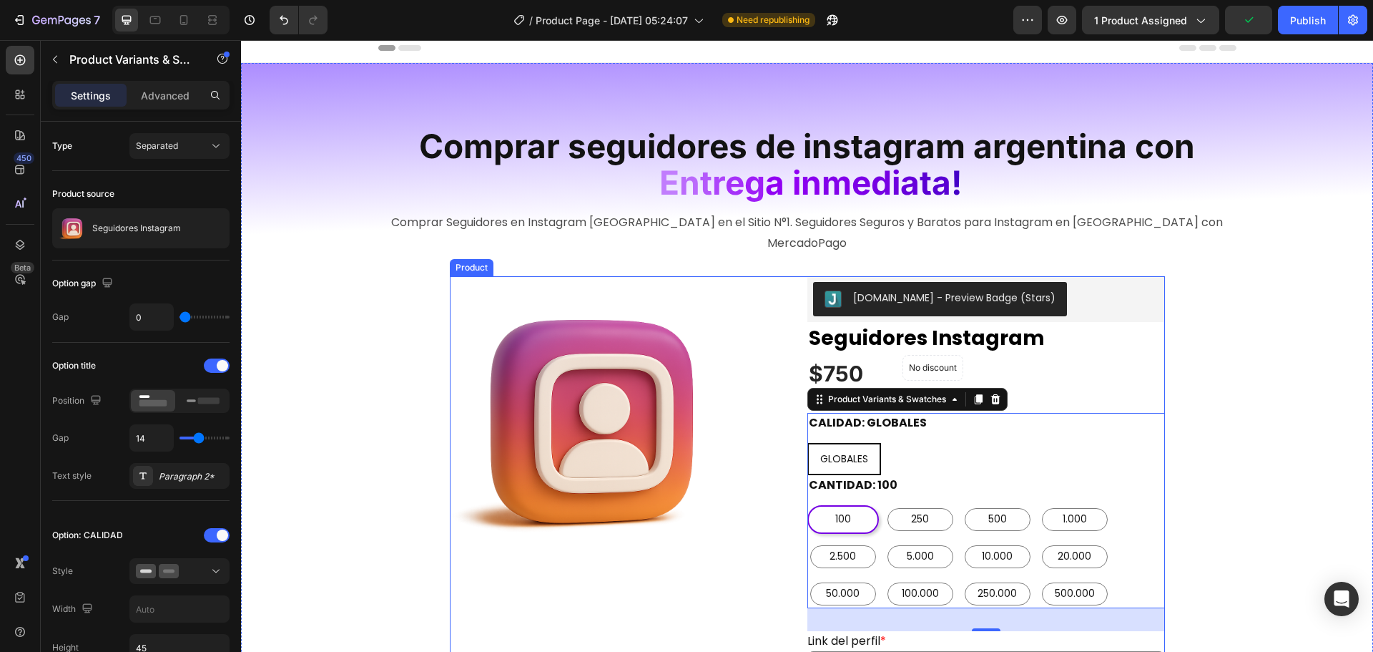
scroll to position [0, 0]
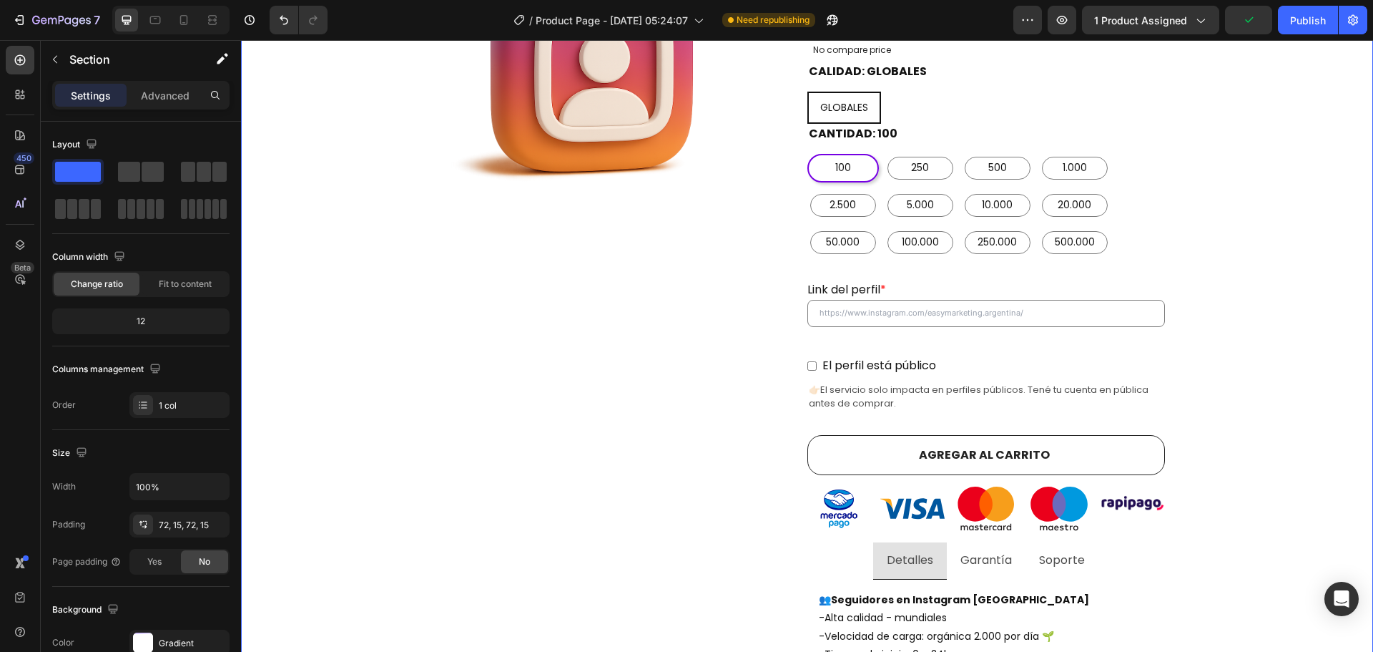
scroll to position [429, 0]
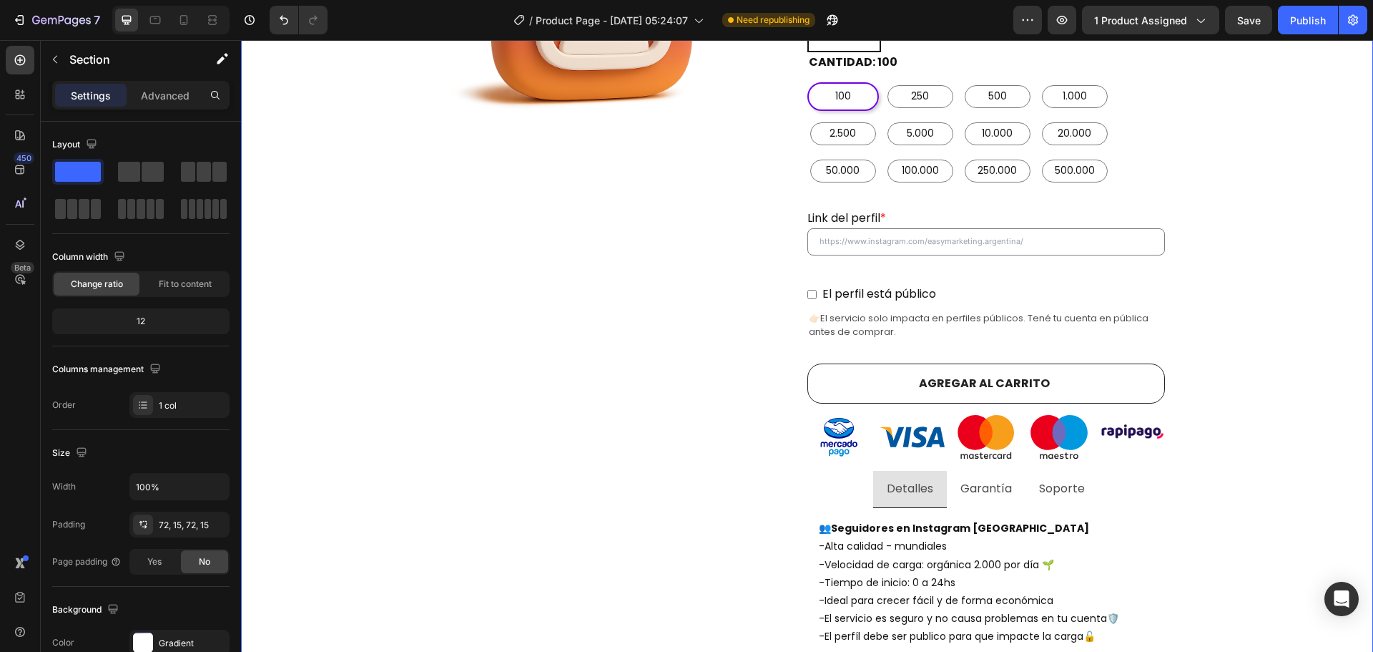
click at [1245, 331] on div "Comprar seguidores de instagram argentina con E n t r e g a i n m e d i a ta ! …" at bounding box center [807, 574] width 1111 height 1765
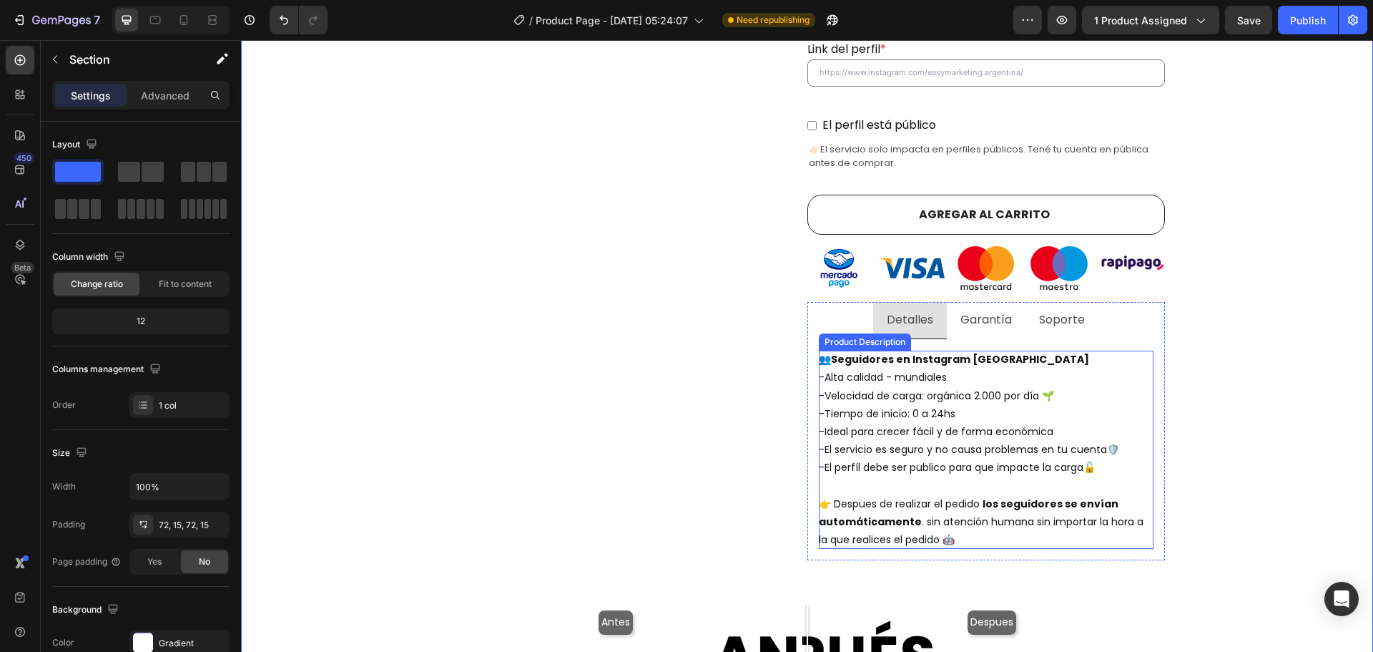
scroll to position [644, 0]
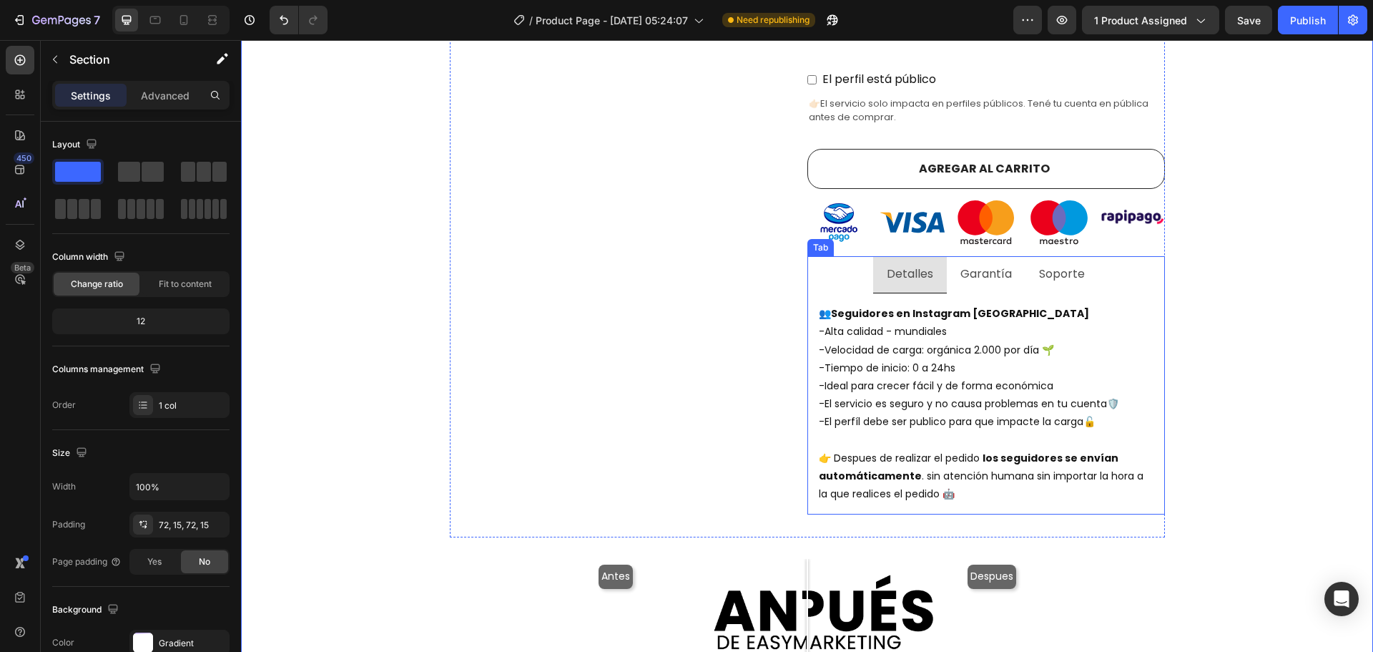
click at [983, 264] on p "Garantía" at bounding box center [986, 274] width 51 height 21
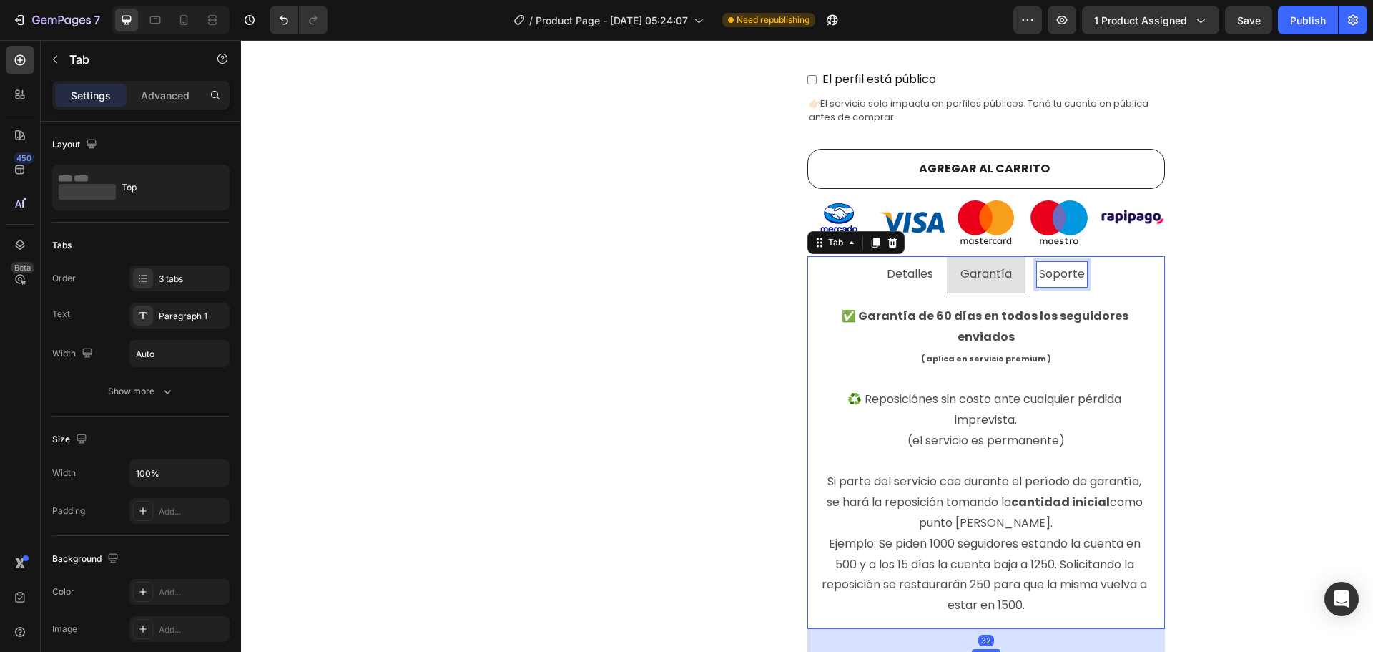
click at [1049, 264] on p "Soporte" at bounding box center [1062, 274] width 46 height 21
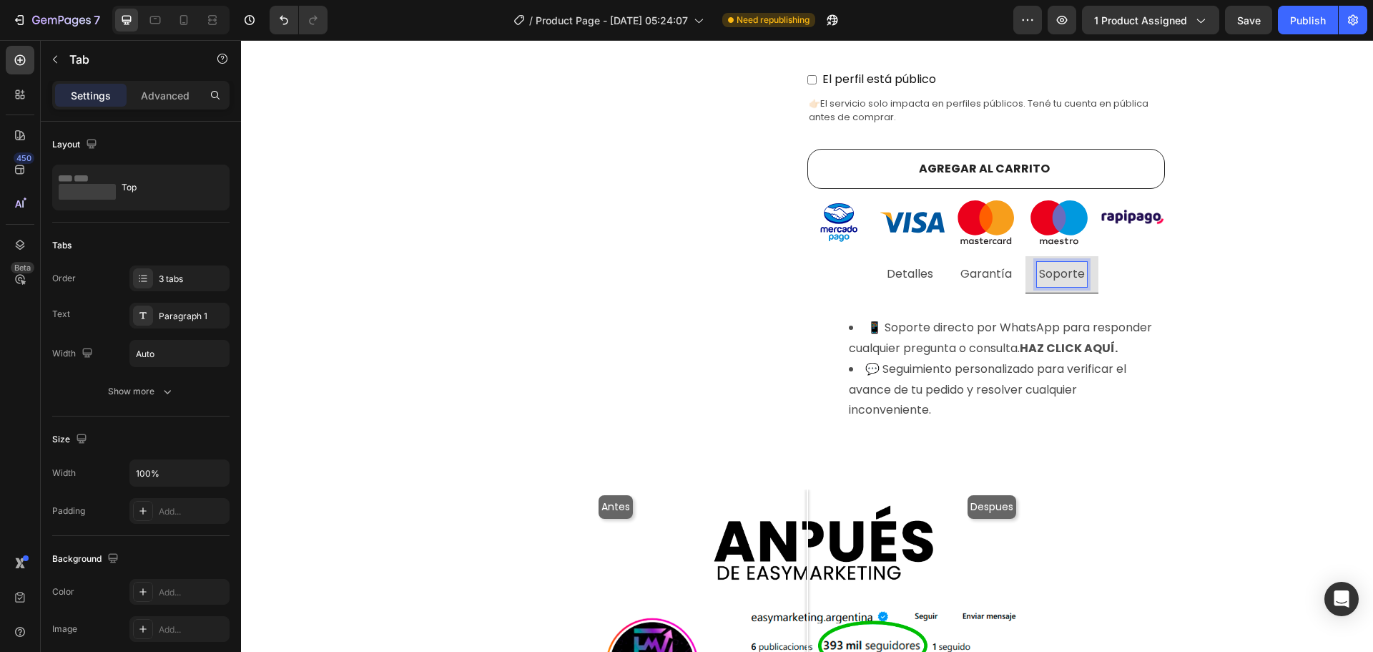
click at [983, 264] on p "Garantía" at bounding box center [986, 274] width 51 height 21
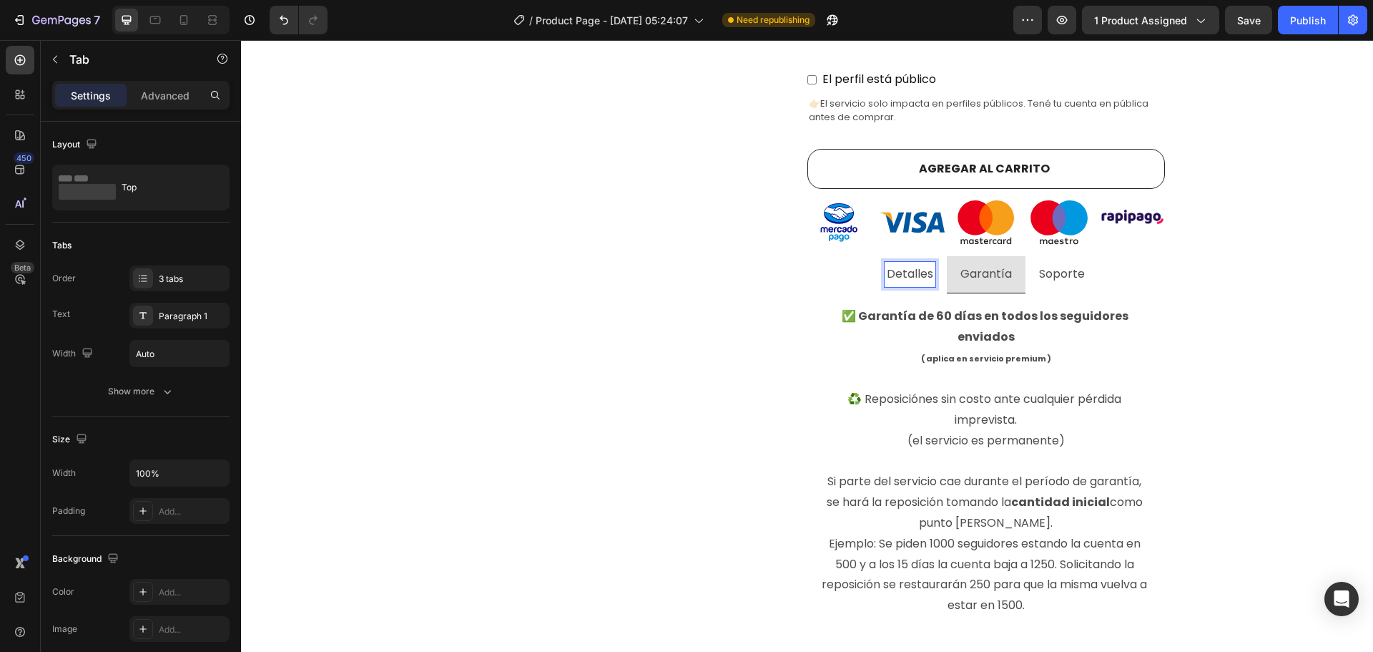
click at [921, 264] on p "Detalles" at bounding box center [910, 274] width 46 height 21
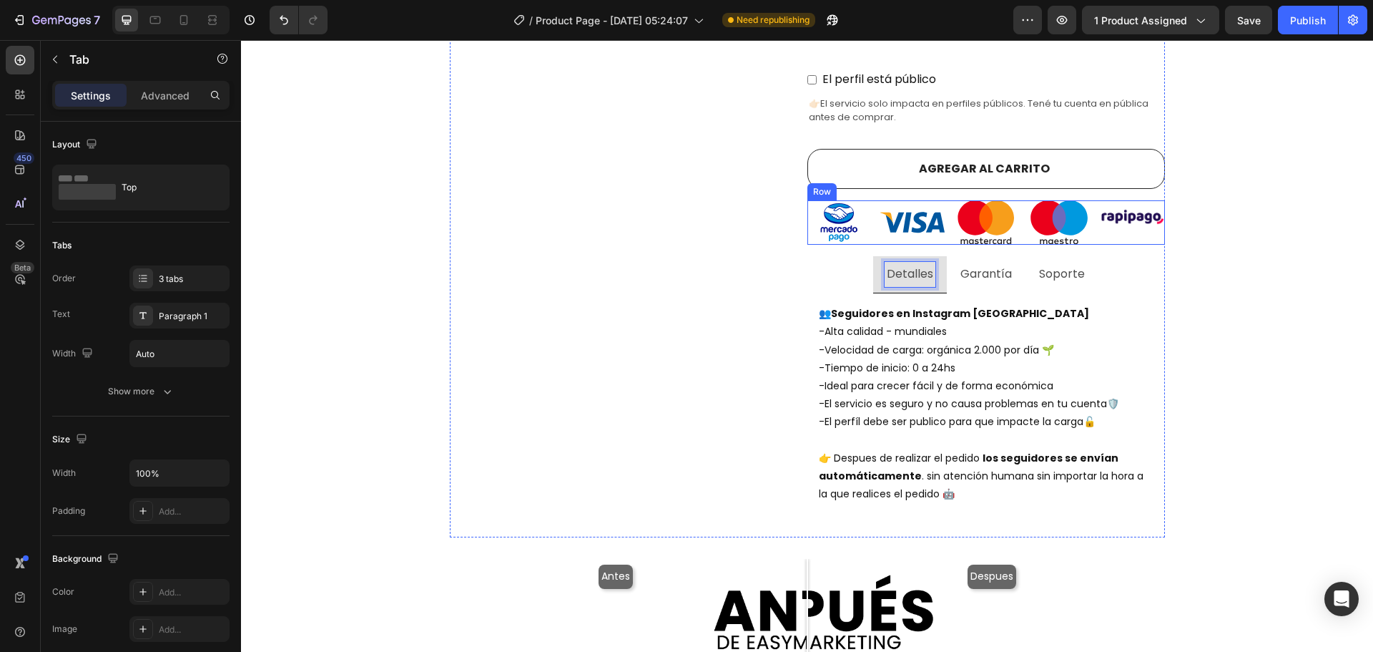
click at [1127, 221] on div "Image" at bounding box center [1133, 222] width 64 height 44
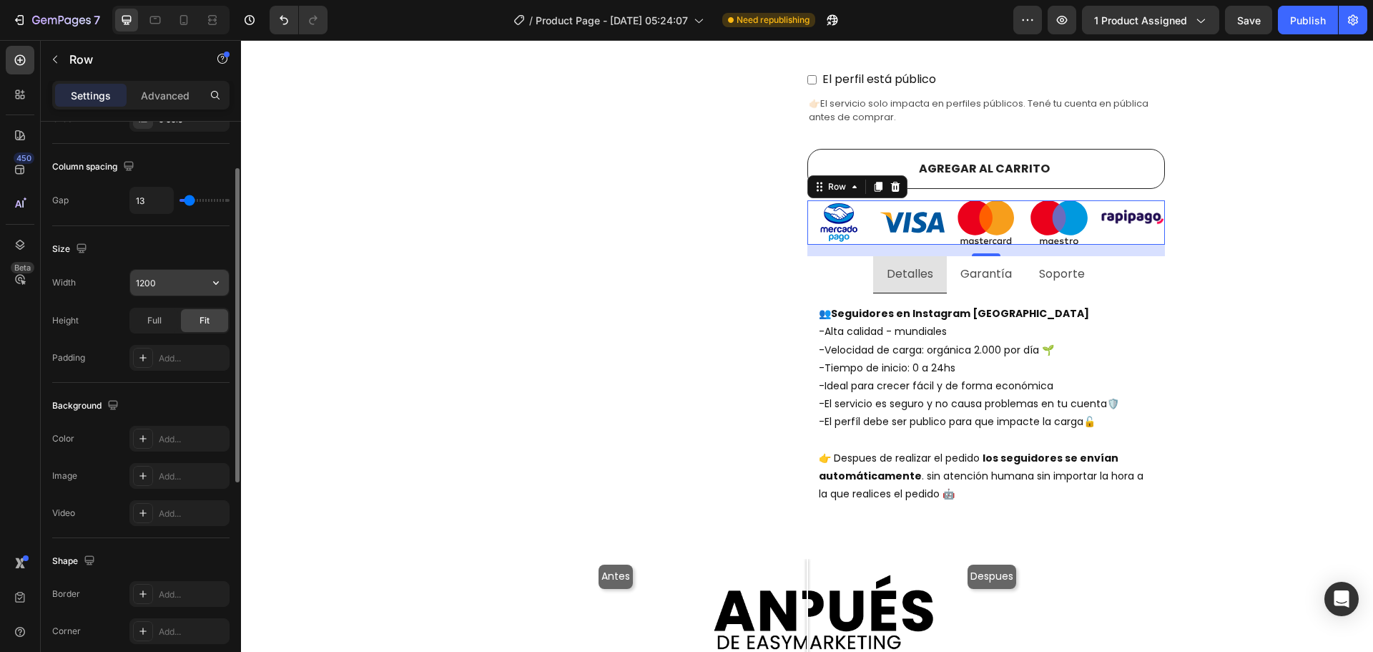
scroll to position [0, 0]
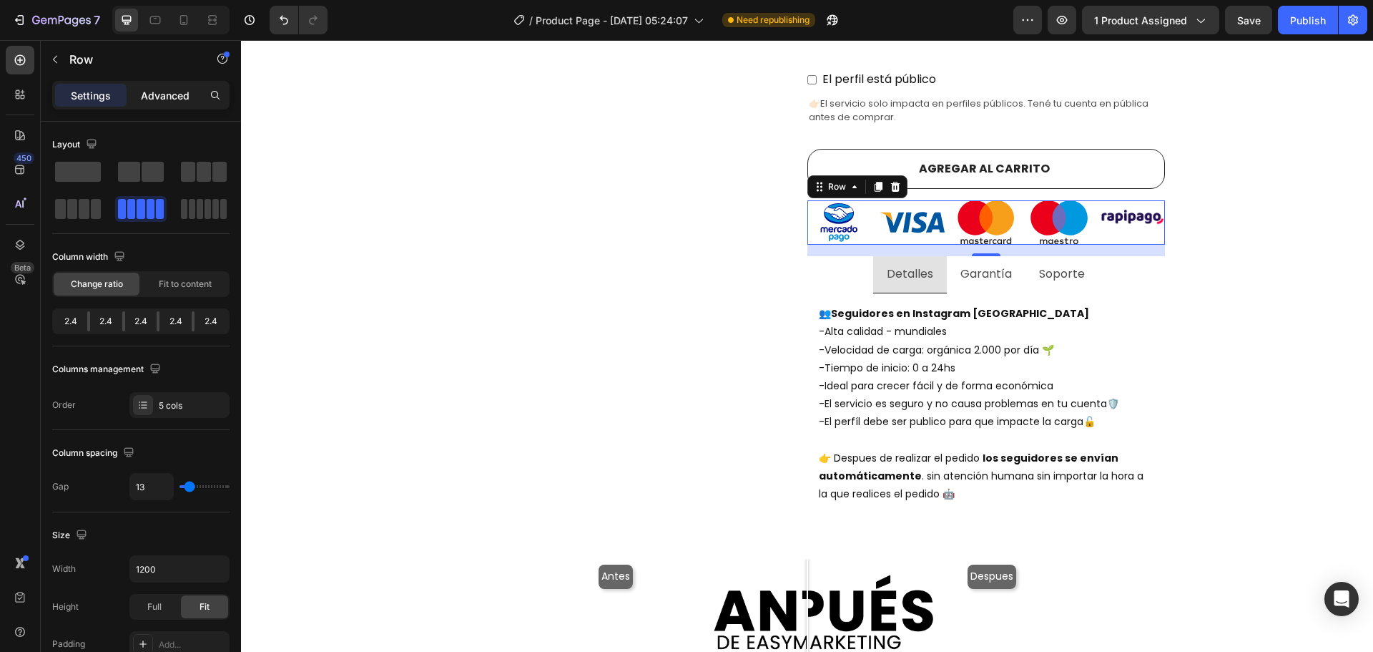
click at [168, 95] on p "Advanced" at bounding box center [165, 95] width 49 height 15
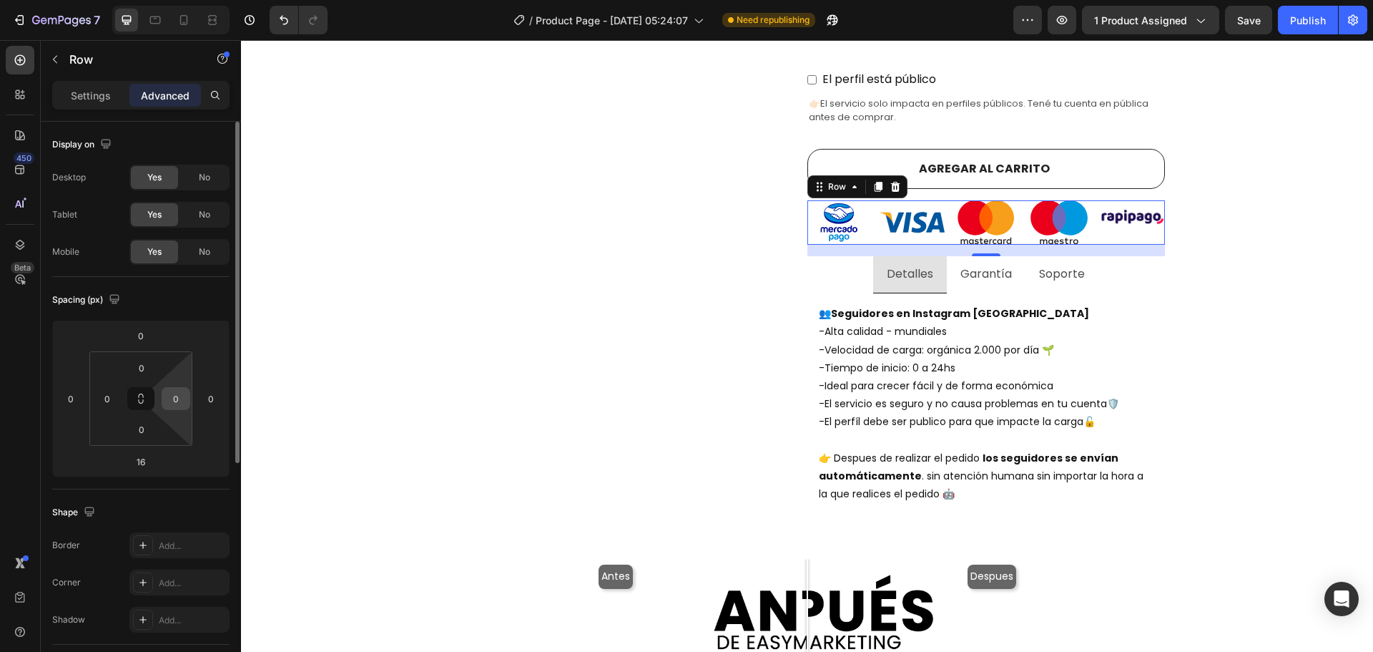
click at [177, 400] on input "0" at bounding box center [175, 398] width 21 height 21
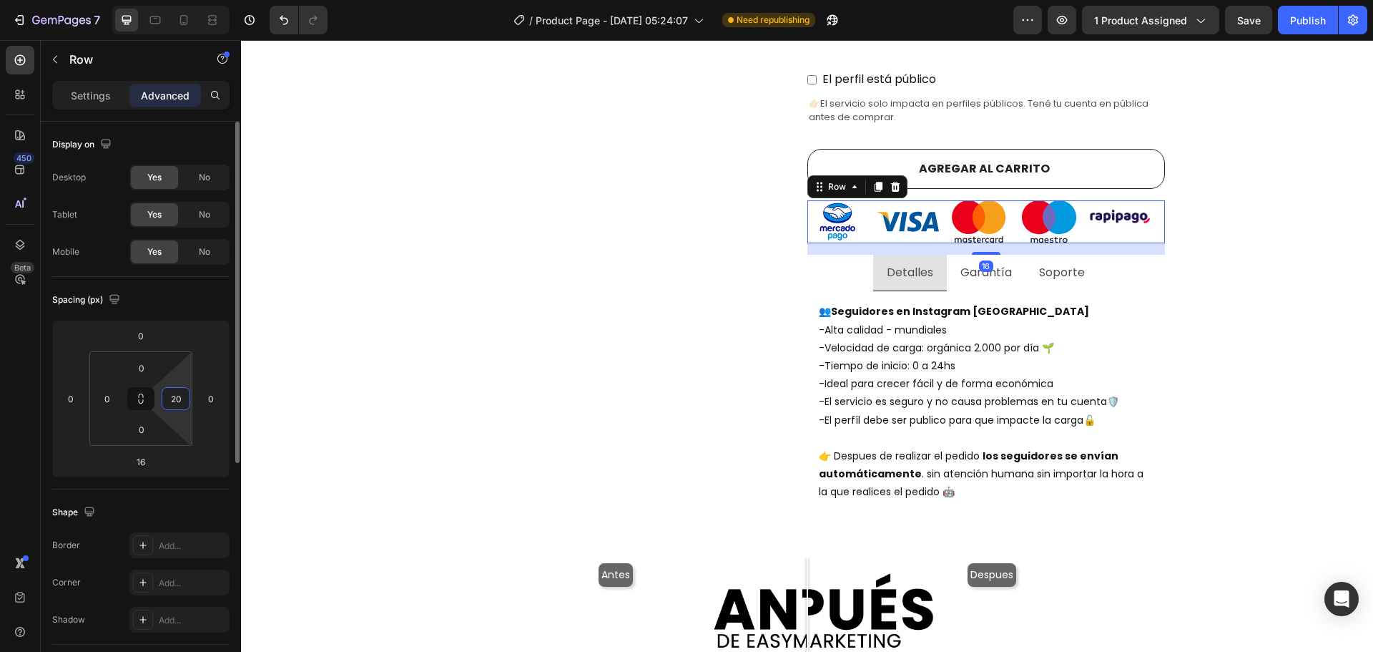
type input "2"
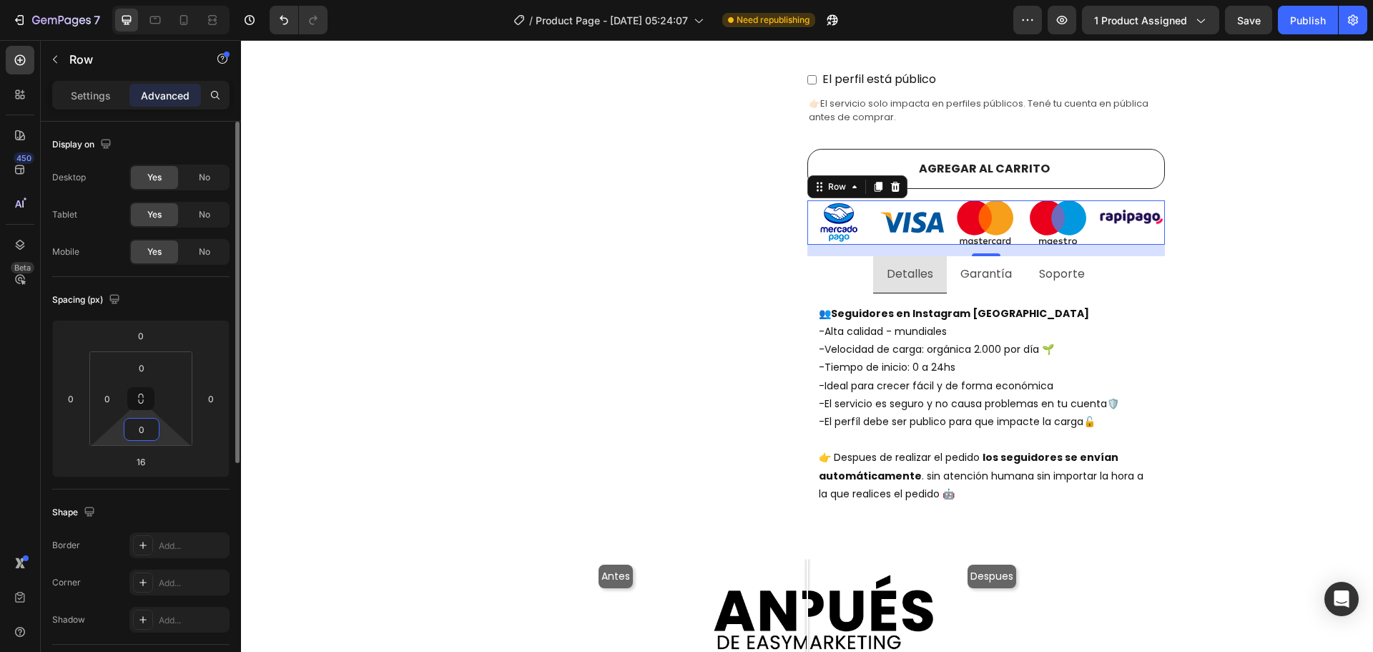
type input "0"
click at [148, 436] on input "0" at bounding box center [141, 428] width 29 height 21
type input "2"
type input "0"
click at [157, 368] on div "0" at bounding box center [142, 367] width 36 height 23
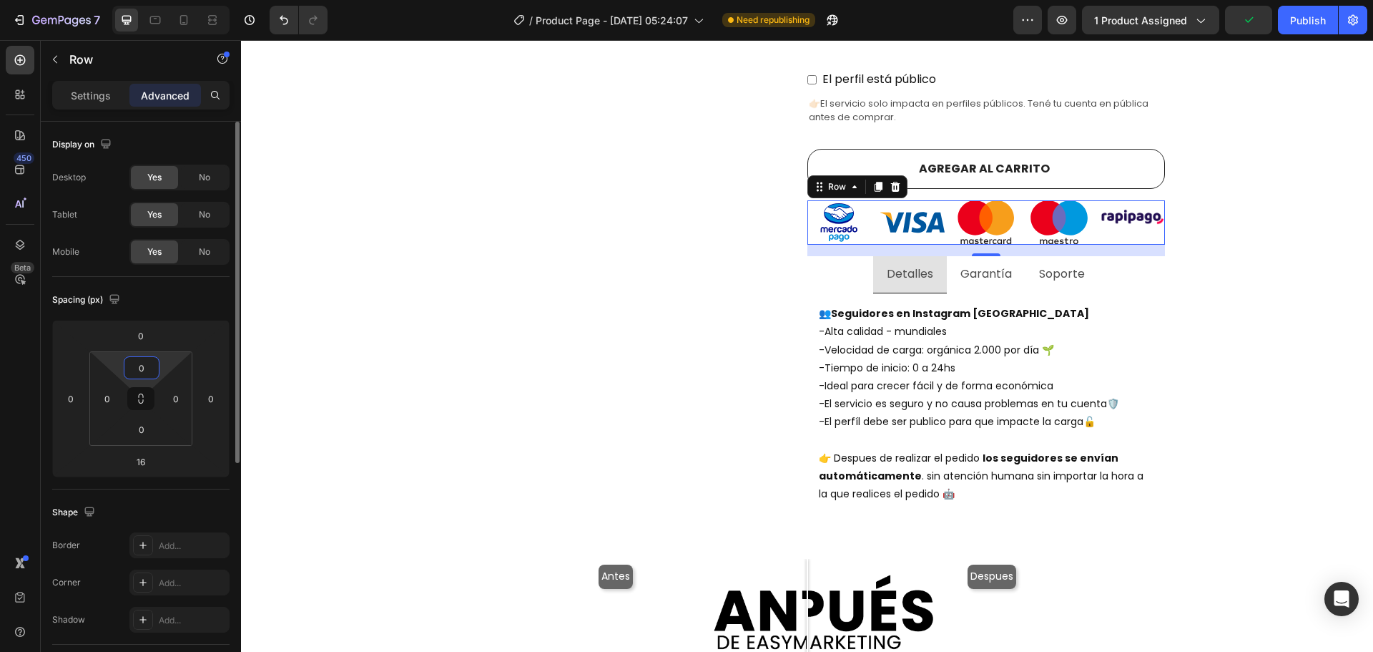
click at [144, 366] on input "0" at bounding box center [141, 367] width 29 height 21
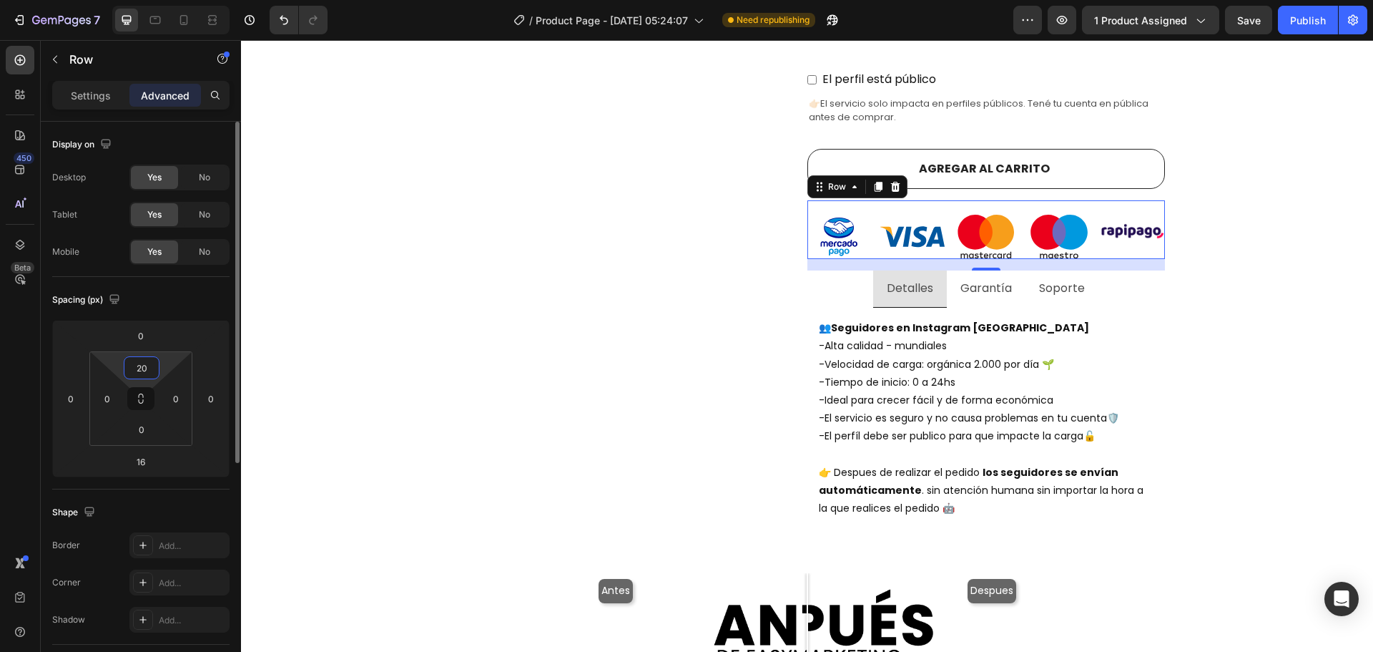
type input "2"
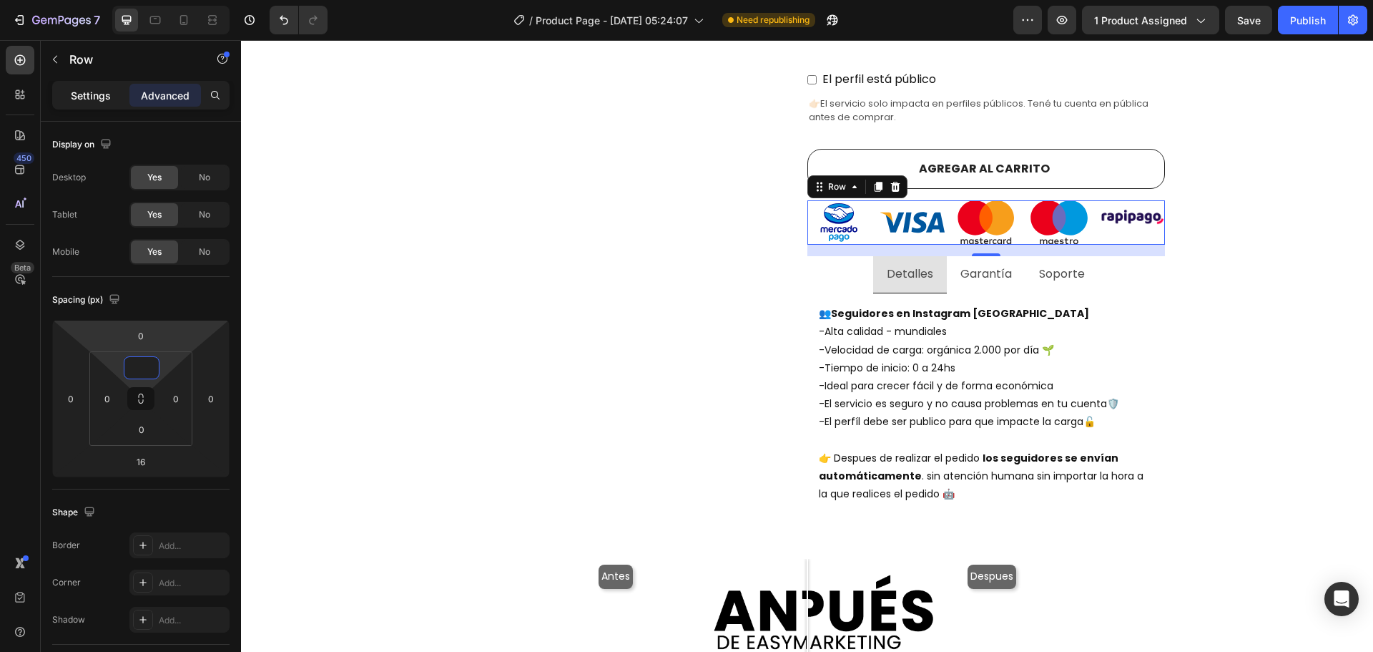
type input "0"
click at [94, 104] on div "Settings" at bounding box center [91, 95] width 72 height 23
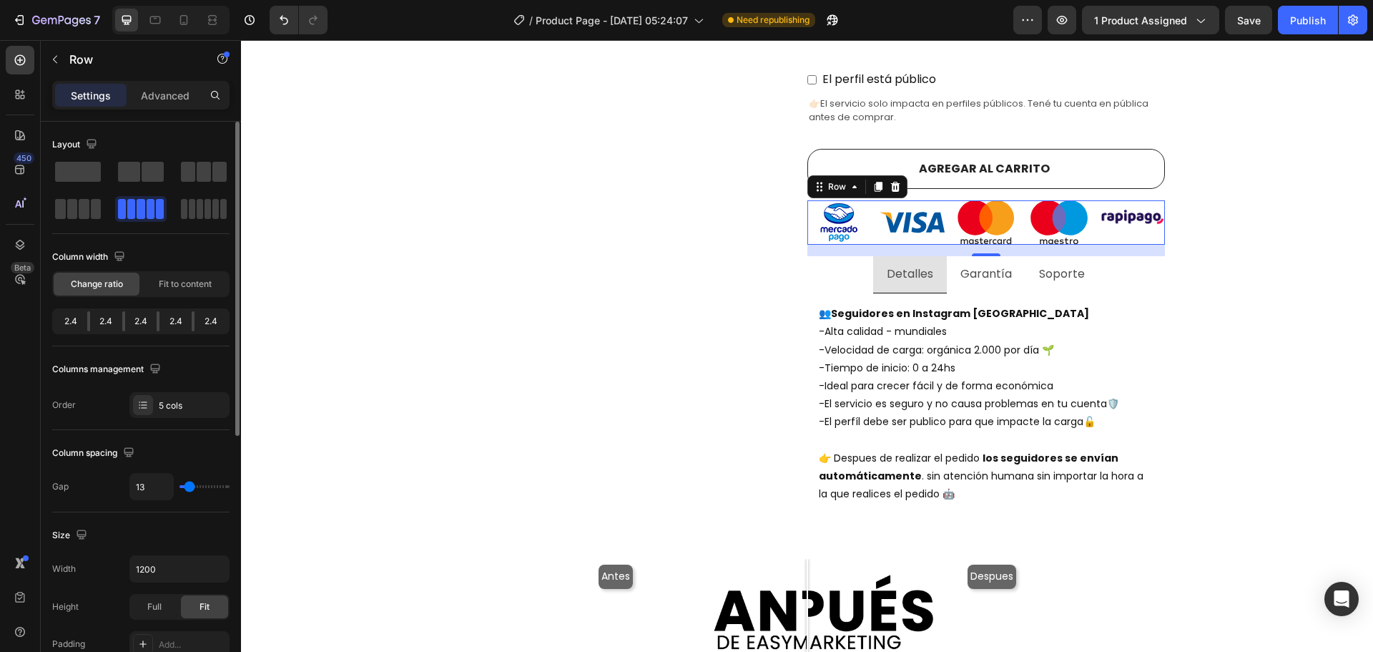
type input "0"
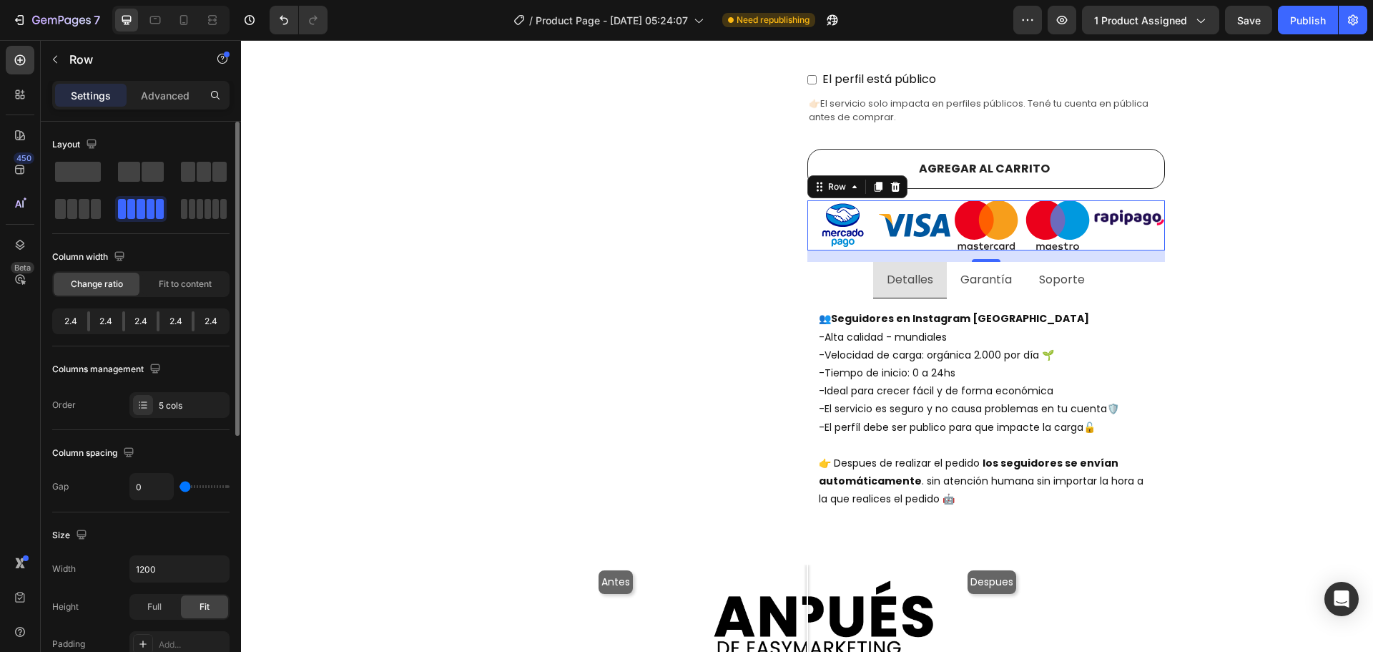
type input "2"
type input "4"
type input "7"
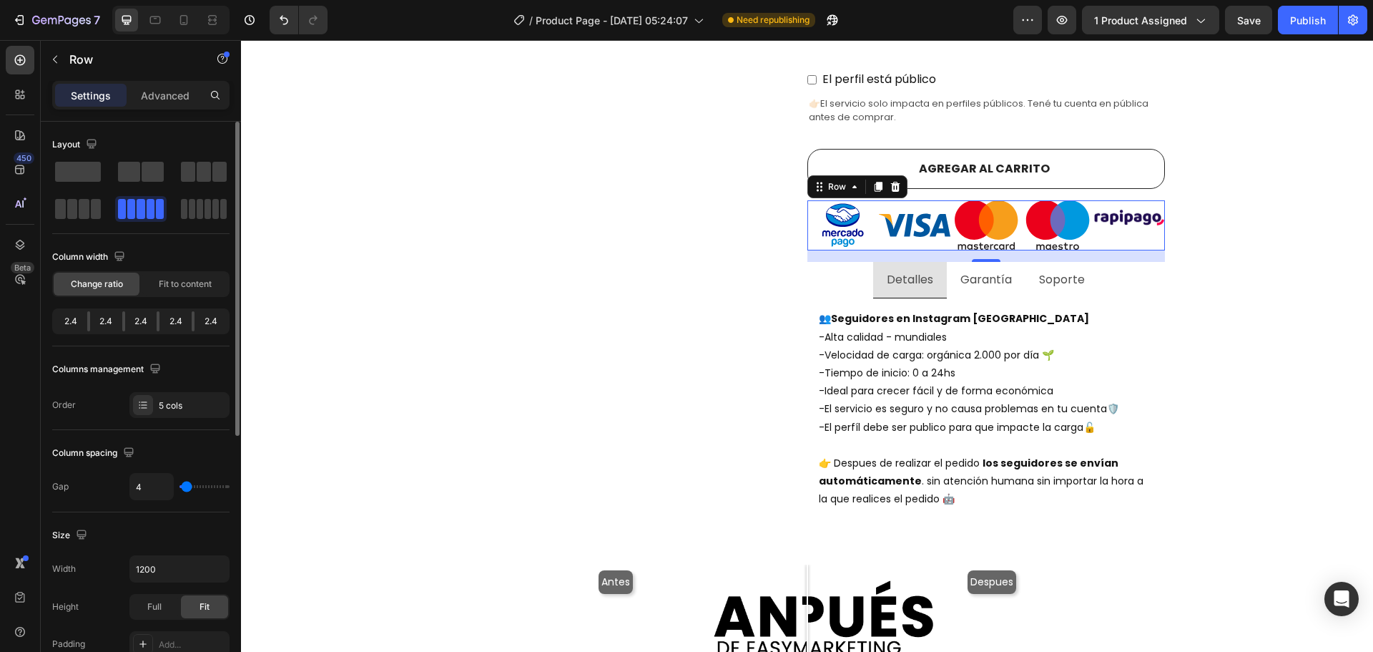
type input "7"
type input "9"
type input "13"
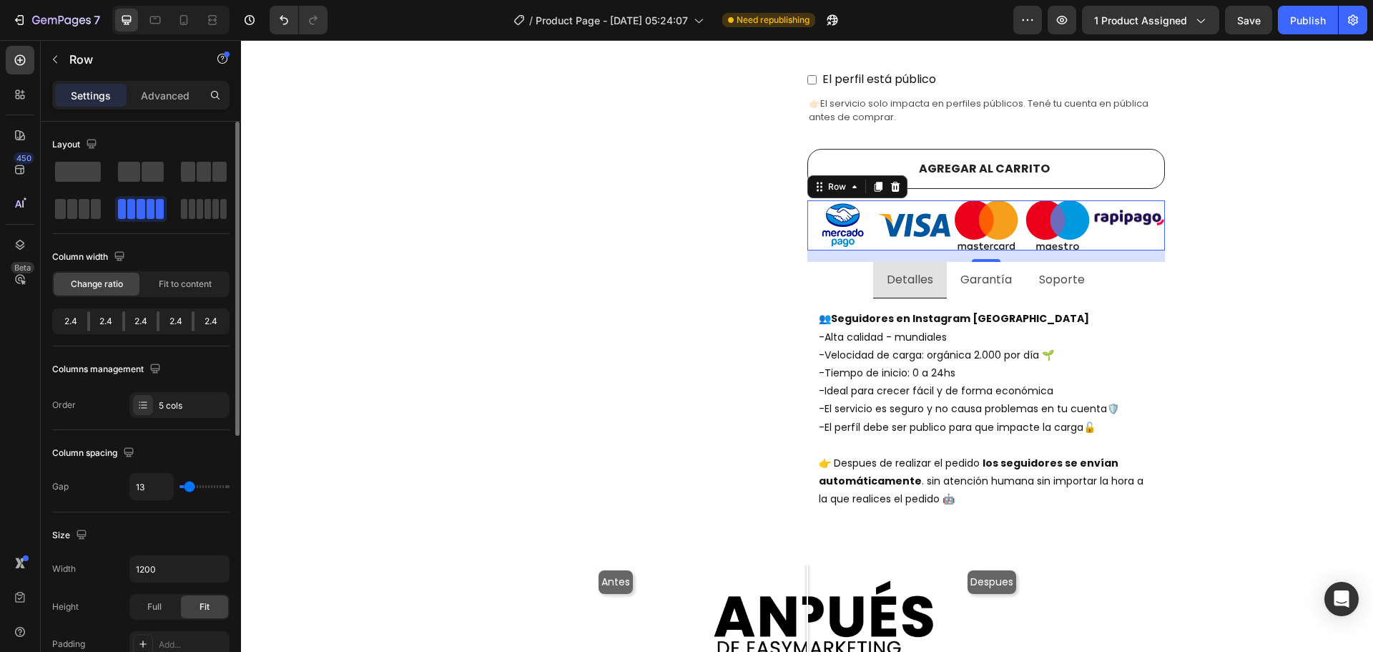
type input "16"
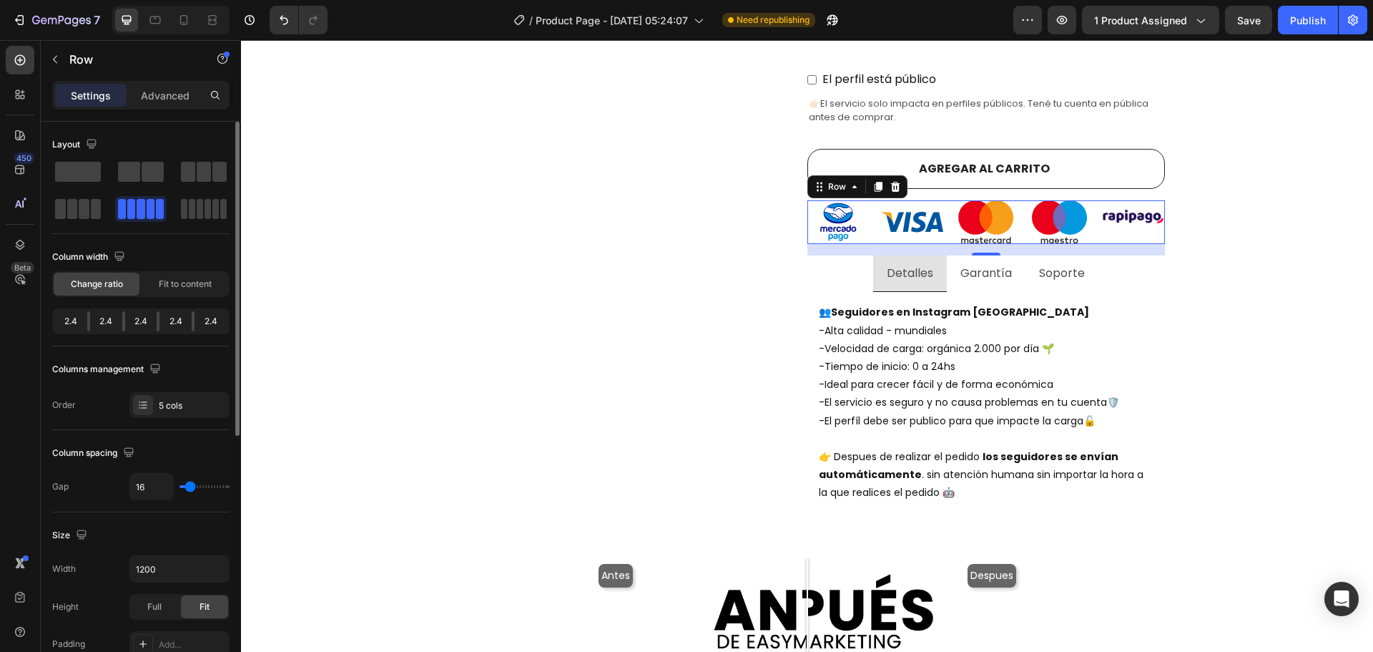
type input "18"
type input "20"
type input "22"
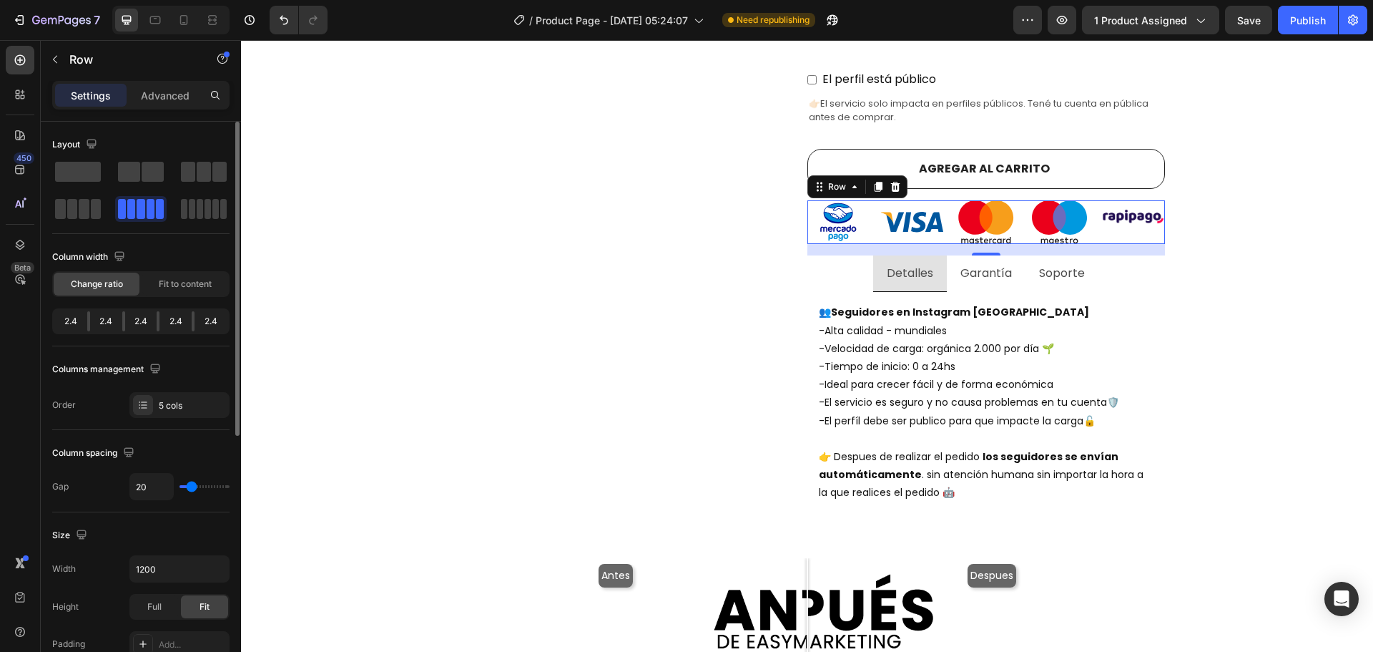
type input "22"
type input "24"
type input "27"
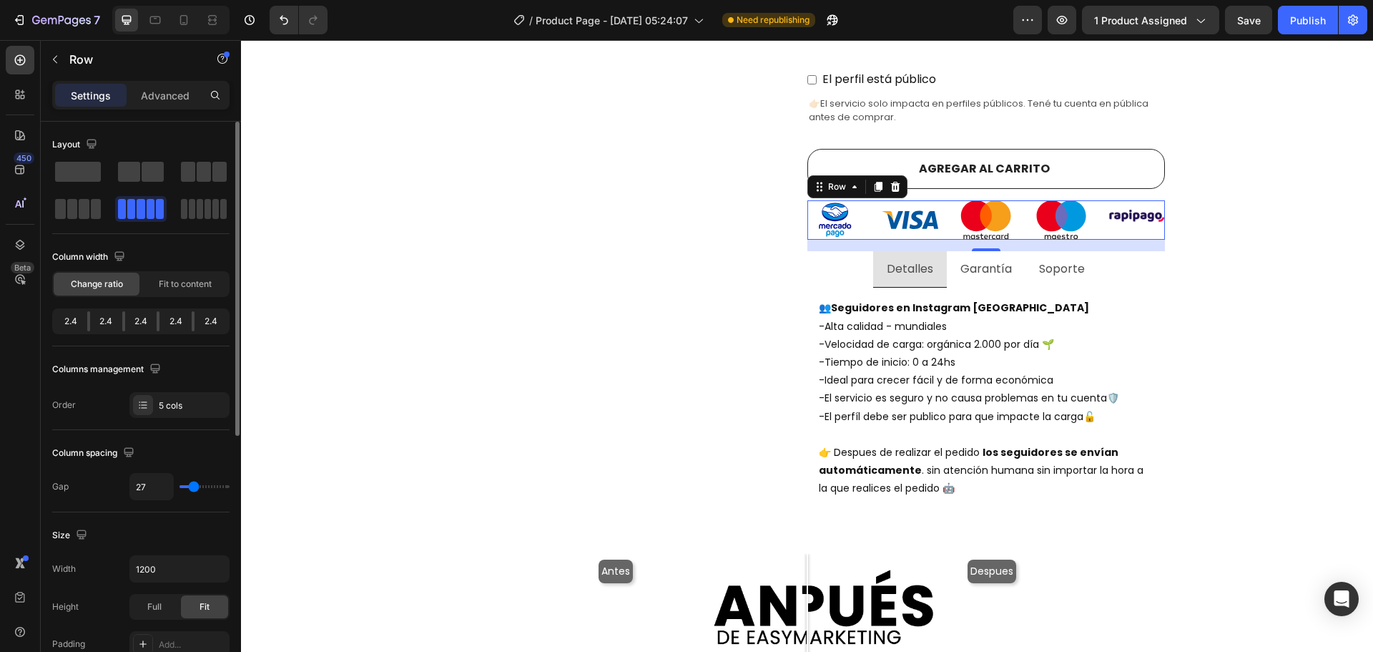
type input "33"
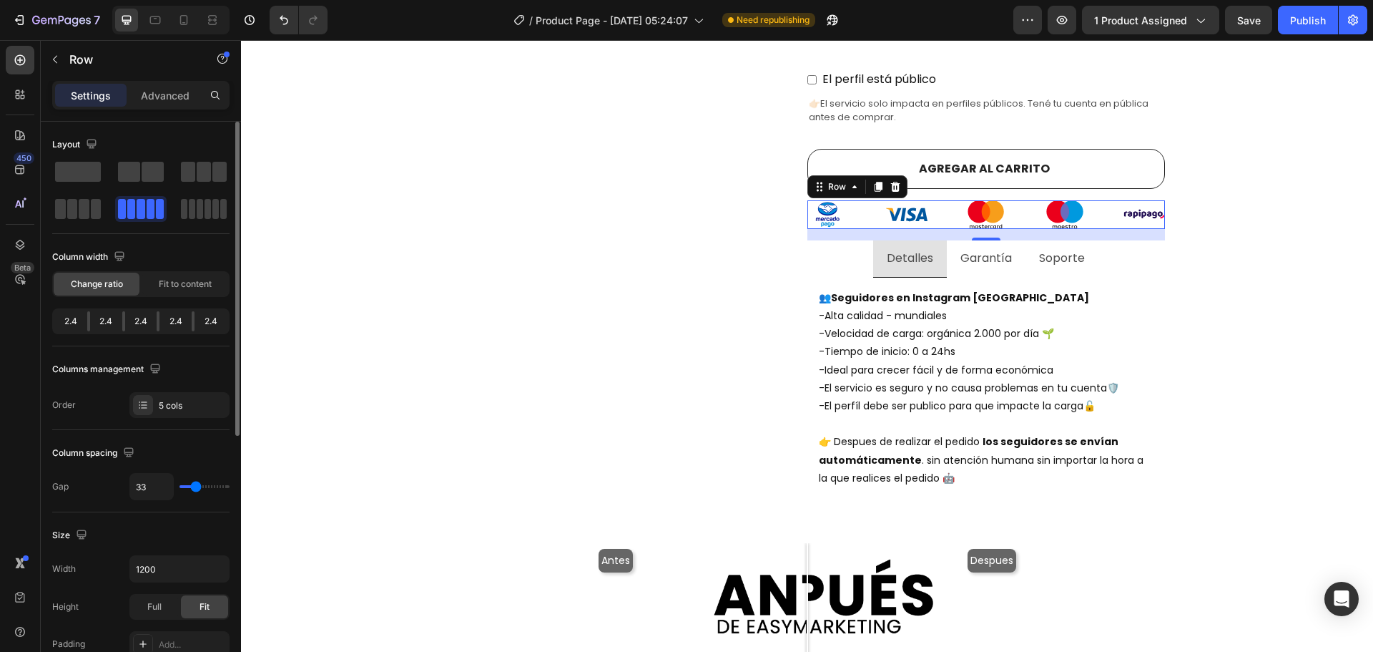
type input "58"
type input "60"
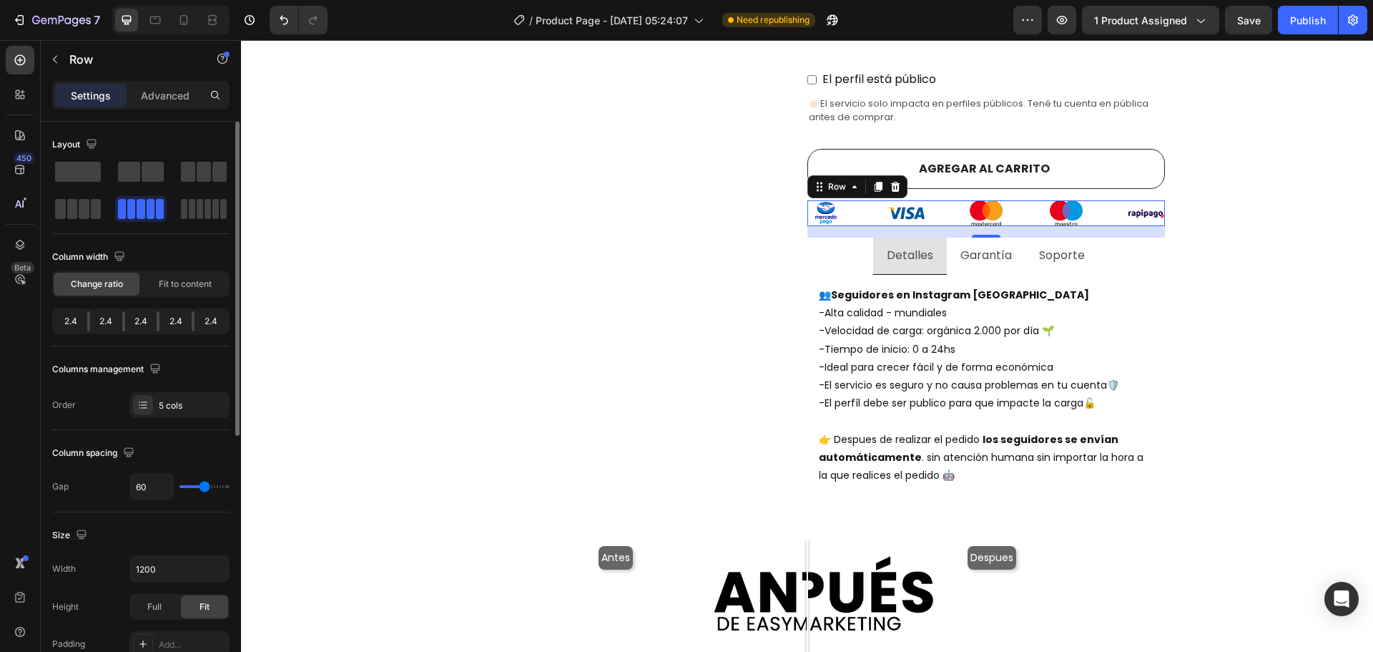
type input "58"
type input "51"
type input "49"
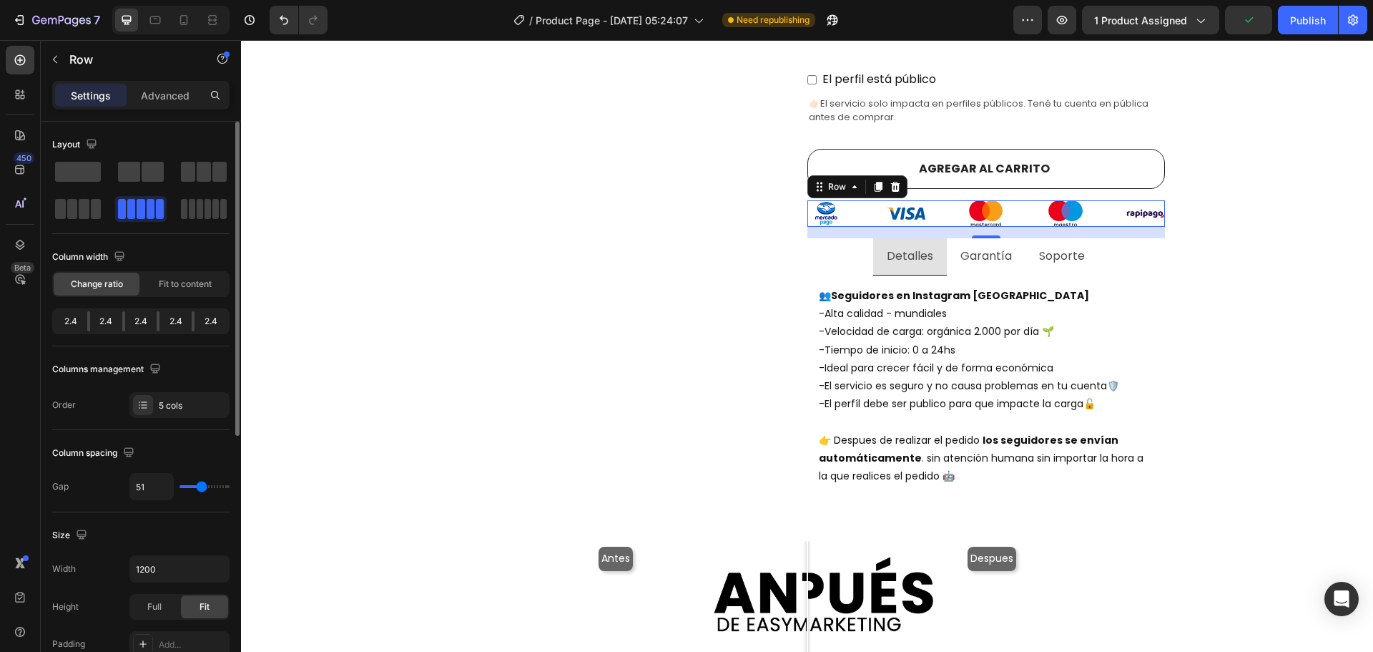
type input "49"
type input "42"
type input "38"
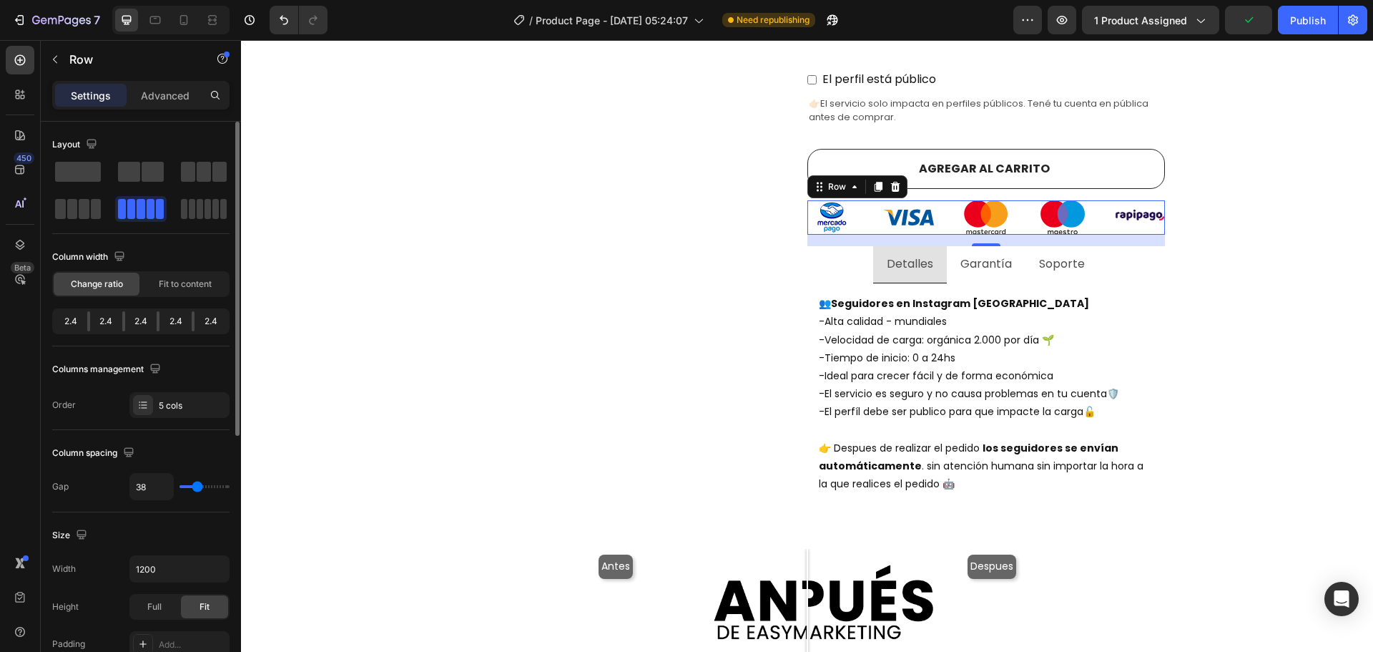
type input "36"
type input "33"
type input "31"
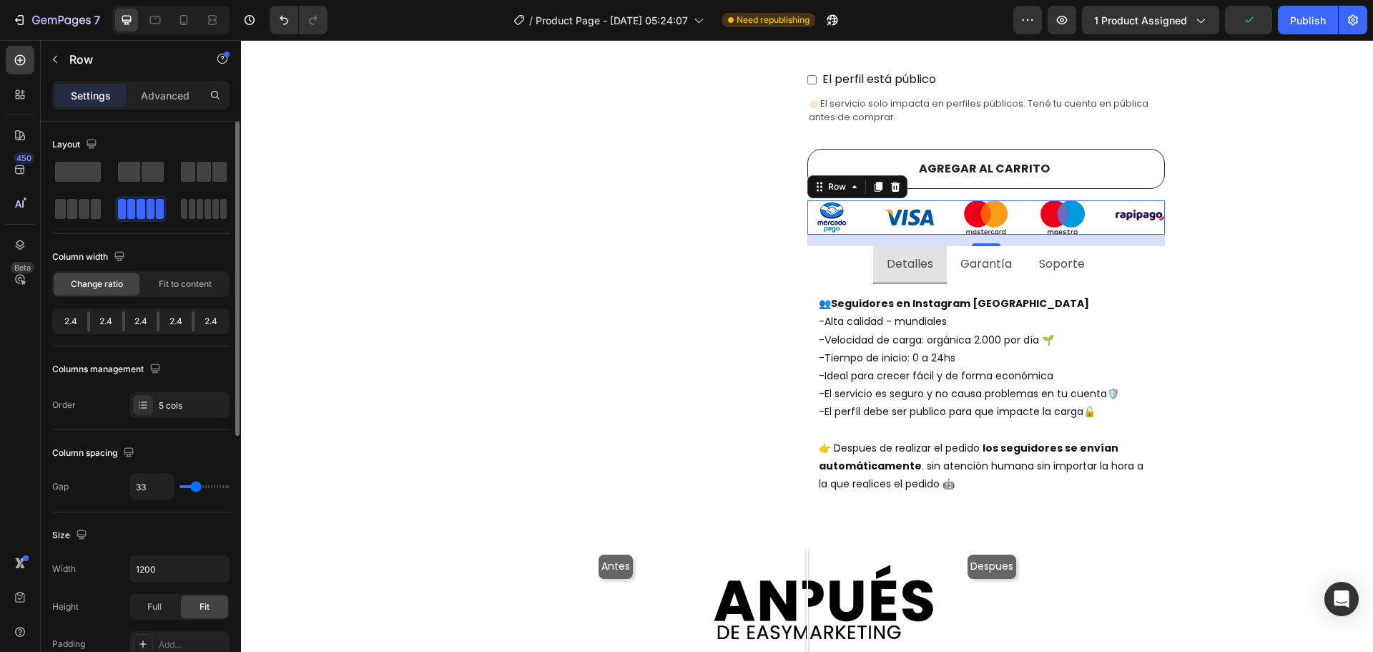
type input "31"
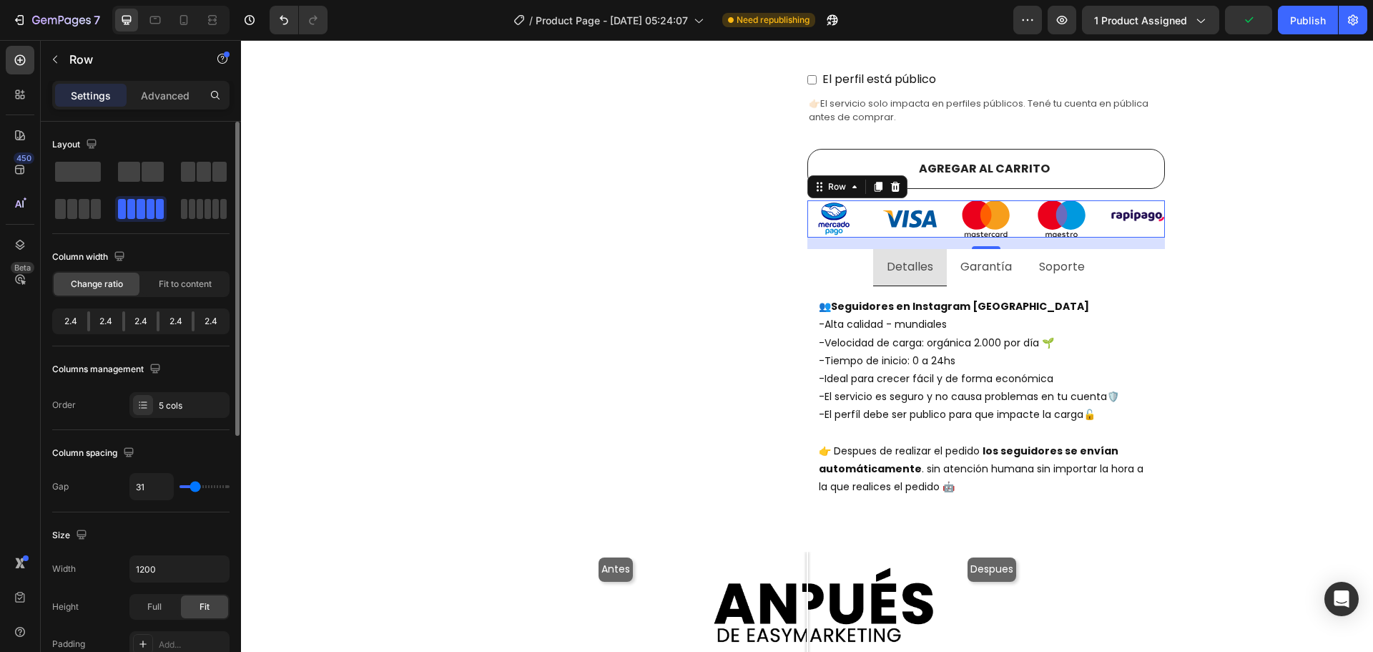
type input "24"
type input "11"
type input "4"
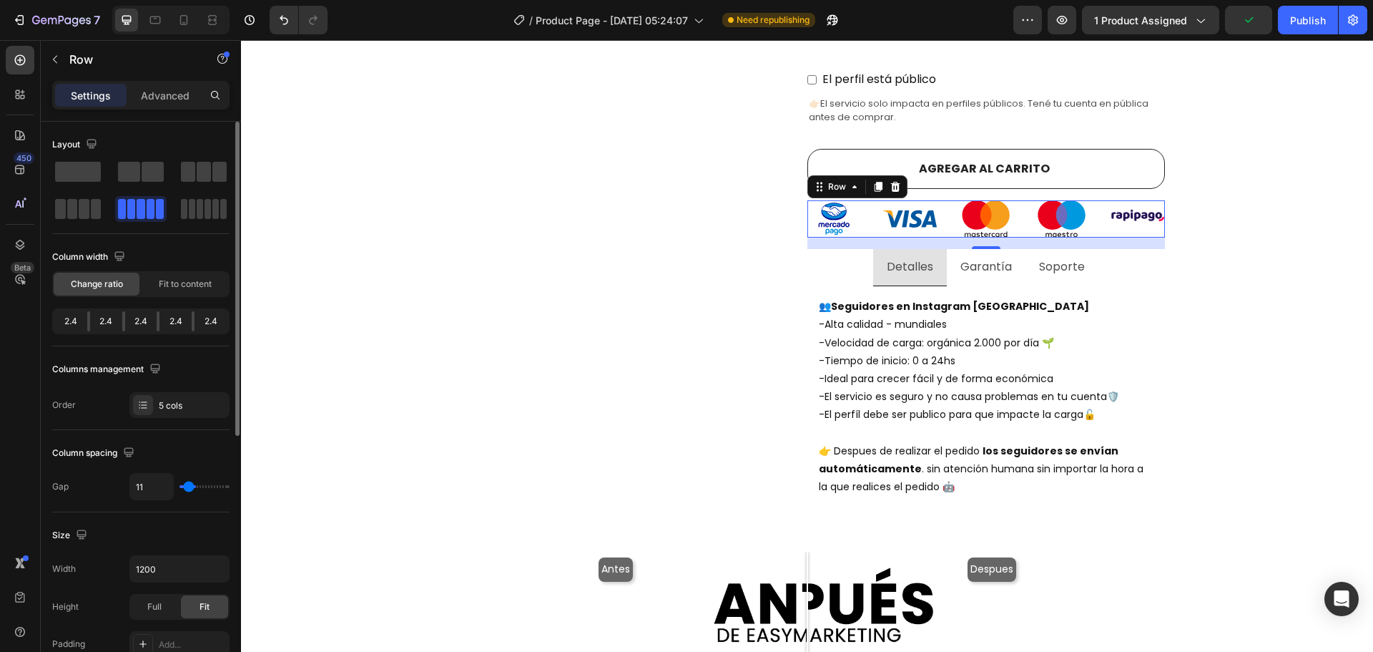
type input "4"
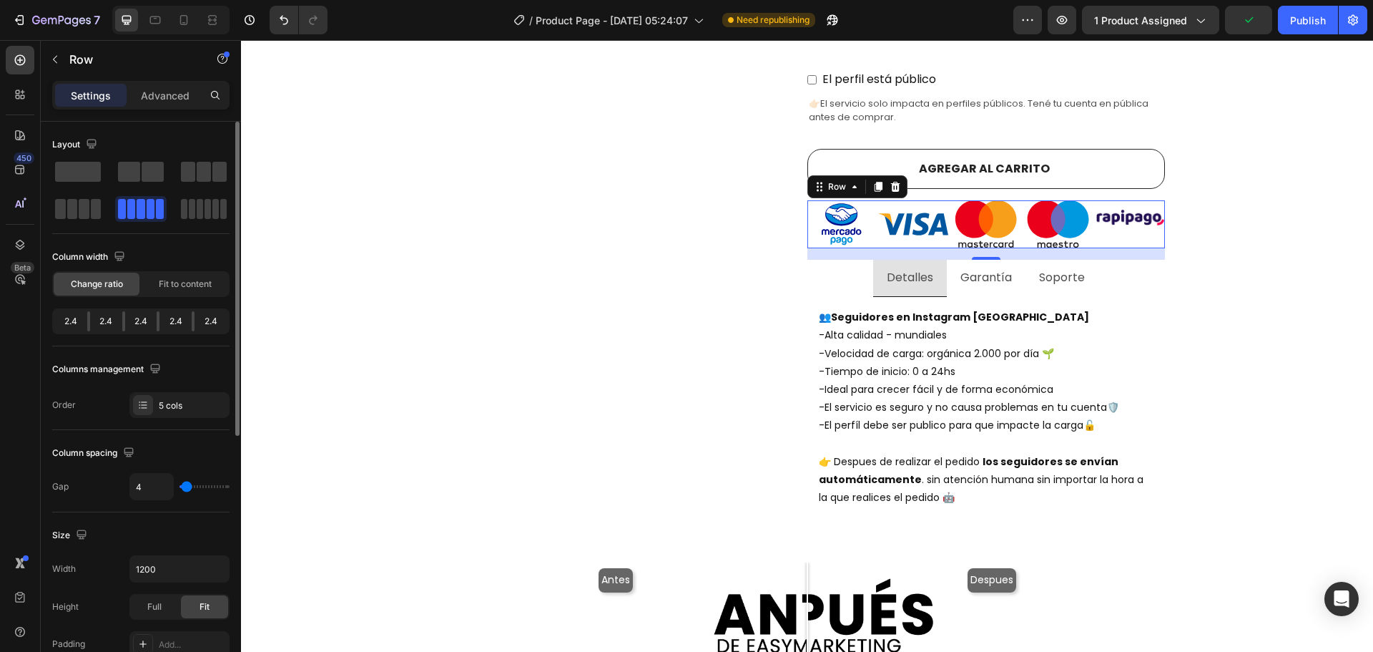
type input "2"
type input "0"
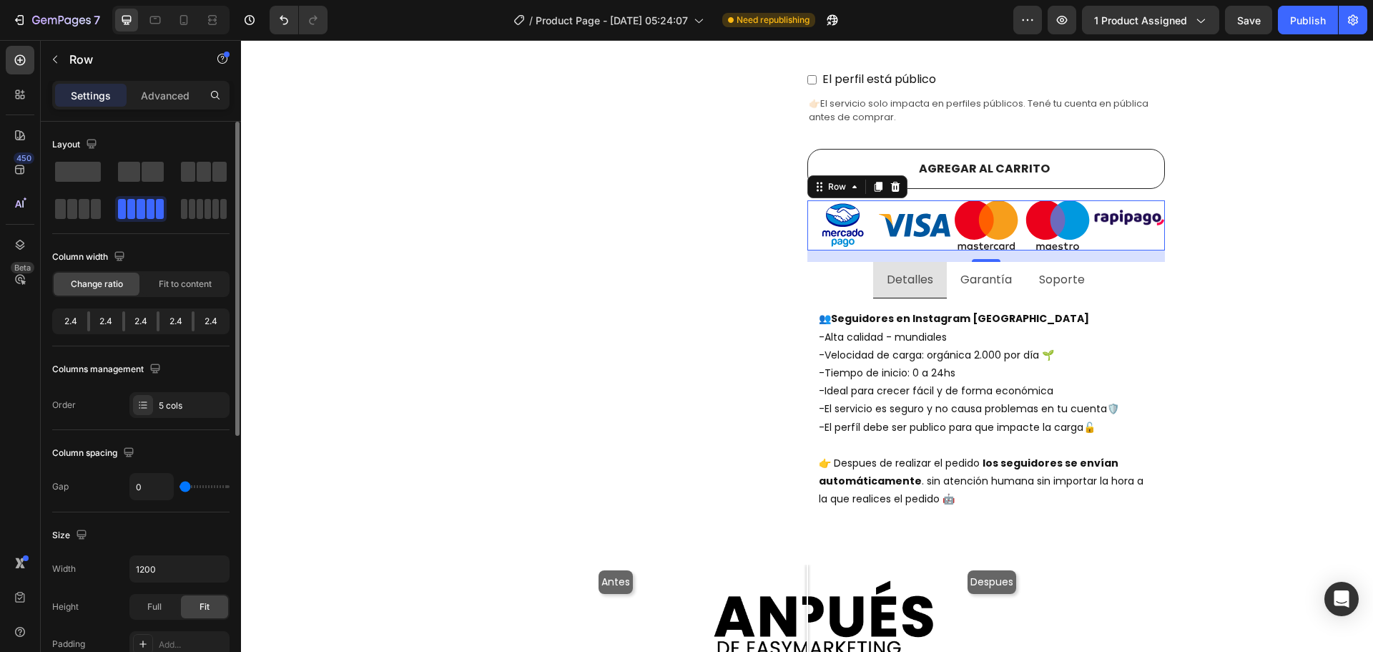
type input "2"
type input "4"
type input "7"
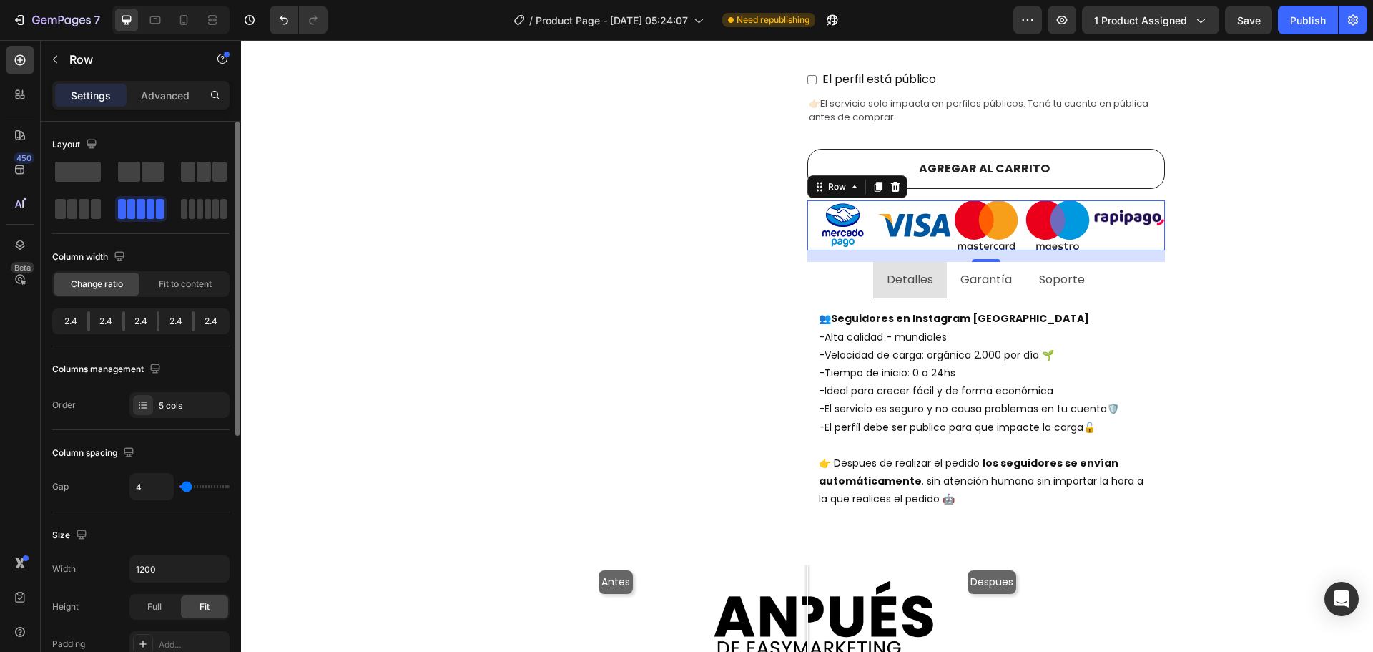
type input "7"
type input "9"
type input "11"
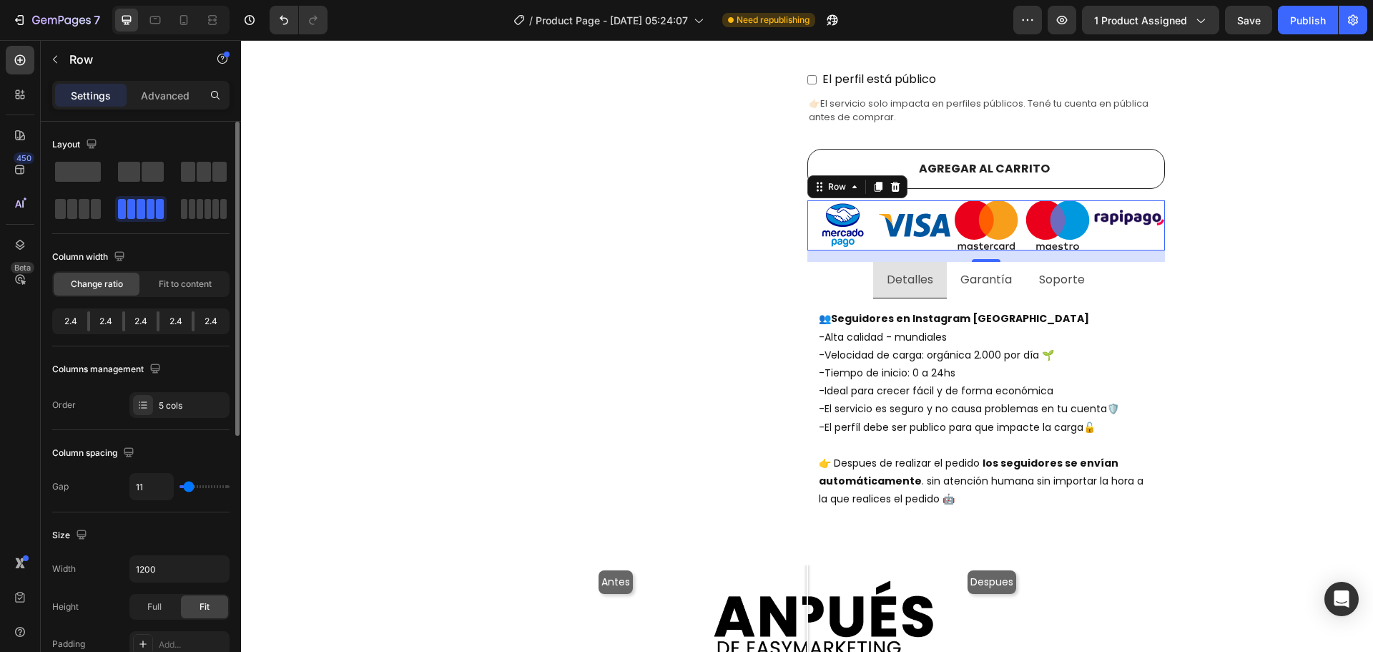
type input "13"
type input "16"
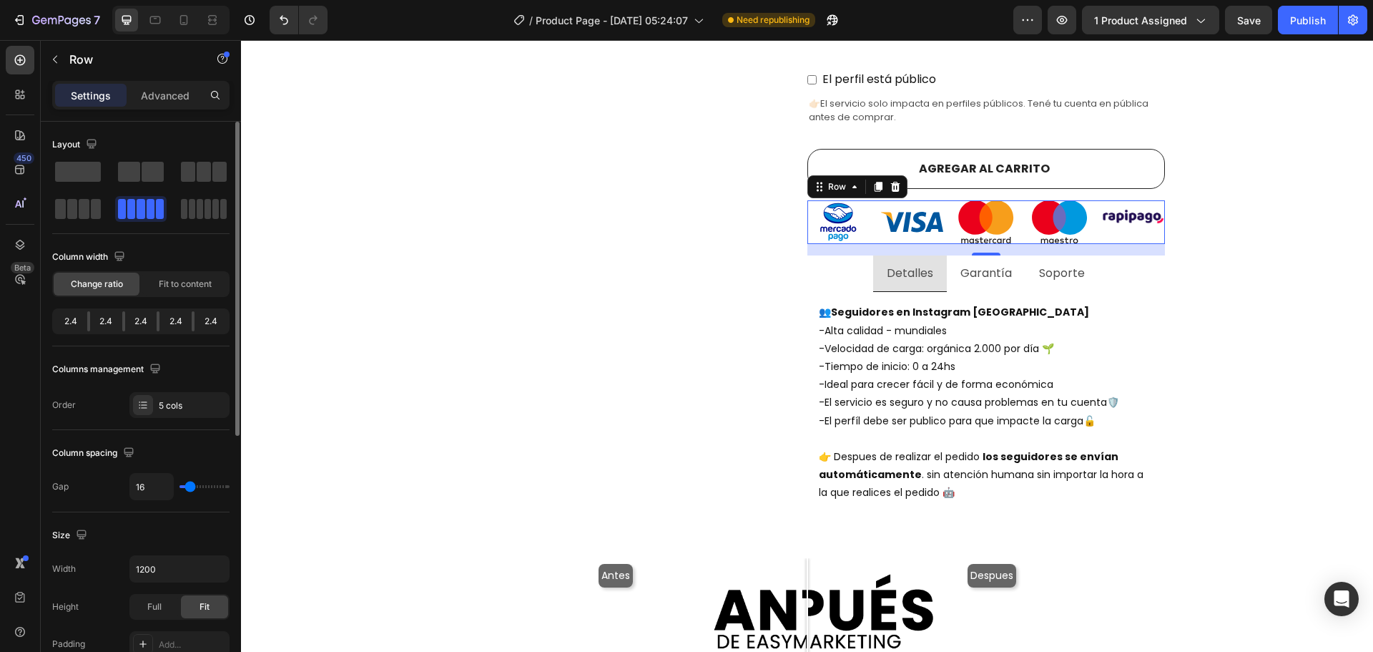
type input "18"
type input "20"
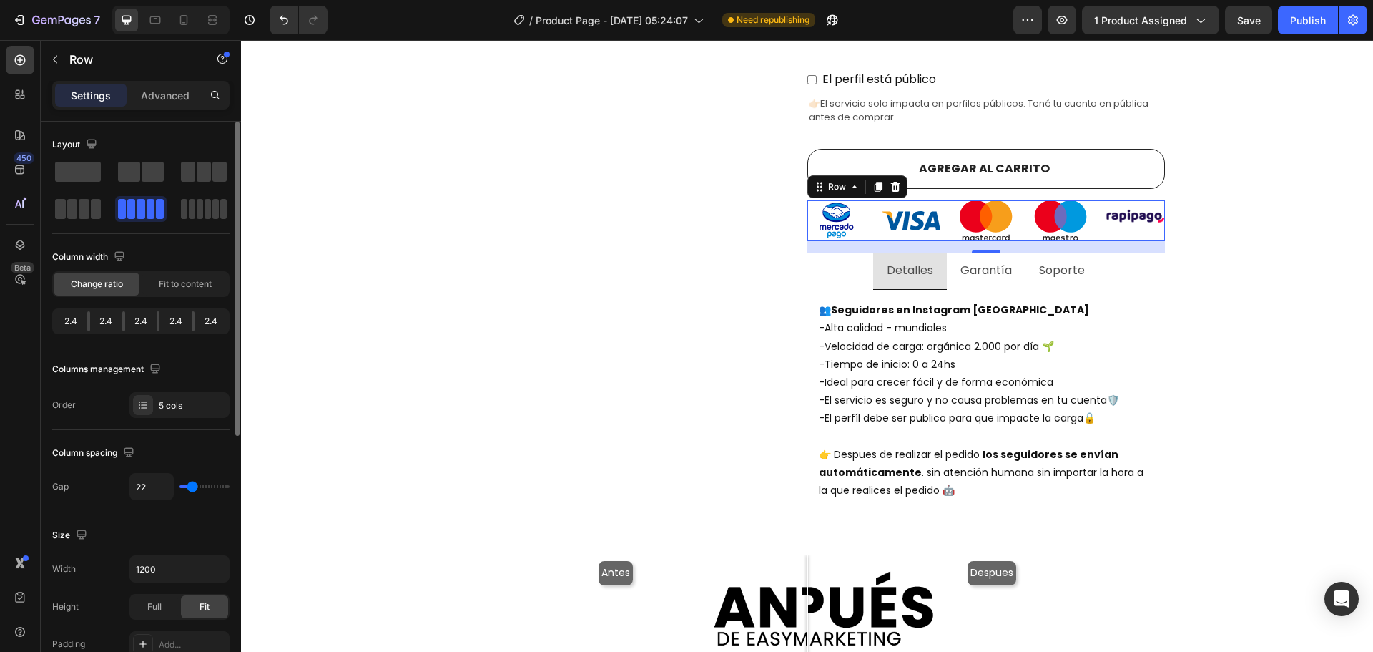
drag, startPoint x: 184, startPoint y: 484, endPoint x: 192, endPoint y: 489, distance: 9.9
click at [192, 488] on input "range" at bounding box center [205, 486] width 50 height 3
click at [212, 565] on icon "button" at bounding box center [216, 568] width 14 height 14
click at [185, 569] on input "1200" at bounding box center [179, 569] width 99 height 26
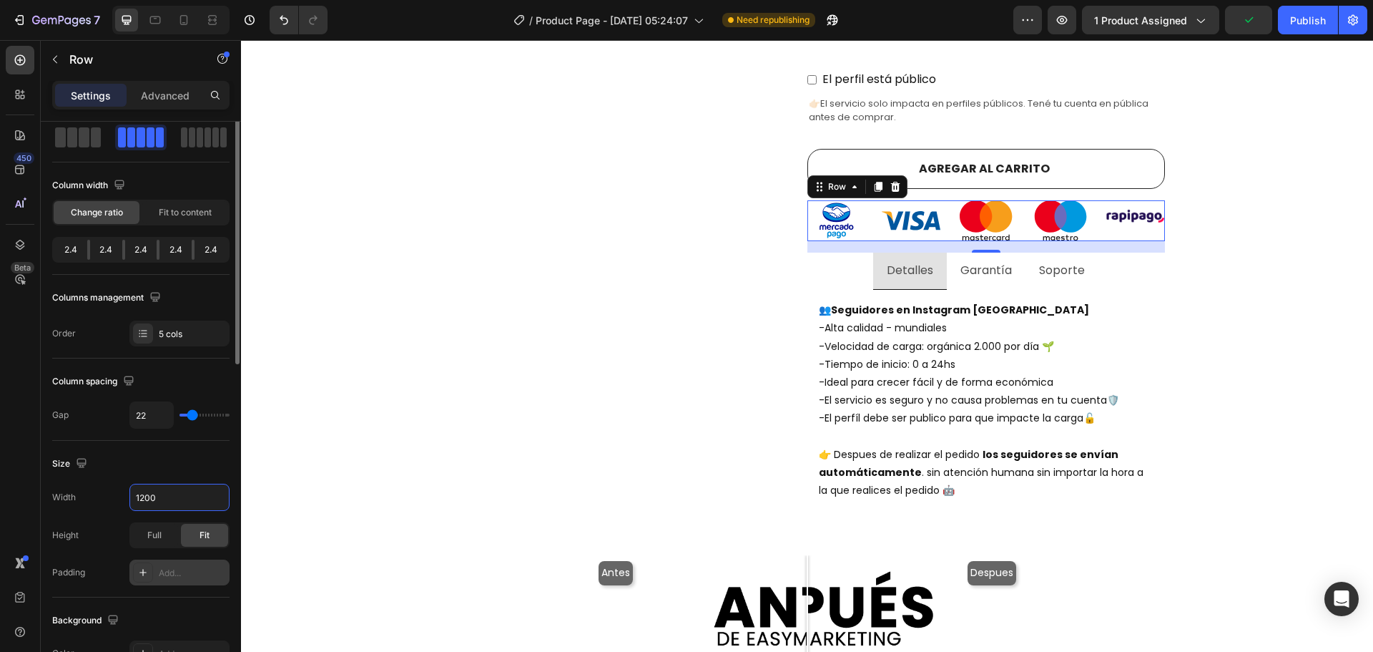
scroll to position [143, 0]
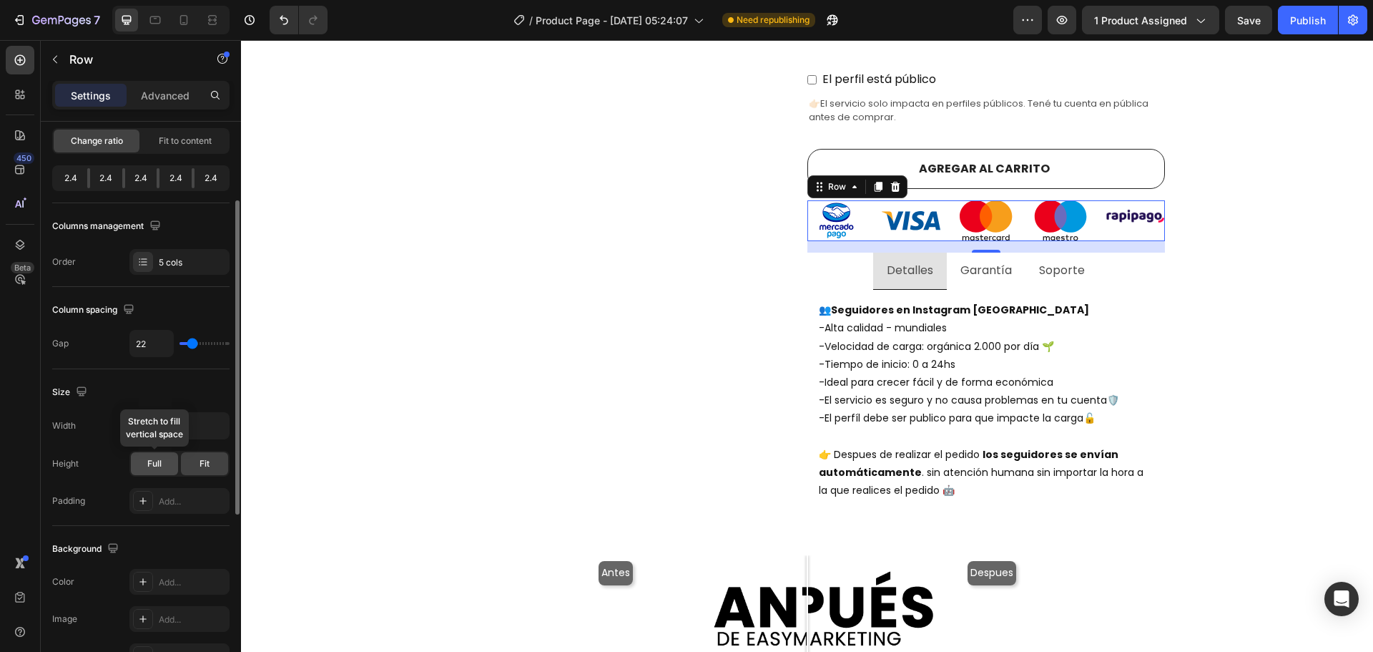
click at [163, 466] on div "Full" at bounding box center [154, 463] width 47 height 23
click at [204, 465] on span "Fit" at bounding box center [205, 463] width 10 height 13
click at [181, 503] on div "Add..." at bounding box center [192, 501] width 67 height 13
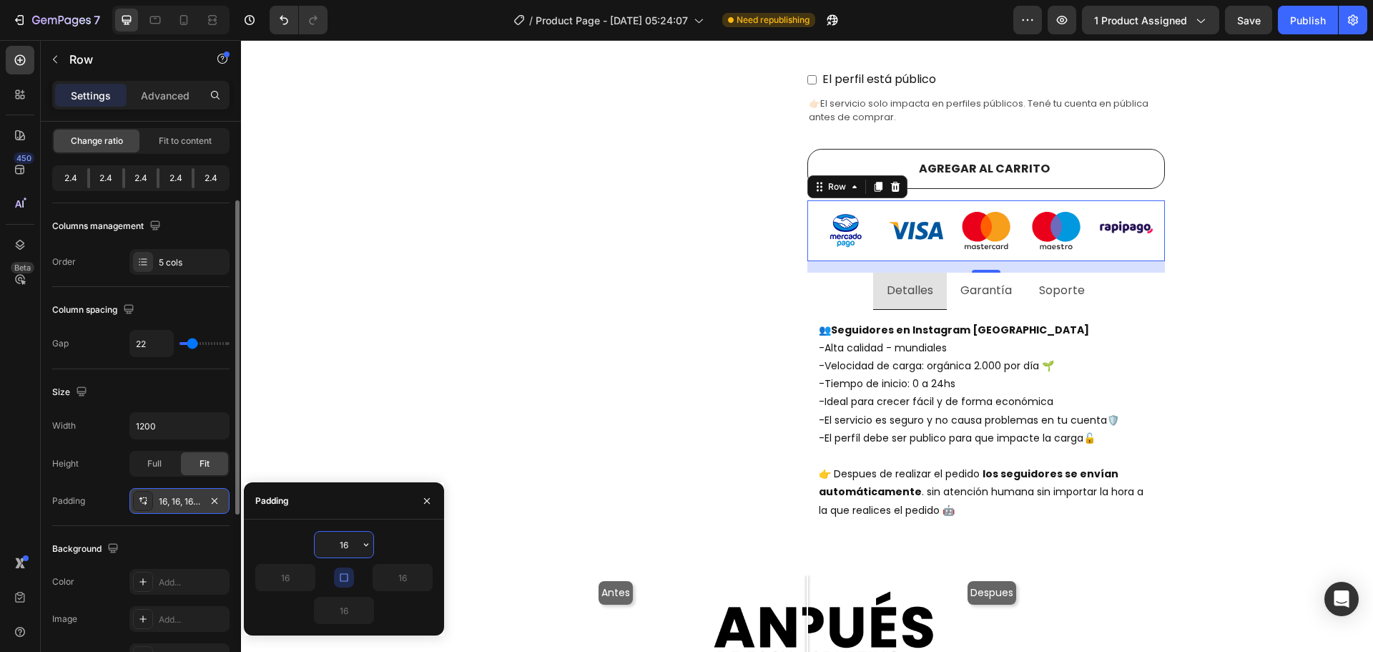
click at [348, 546] on input "16" at bounding box center [344, 544] width 59 height 26
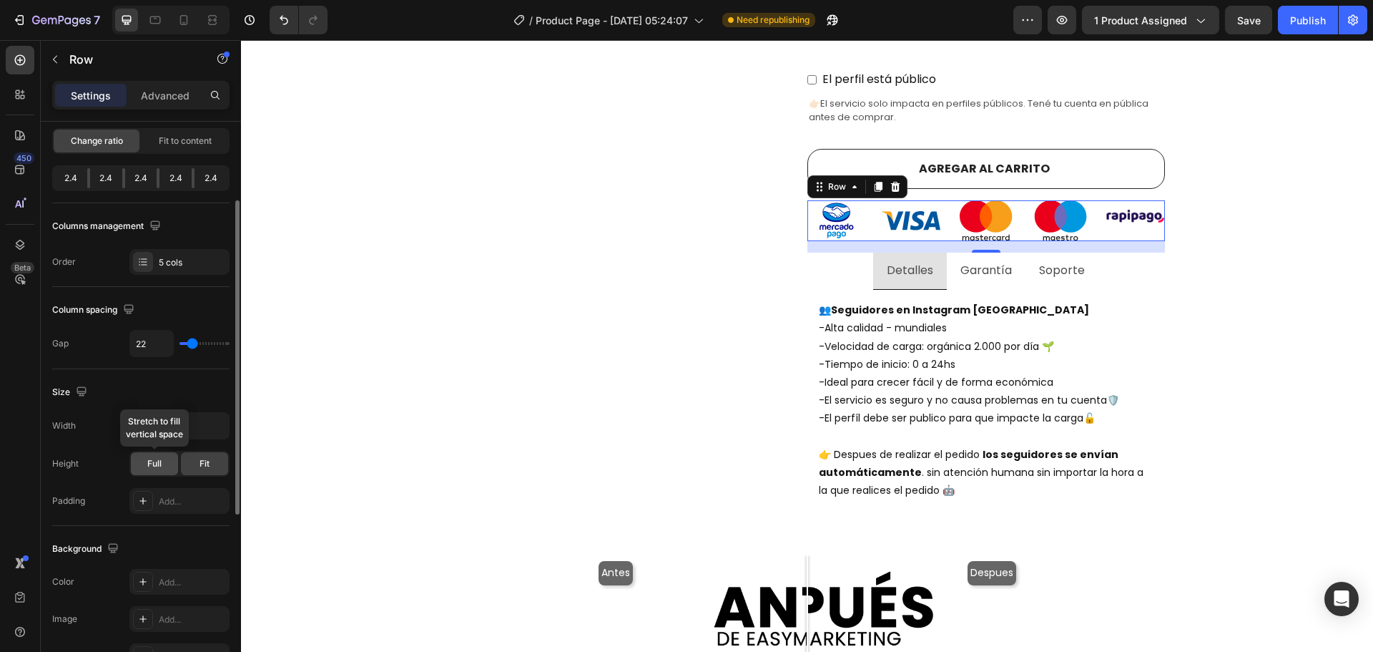
click at [142, 464] on div "Full" at bounding box center [154, 463] width 47 height 23
click at [92, 461] on div "Height Full Fit" at bounding box center [140, 464] width 177 height 26
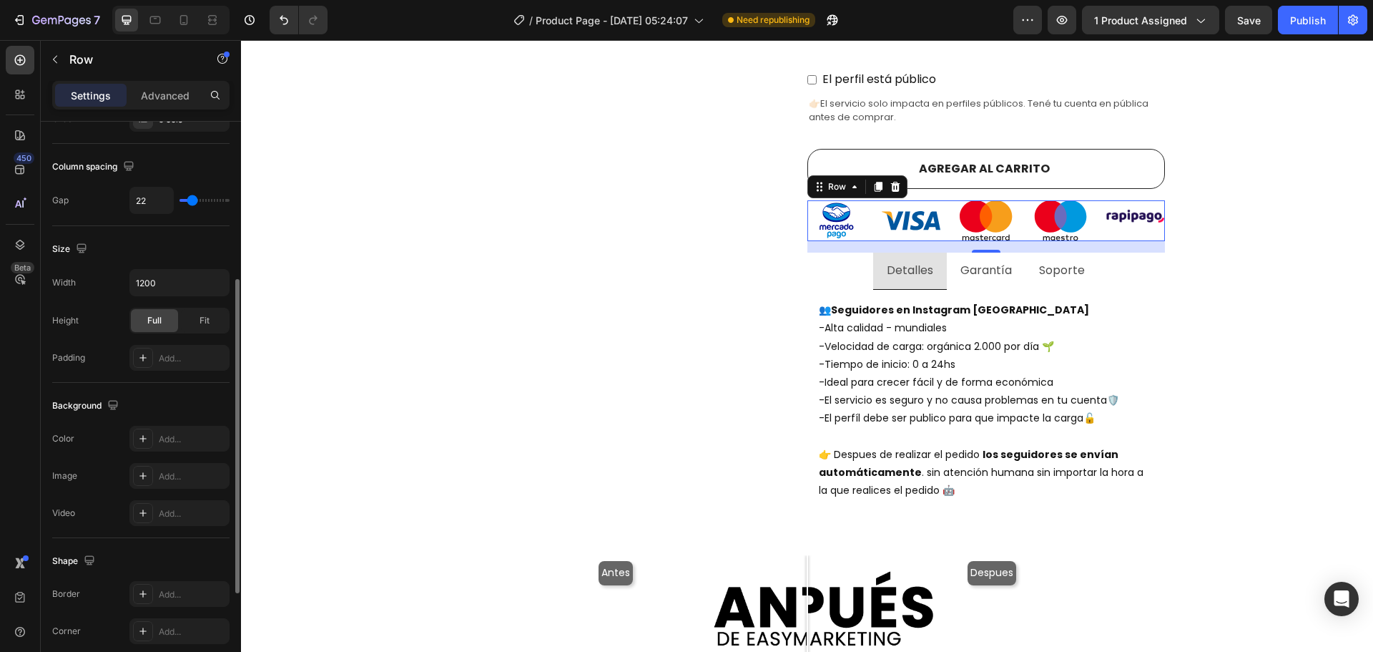
click at [187, 397] on div "Background" at bounding box center [140, 405] width 177 height 23
click at [1244, 346] on div "Comprar seguidores de instagram argentina con E n t r e g a i n m e d i a ta ! …" at bounding box center [807, 358] width 1111 height 1762
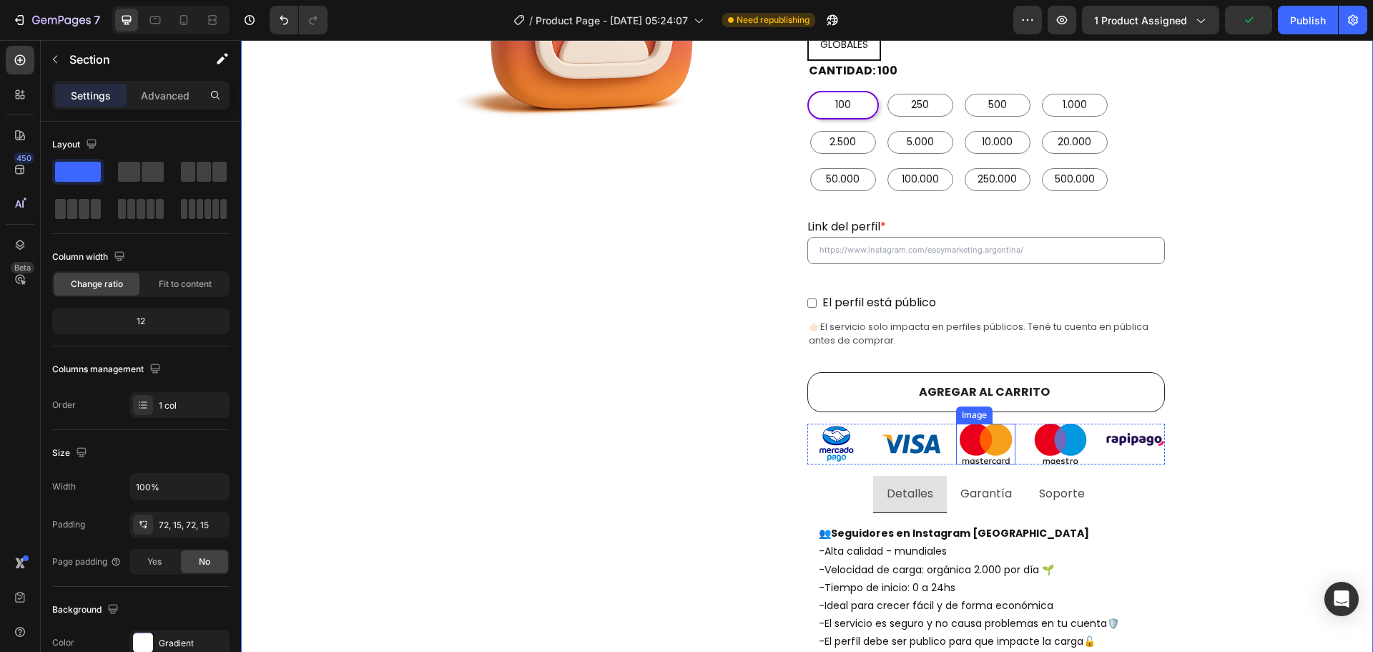
scroll to position [572, 0]
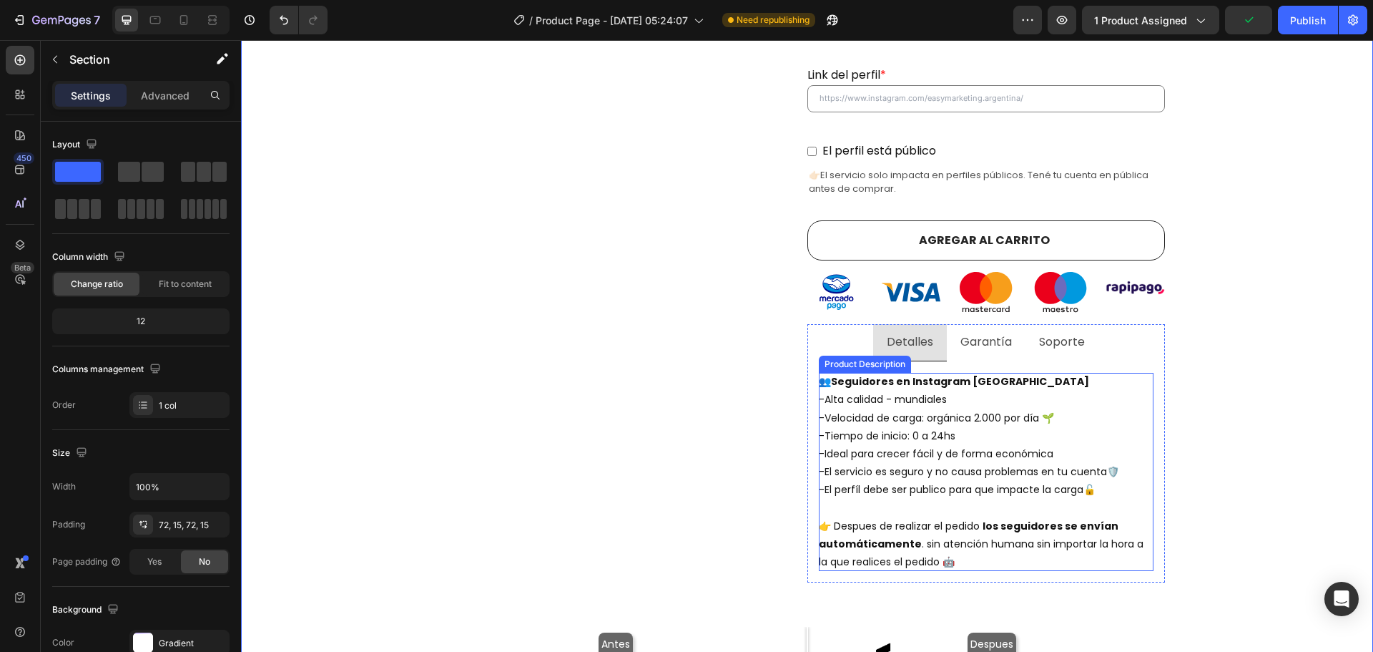
click at [1015, 536] on div "👥 Seguidores en Instagram argentina -Alta calidad - mundiales -Velocidad de car…" at bounding box center [986, 472] width 335 height 198
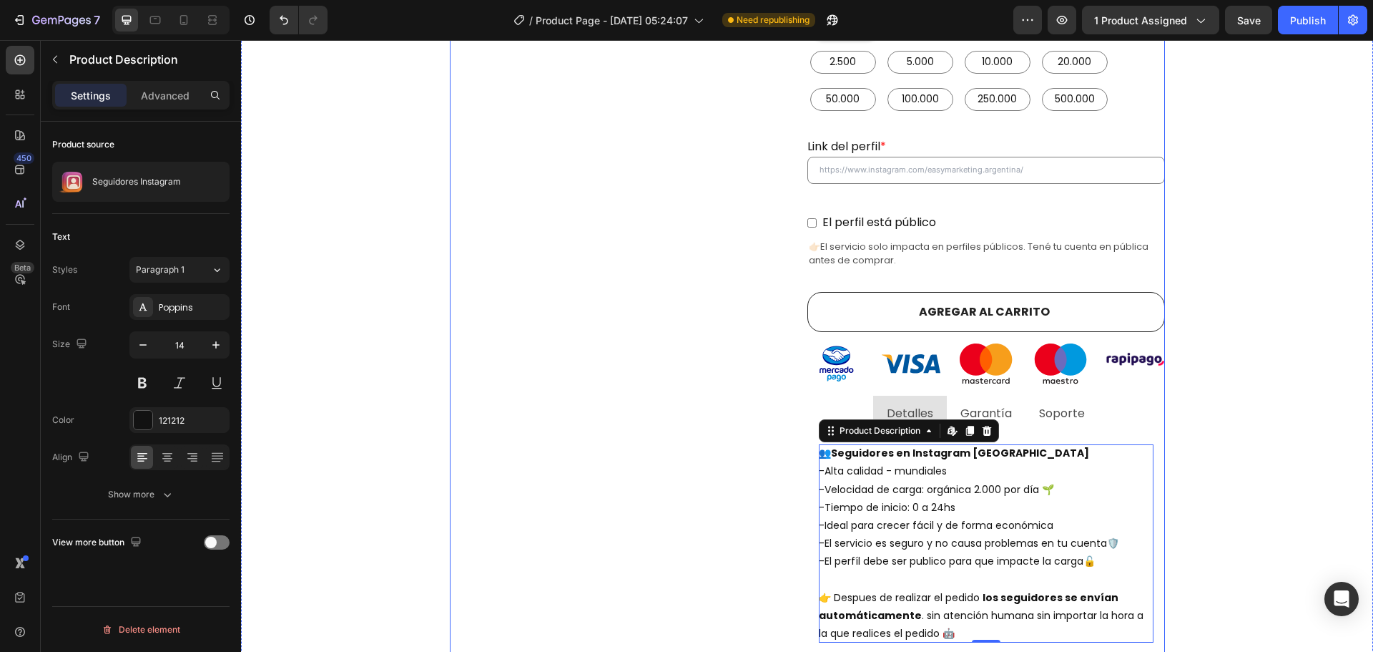
click at [763, 388] on div "Product Images" at bounding box center [629, 230] width 358 height 896
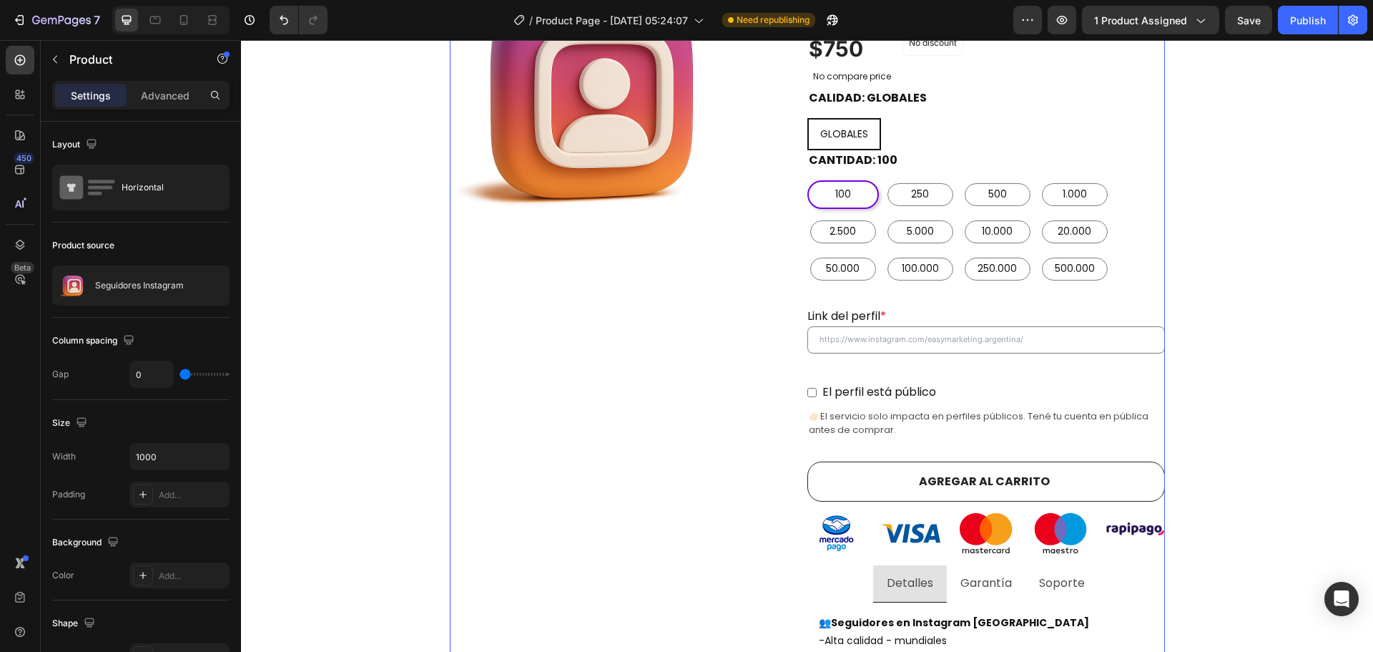
scroll to position [358, 0]
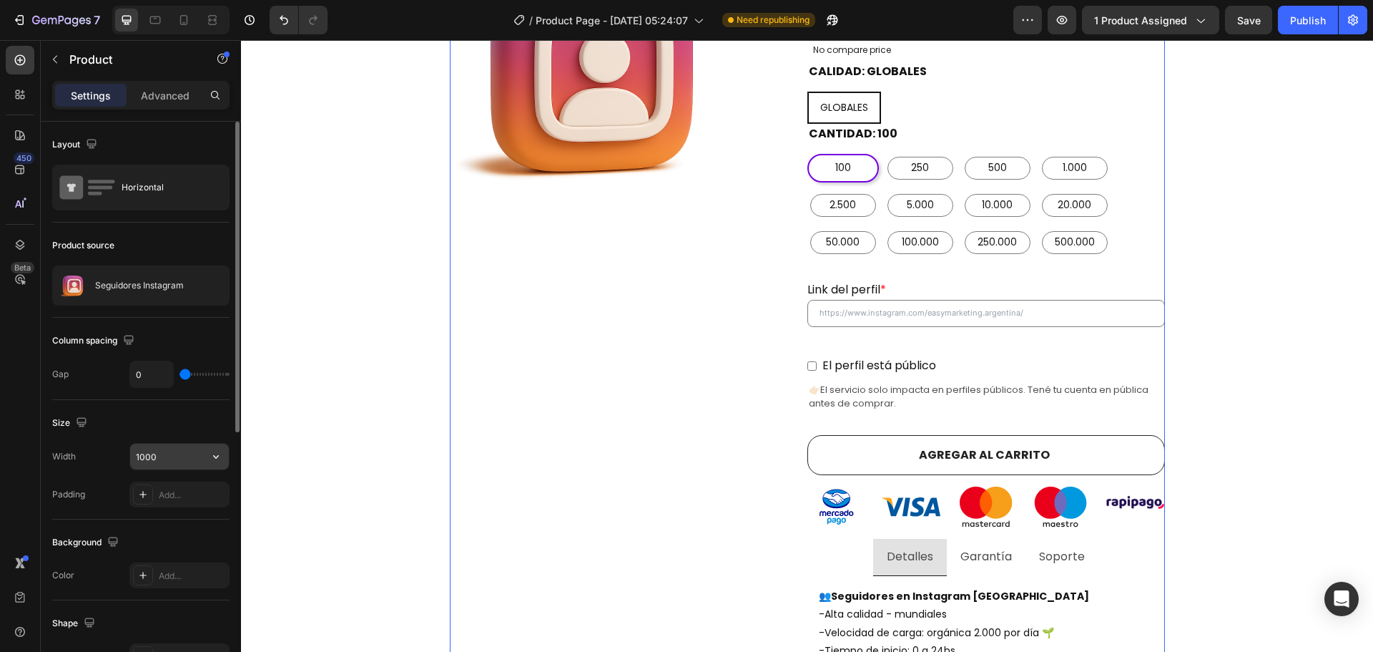
click at [182, 451] on input "1000" at bounding box center [179, 456] width 99 height 26
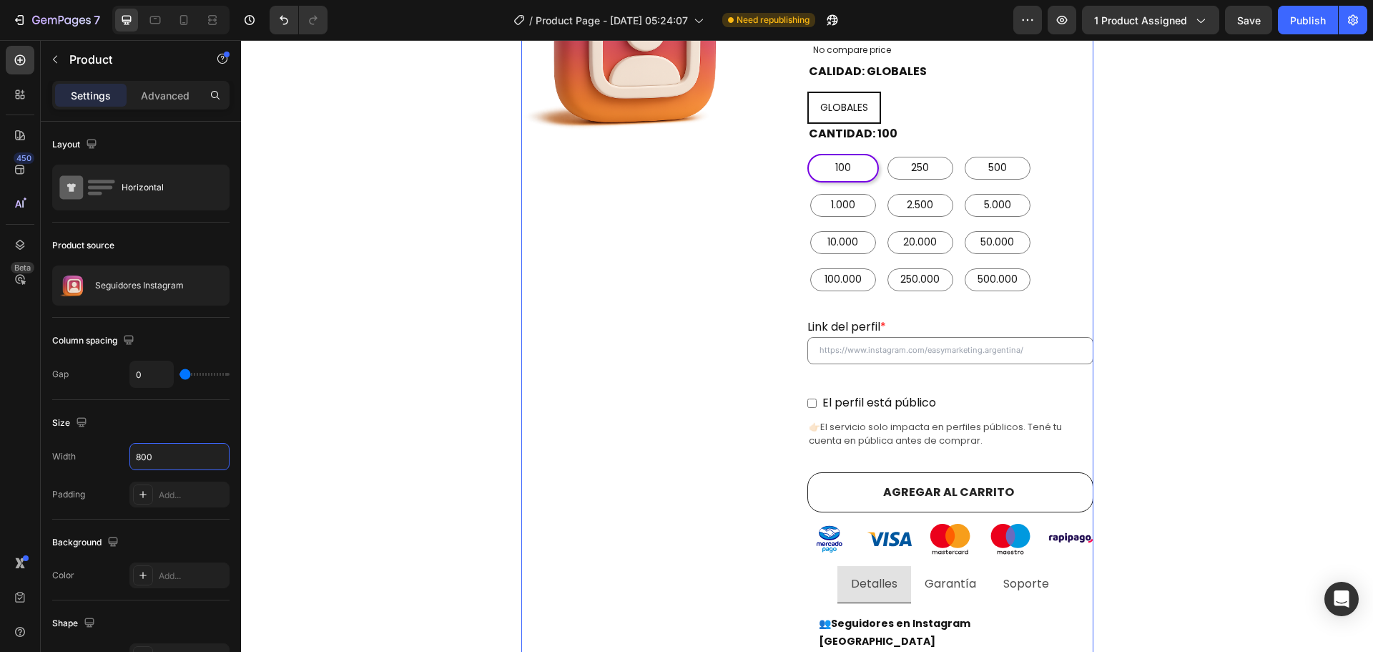
click at [629, 358] on div "Product Images" at bounding box center [664, 413] width 286 height 976
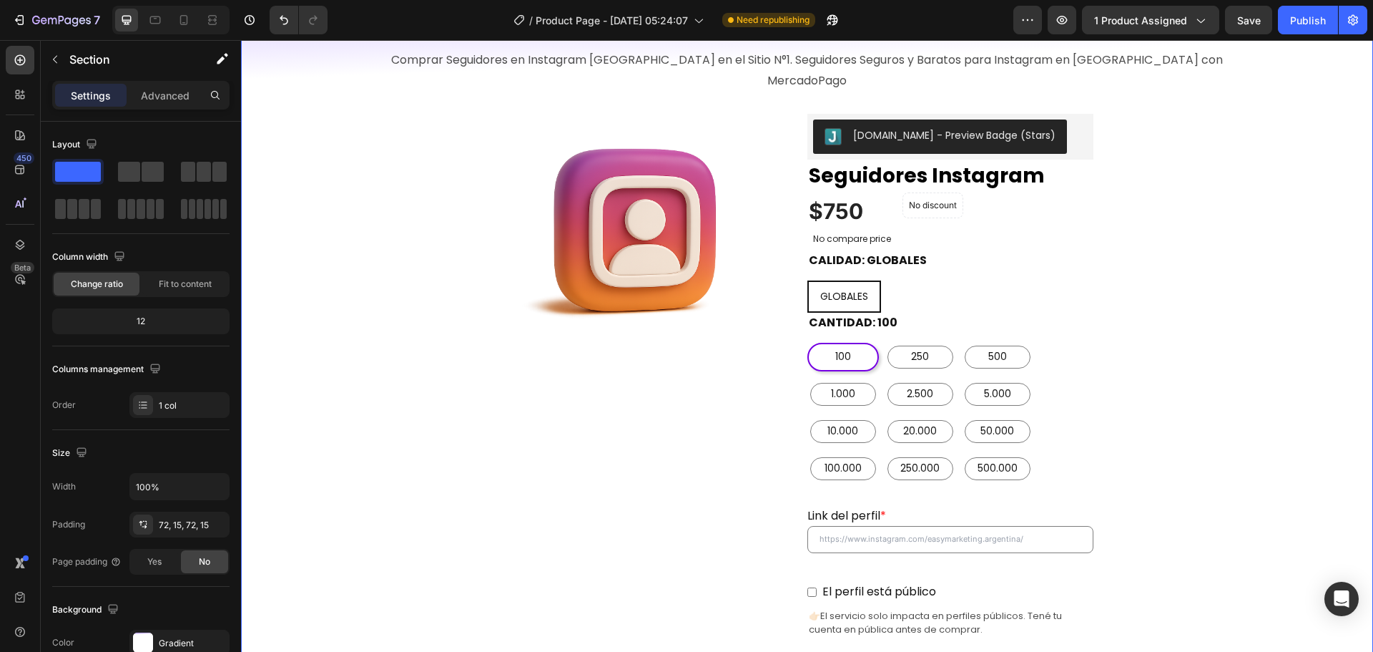
scroll to position [143, 0]
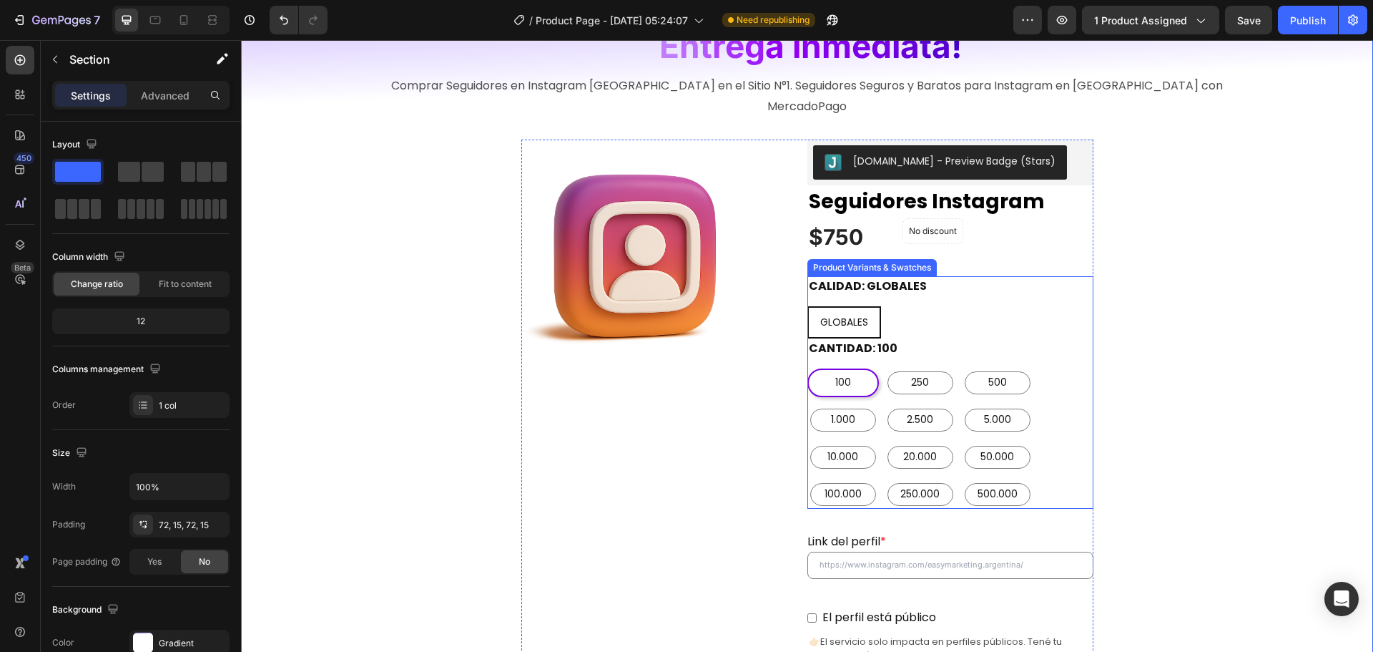
click at [1052, 338] on div "CANTIDAD: 100 100 100 100 250 250 250 500 500 500 1.000 1.000 1.000 2.500 2.500…" at bounding box center [951, 423] width 286 height 170
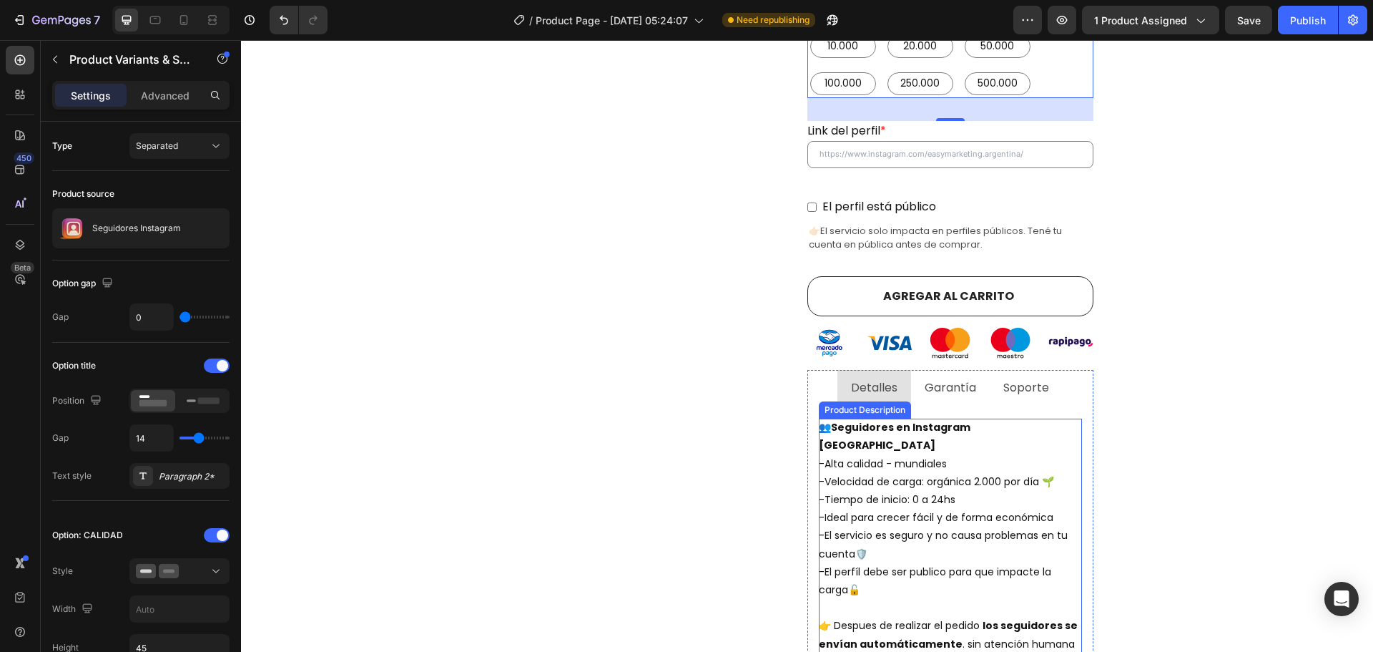
scroll to position [715, 0]
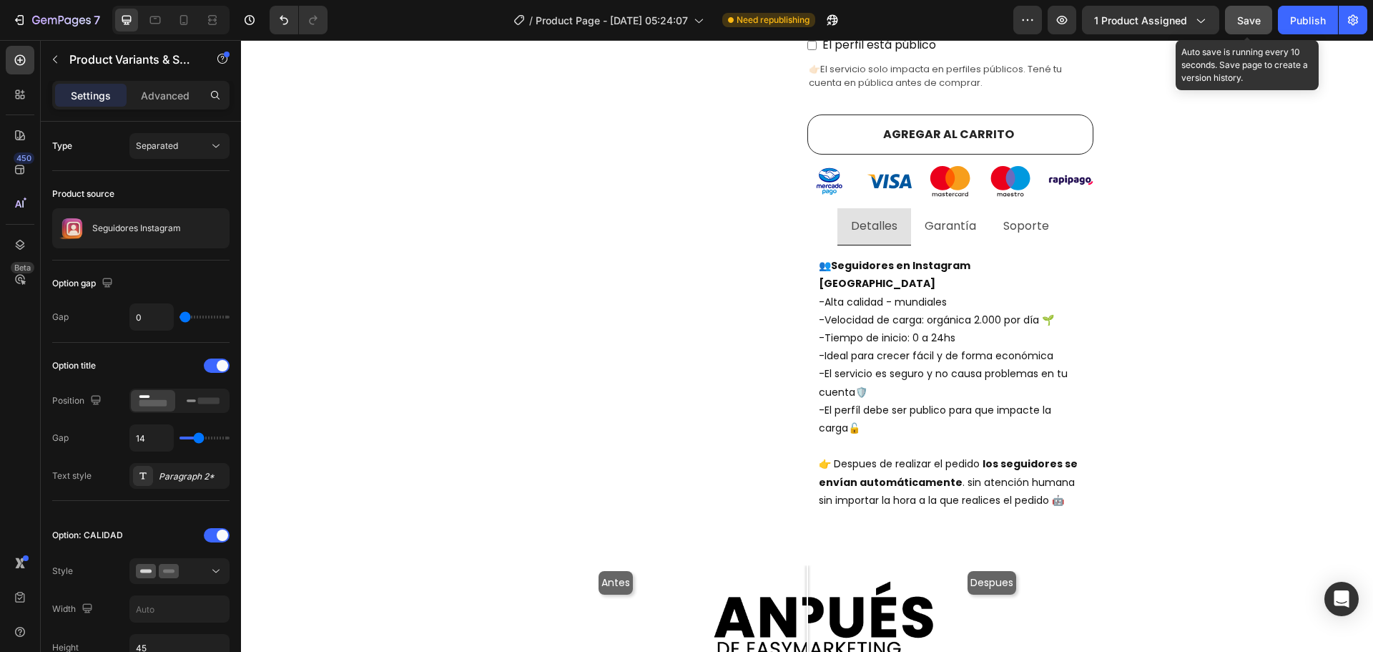
click at [1257, 9] on button "Save" at bounding box center [1248, 20] width 47 height 29
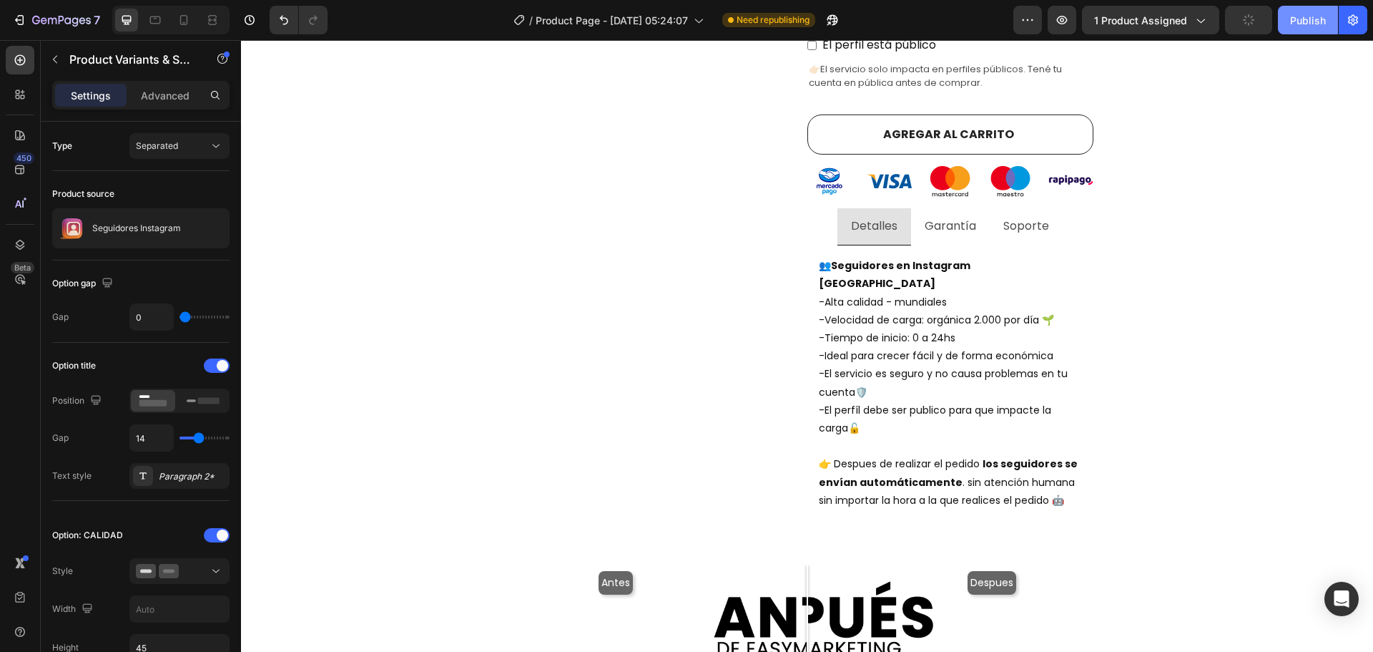
click at [1292, 21] on div "Publish" at bounding box center [1308, 20] width 36 height 15
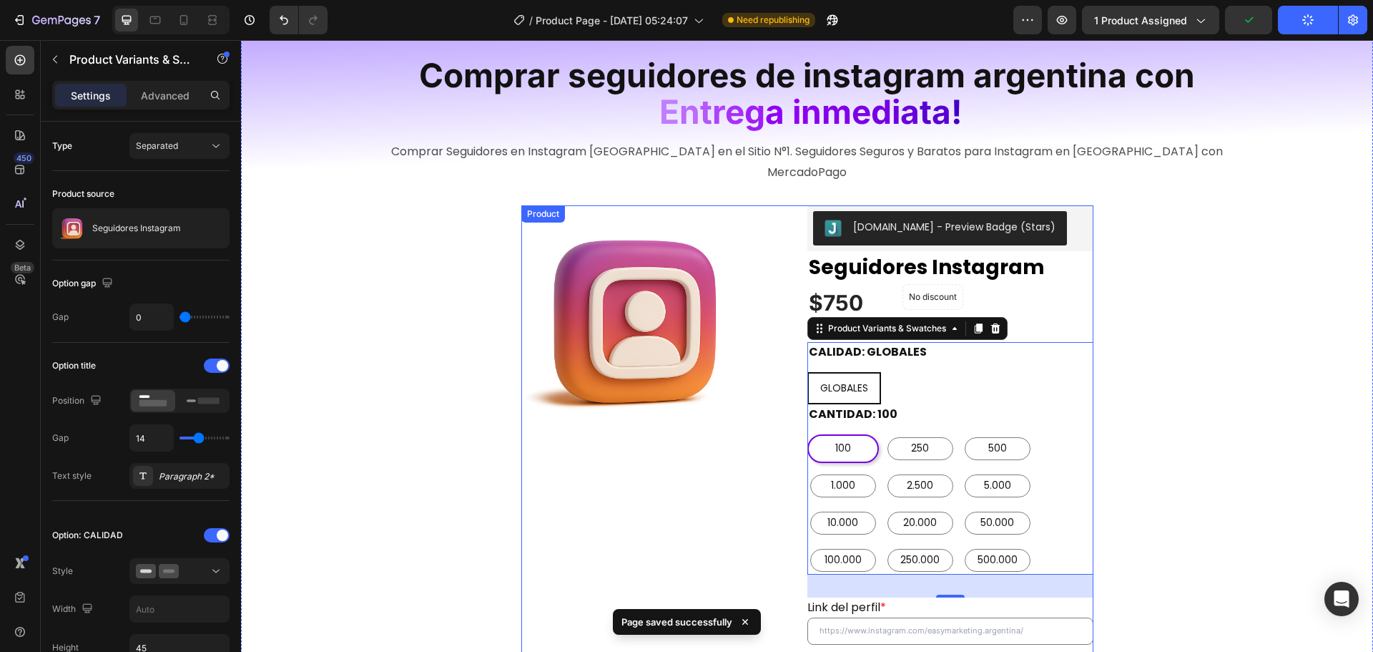
scroll to position [72, 0]
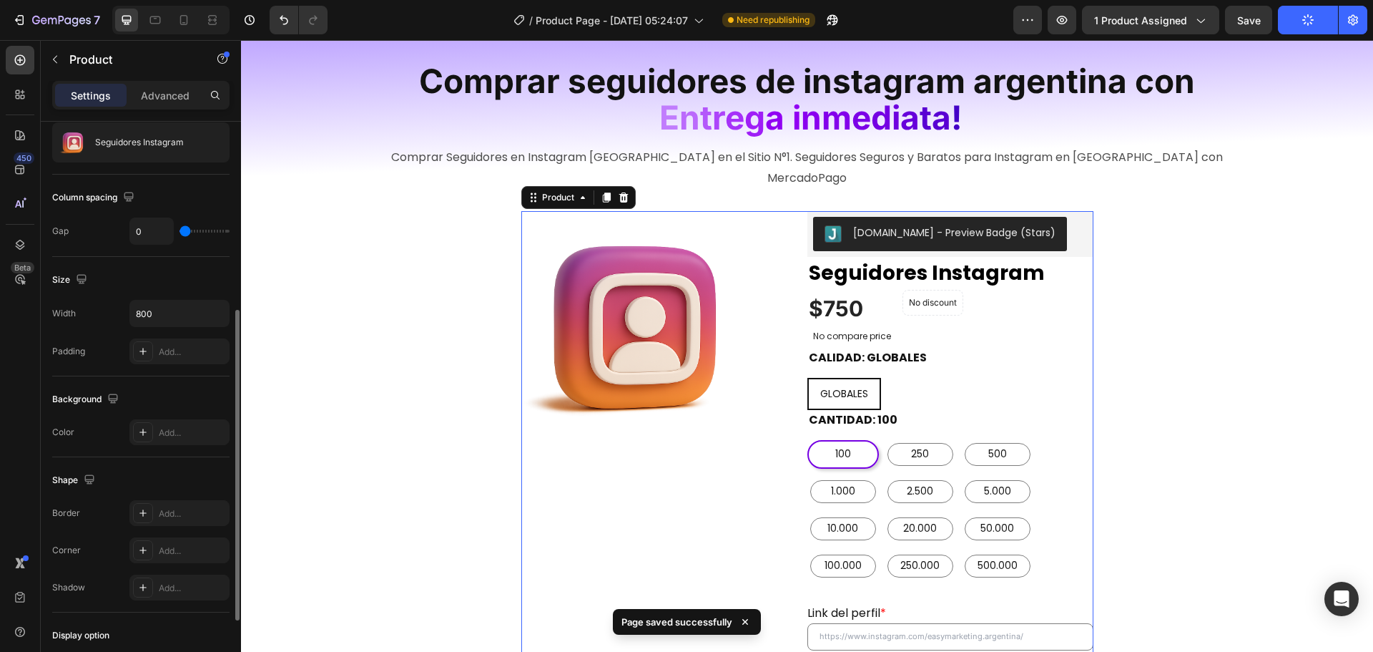
scroll to position [215, 0]
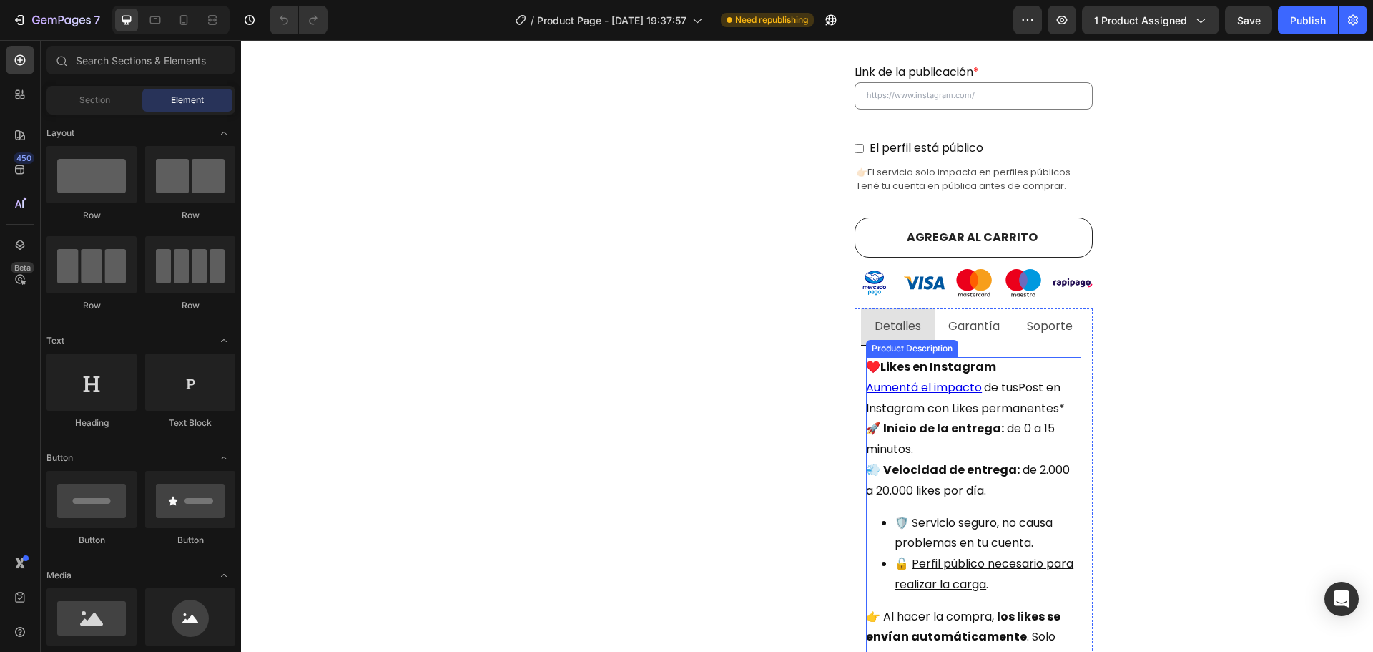
scroll to position [787, 0]
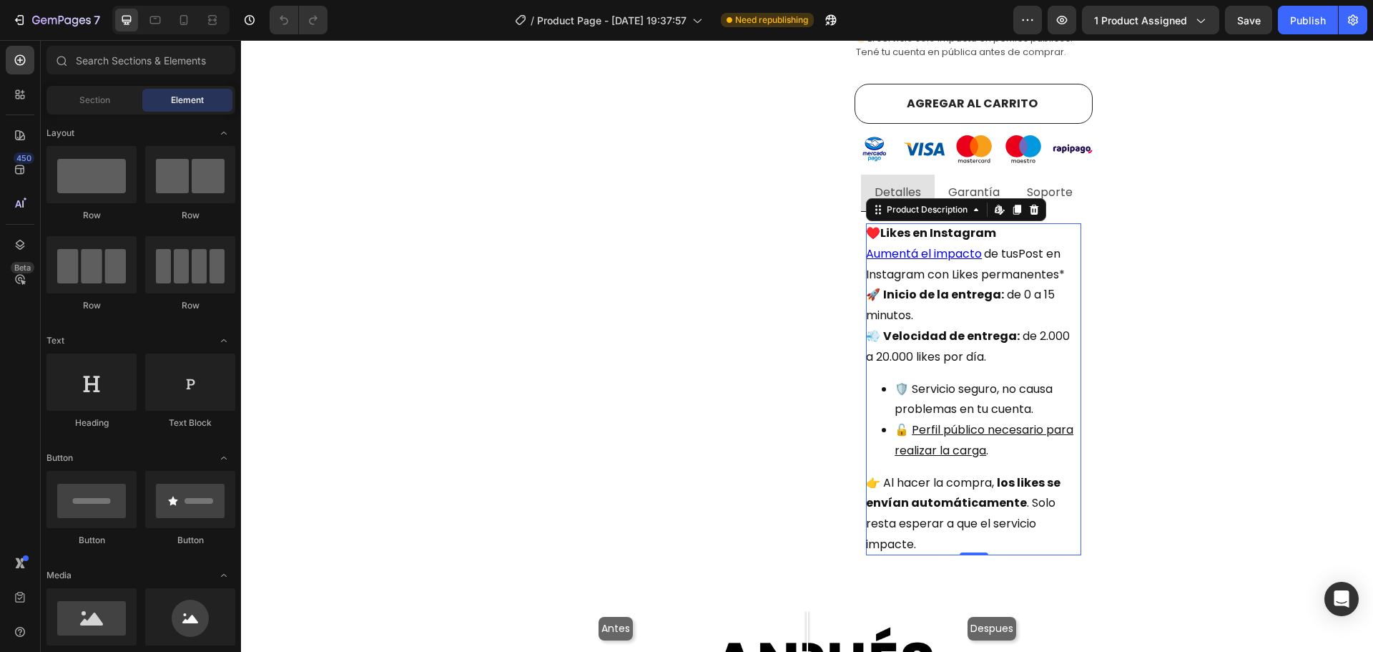
click at [991, 379] on li "🛡️ Servicio seguro, no causa problemas en tu cuenta." at bounding box center [988, 399] width 187 height 41
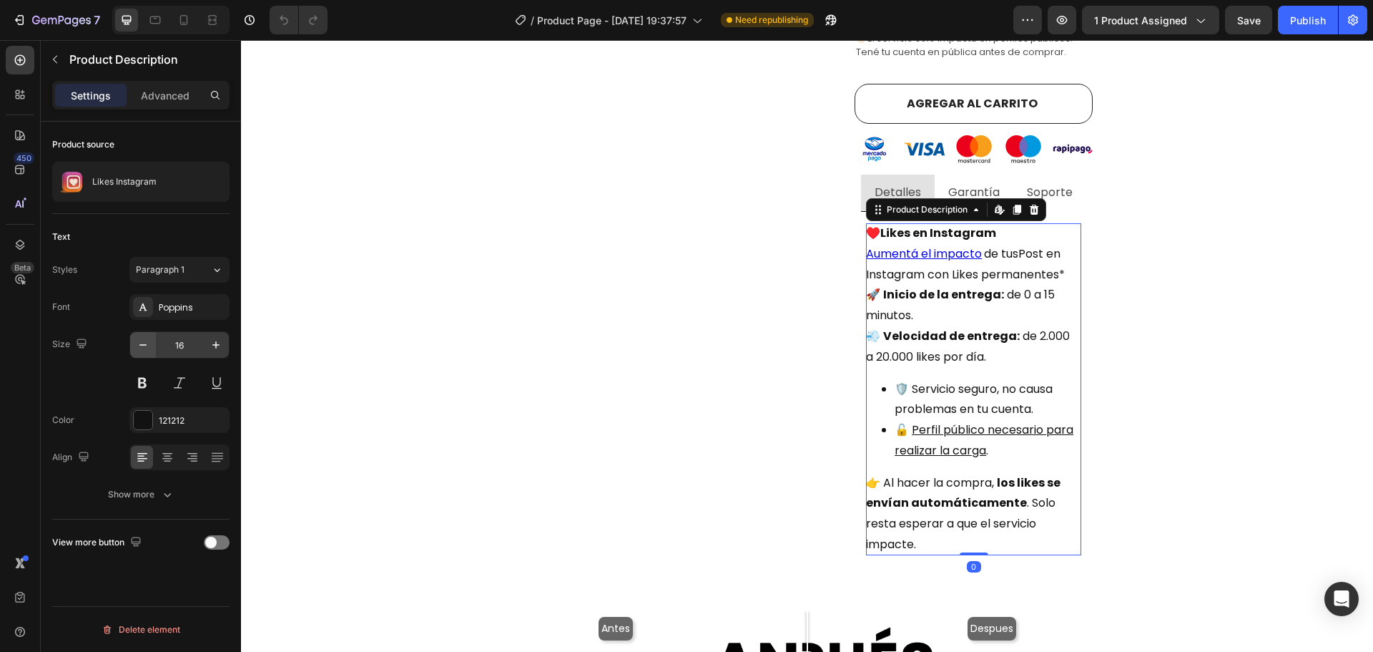
click at [145, 343] on icon "button" at bounding box center [143, 345] width 14 height 14
type input "14"
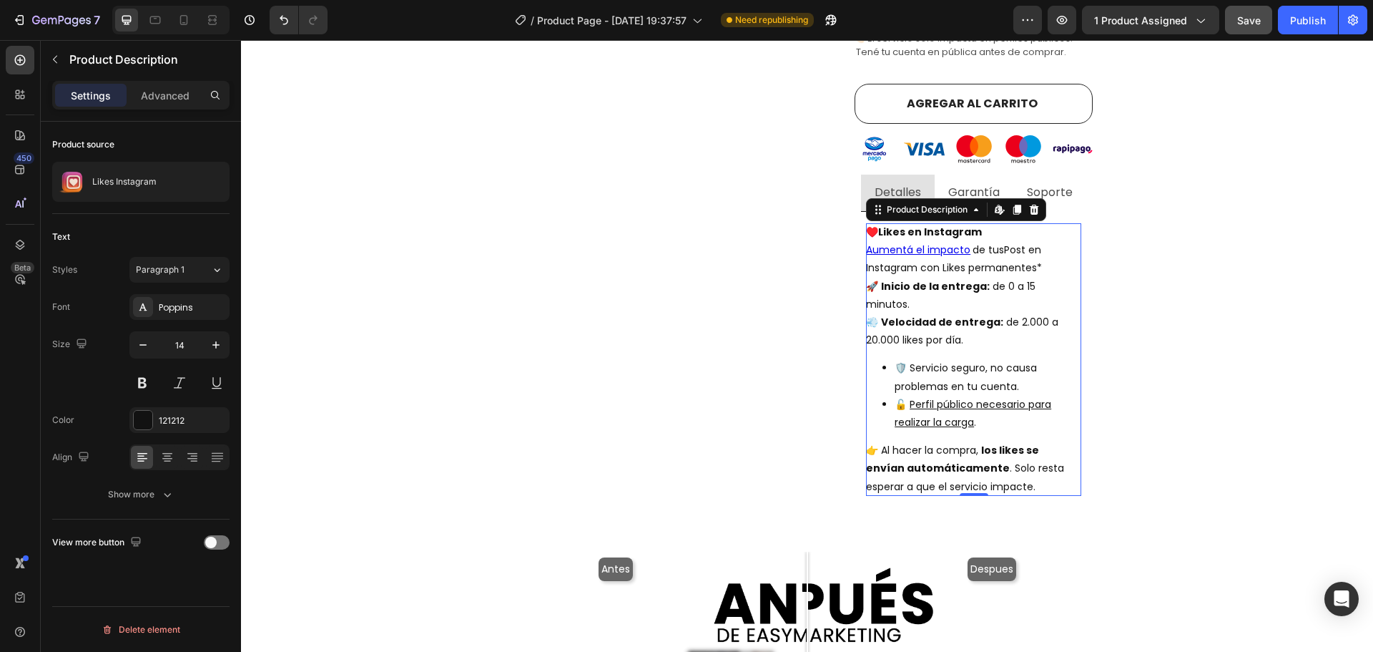
click at [1244, 26] on div "Save" at bounding box center [1249, 20] width 24 height 15
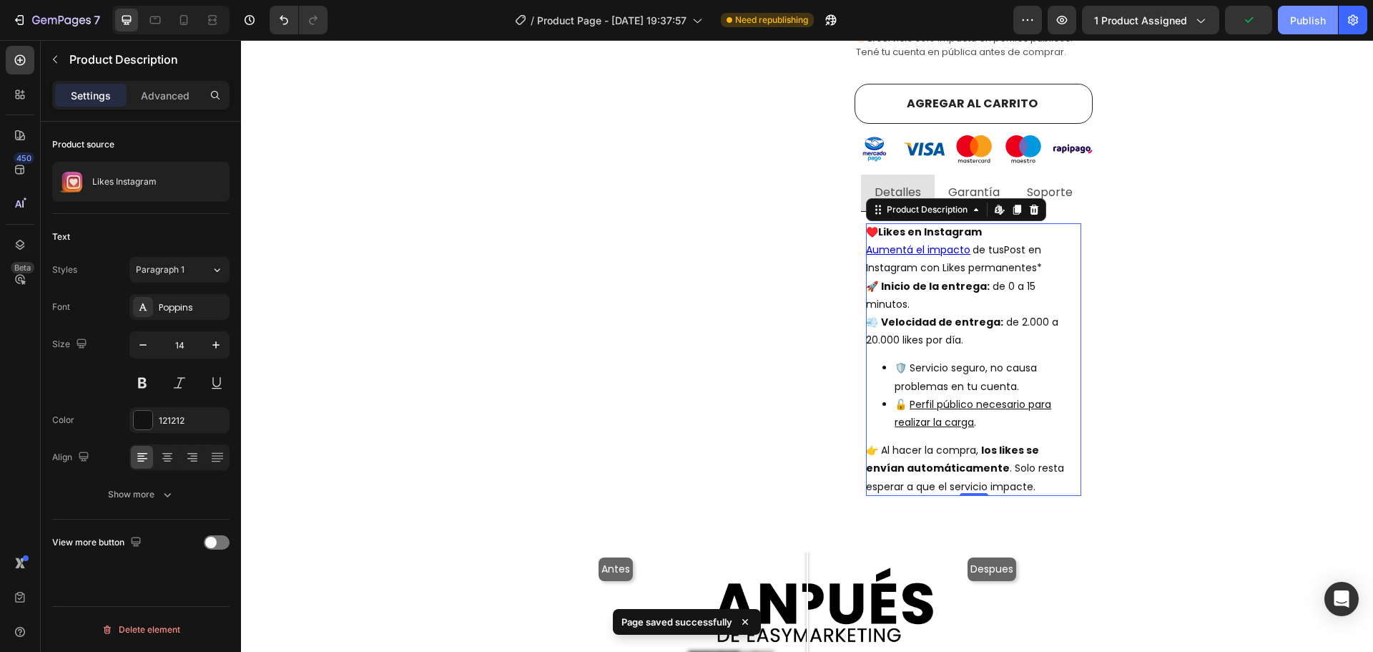
click at [1290, 19] on button "Publish" at bounding box center [1308, 20] width 60 height 29
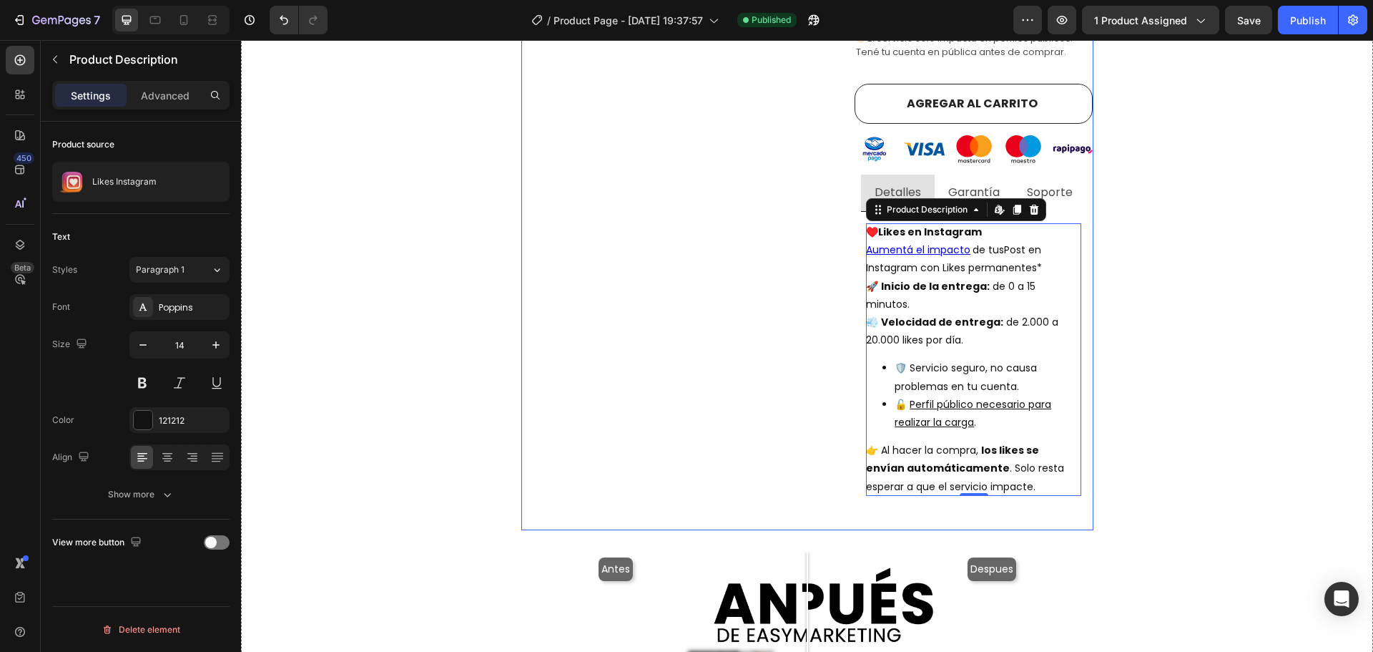
click at [707, 247] on div "Product Images" at bounding box center [688, 31] width 334 height 998
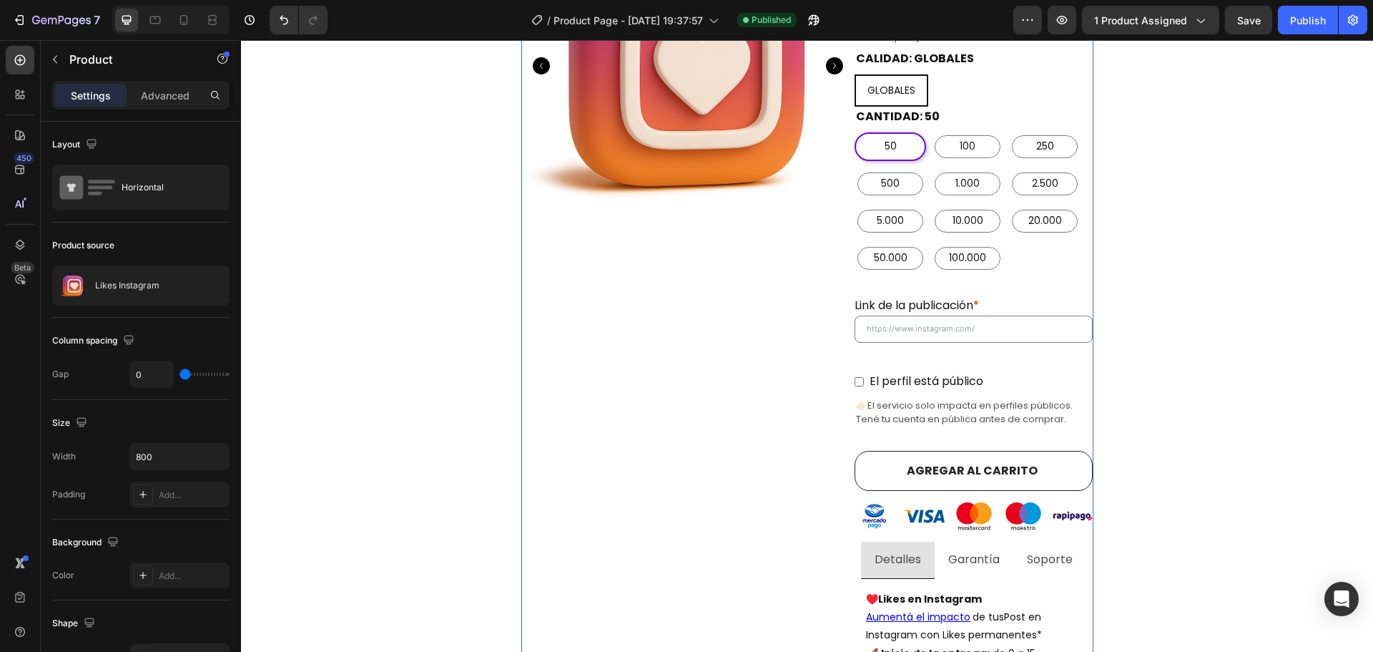
scroll to position [429, 0]
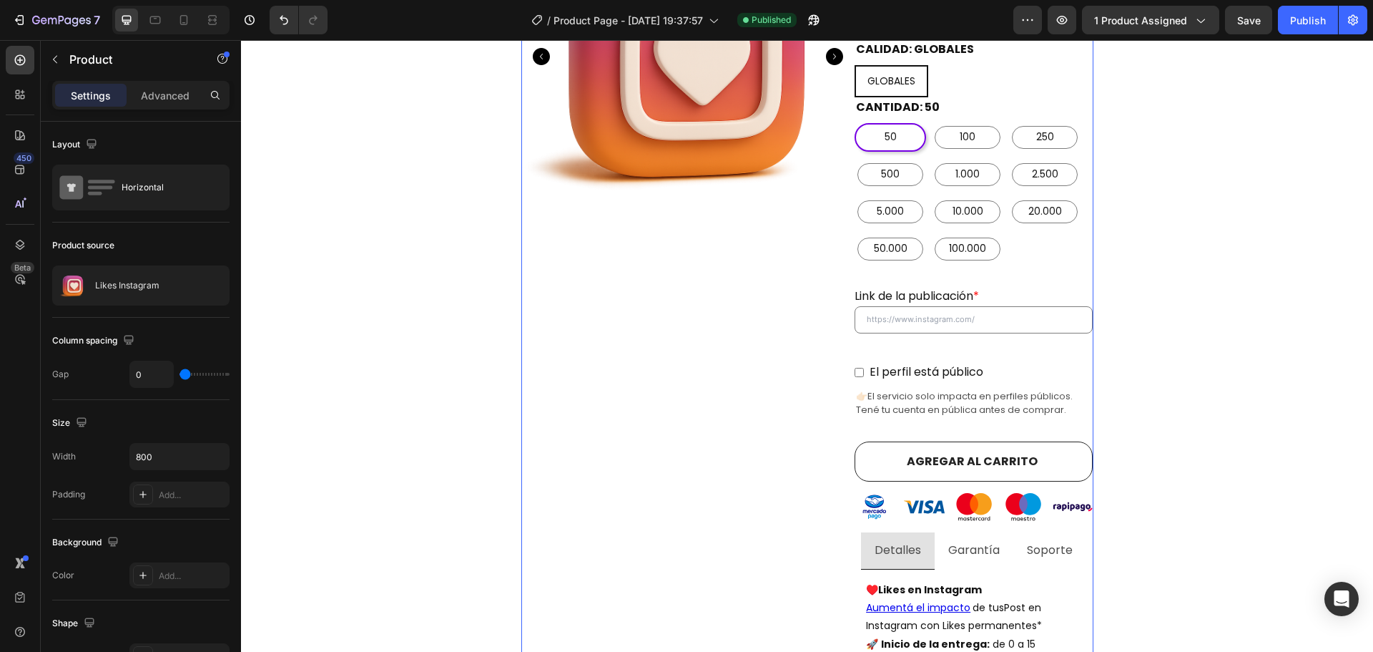
click at [607, 425] on div "Product Images" at bounding box center [688, 389] width 334 height 998
click at [179, 458] on input "800" at bounding box center [179, 456] width 99 height 26
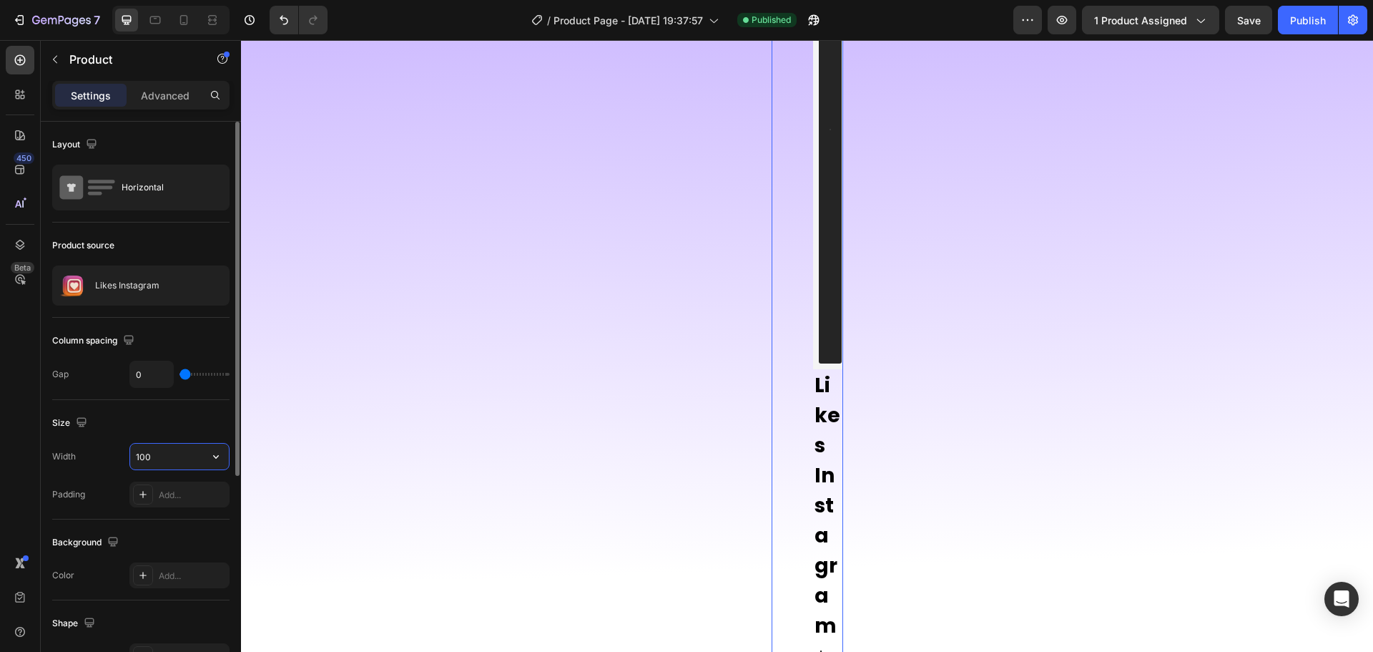
type input "1000"
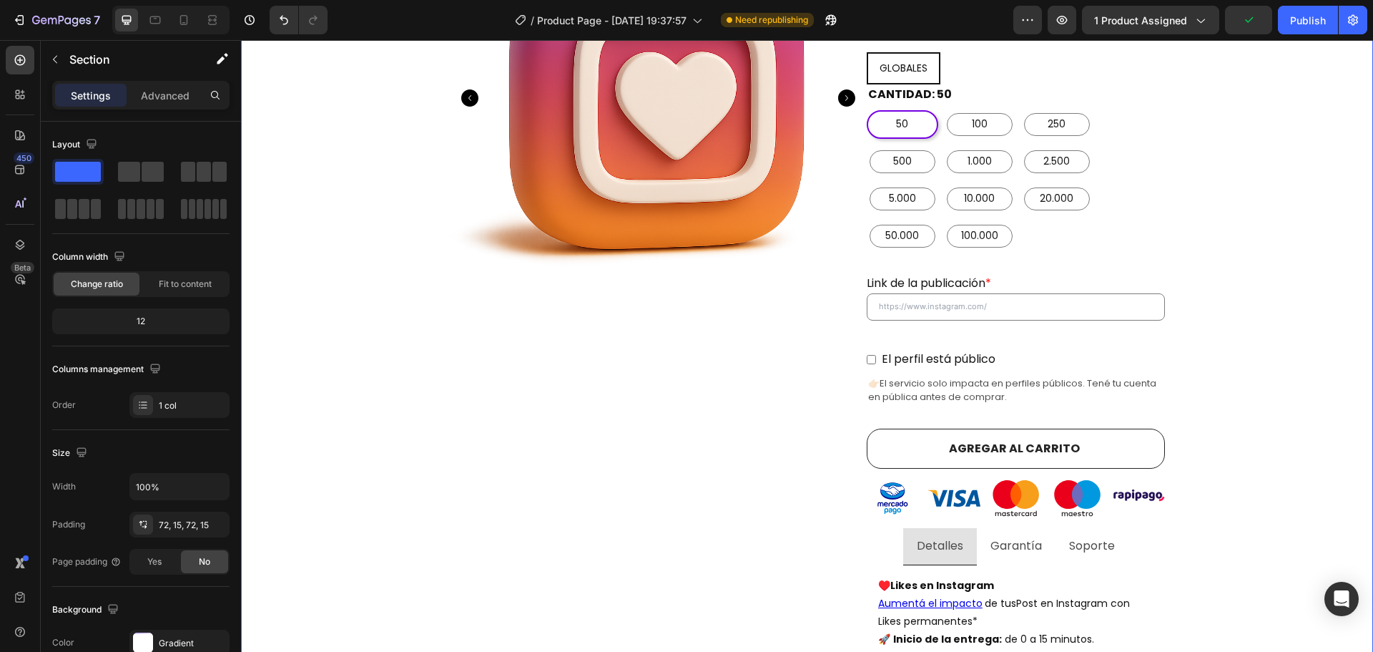
click at [1196, 376] on div "Comprar likes de instagram argentina con E n t r e g a i n m e d i a ta ! Headi…" at bounding box center [807, 587] width 1111 height 1791
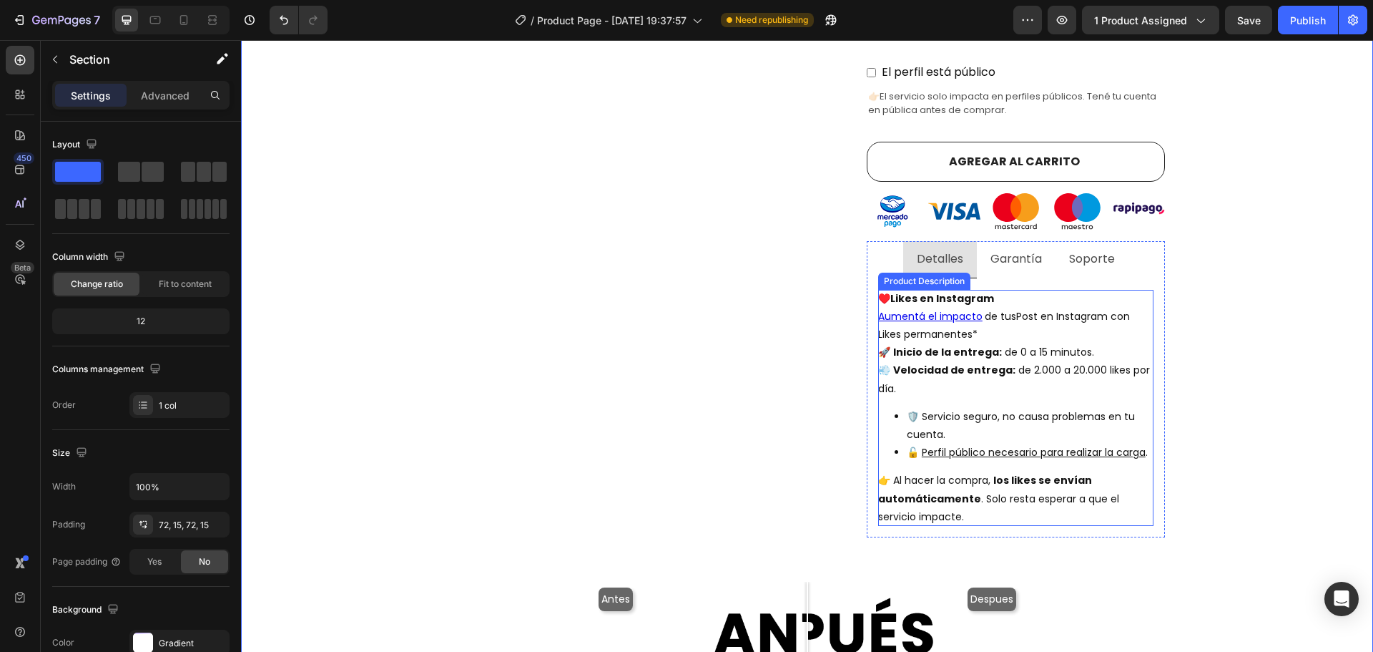
scroll to position [715, 0]
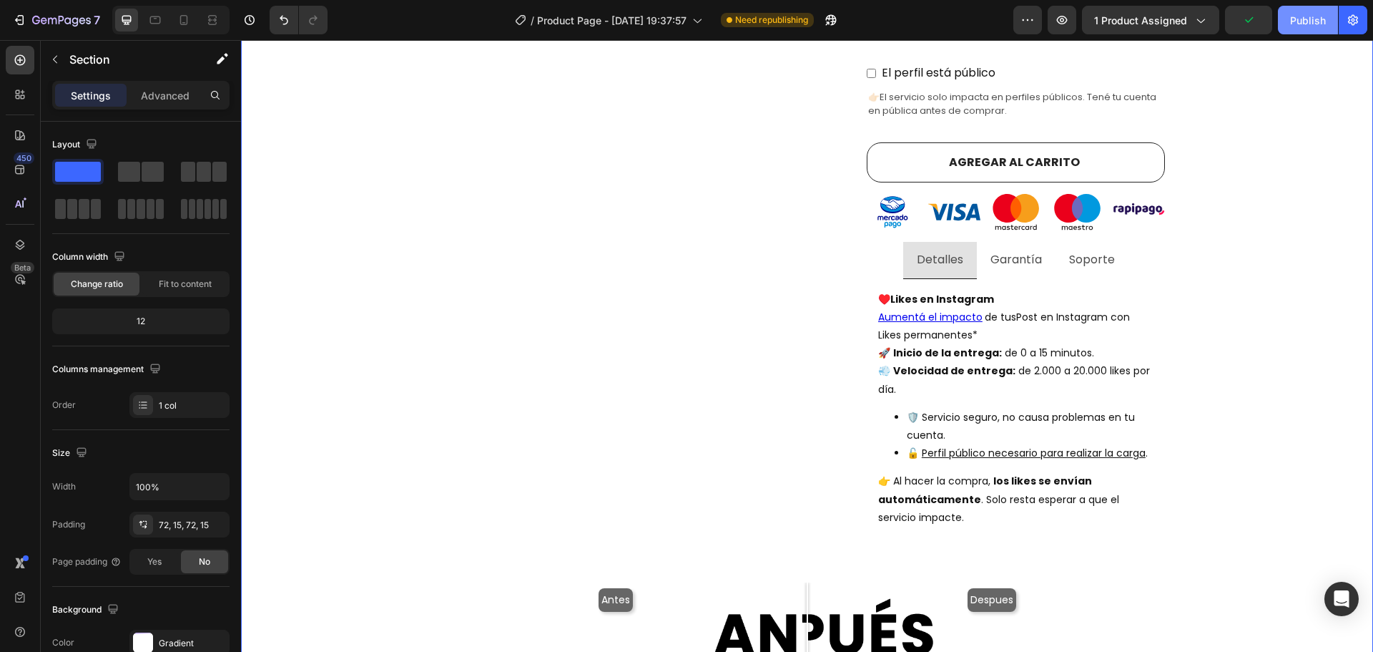
click at [1305, 20] on div "Publish" at bounding box center [1308, 20] width 36 height 15
